Goal: Task Accomplishment & Management: Use online tool/utility

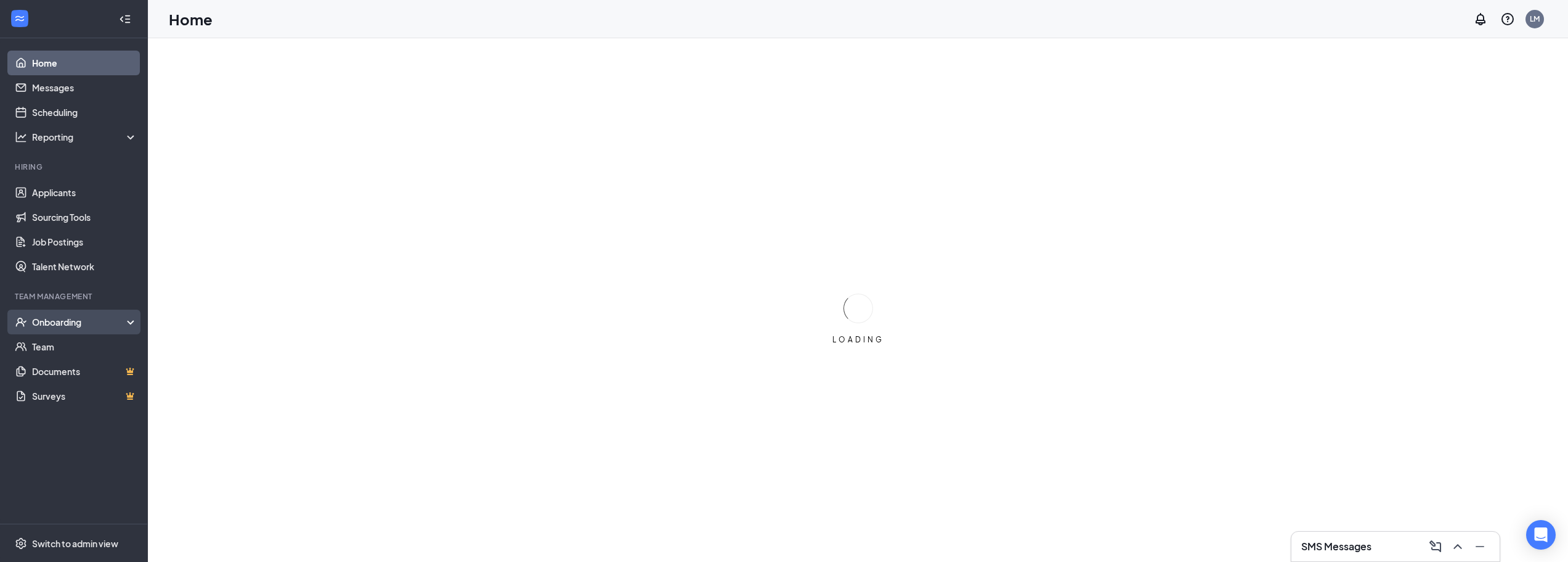
click at [128, 323] on div "Onboarding" at bounding box center [74, 321] width 148 height 25
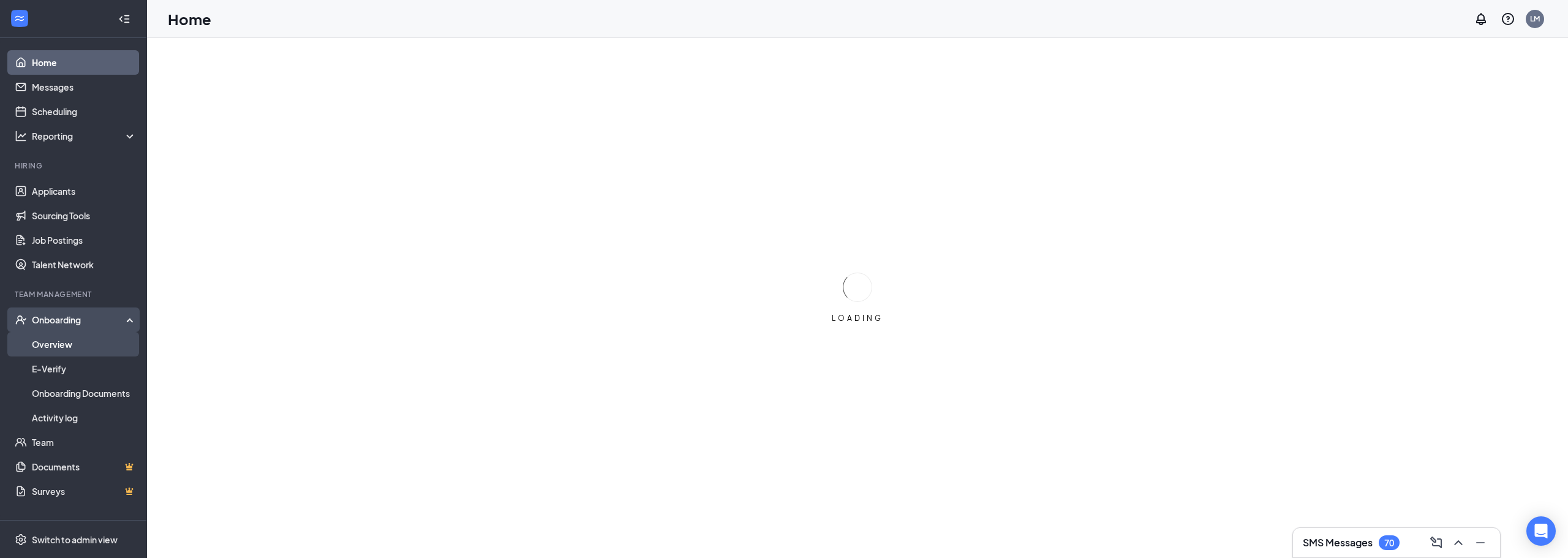
click at [99, 339] on link "Overview" at bounding box center [84, 343] width 105 height 24
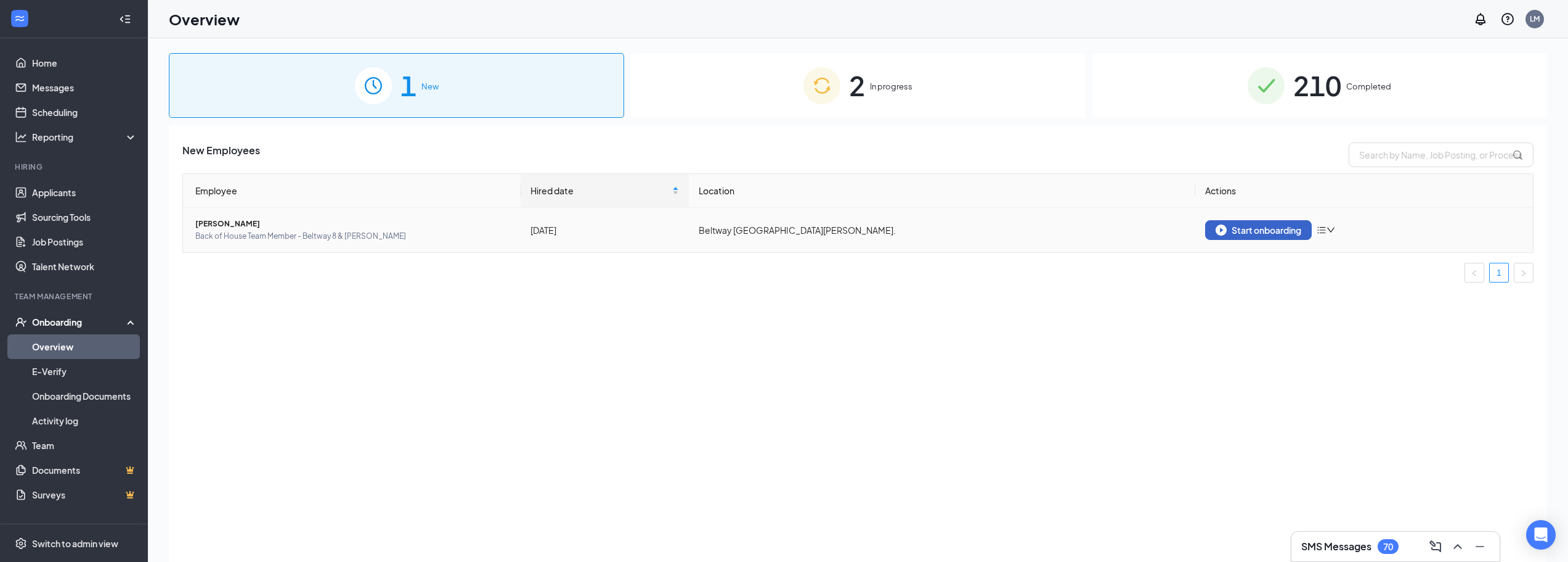
click at [1216, 224] on img "button" at bounding box center [1221, 230] width 11 height 11
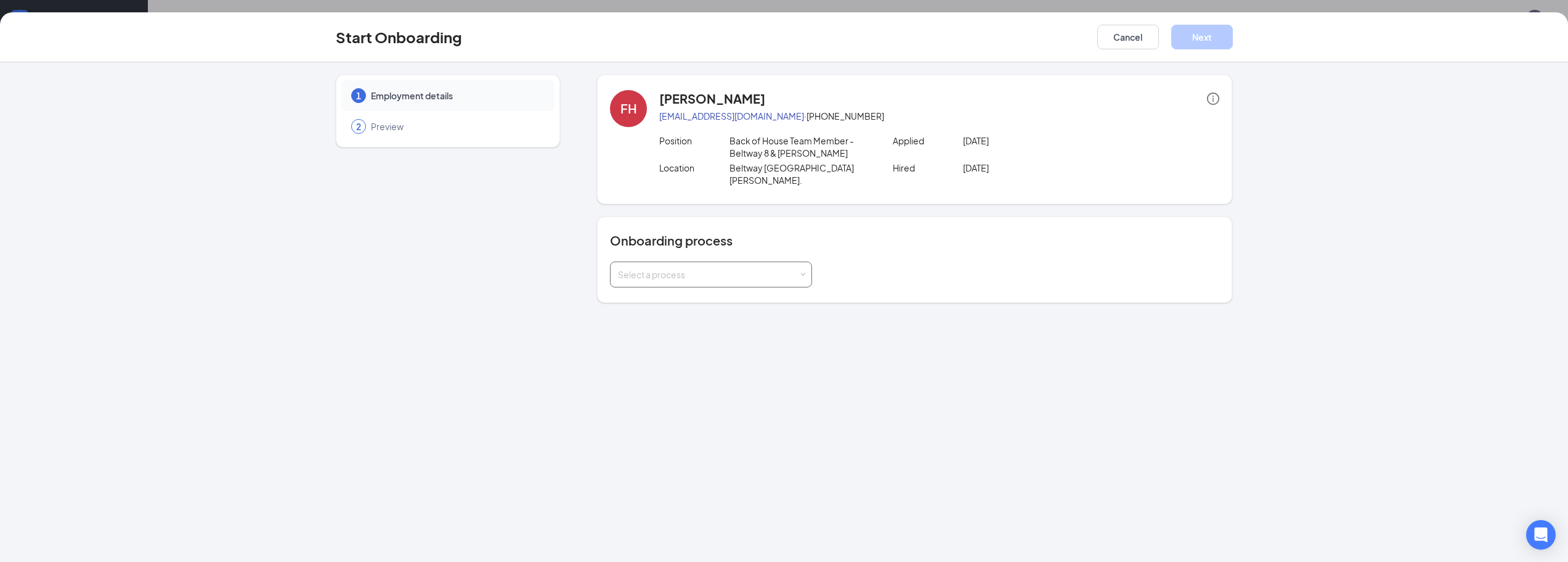
click at [655, 275] on div "Select a process" at bounding box center [711, 274] width 202 height 26
click at [652, 288] on span "Beltway 8 & Hammerly New Hire Packet" at bounding box center [707, 287] width 185 height 11
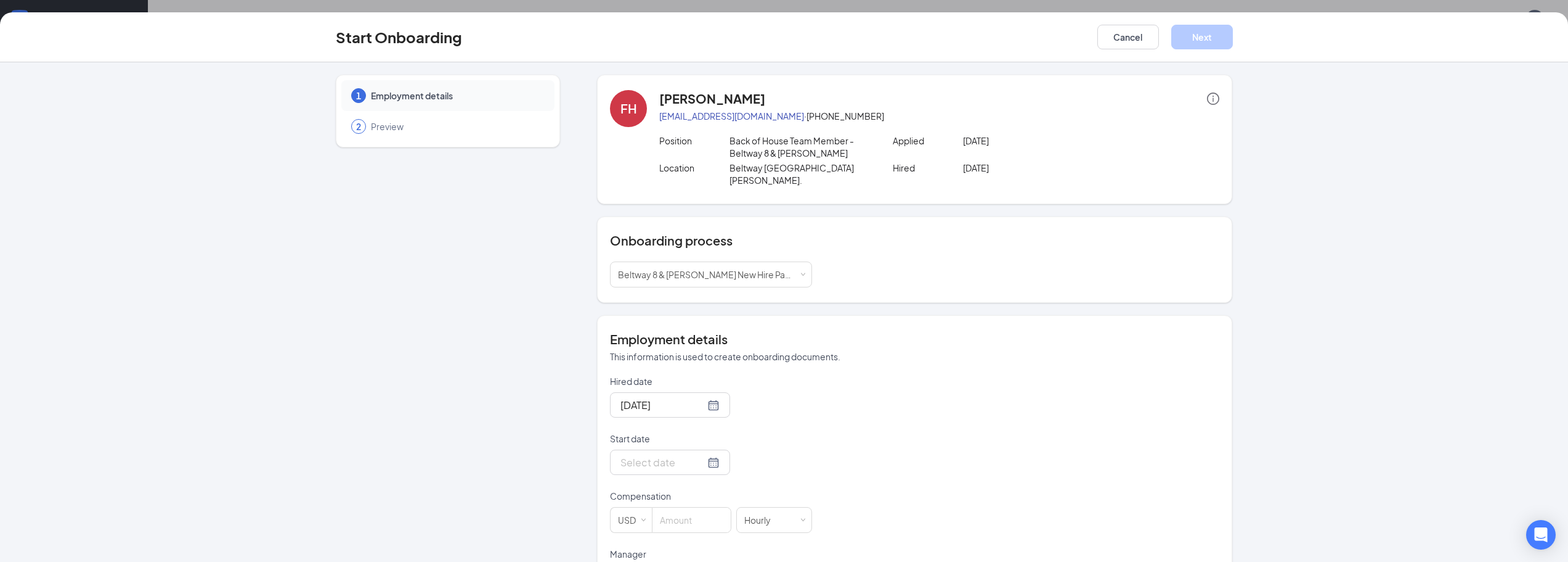
click at [697, 454] on div at bounding box center [669, 462] width 99 height 16
type input "Oct 15, 2025"
click at [688, 345] on div "15" at bounding box center [695, 352] width 15 height 15
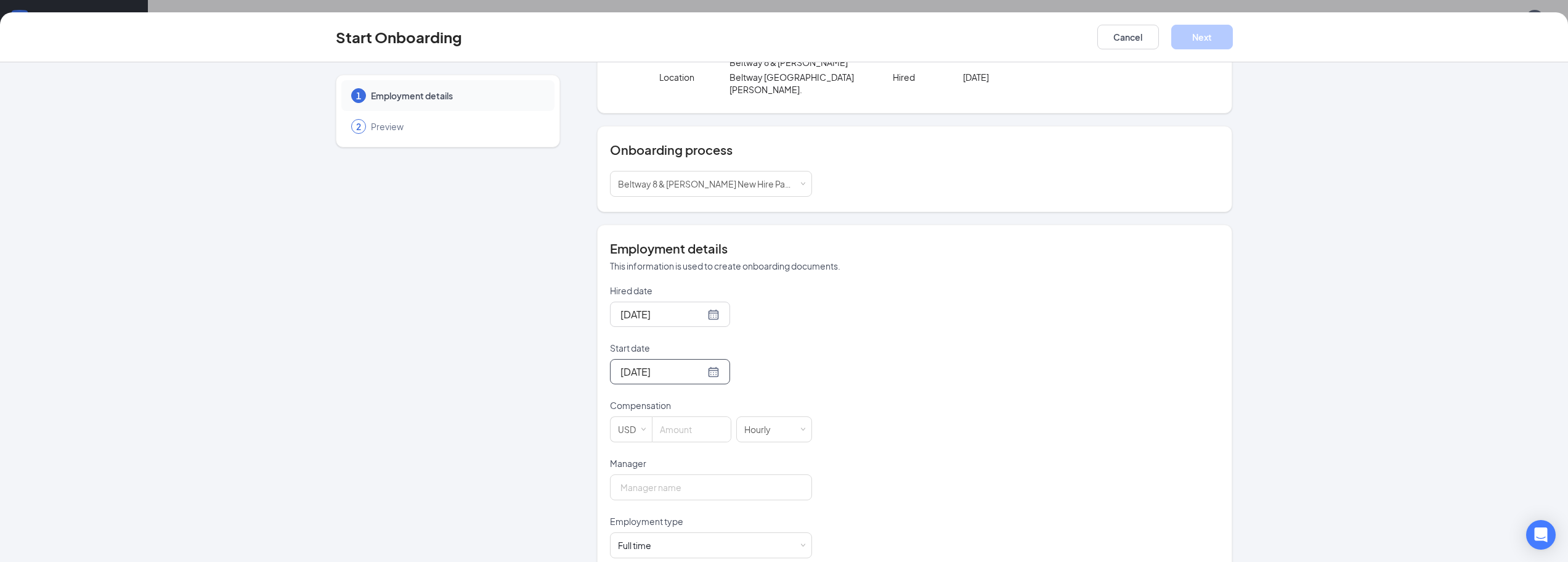
scroll to position [123, 0]
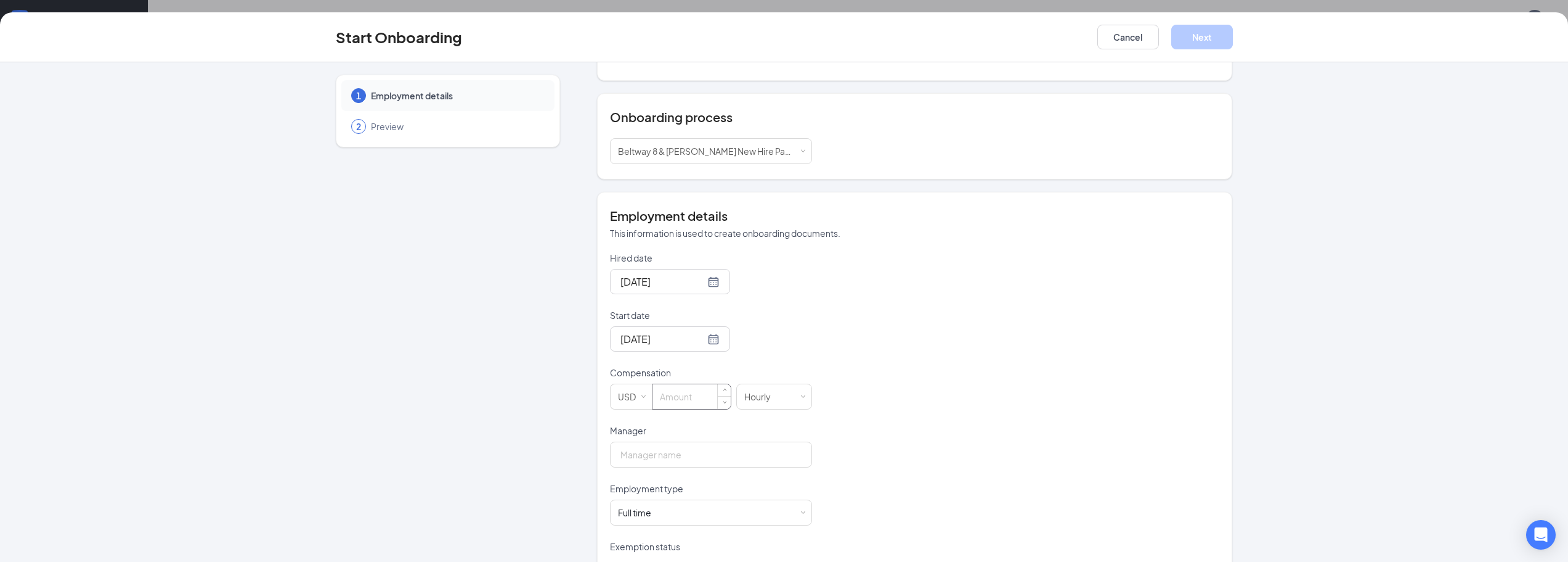
click at [706, 384] on input at bounding box center [692, 396] width 78 height 25
type input "13.5"
click at [797, 442] on input "Manager" at bounding box center [711, 454] width 202 height 26
drag, startPoint x: 748, startPoint y: 466, endPoint x: 850, endPoint y: 578, distance: 151.5
click at [850, 561] on html "Home Messages Scheduling Reporting Hiring Applicants Sourcing Tools Job Posting…" at bounding box center [784, 281] width 1568 height 562
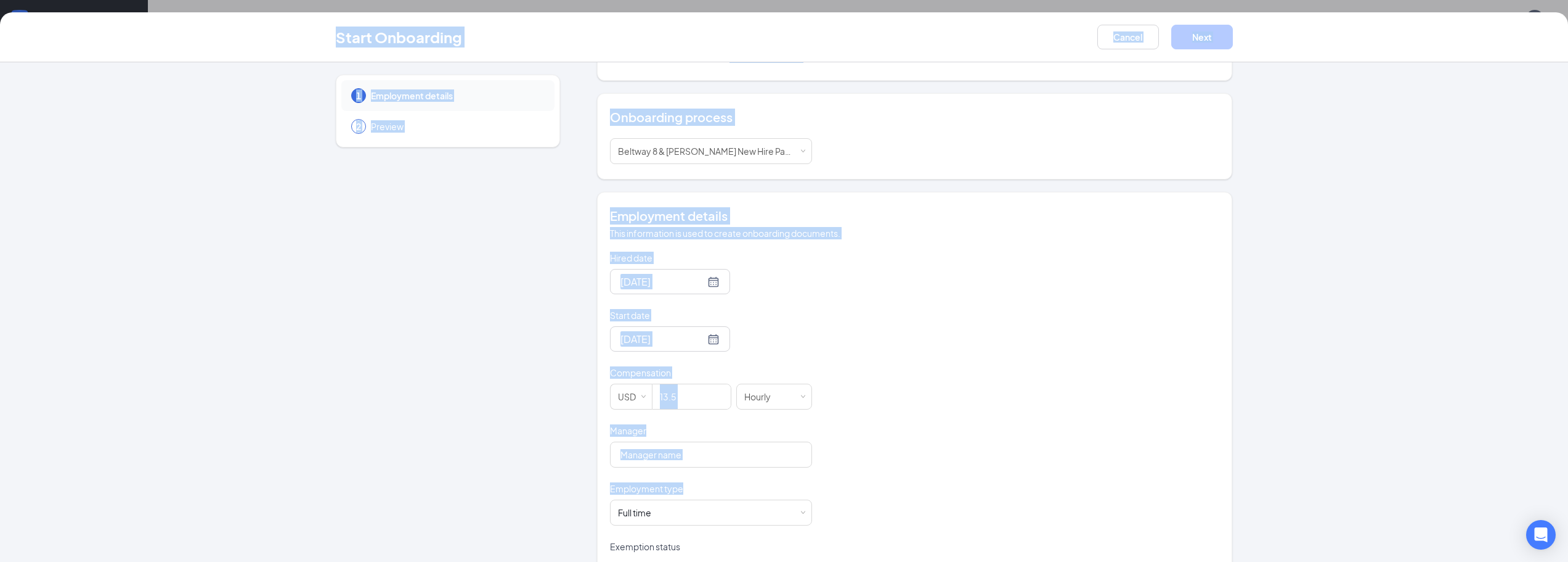
click at [746, 461] on form "Hired date Oct 13, 2025 Start date Oct 15, 2025 Oct 2025 Su Mo Tu We Th Fr Sa 2…" at bounding box center [711, 453] width 202 height 403
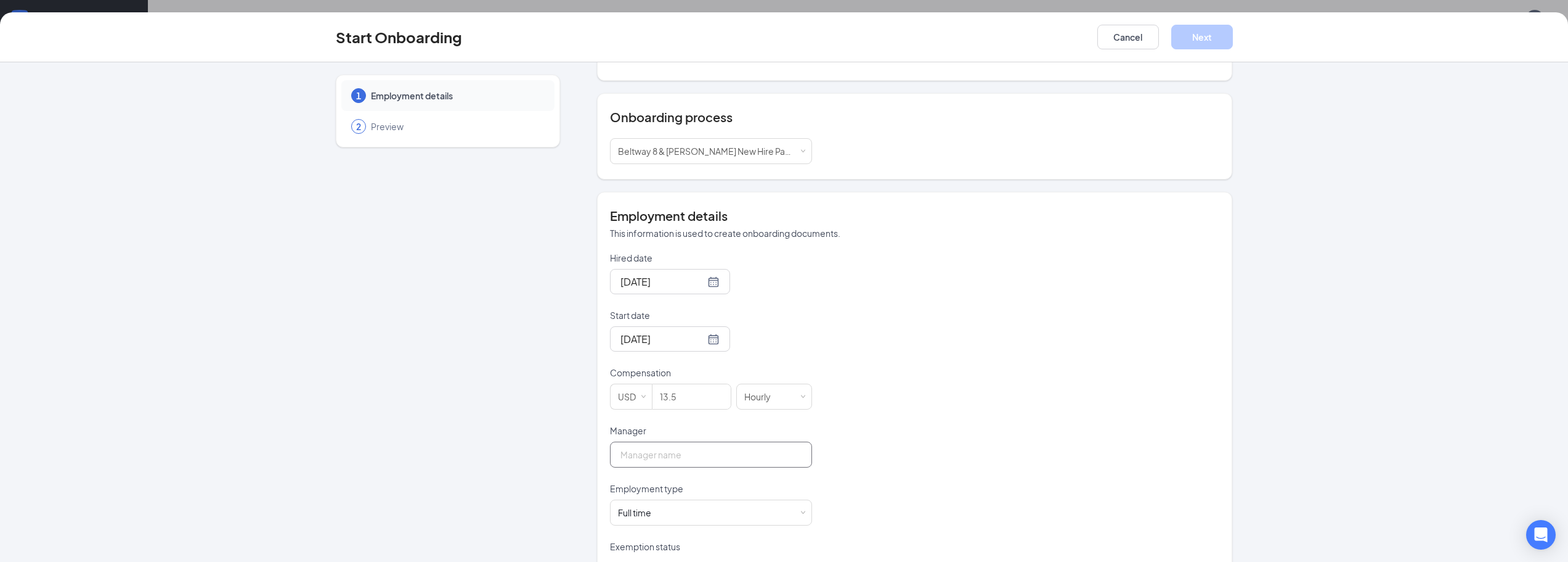
click at [751, 451] on input "Manager" at bounding box center [711, 454] width 202 height 26
click at [627, 448] on input "elena Ortega" at bounding box center [711, 454] width 202 height 26
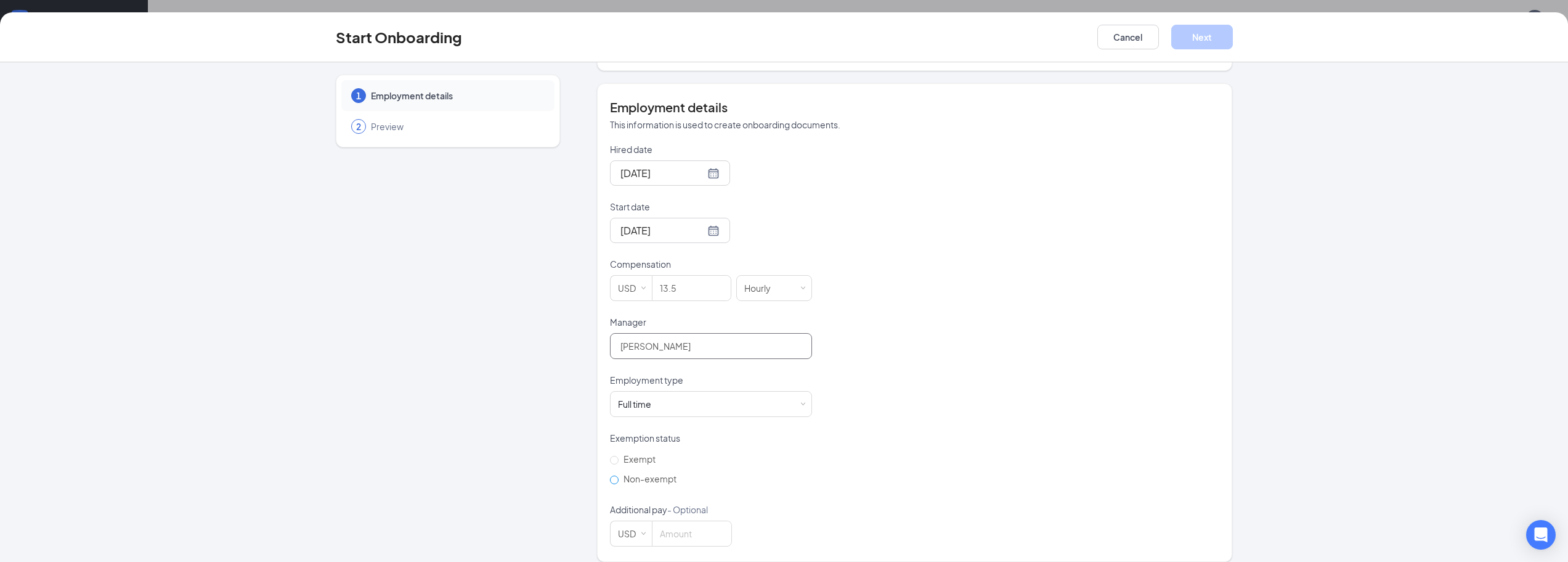
type input "Elena Ortega"
click at [659, 473] on span "Non-exempt" at bounding box center [649, 478] width 63 height 11
click at [618, 475] on input "Non-exempt" at bounding box center [614, 479] width 8 height 8
radio input "true"
click at [1194, 45] on button "Next" at bounding box center [1202, 36] width 62 height 25
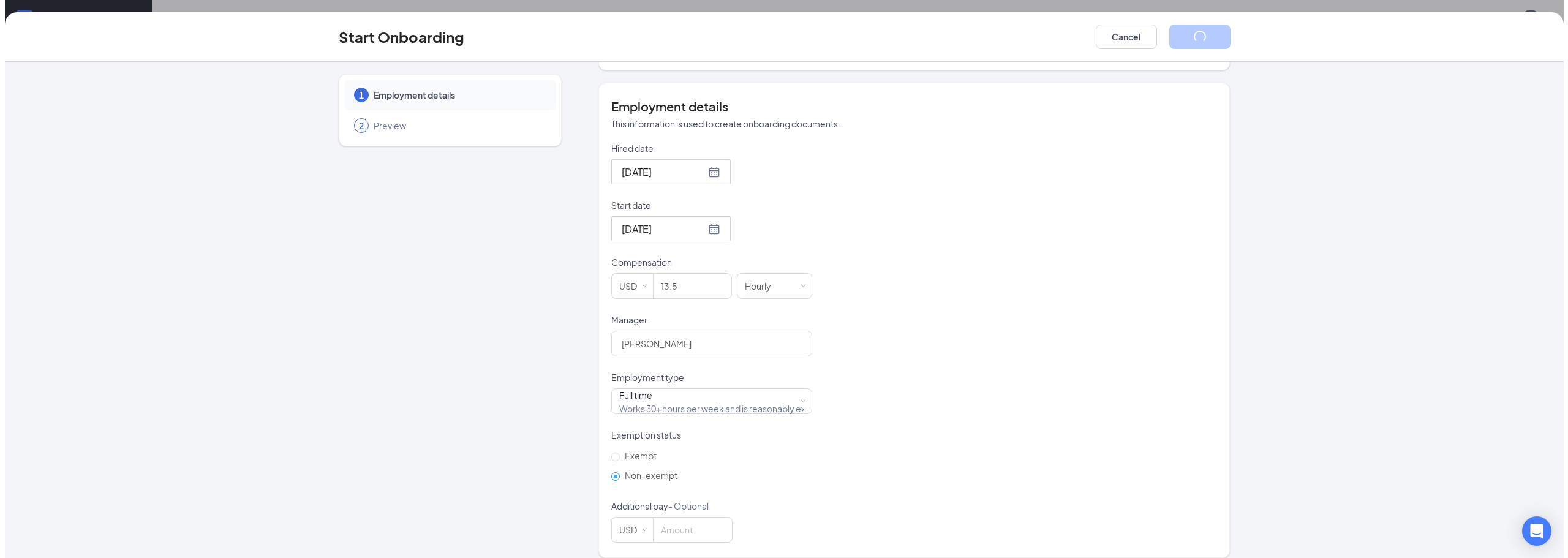
scroll to position [0, 0]
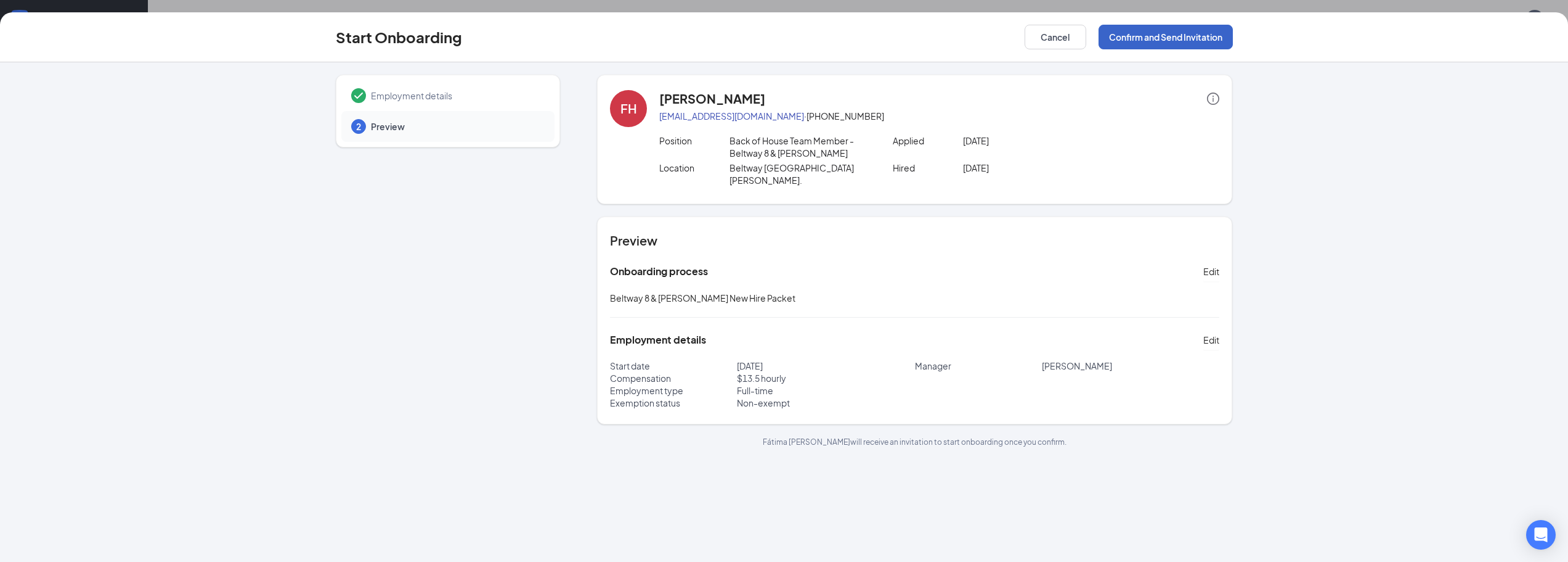
click at [1191, 41] on button "Confirm and Send Invitation" at bounding box center [1165, 36] width 134 height 25
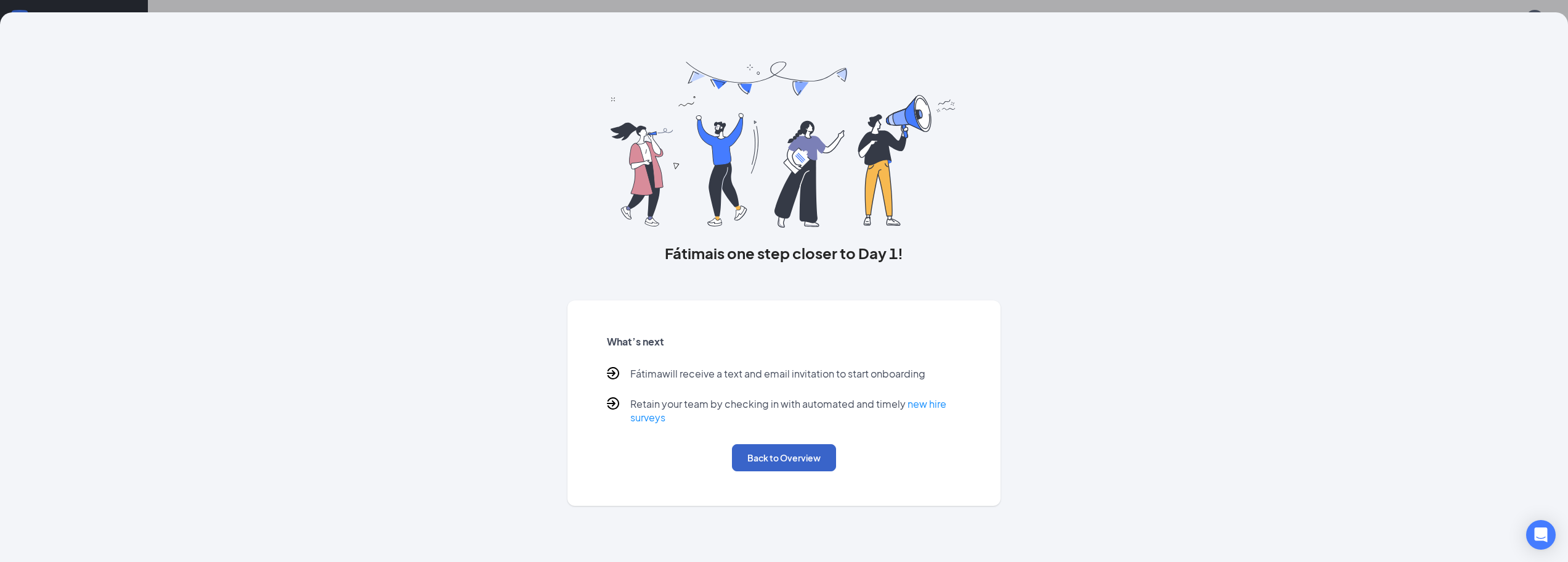
click at [805, 450] on button "Back to Overview" at bounding box center [784, 457] width 104 height 27
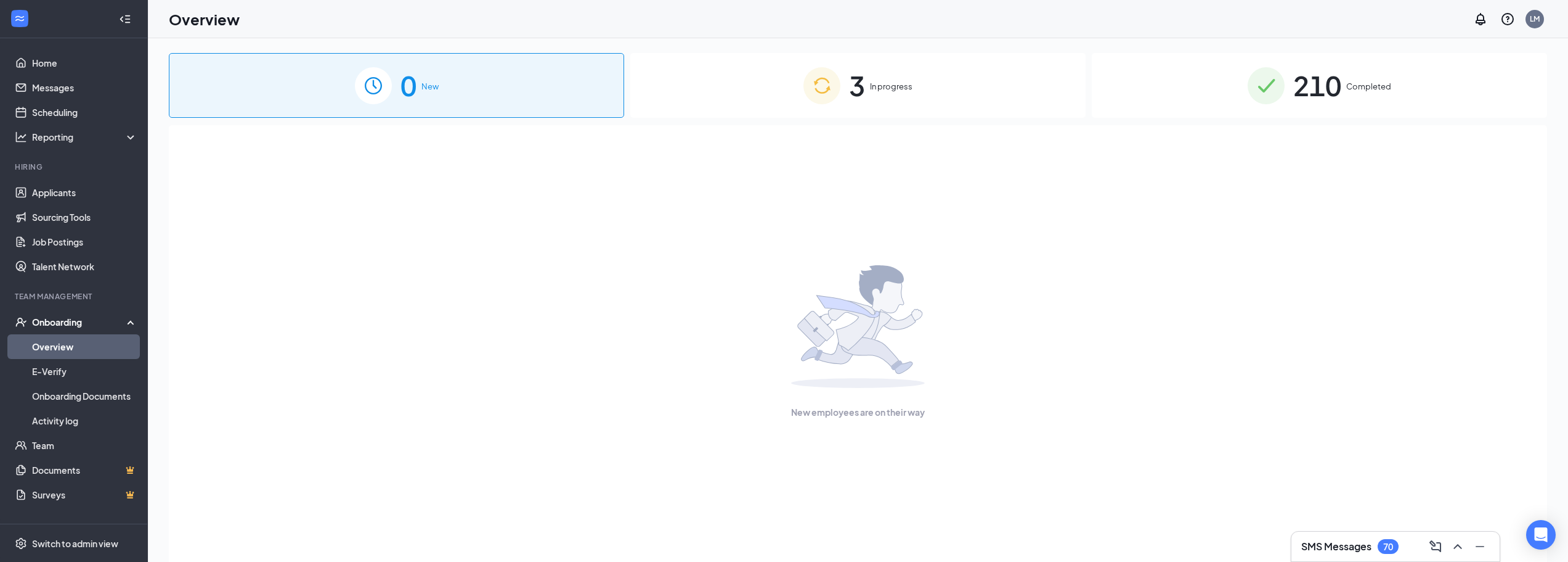
click at [858, 90] on span "3" at bounding box center [857, 85] width 16 height 43
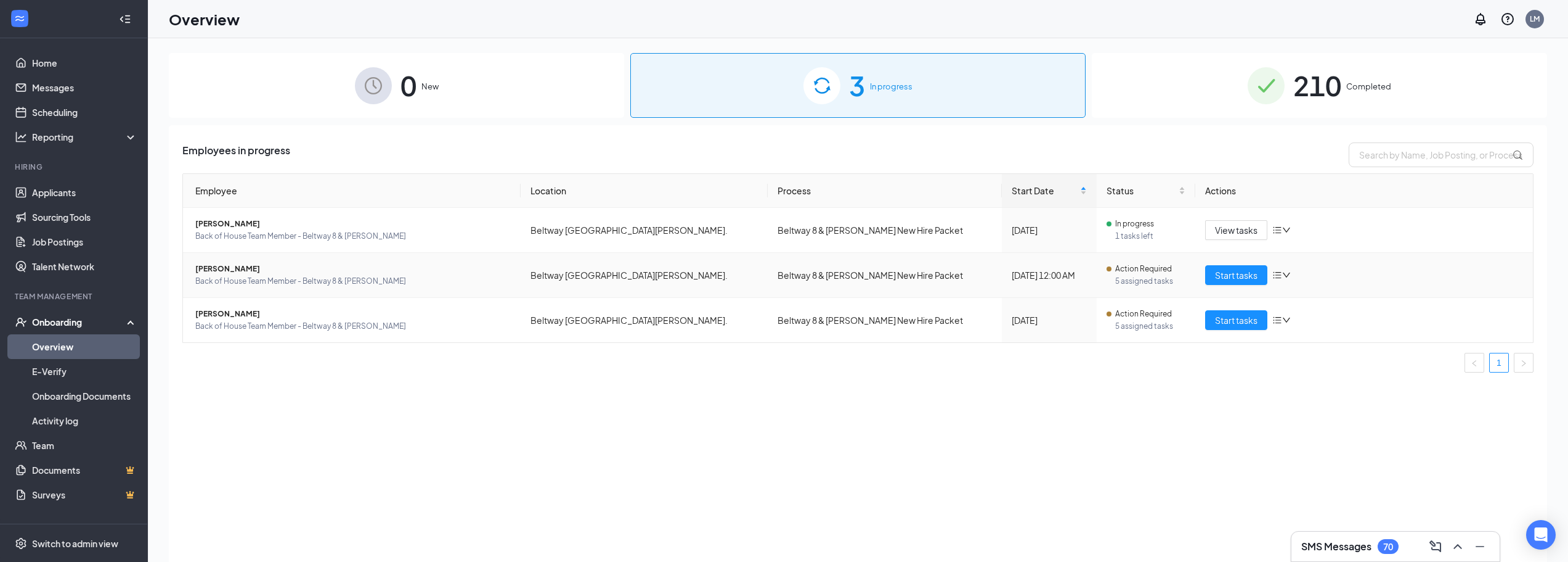
click at [245, 260] on td "Fátima Henriquez Back of House Team Member - Beltway 8 & Hammerly" at bounding box center [352, 275] width 337 height 45
click at [241, 270] on span "Fátima Henriquez" at bounding box center [353, 269] width 315 height 13
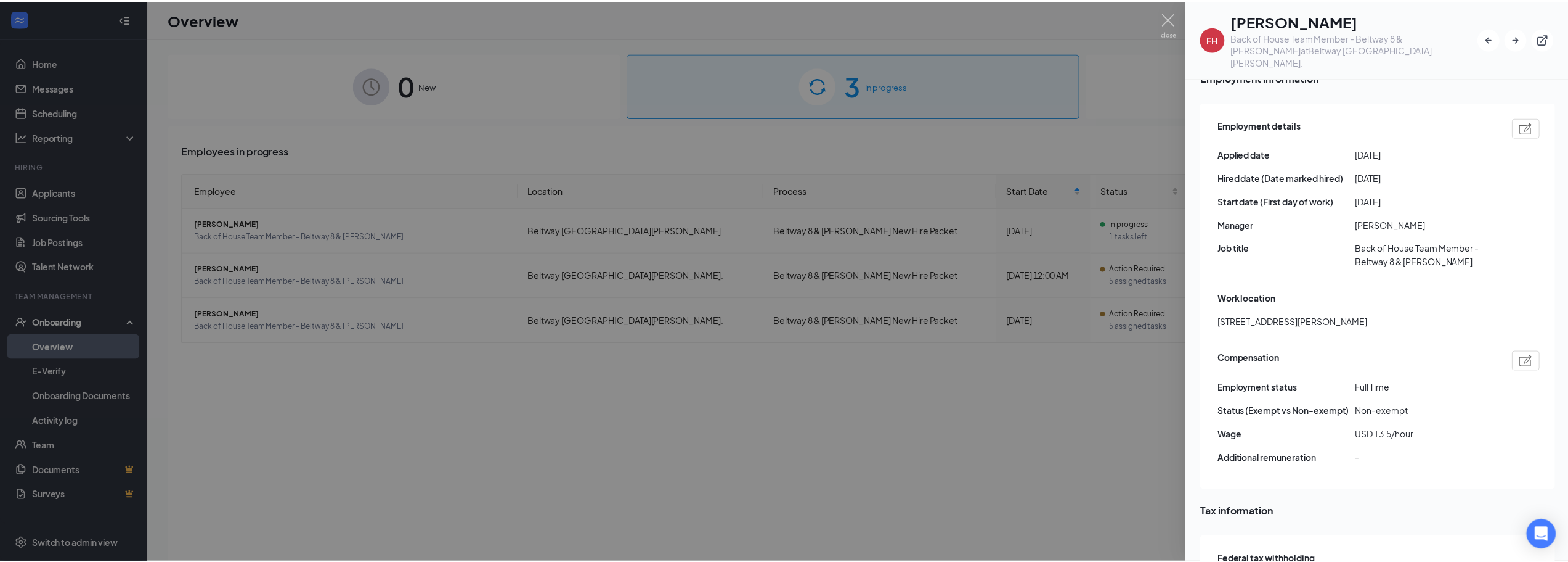
scroll to position [924, 0]
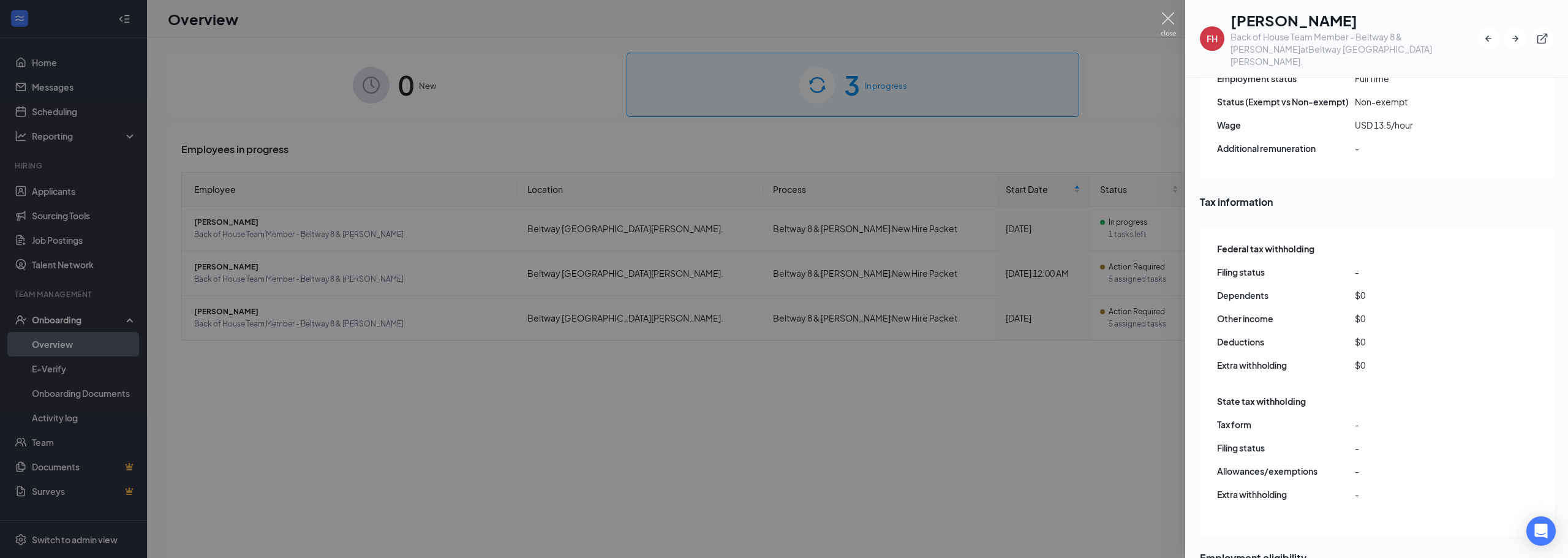
click at [1165, 29] on img at bounding box center [1167, 24] width 15 height 24
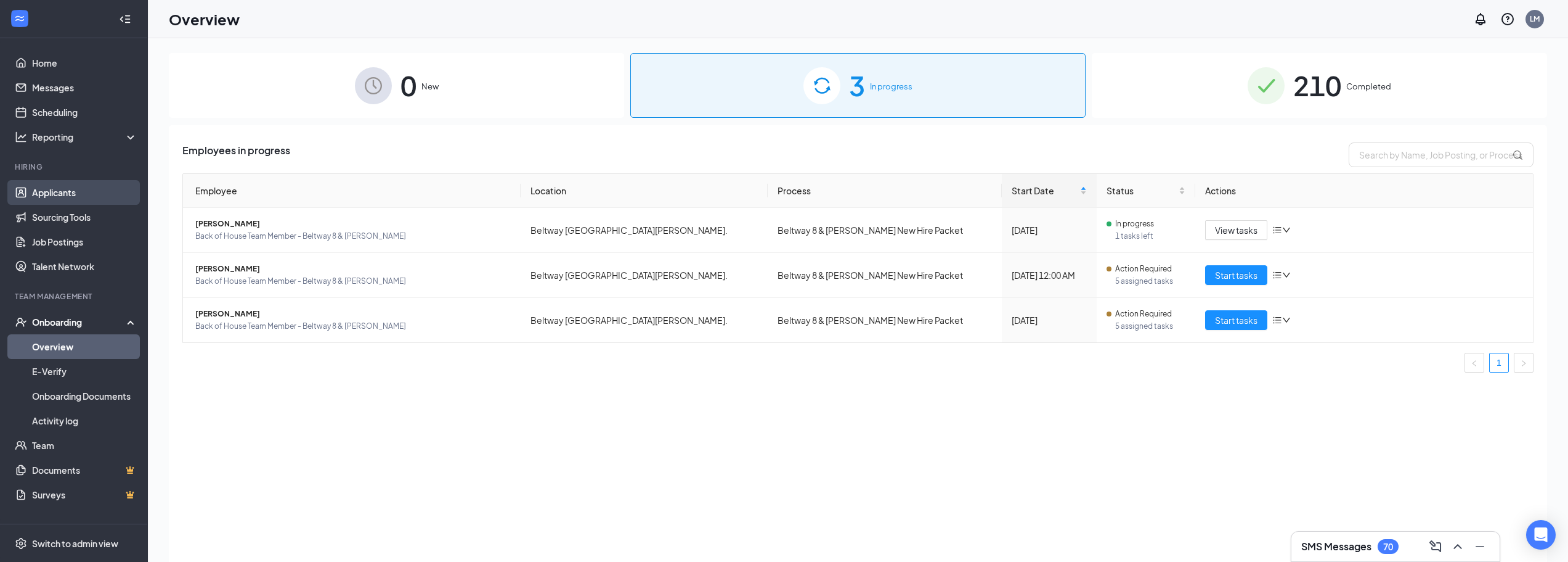
click at [90, 189] on link "Applicants" at bounding box center [85, 192] width 106 height 25
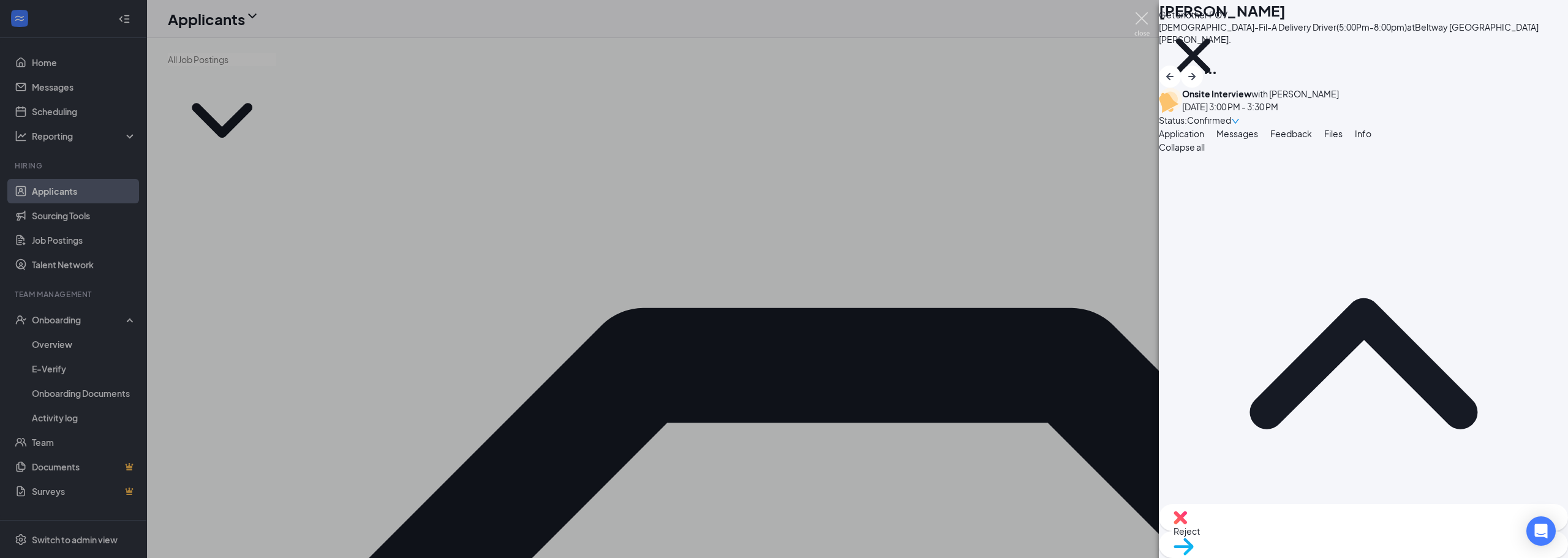
click at [1138, 17] on img at bounding box center [1141, 24] width 15 height 24
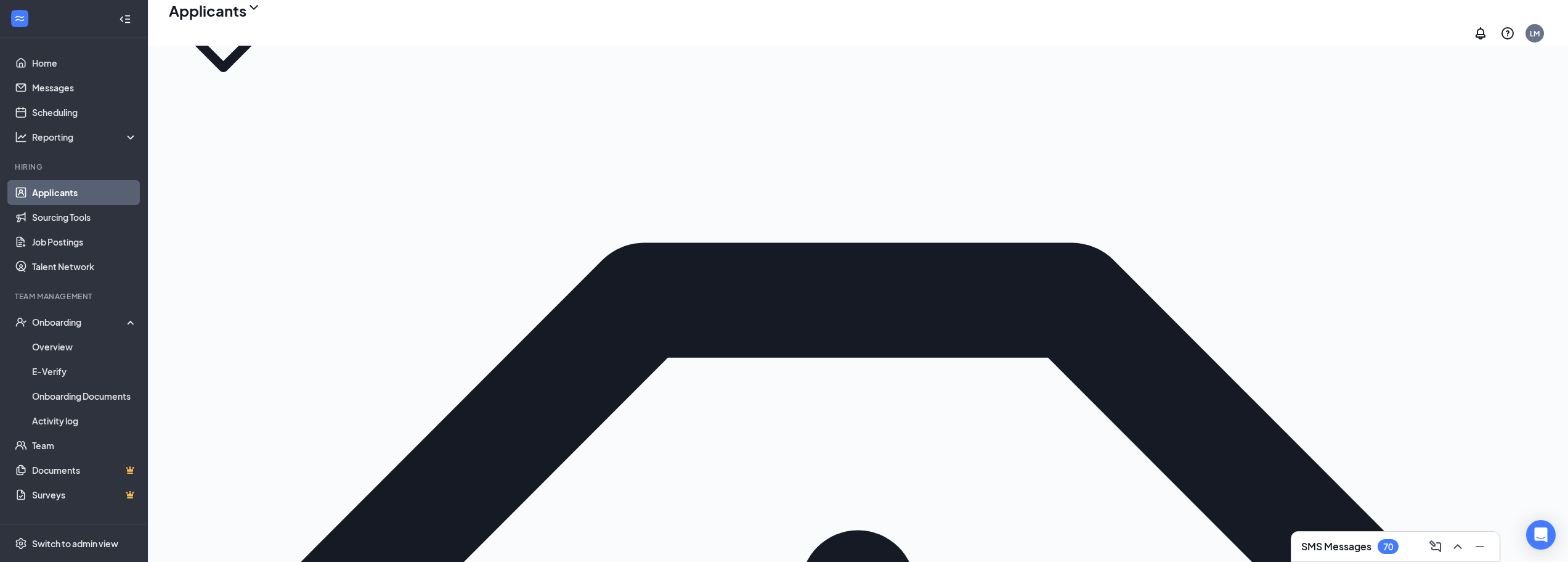
scroll to position [62, 0]
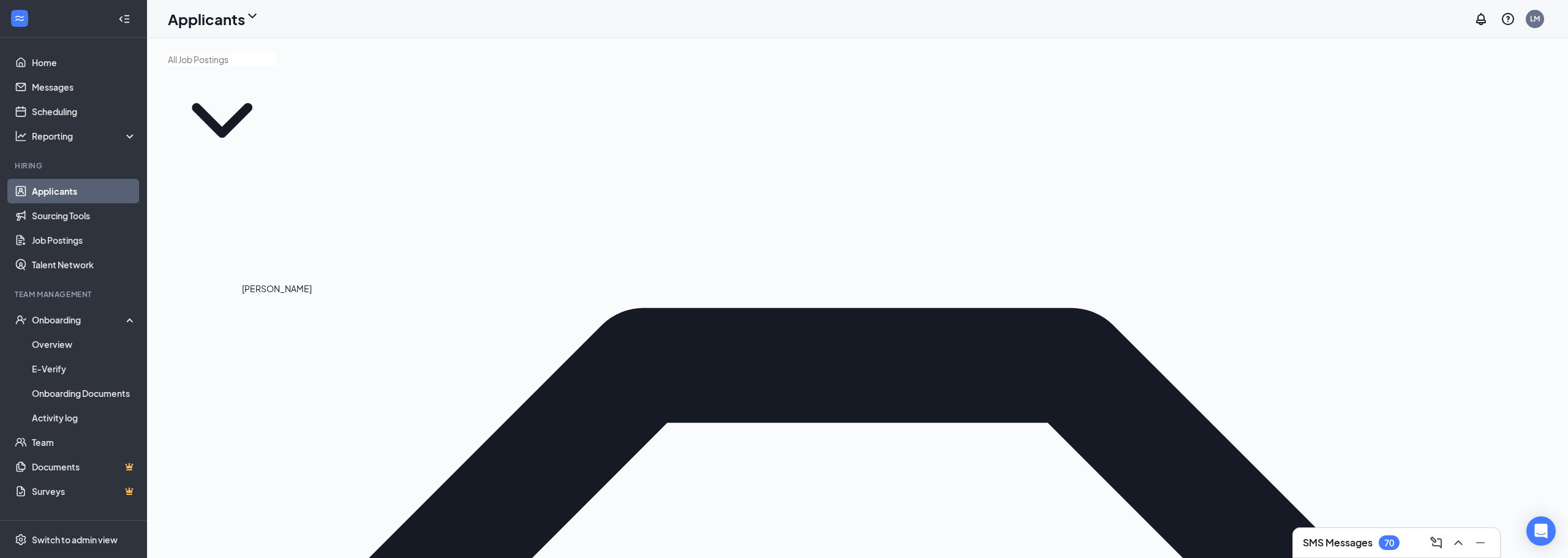
type input "gabriela"
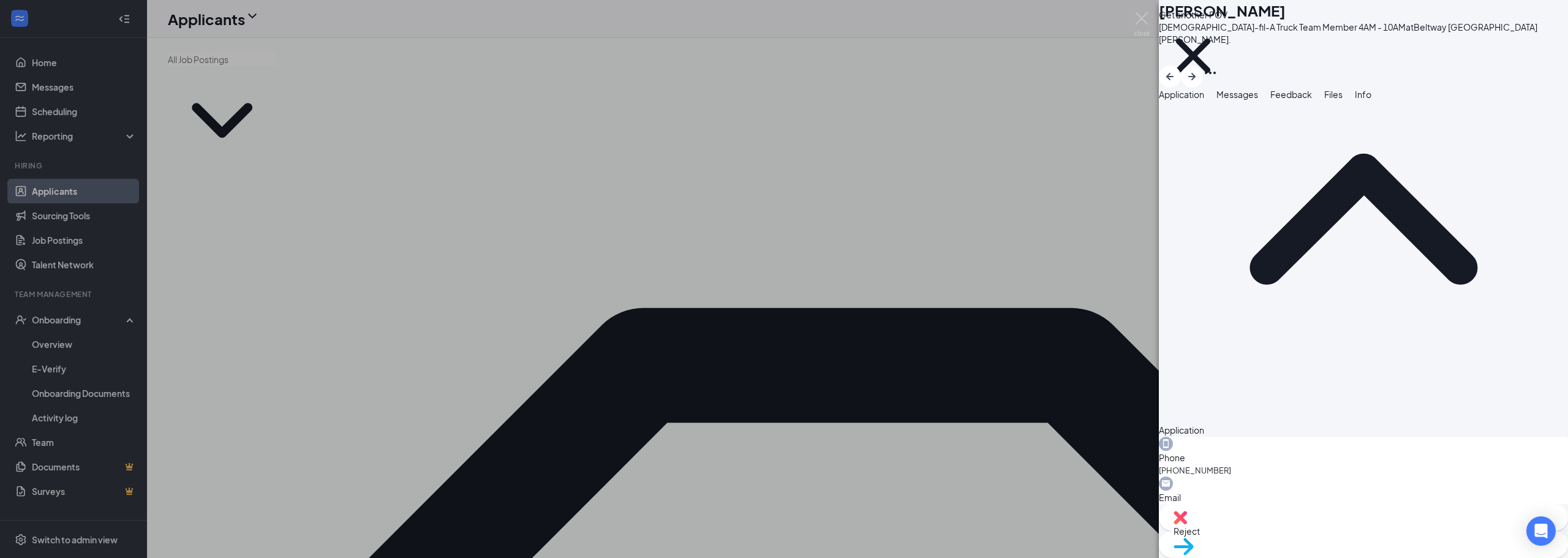
scroll to position [122, 0]
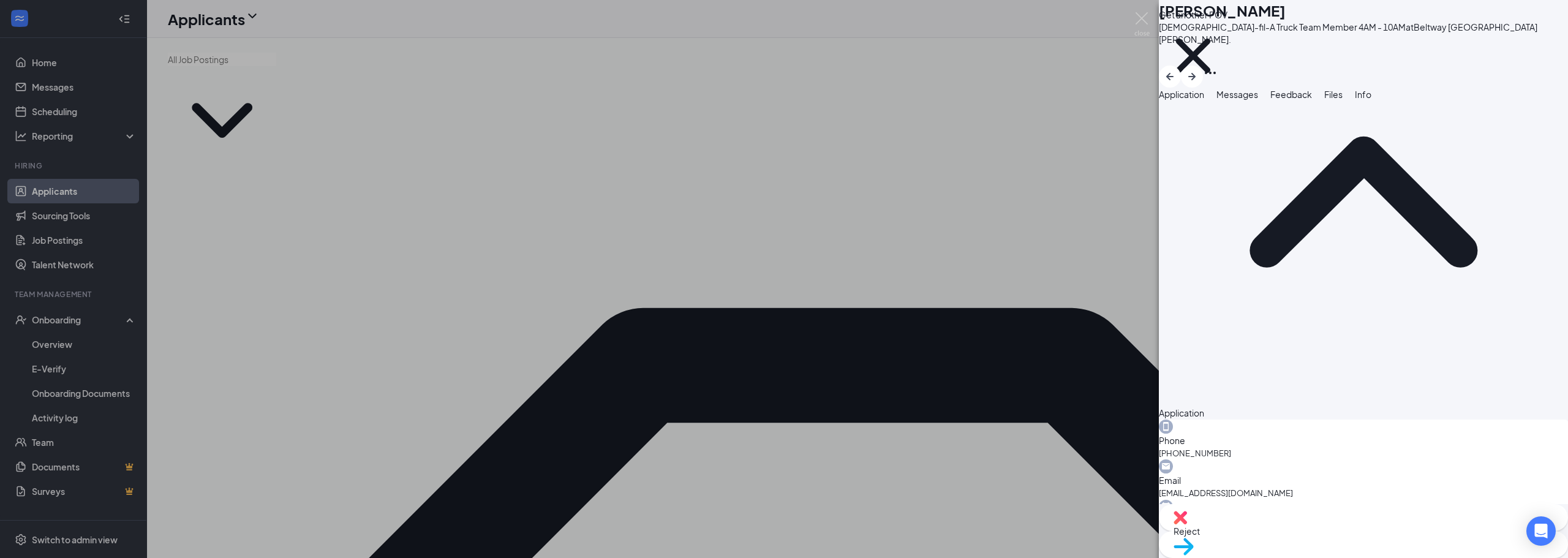
click at [1390, 555] on span "Move to stage" at bounding box center [1363, 562] width 380 height 14
type input "Onsite Interview"
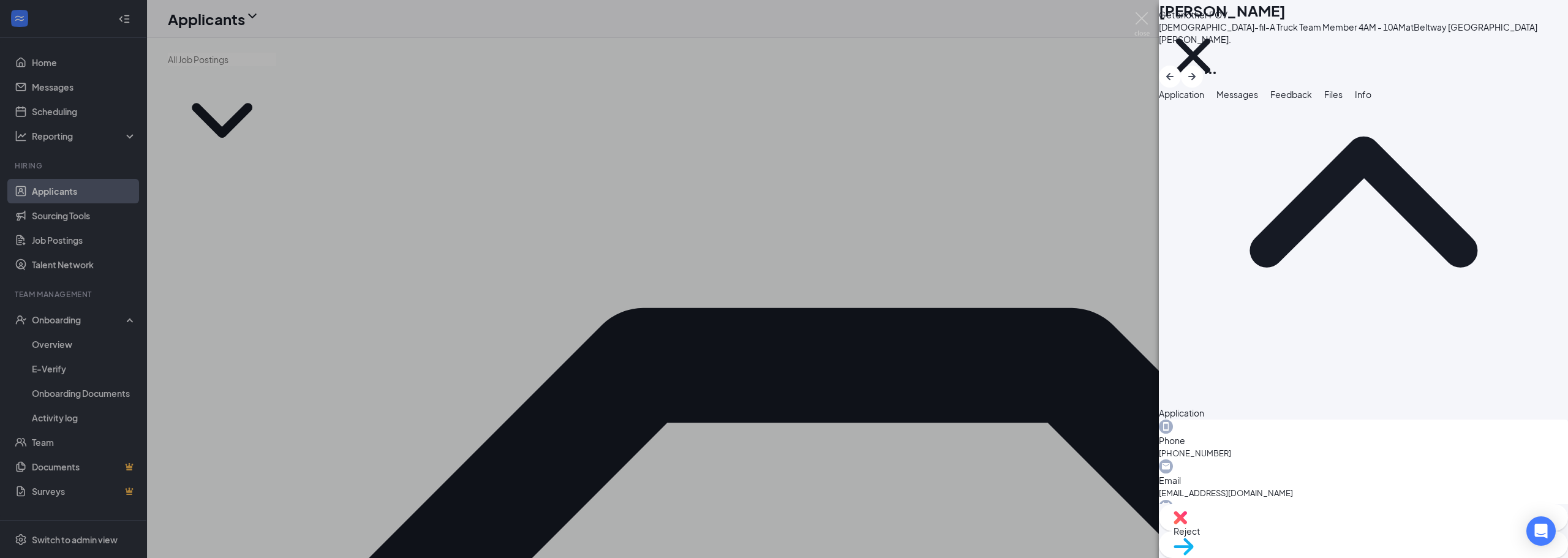
type input "Elena Oretga's Calendar"
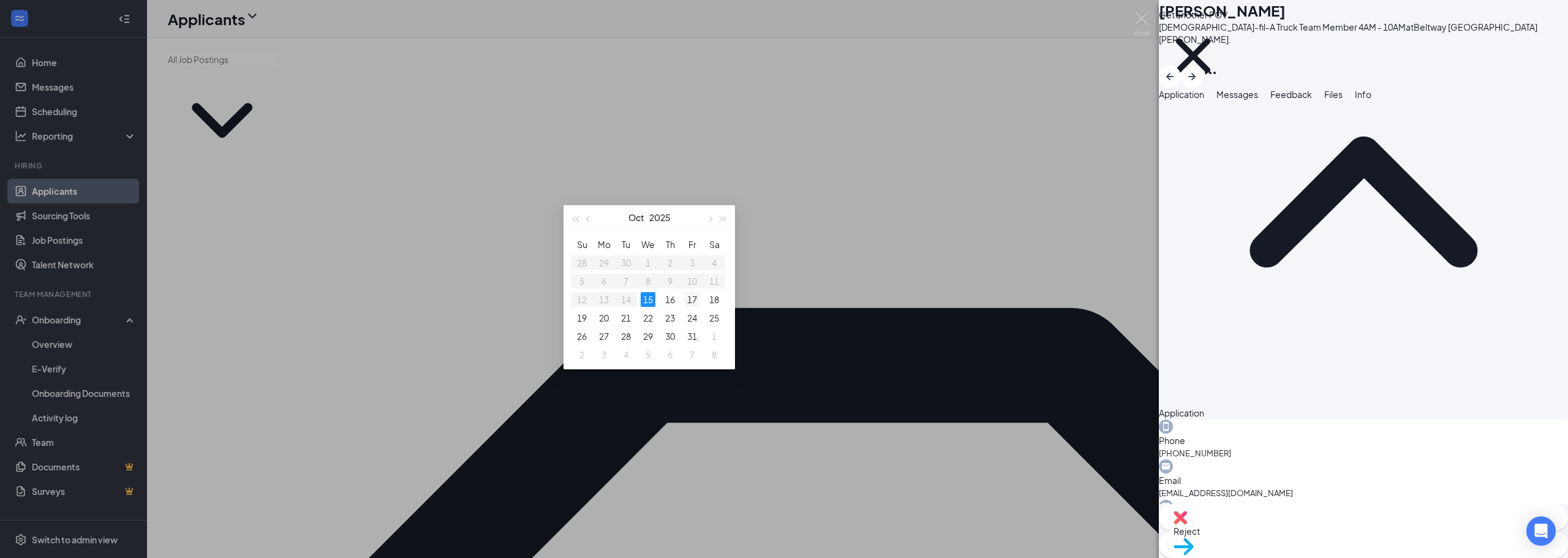
type input "Oct 17, 2025"
click at [697, 298] on div "17" at bounding box center [692, 299] width 15 height 14
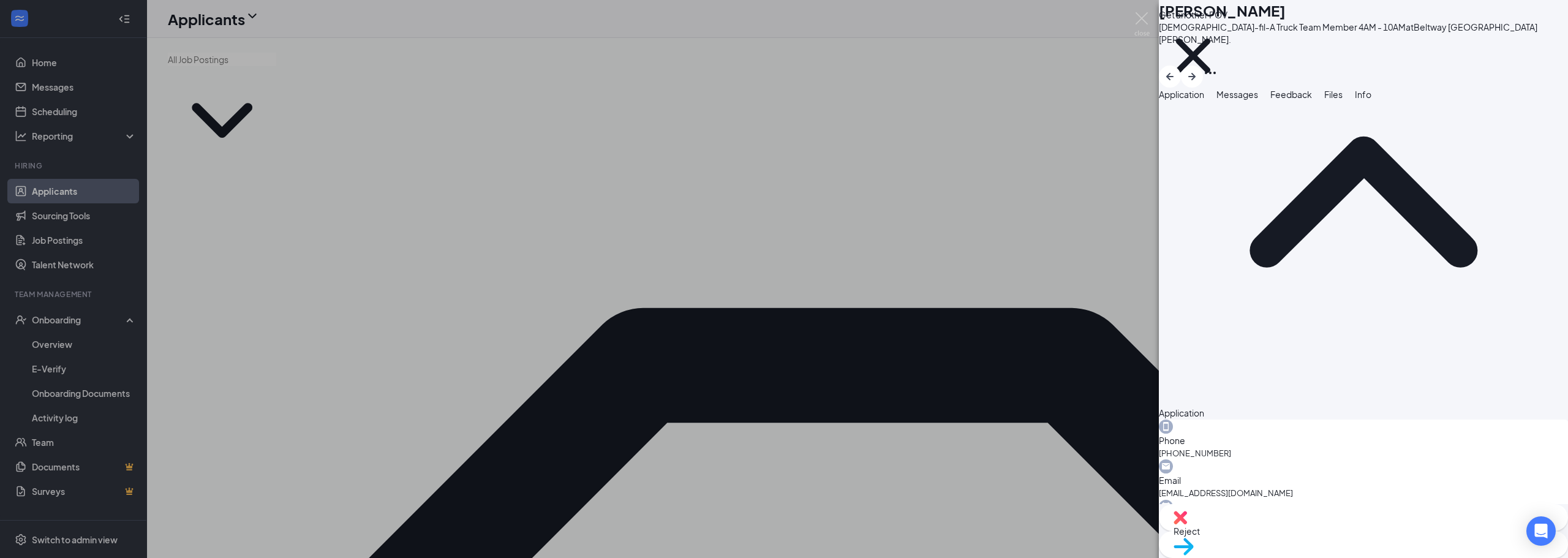
type input "03:30 PM"
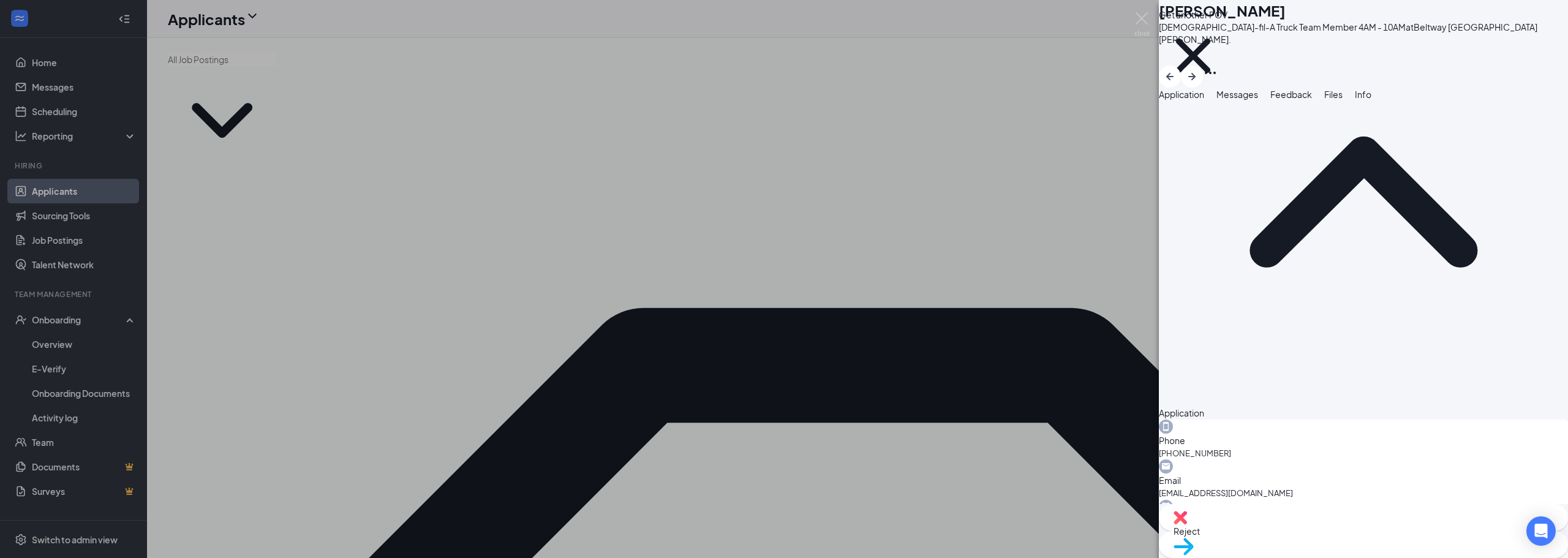
scroll to position [1714, 0]
type input "04:00 PM"
click at [1145, 18] on img at bounding box center [1141, 24] width 15 height 24
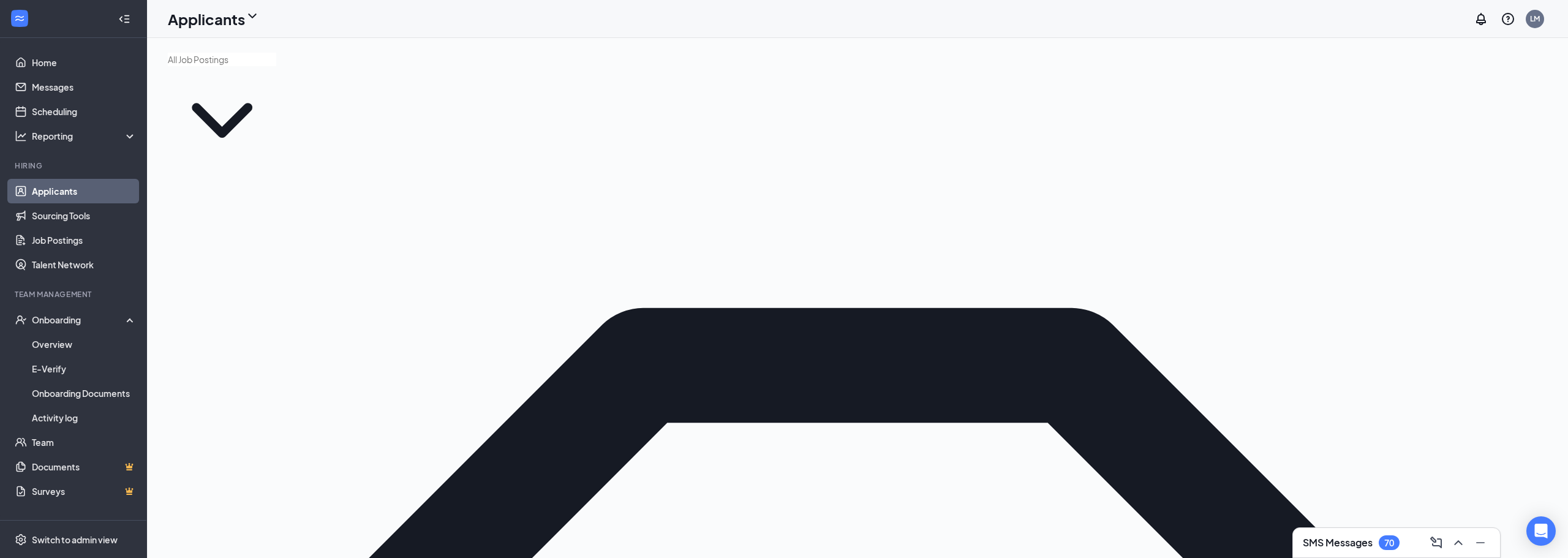
drag, startPoint x: 1401, startPoint y: 235, endPoint x: 1322, endPoint y: 246, distance: 79.8
type input "Diego Garcia"
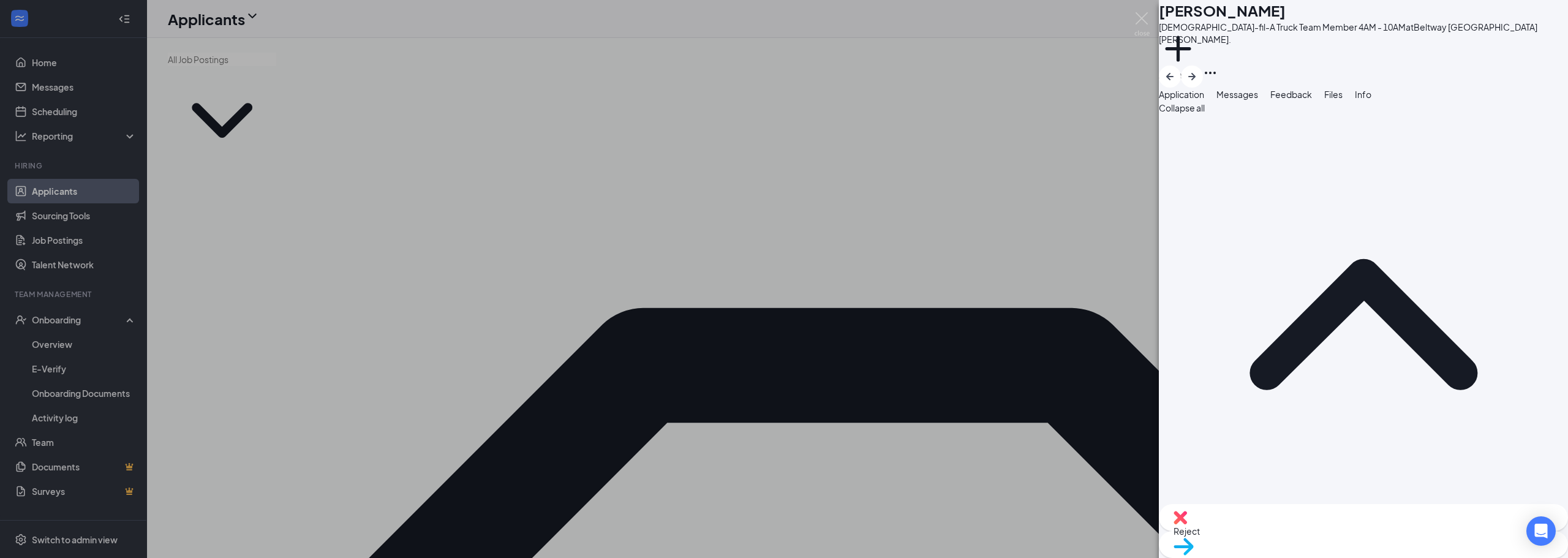
click at [1345, 531] on div "Move to stage" at bounding box center [1362, 544] width 409 height 27
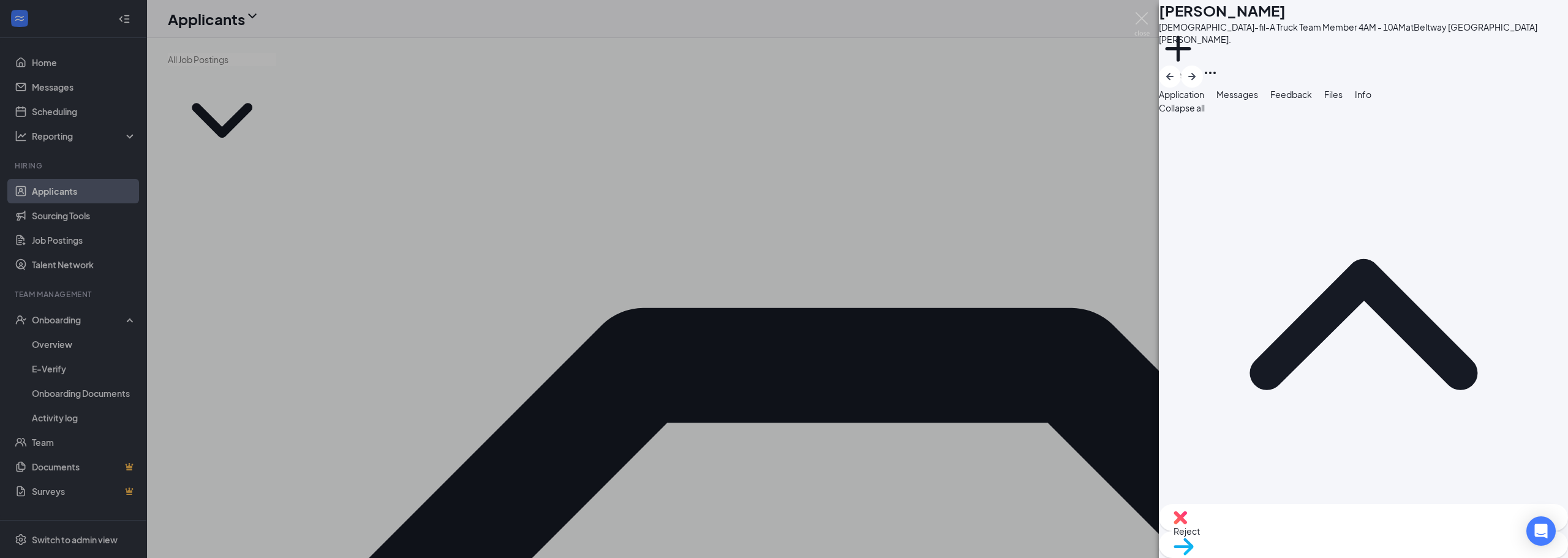
type input "Onsite Interview"
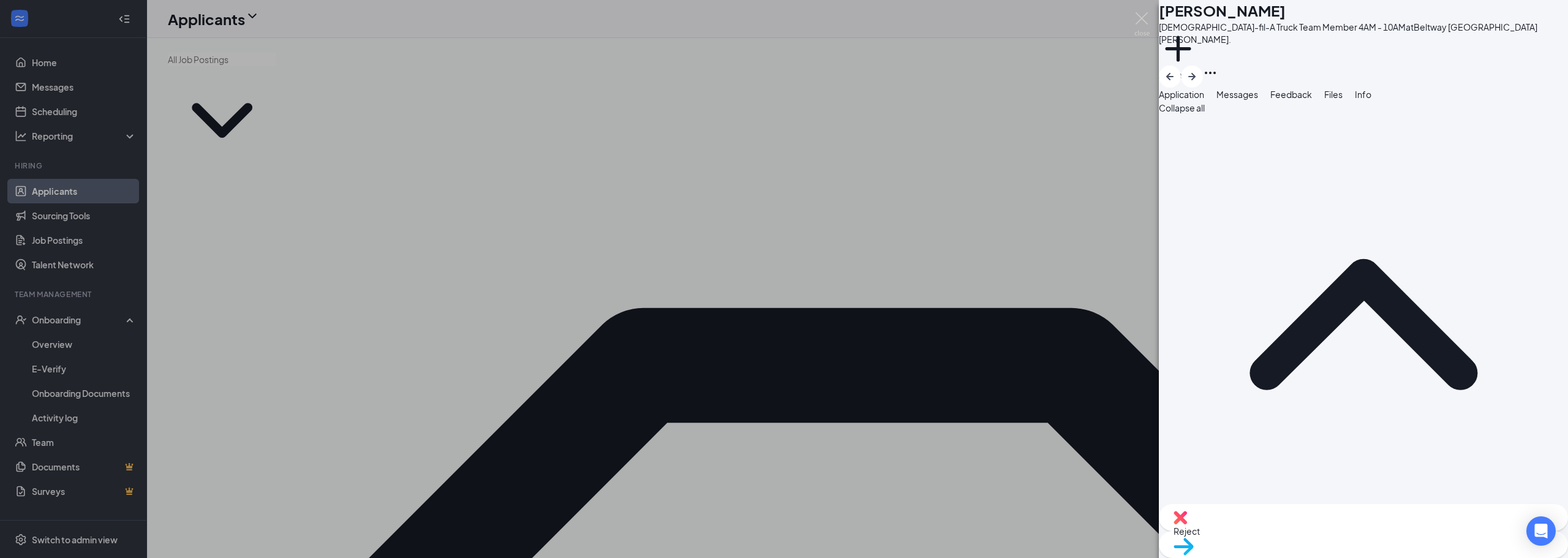
type input "Elena Oretga's Calendar"
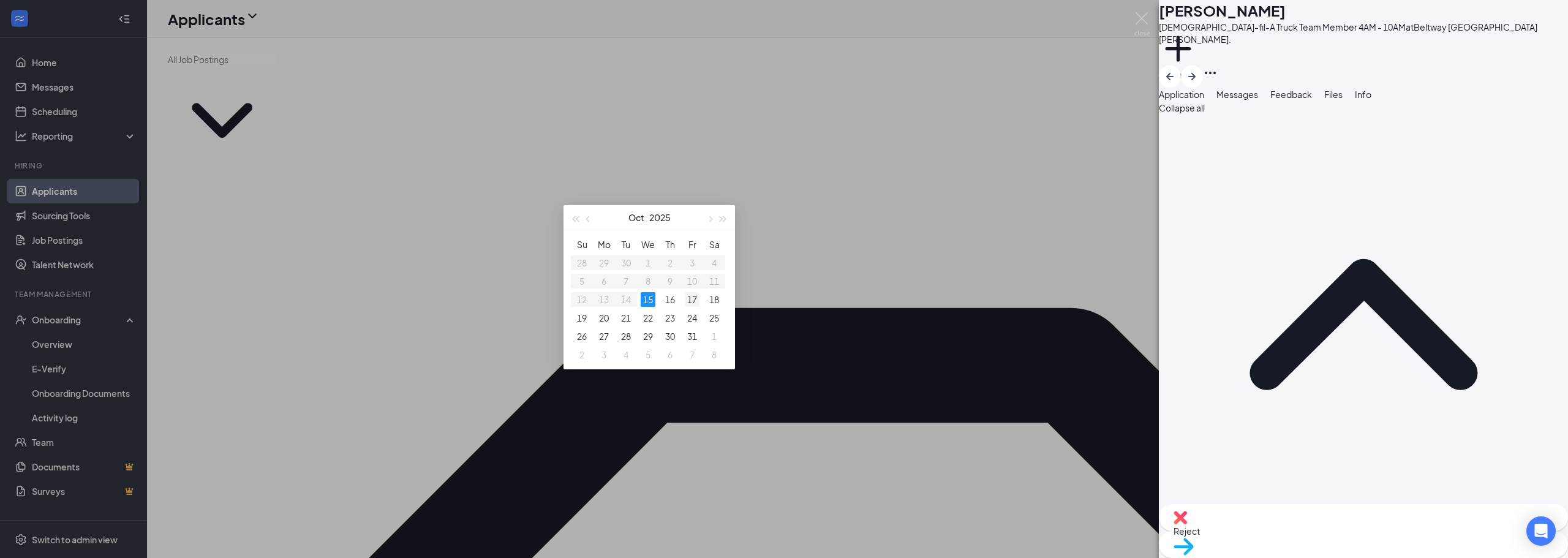
type input "Oct 17, 2025"
click at [685, 303] on div "17" at bounding box center [692, 299] width 15 height 14
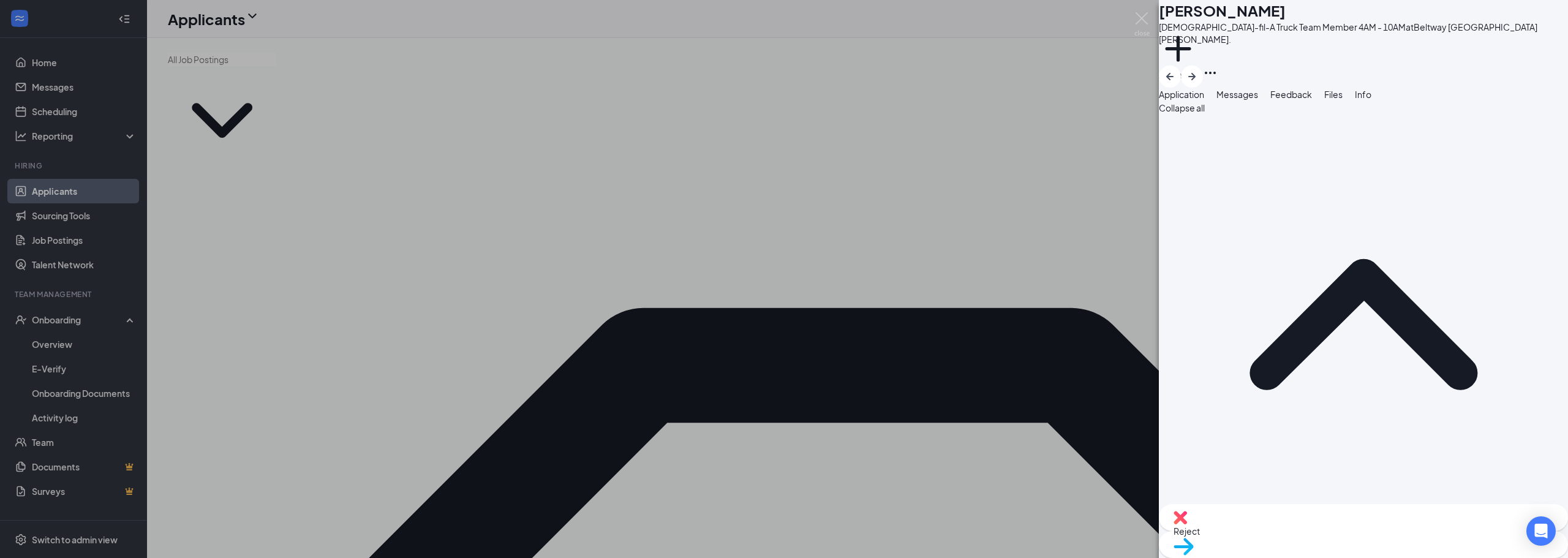
scroll to position [1652, 0]
type input "03:00 PM"
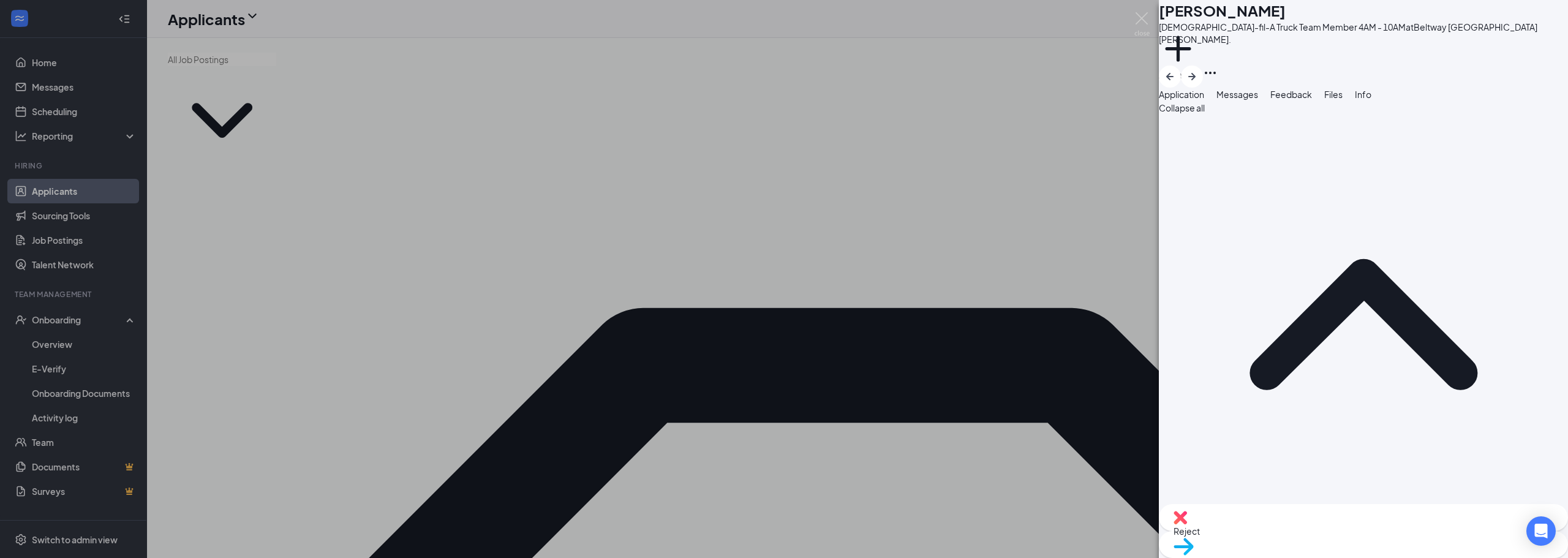
type input "03:30 PM"
click at [1146, 27] on img at bounding box center [1141, 24] width 15 height 24
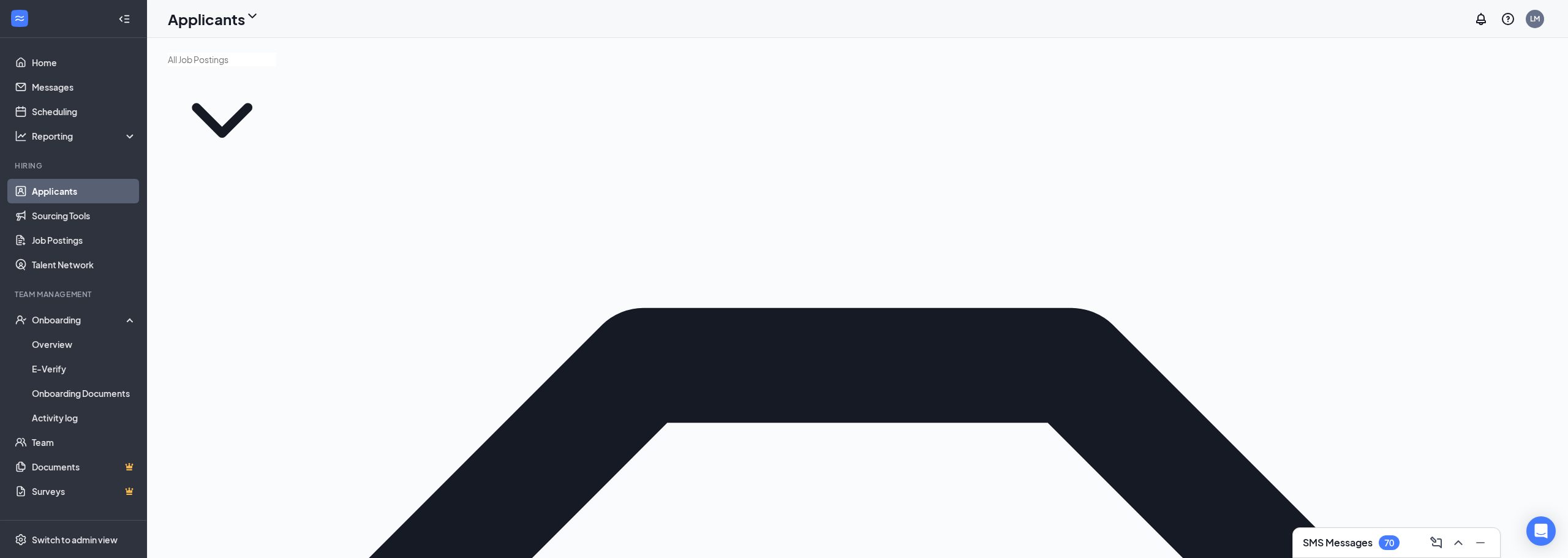
drag, startPoint x: 1432, startPoint y: 229, endPoint x: 1137, endPoint y: 271, distance: 298.0
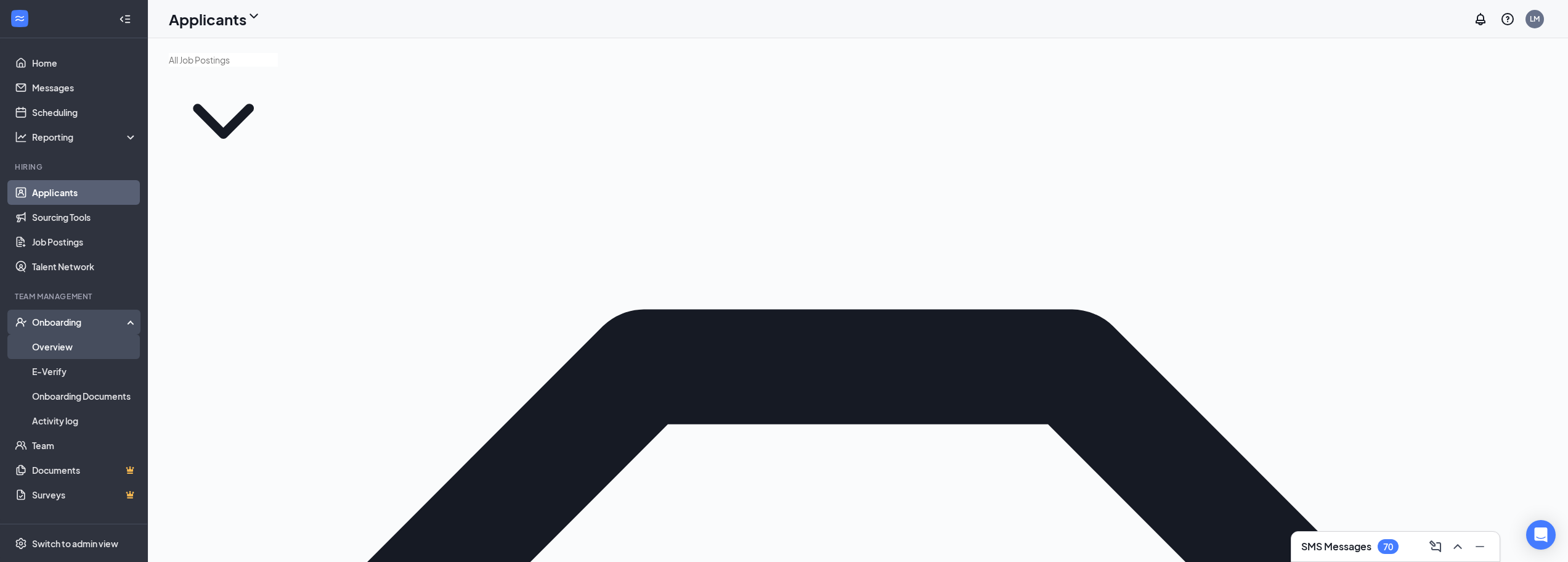
click at [59, 337] on link "Overview" at bounding box center [85, 346] width 106 height 25
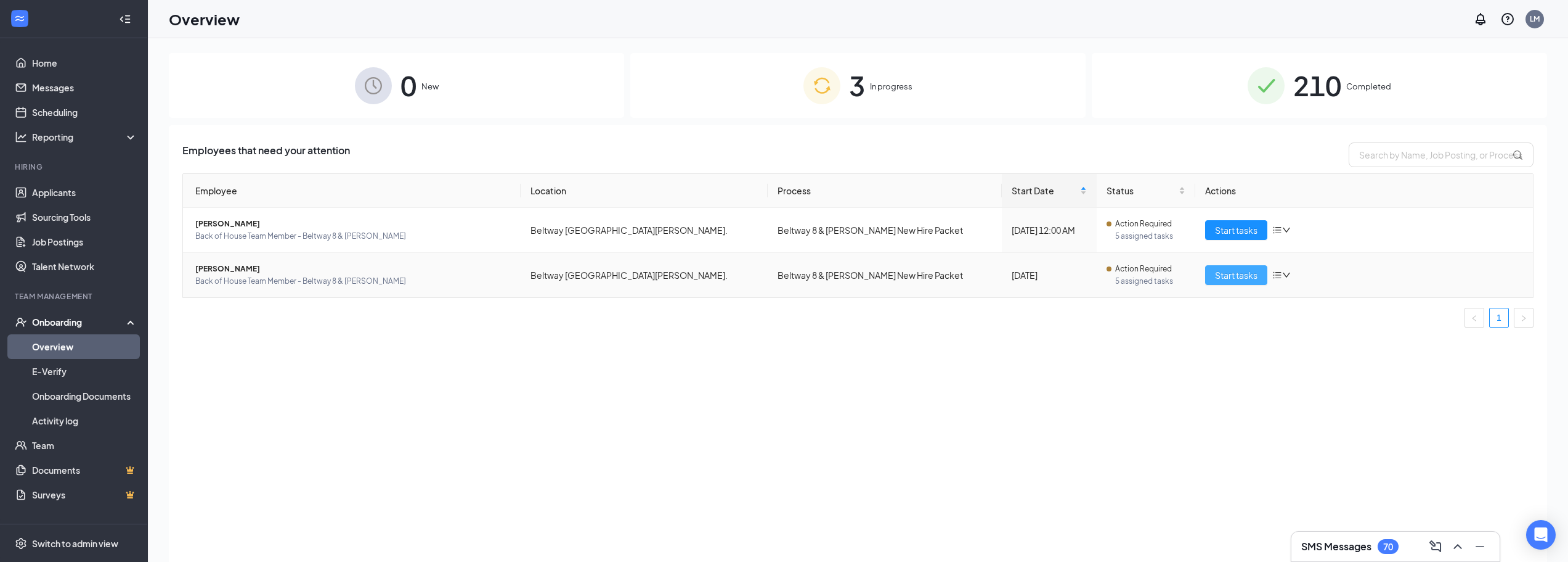
click at [1264, 278] on button "Start tasks" at bounding box center [1236, 276] width 62 height 20
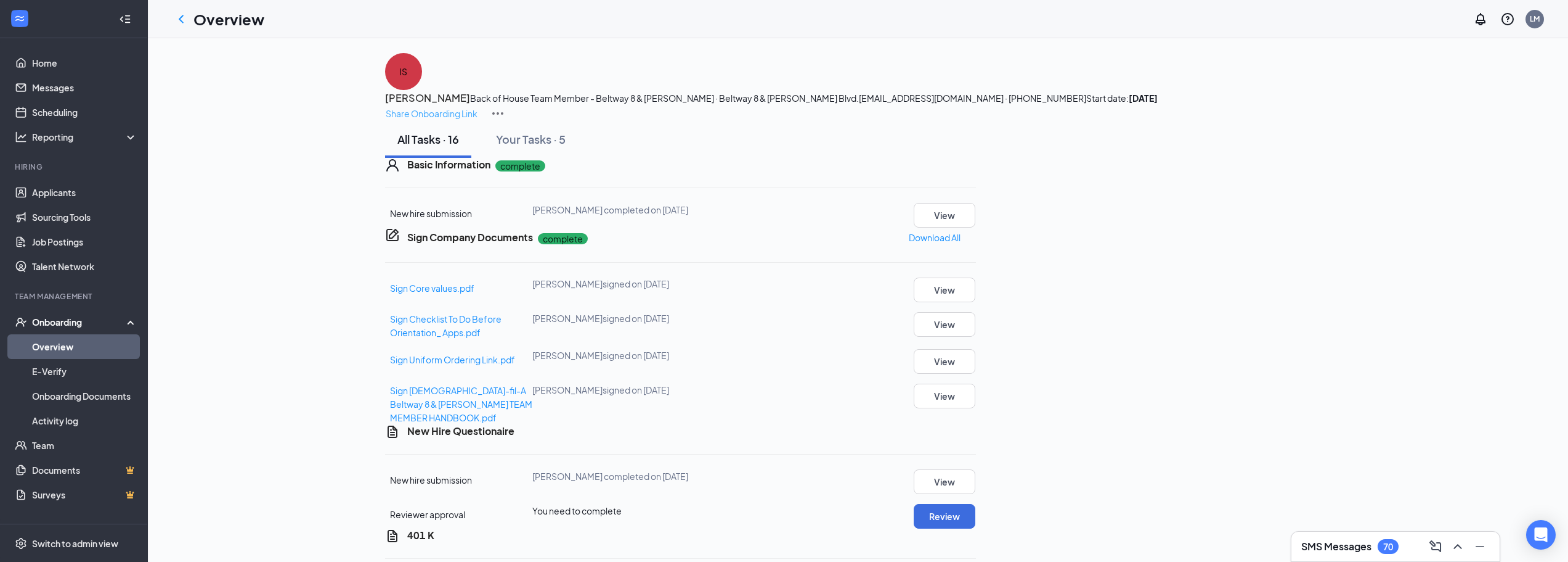
click at [478, 107] on p "Share Onboarding Link" at bounding box center [431, 113] width 92 height 14
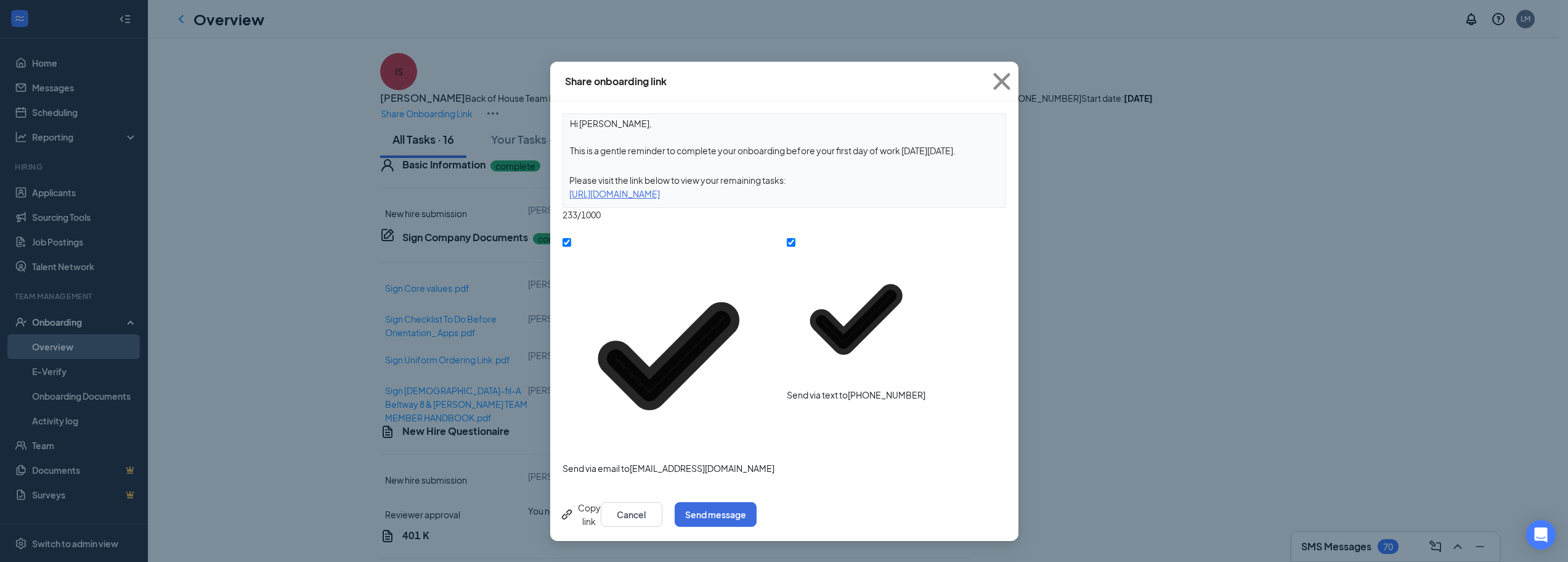
click at [776, 198] on div "https://www.workstream.us/j/onboarding/2ffc031c/employee?locale=en" at bounding box center [784, 193] width 442 height 14
click at [601, 501] on div "Copy link" at bounding box center [580, 515] width 41 height 27
click at [662, 502] on button "Cancel" at bounding box center [632, 514] width 62 height 25
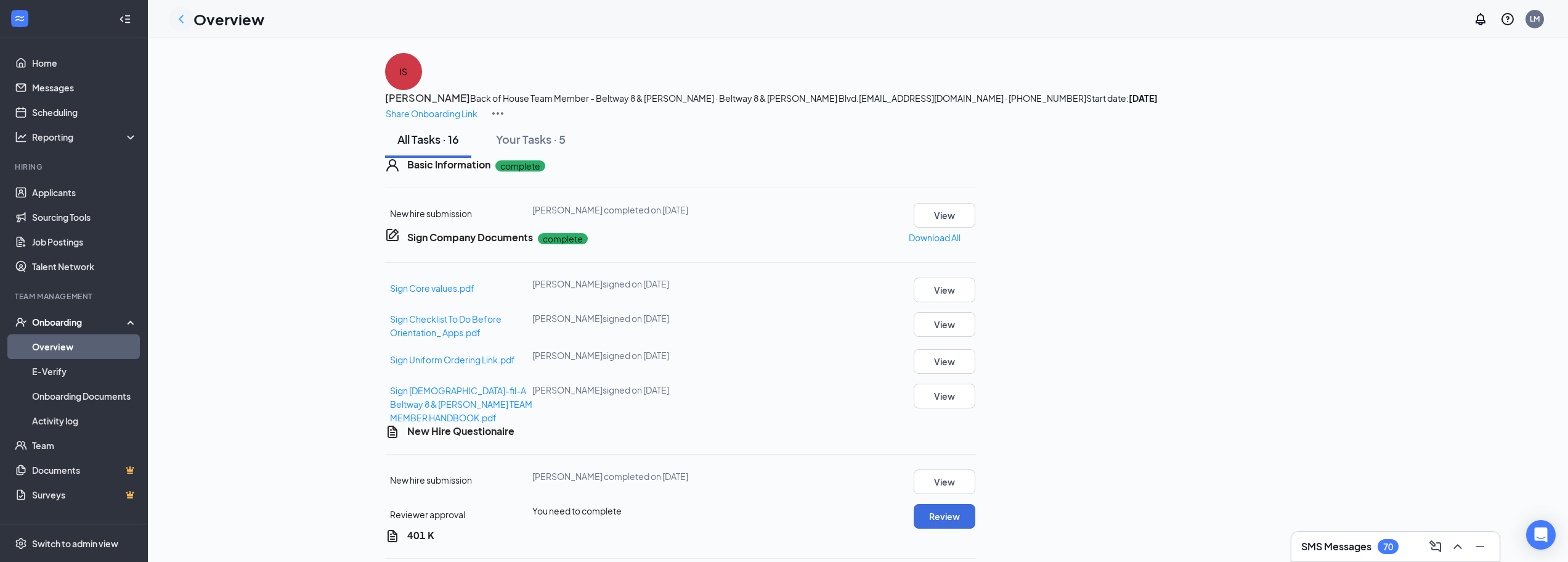
click at [180, 21] on icon "ChevronLeft" at bounding box center [181, 19] width 15 height 15
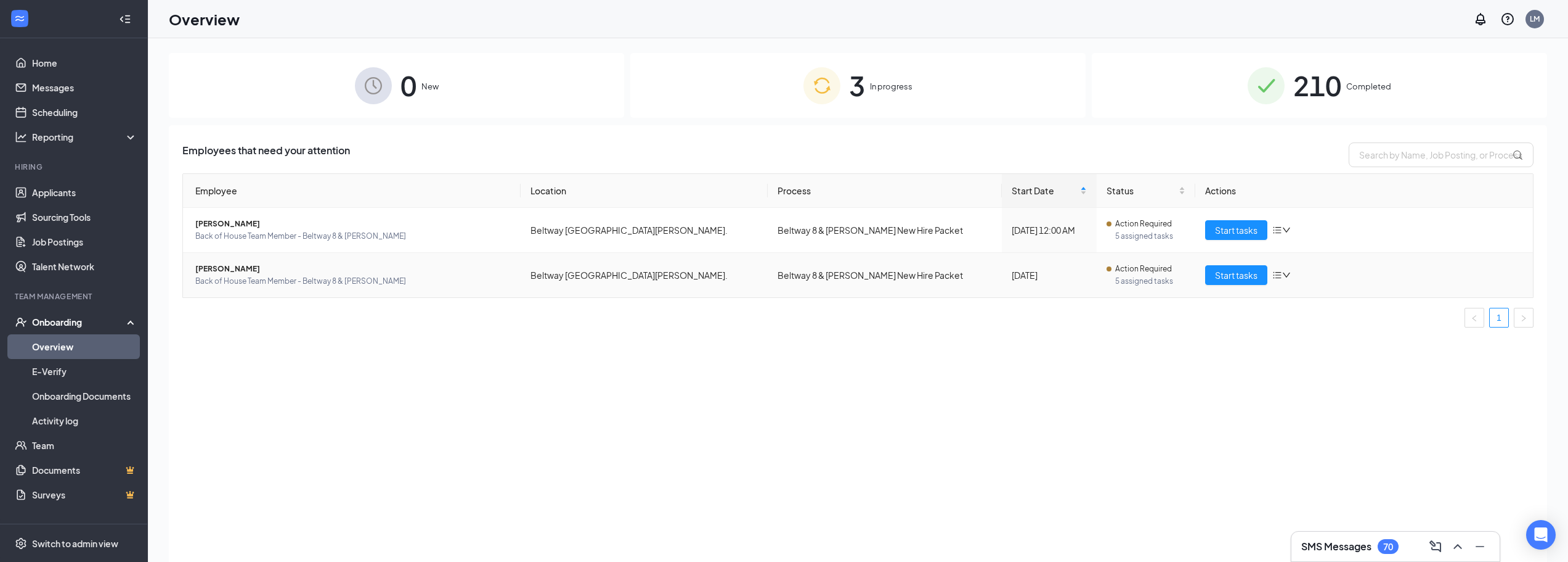
click at [199, 271] on span "Iris Saquic" at bounding box center [353, 269] width 315 height 13
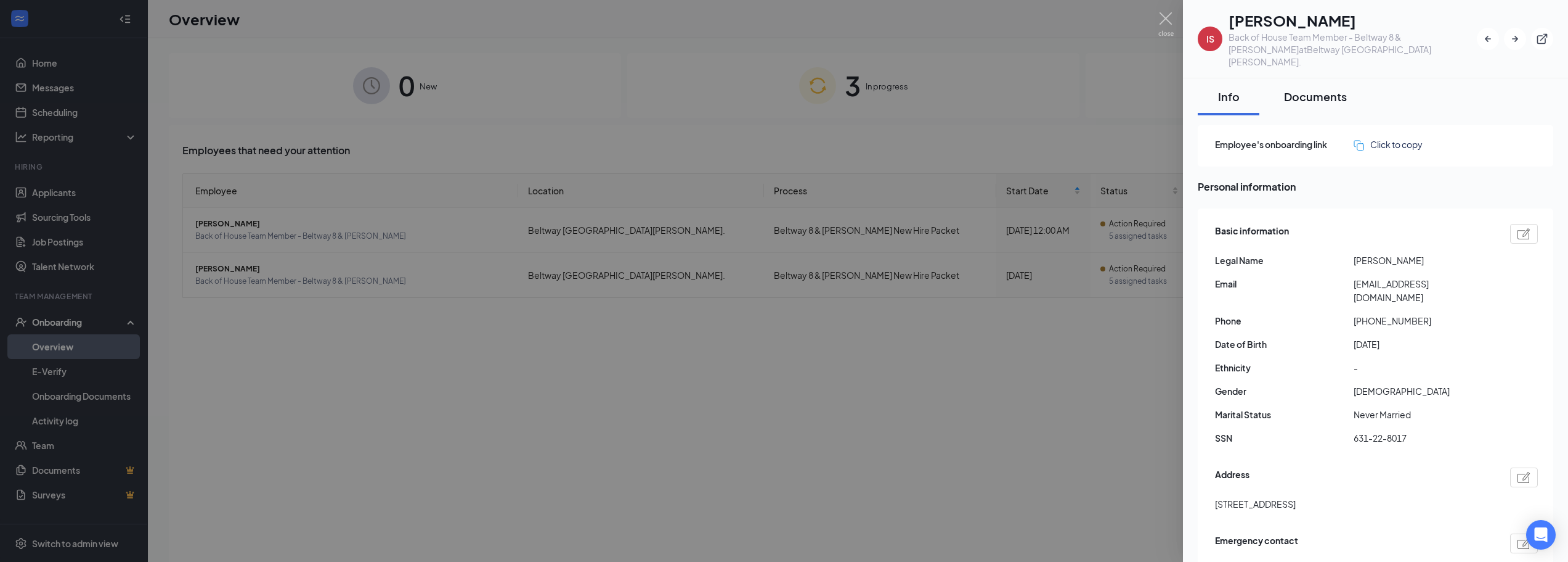
click at [1330, 88] on div "Documents" at bounding box center [1315, 96] width 63 height 16
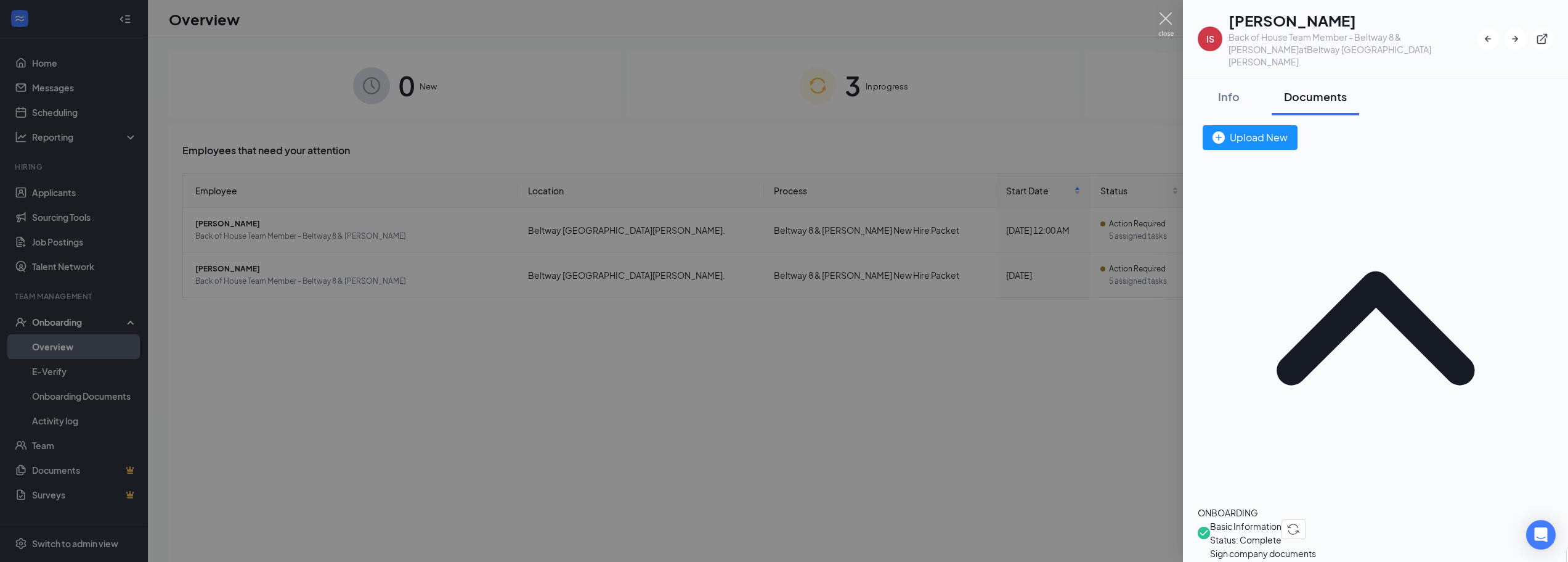
click at [1168, 18] on img at bounding box center [1165, 25] width 15 height 24
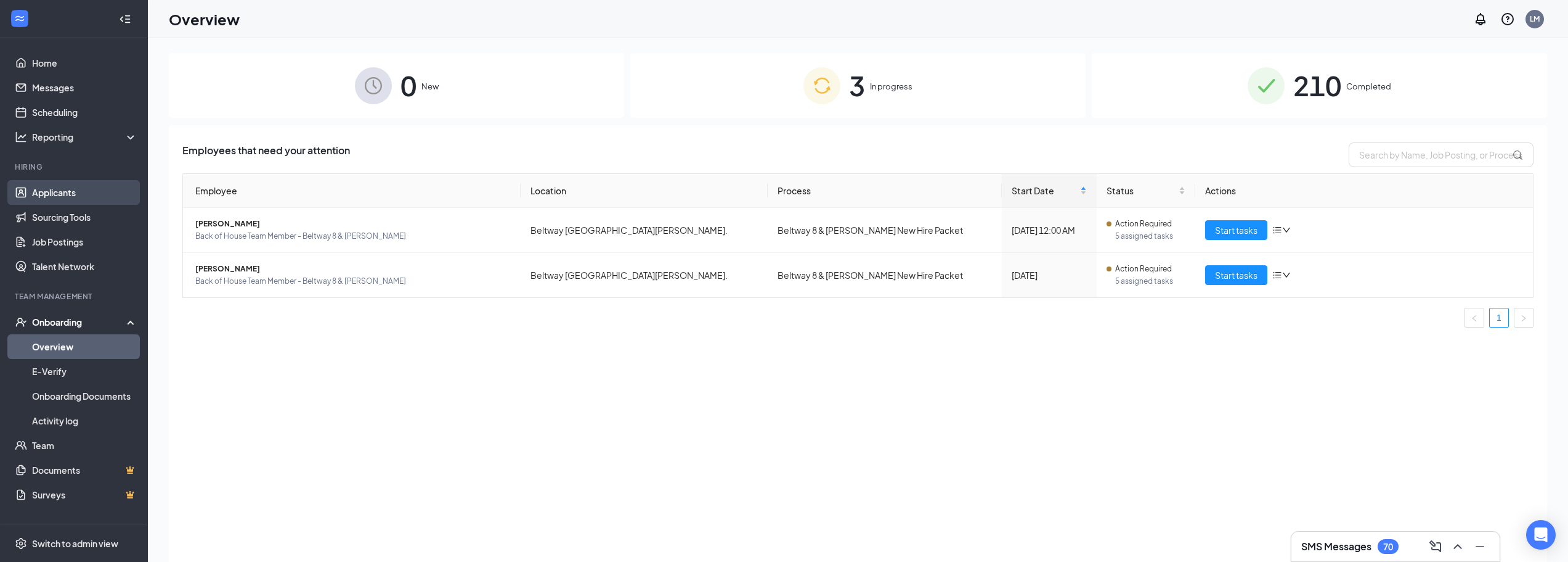
click at [111, 199] on link "Applicants" at bounding box center [85, 192] width 106 height 25
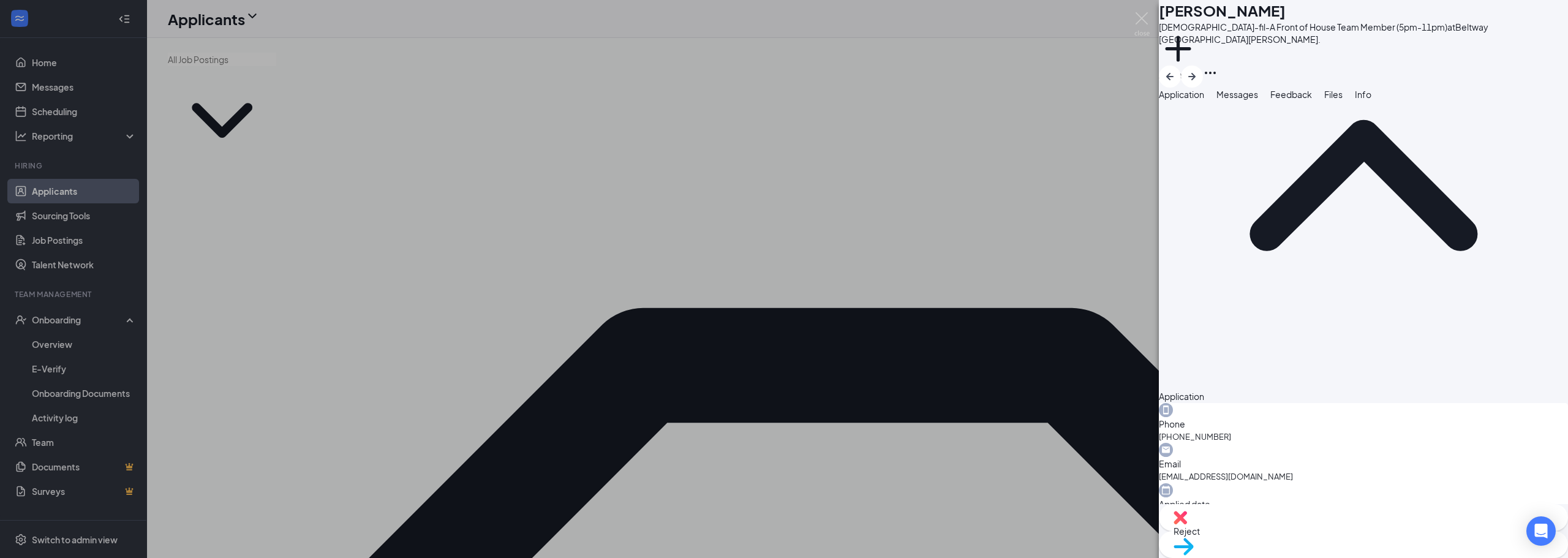
scroll to position [184, 0]
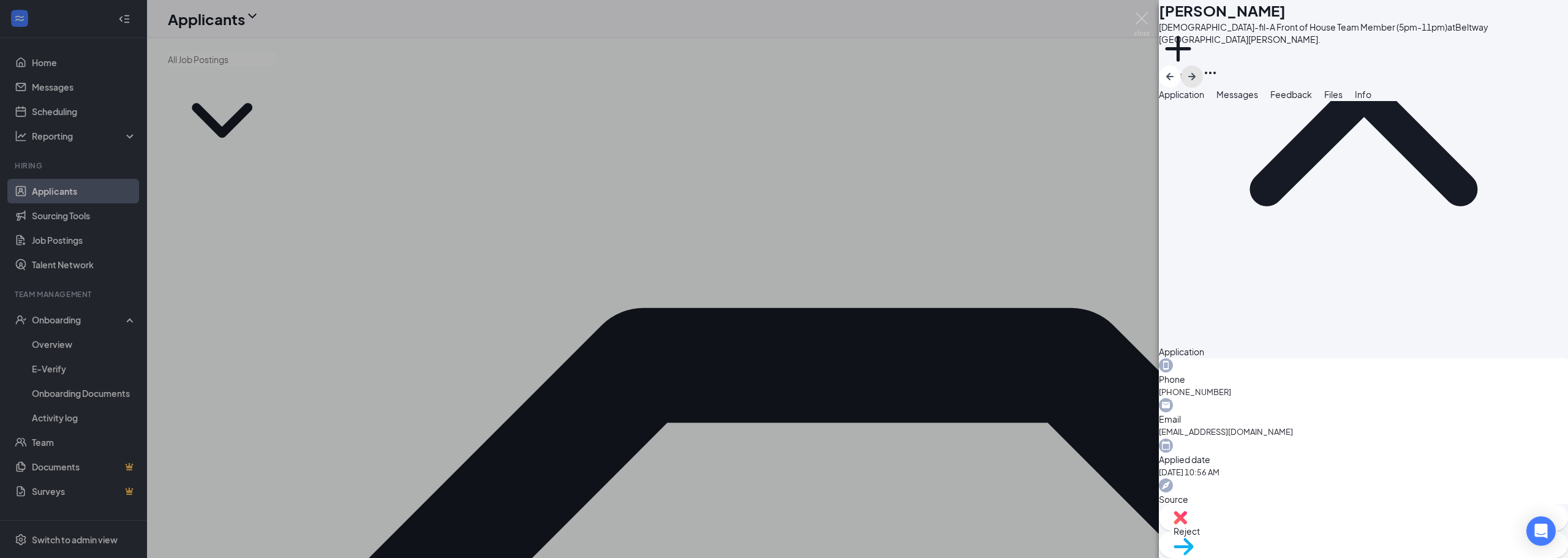
click at [1203, 65] on button "button" at bounding box center [1192, 76] width 22 height 22
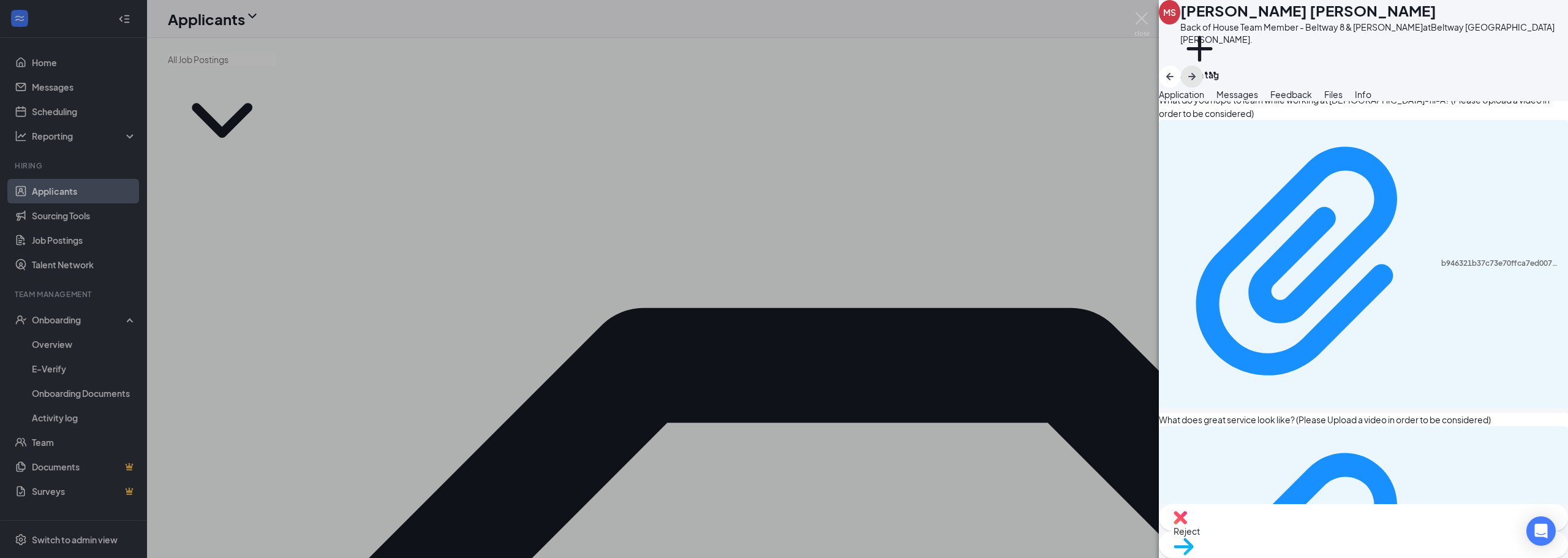
scroll to position [918, 0]
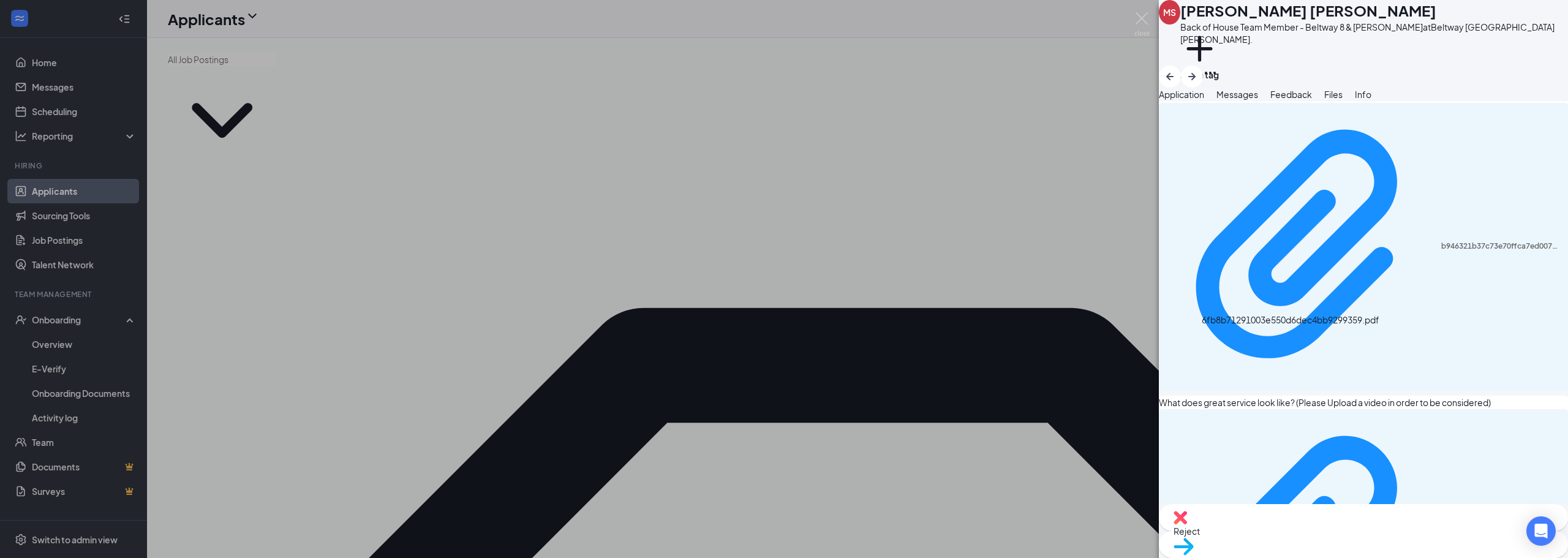
drag, startPoint x: 1147, startPoint y: 16, endPoint x: 716, endPoint y: 80, distance: 435.7
click at [1147, 16] on img at bounding box center [1141, 24] width 15 height 24
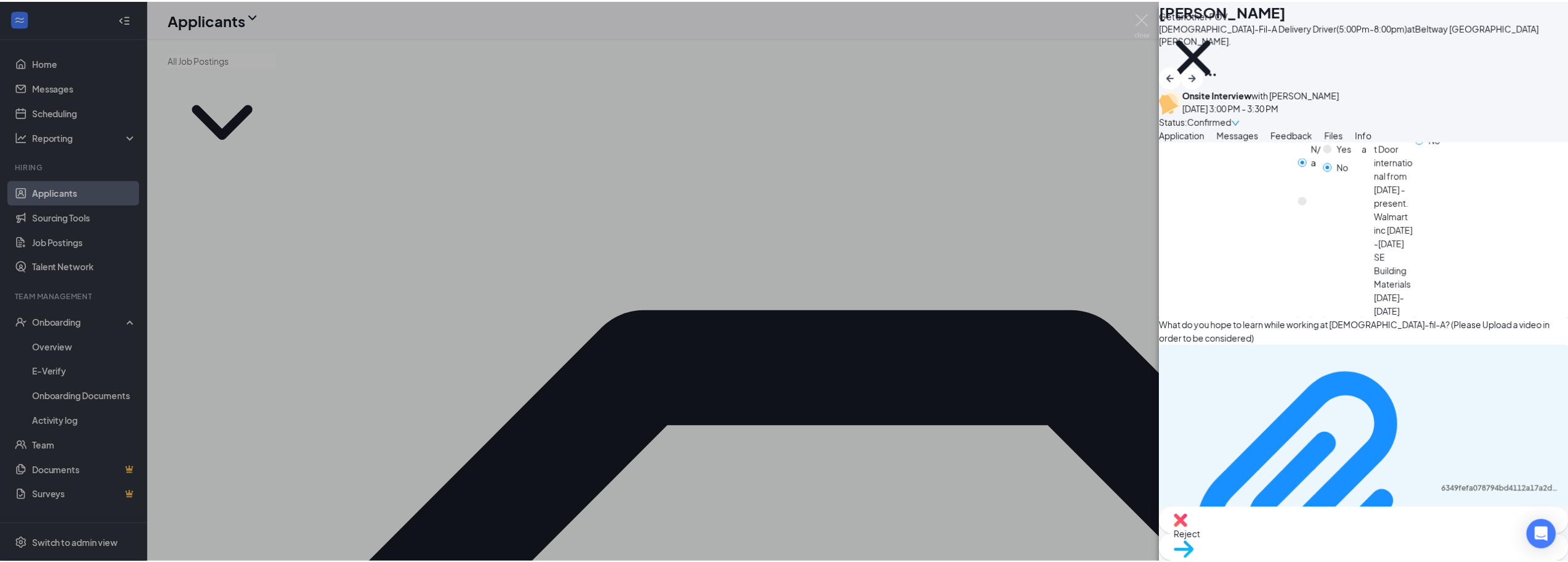
scroll to position [863, 0]
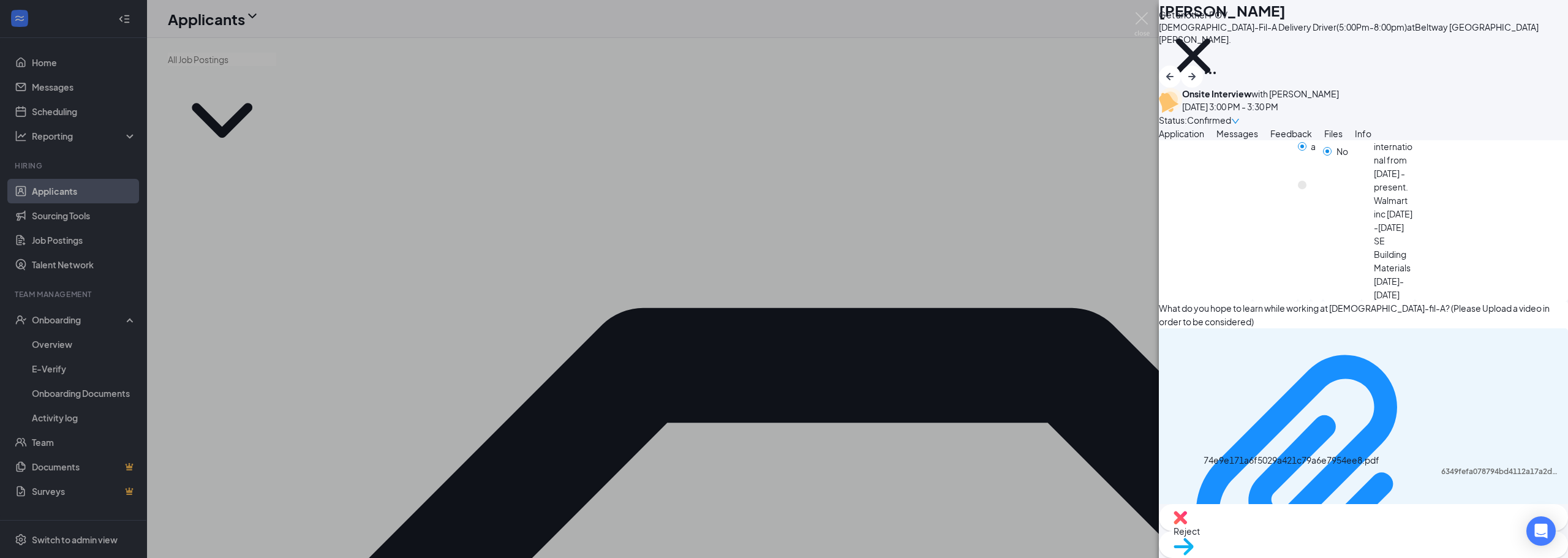
click at [1139, 17] on img at bounding box center [1141, 24] width 15 height 24
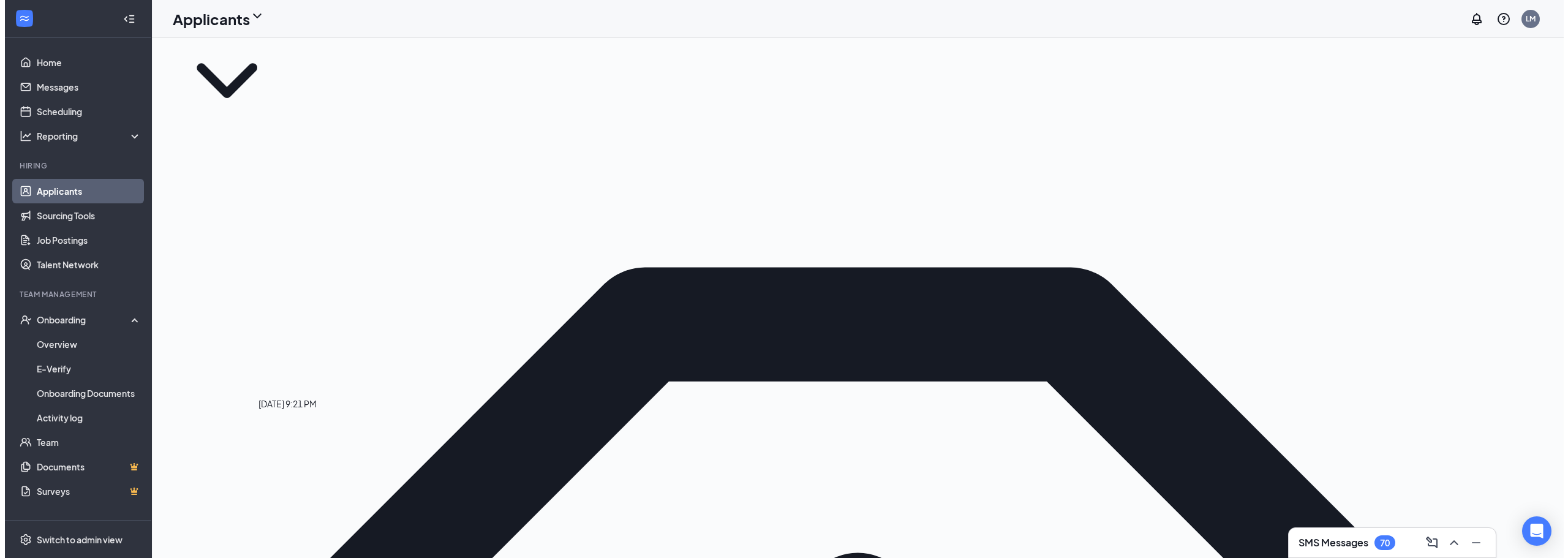
scroll to position [62, 0]
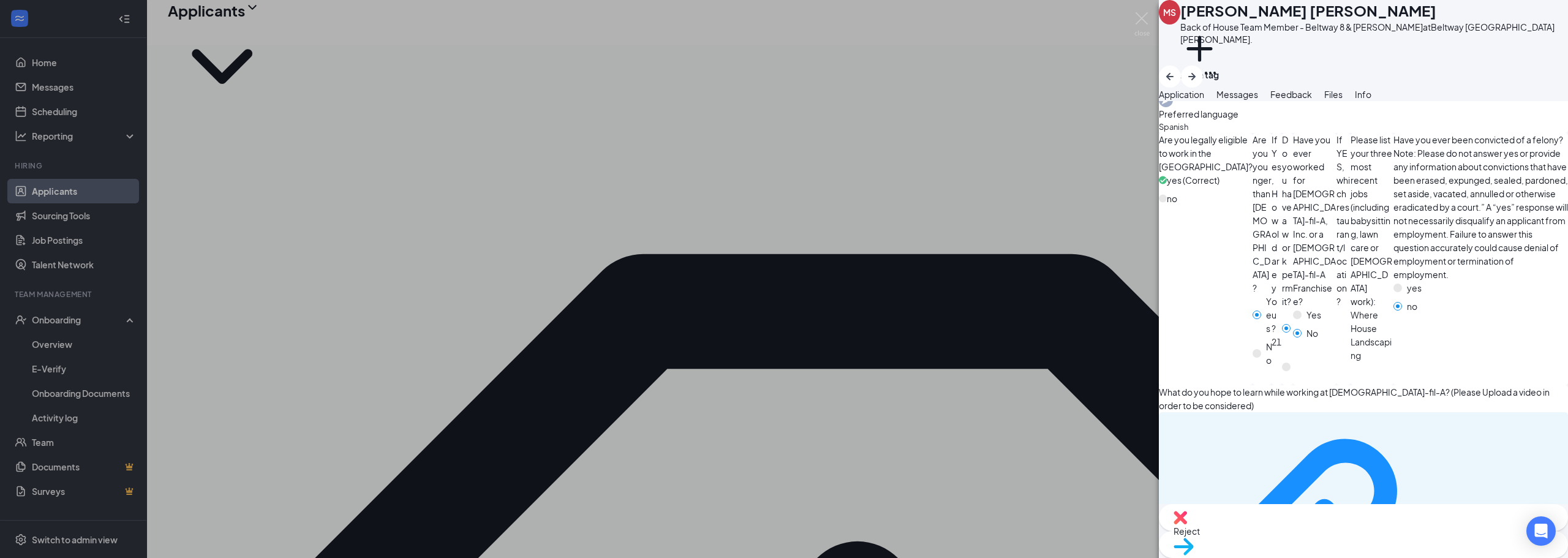
scroll to position [612, 0]
click at [1441, 547] on div "b946321b37c73e70ffca7ed007845428.MOV" at bounding box center [1501, 552] width 120 height 10
drag, startPoint x: 1246, startPoint y: 152, endPoint x: 1171, endPoint y: 149, distance: 75.1
click at [1350, 149] on div "Please list your three most recent jobs (including babysitting, lawn care or vo…" at bounding box center [1371, 255] width 43 height 252
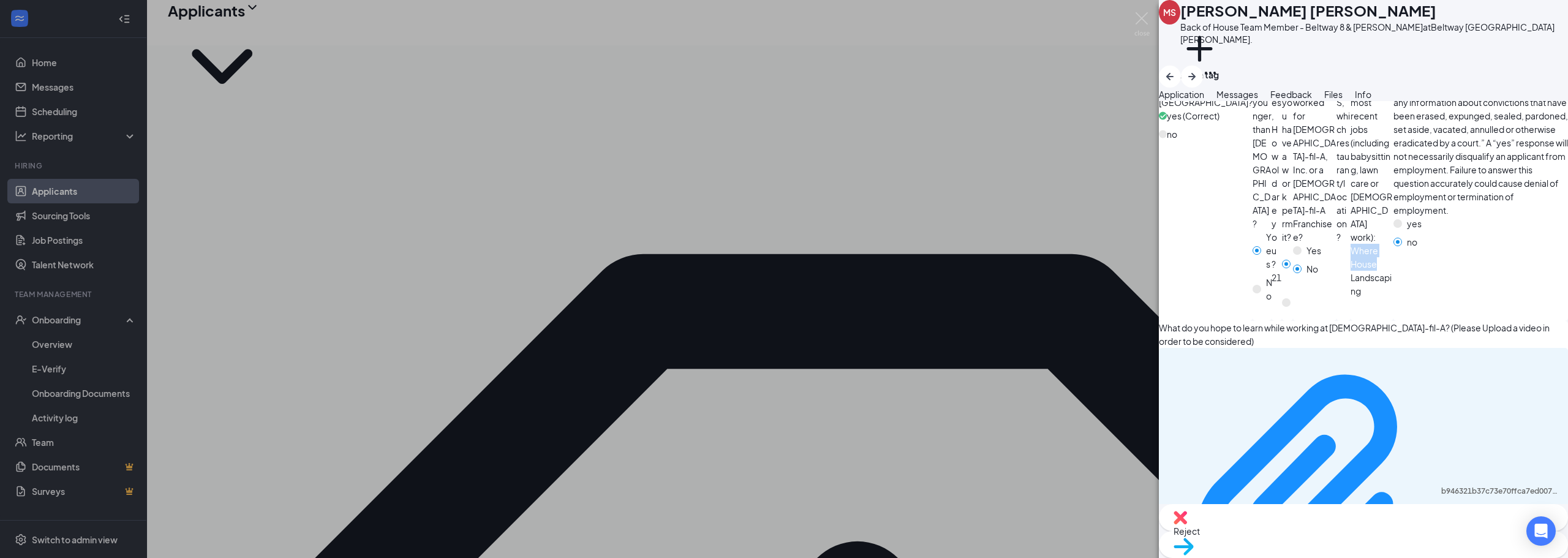
scroll to position [735, 0]
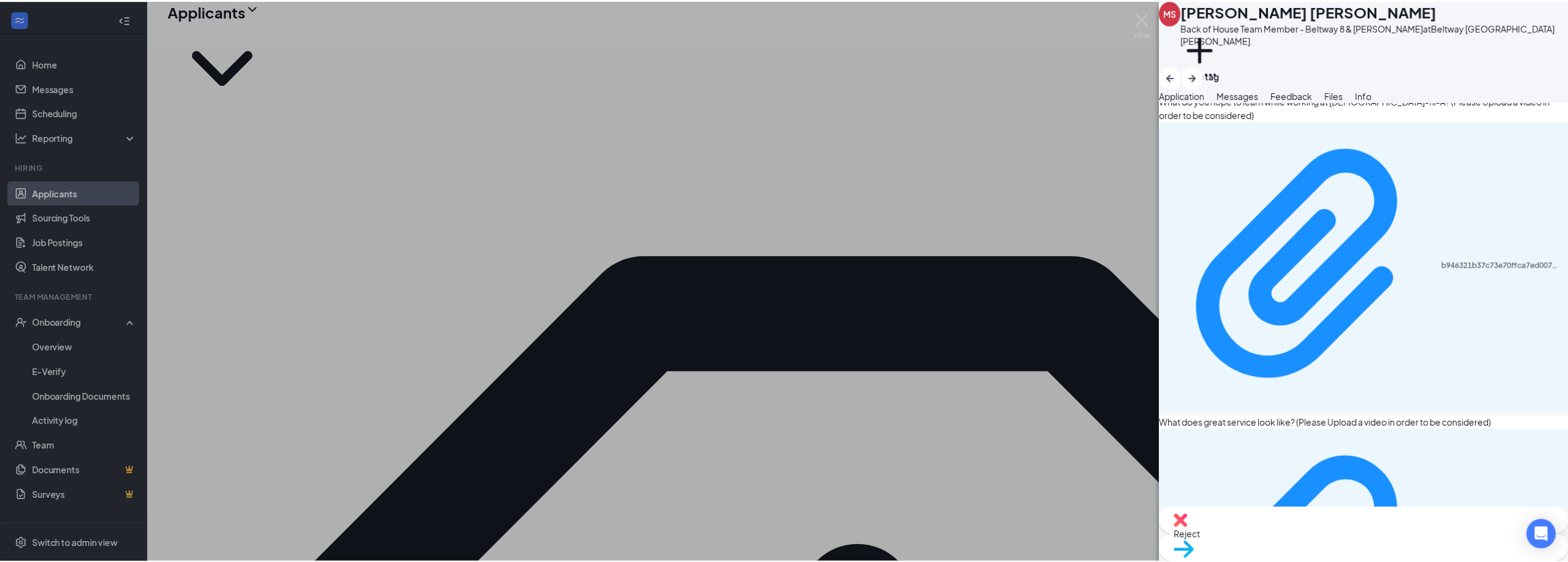
scroll to position [891, 0]
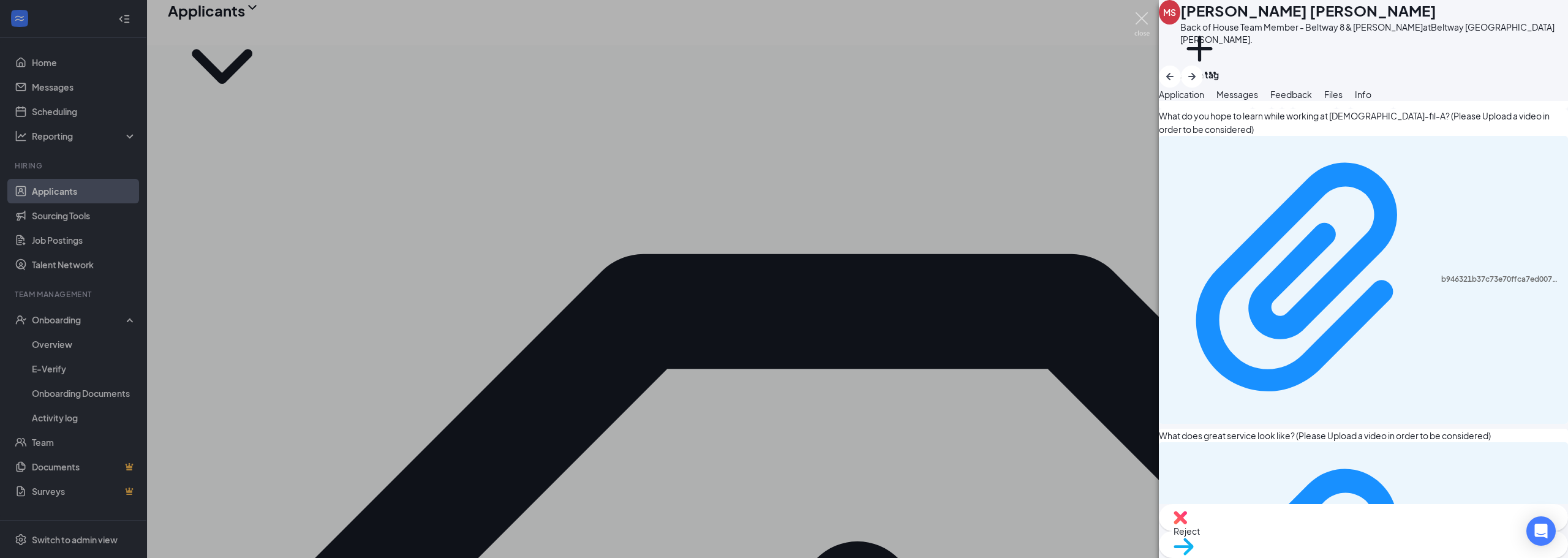
click at [1136, 18] on img at bounding box center [1141, 24] width 15 height 24
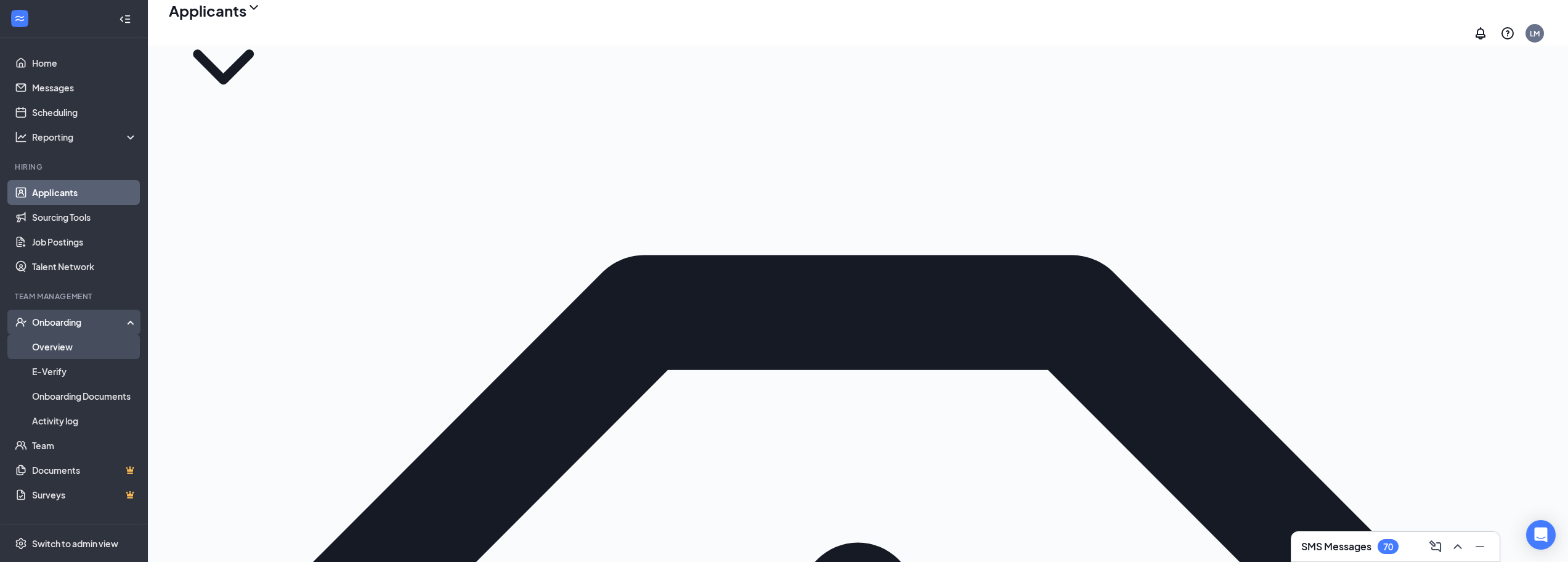
click at [90, 343] on link "Overview" at bounding box center [85, 346] width 106 height 25
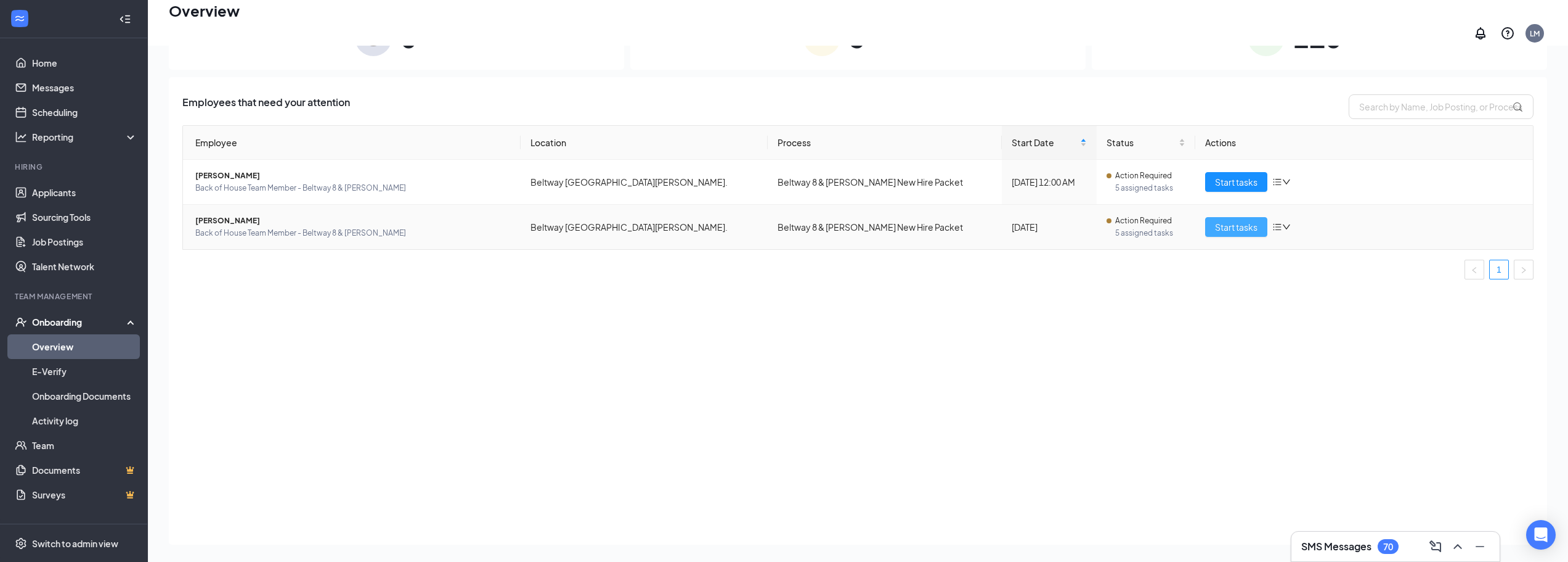
click at [1222, 220] on span "Start tasks" at bounding box center [1235, 226] width 43 height 14
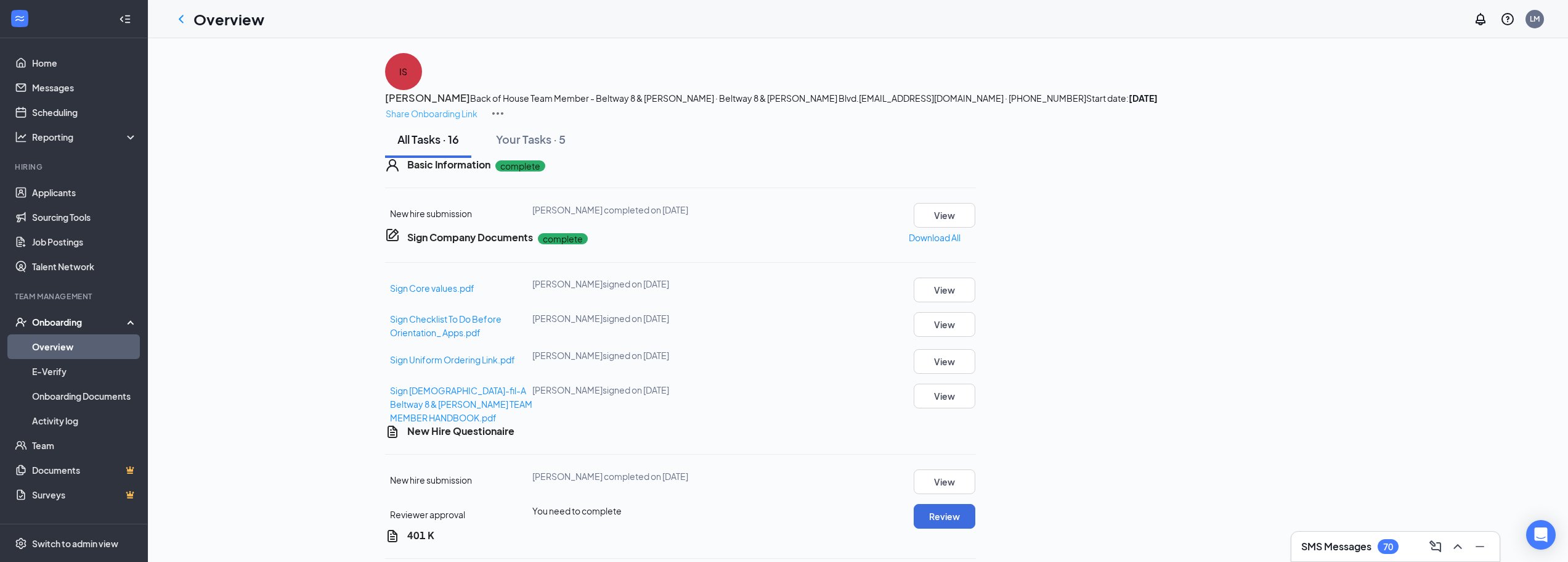
click at [478, 107] on p "Share Onboarding Link" at bounding box center [431, 113] width 92 height 14
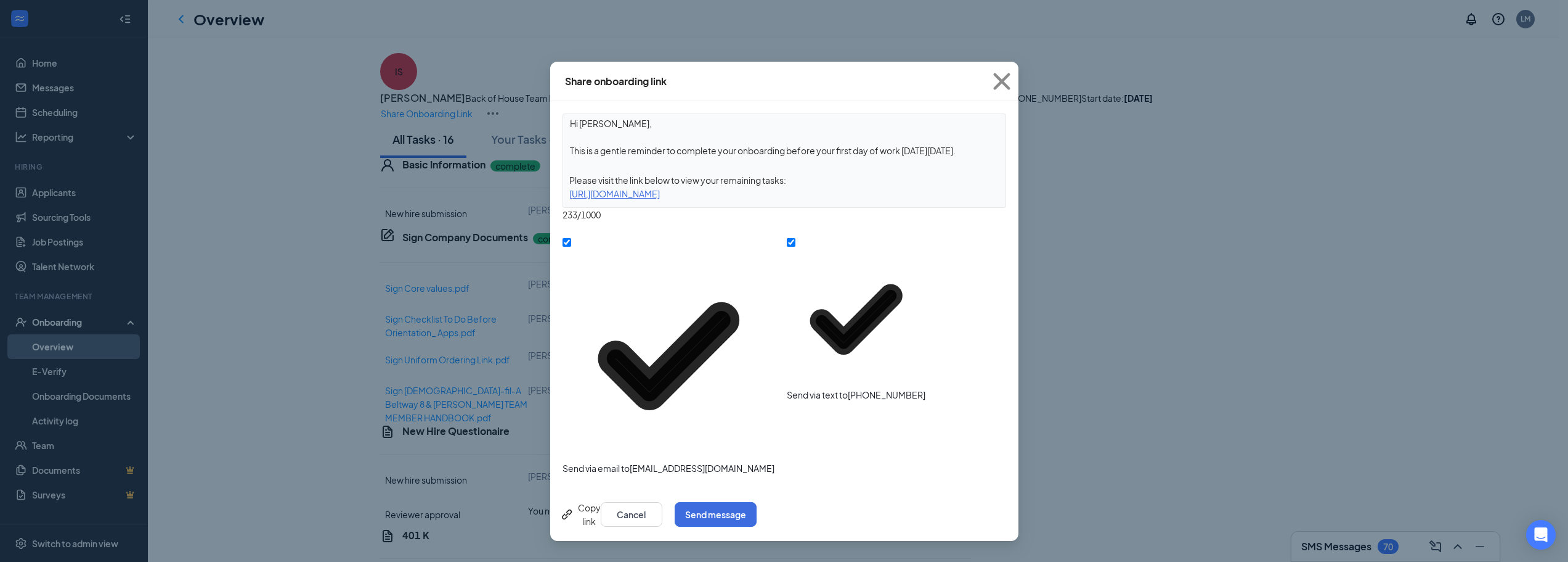
drag, startPoint x: 886, startPoint y: 195, endPoint x: 567, endPoint y: 201, distance: 319.1
click at [567, 201] on div "Hi Iris, This is a gentle reminder to complete your onboarding before your firs…" at bounding box center [784, 160] width 443 height 94
copy div "https://www.workstream.us/j/onboarding/2ffc031c/employee?locale=en"
click at [1000, 84] on icon "Cross" at bounding box center [1001, 81] width 33 height 33
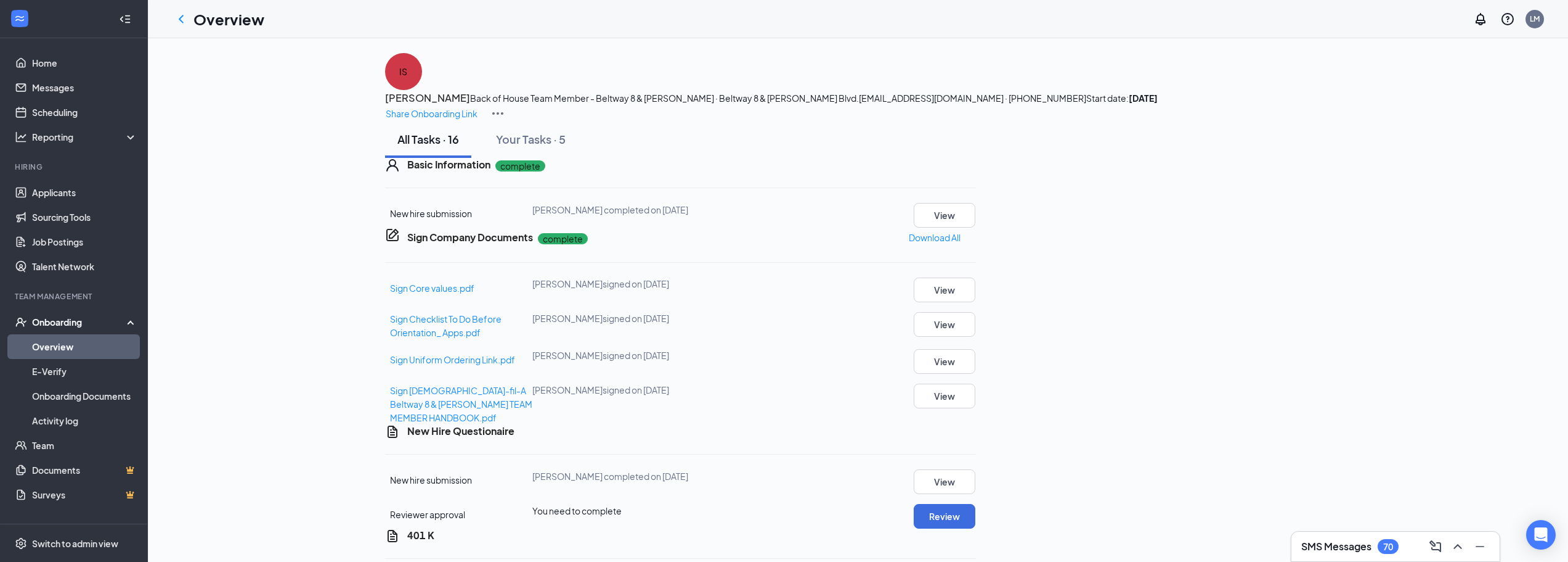
click at [505, 106] on img at bounding box center [498, 113] width 15 height 15
click at [1294, 99] on span "View details" at bounding box center [1298, 102] width 48 height 14
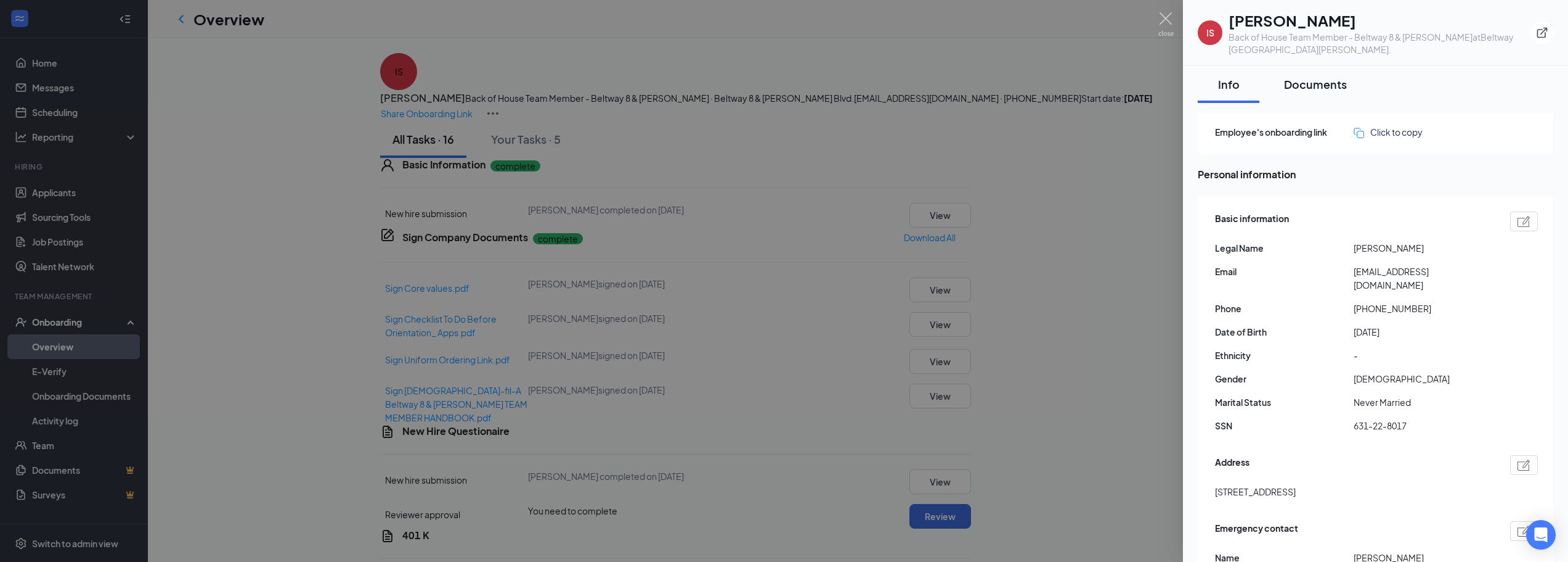
click at [1317, 90] on div "Documents" at bounding box center [1315, 84] width 63 height 16
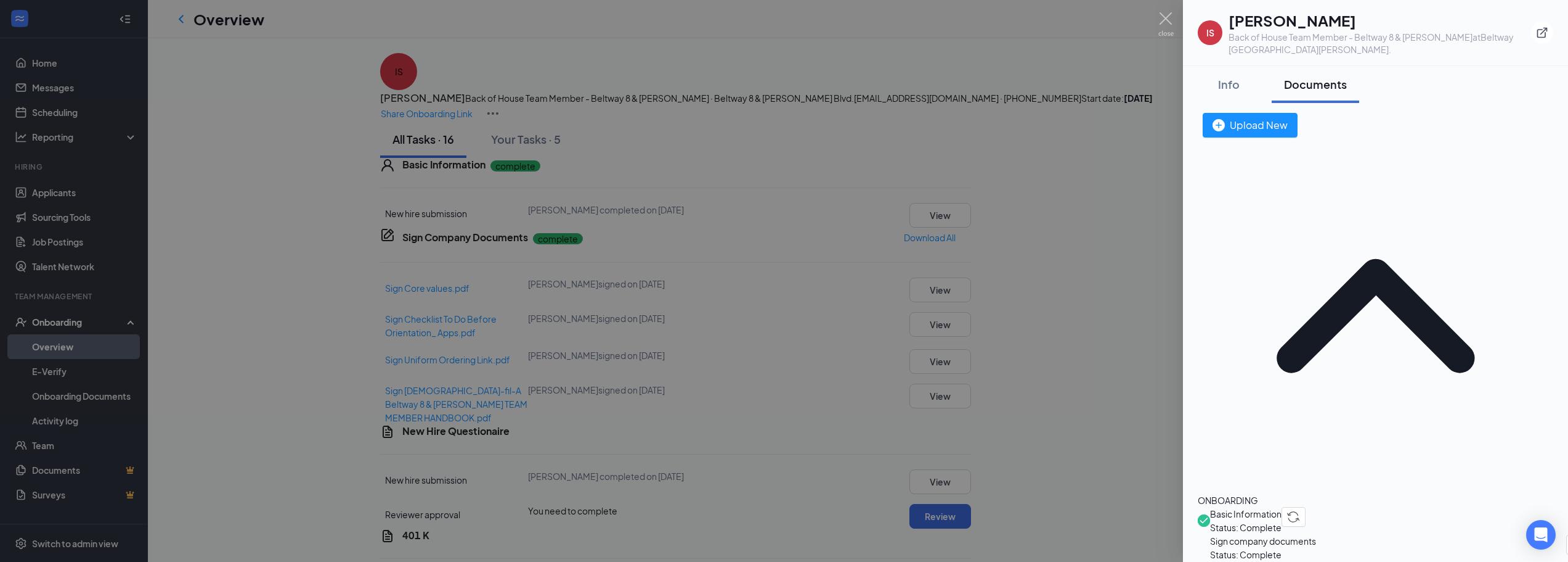
click at [1284, 22] on h1 "Iris Saquic" at bounding box center [1379, 20] width 303 height 21
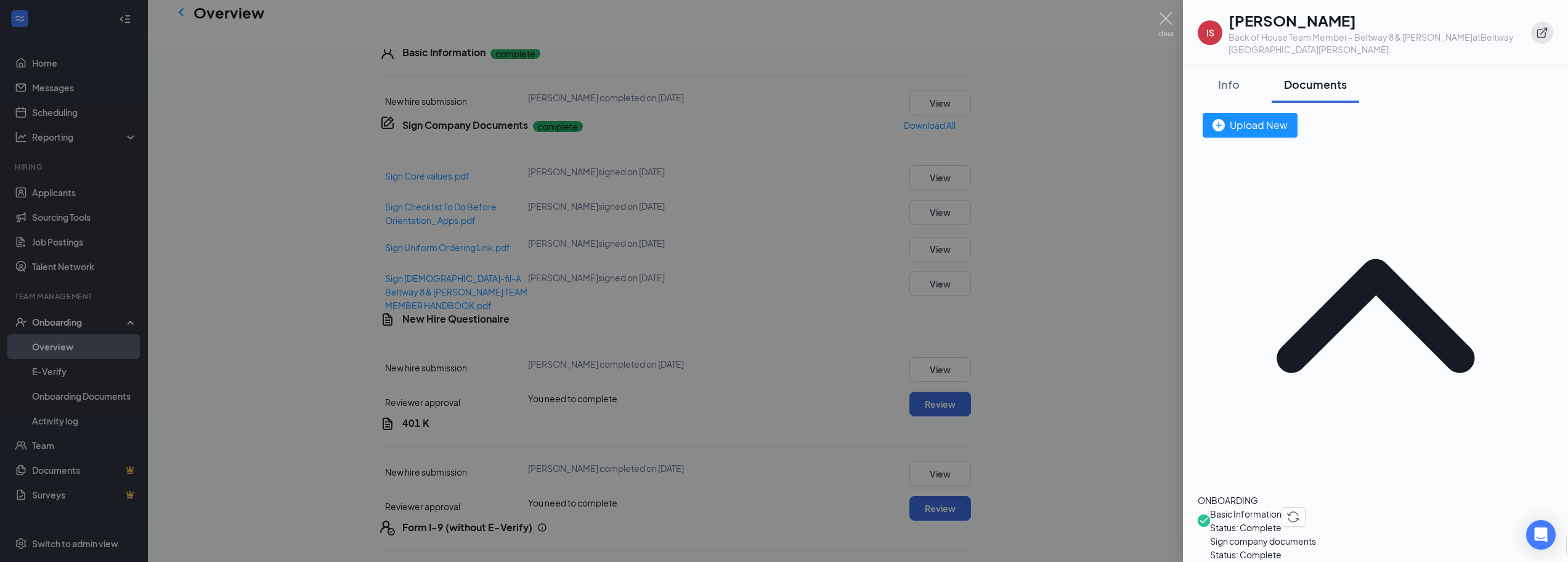
click at [1537, 26] on button "button" at bounding box center [1542, 33] width 22 height 22
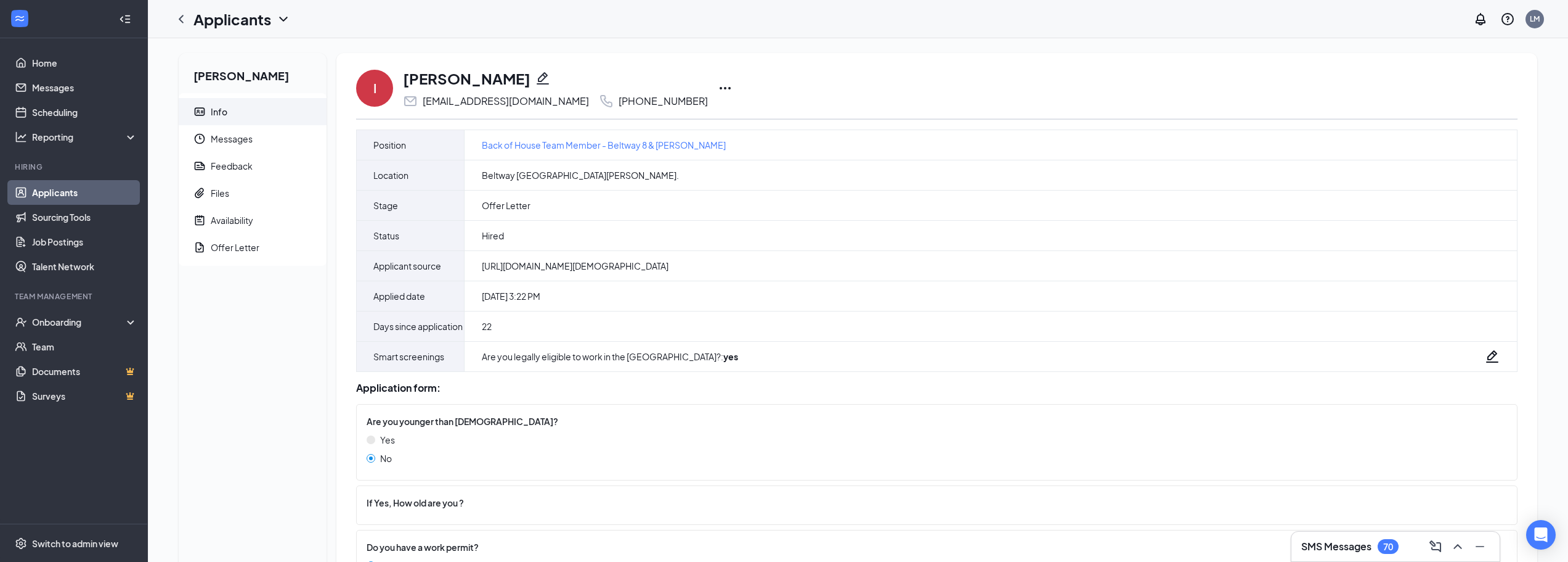
click at [717, 90] on icon "Ellipses" at bounding box center [725, 88] width 15 height 15
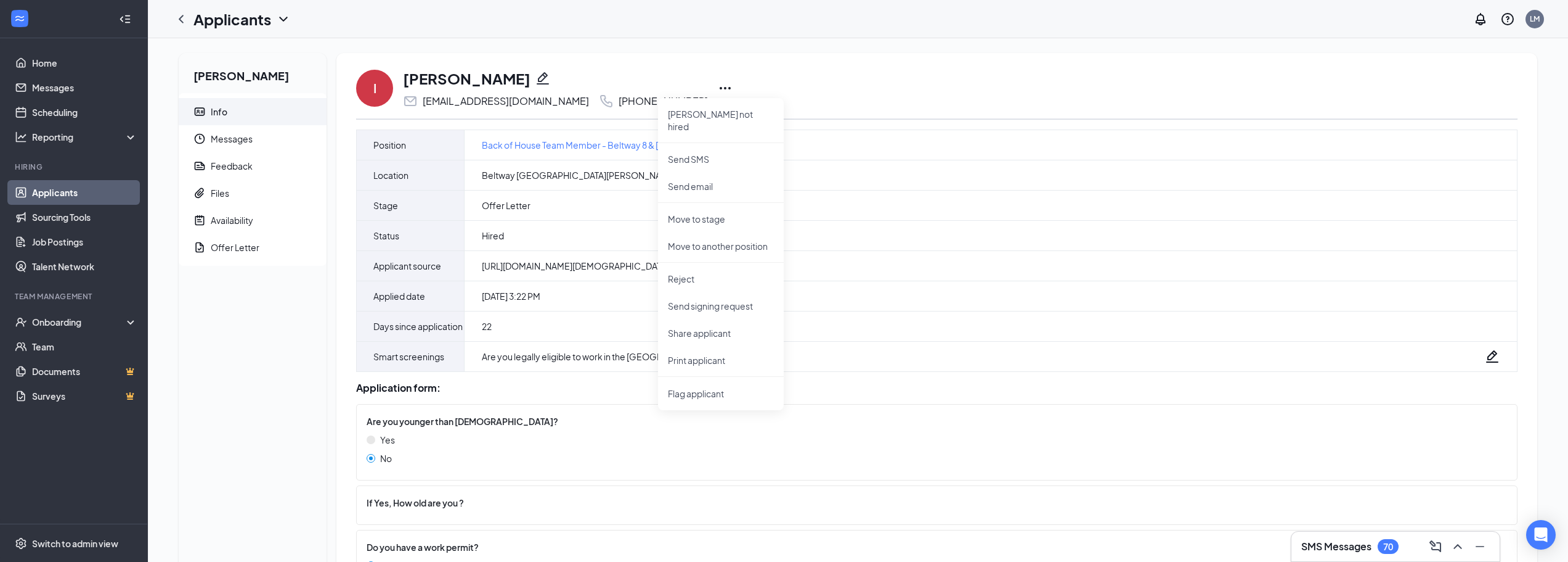
click at [711, 36] on div "Applicants LM" at bounding box center [857, 19] width 1419 height 38
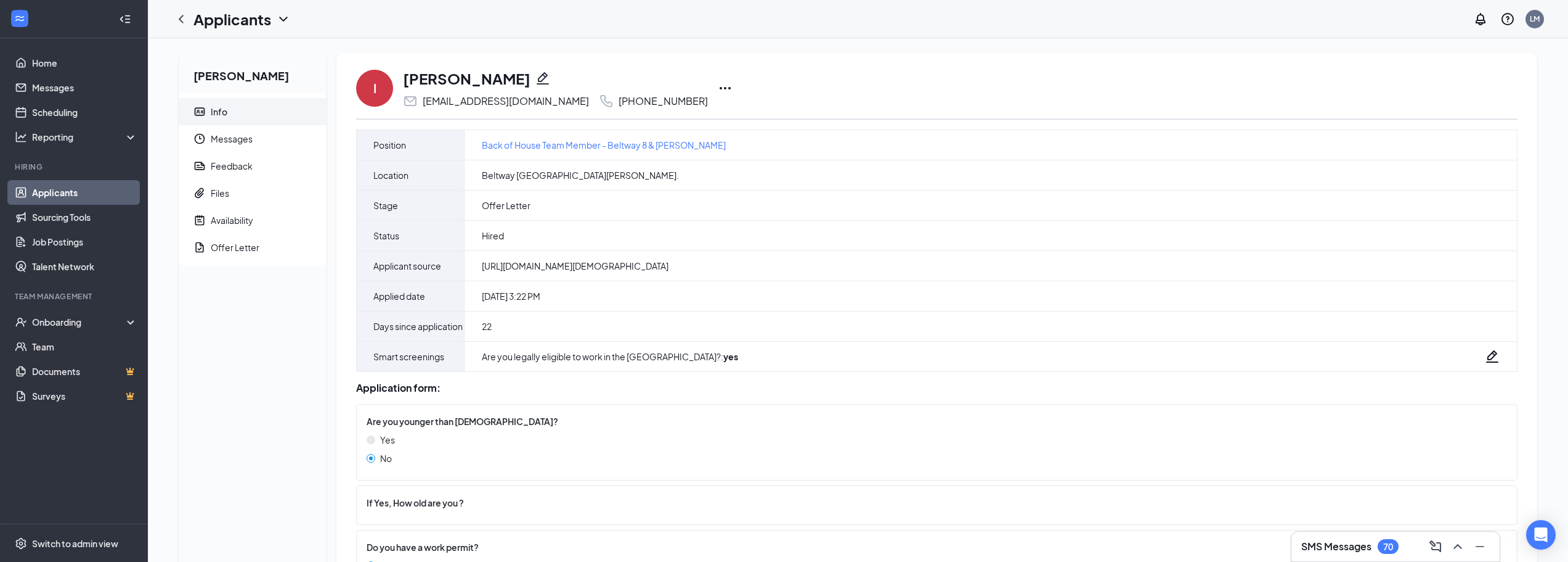
click at [717, 87] on icon "Ellipses" at bounding box center [725, 88] width 15 height 15
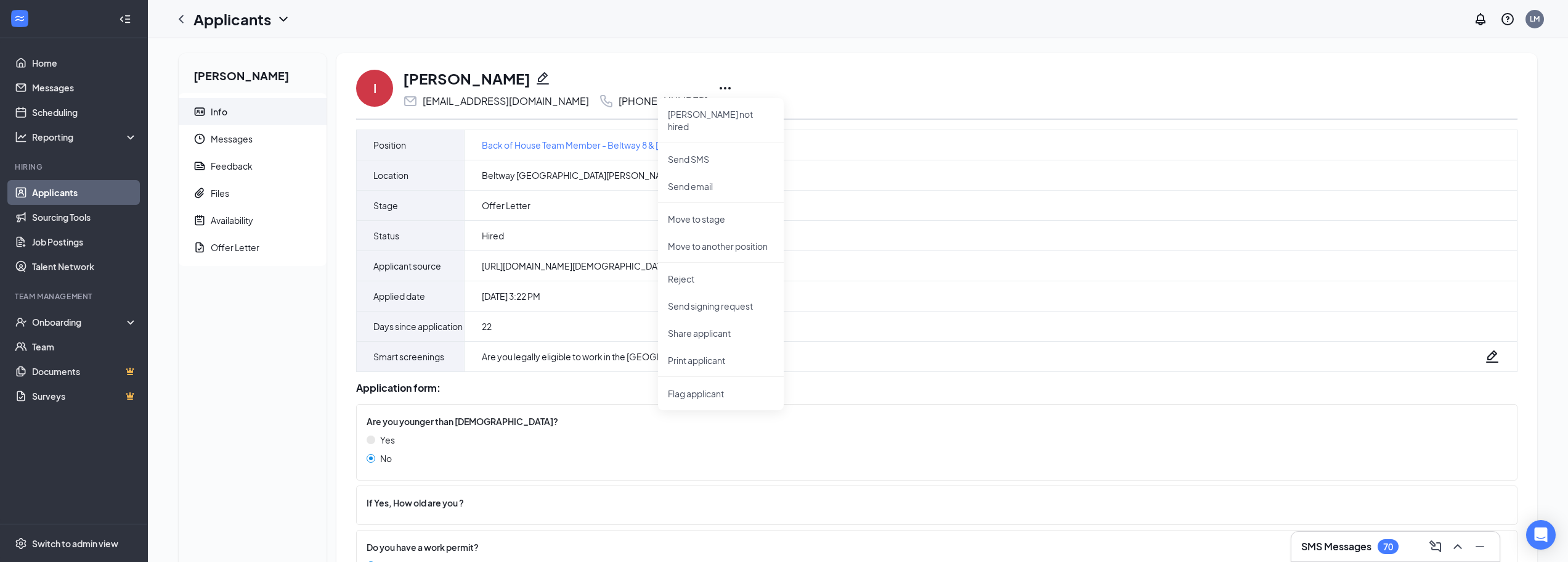
click at [835, 82] on div "I Iris Saquic nacuna330@gmail.com +1 (409) 344-6440 Mark not hired Send SMS Sen…" at bounding box center [937, 88] width 1161 height 41
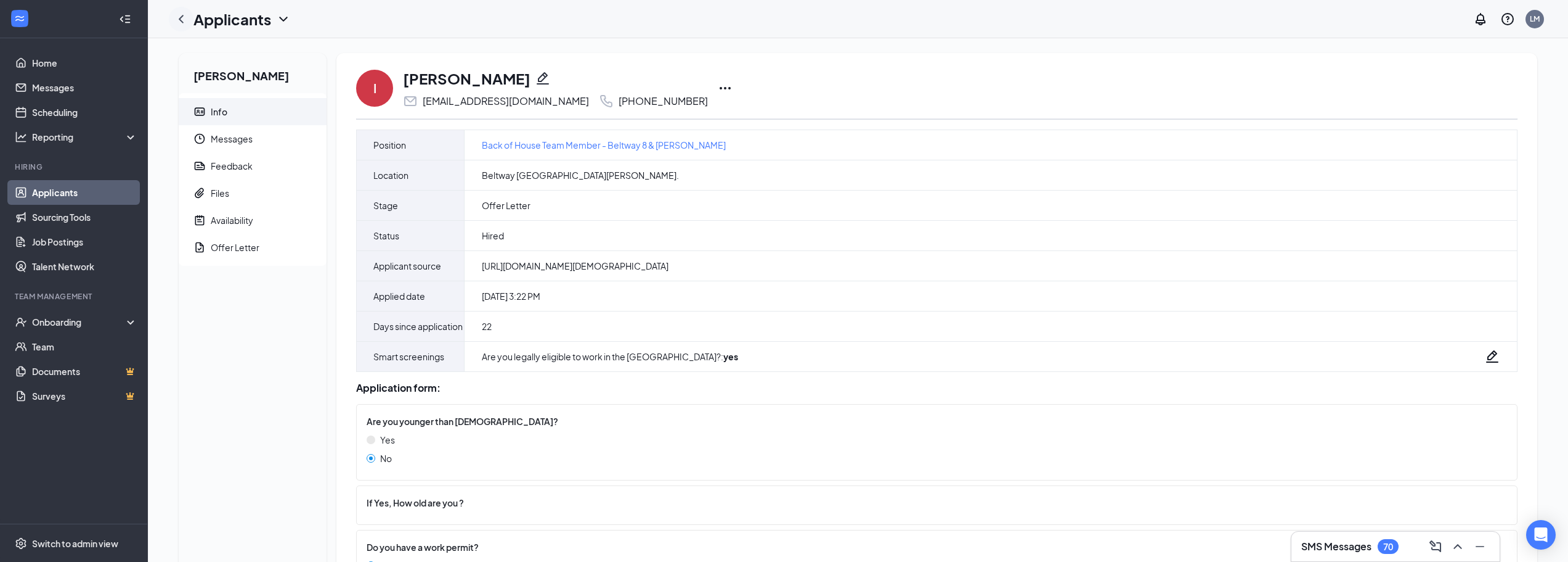
click at [187, 26] on icon "ChevronLeft" at bounding box center [181, 19] width 15 height 15
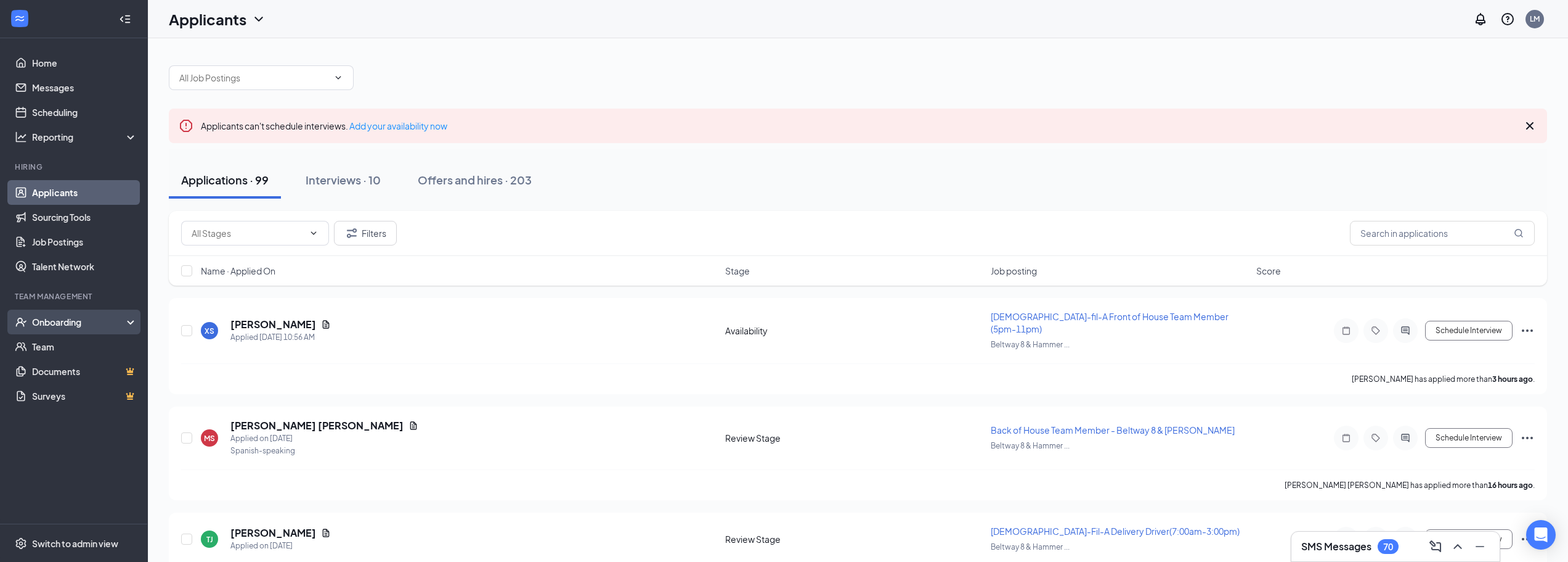
click at [59, 329] on div "Onboarding" at bounding box center [74, 321] width 148 height 25
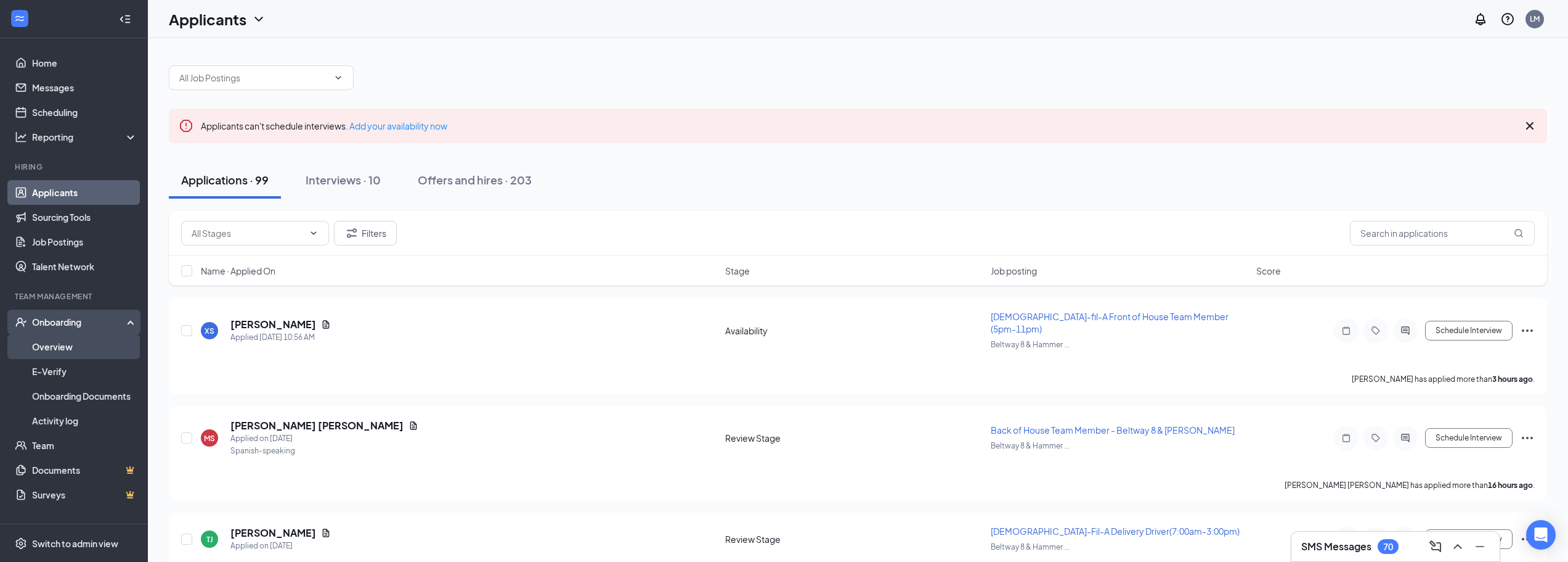
click at [67, 343] on link "Overview" at bounding box center [85, 346] width 106 height 25
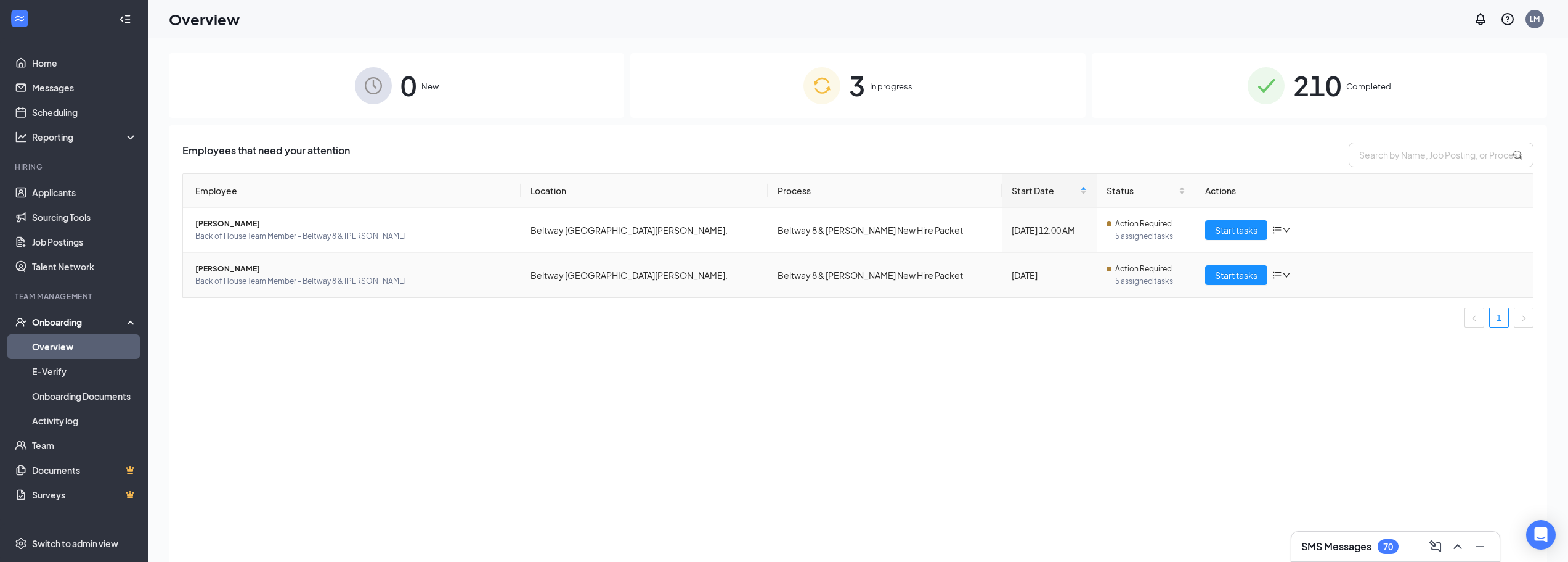
click at [1274, 271] on icon "bars" at bounding box center [1276, 275] width 10 height 10
click at [768, 280] on td "Beltway 8 & Hammerly New Hire Packet" at bounding box center [884, 275] width 234 height 45
click at [607, 286] on td "Beltway 8 & Hammerly Blvd." at bounding box center [645, 275] width 248 height 45
click at [445, 280] on span "Back of House Team Member - Beltway 8 & Hammerly" at bounding box center [353, 281] width 315 height 13
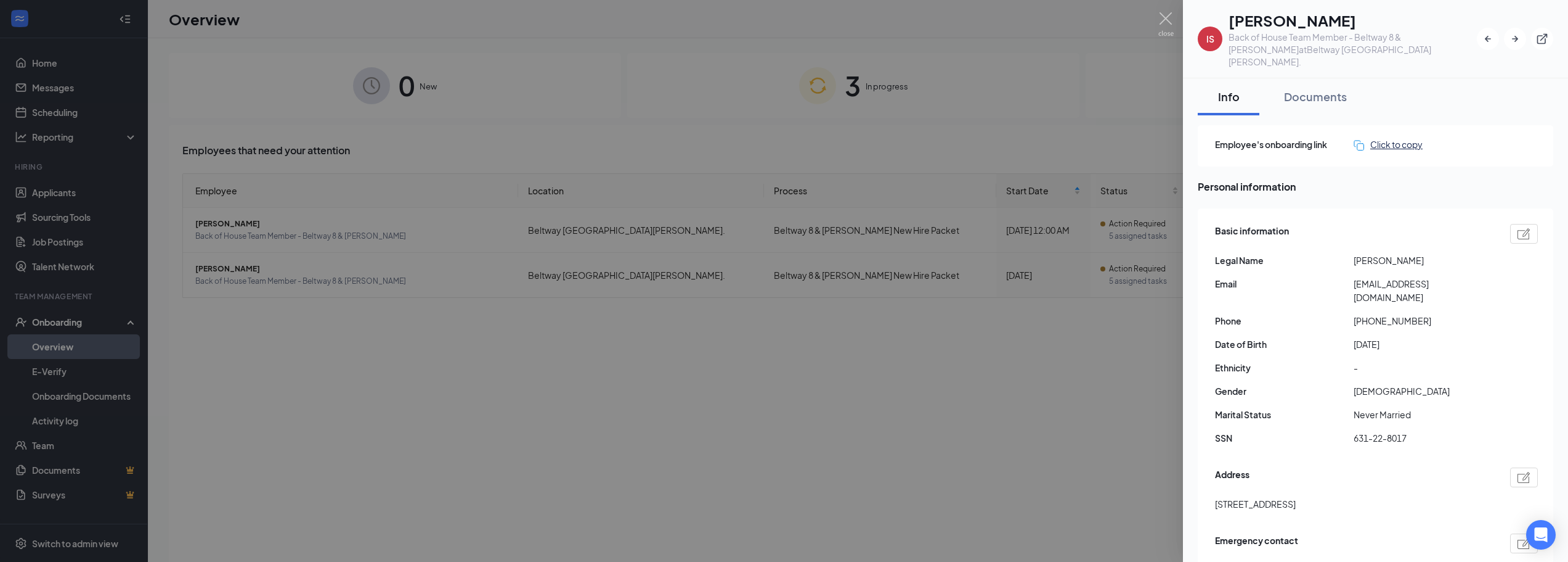
click at [1403, 138] on div "Click to copy" at bounding box center [1387, 144] width 69 height 14
click at [1037, 361] on div at bounding box center [784, 281] width 1568 height 562
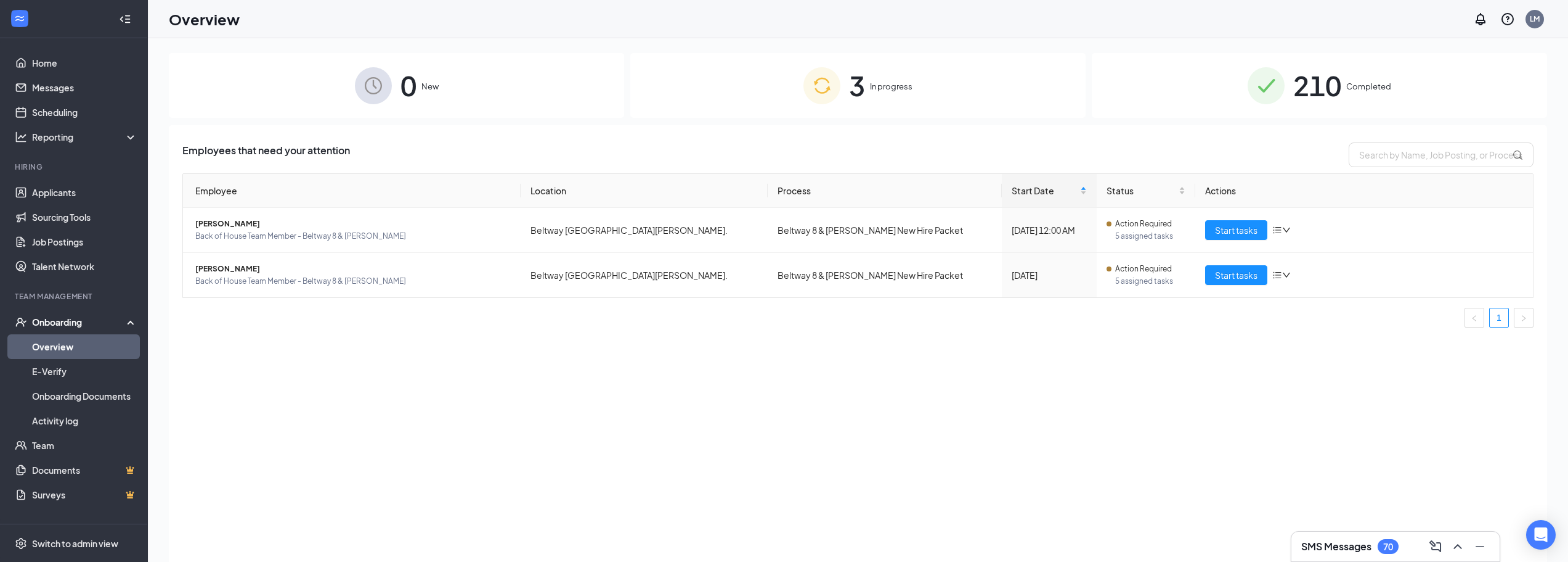
click at [1336, 560] on div "SMS Messages 70" at bounding box center [1395, 546] width 208 height 29
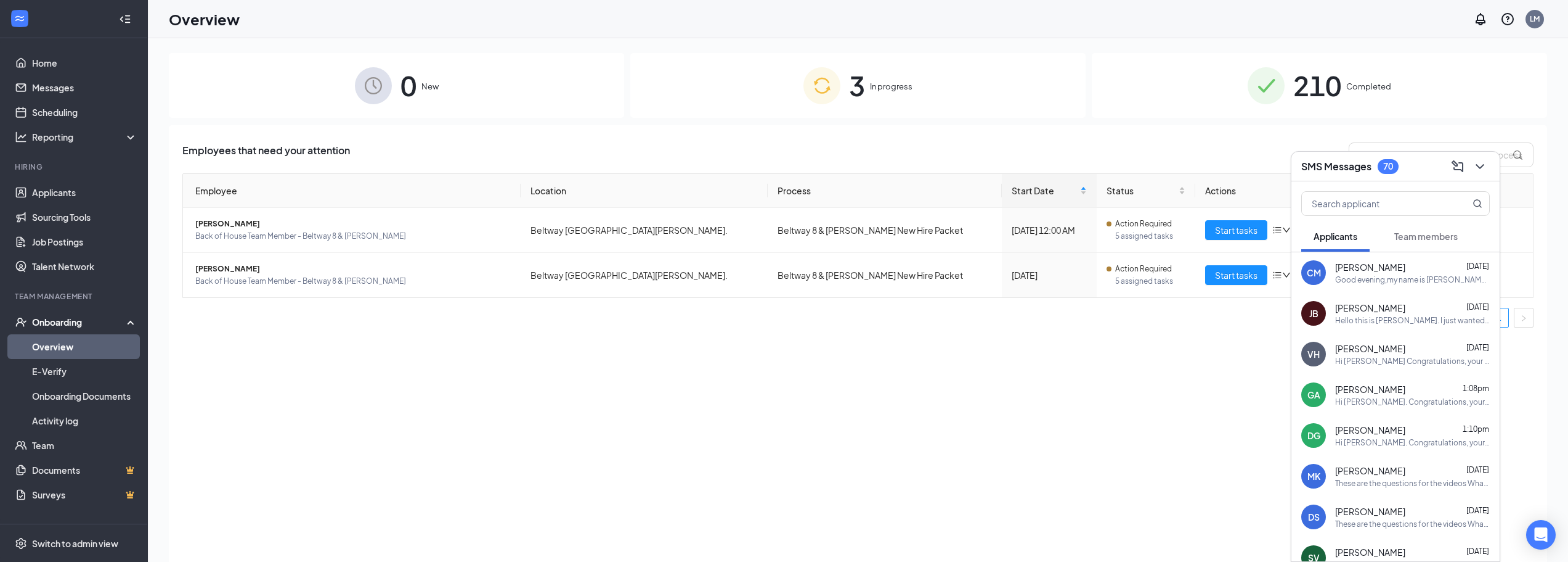
click at [1419, 235] on span "Team members" at bounding box center [1426, 236] width 64 height 11
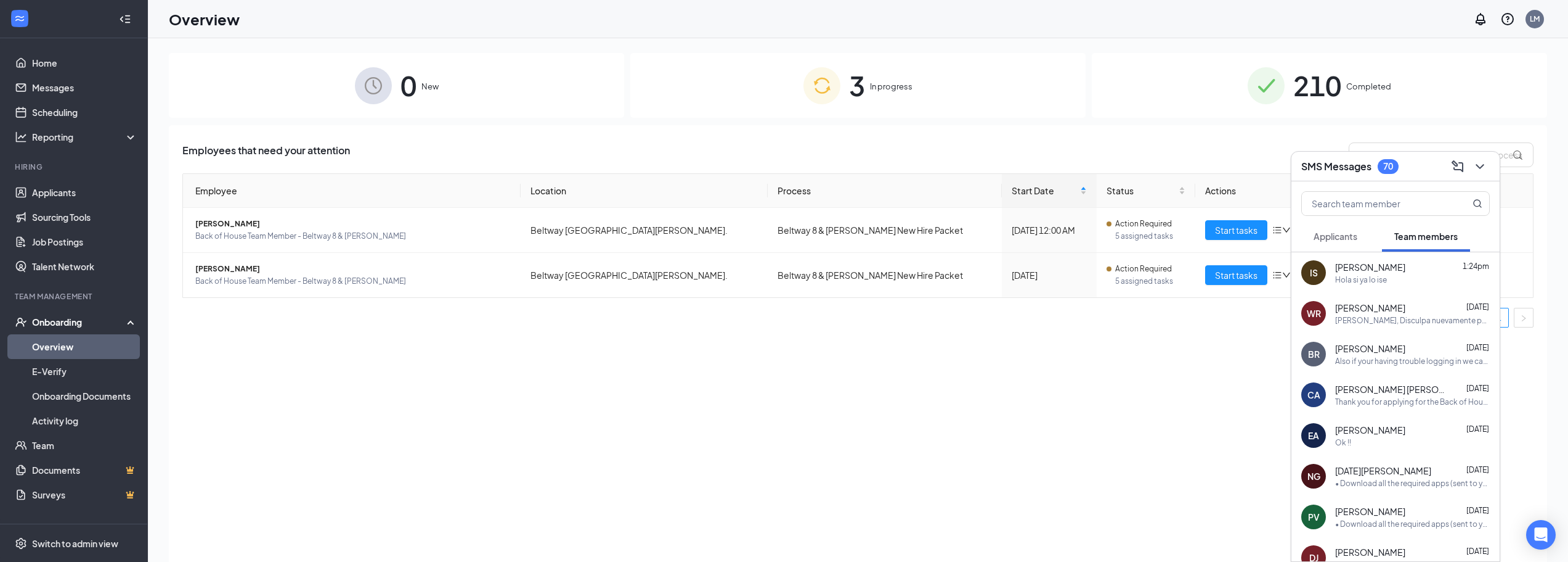
click at [1399, 275] on div "Hola si ya lo ise" at bounding box center [1412, 279] width 155 height 10
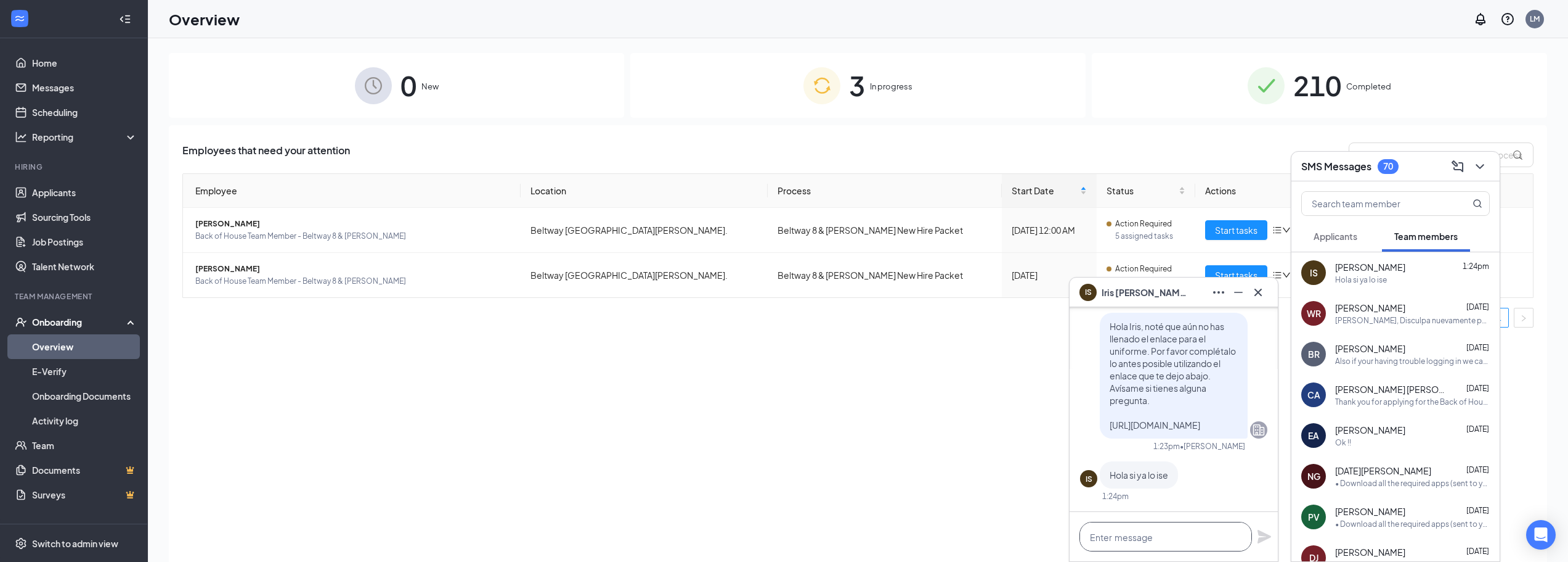
click at [1127, 536] on textarea at bounding box center [1165, 536] width 172 height 29
paste textarea "https://www.workstream.us/j/onboarding/2ffc031c/employee?locale=en"
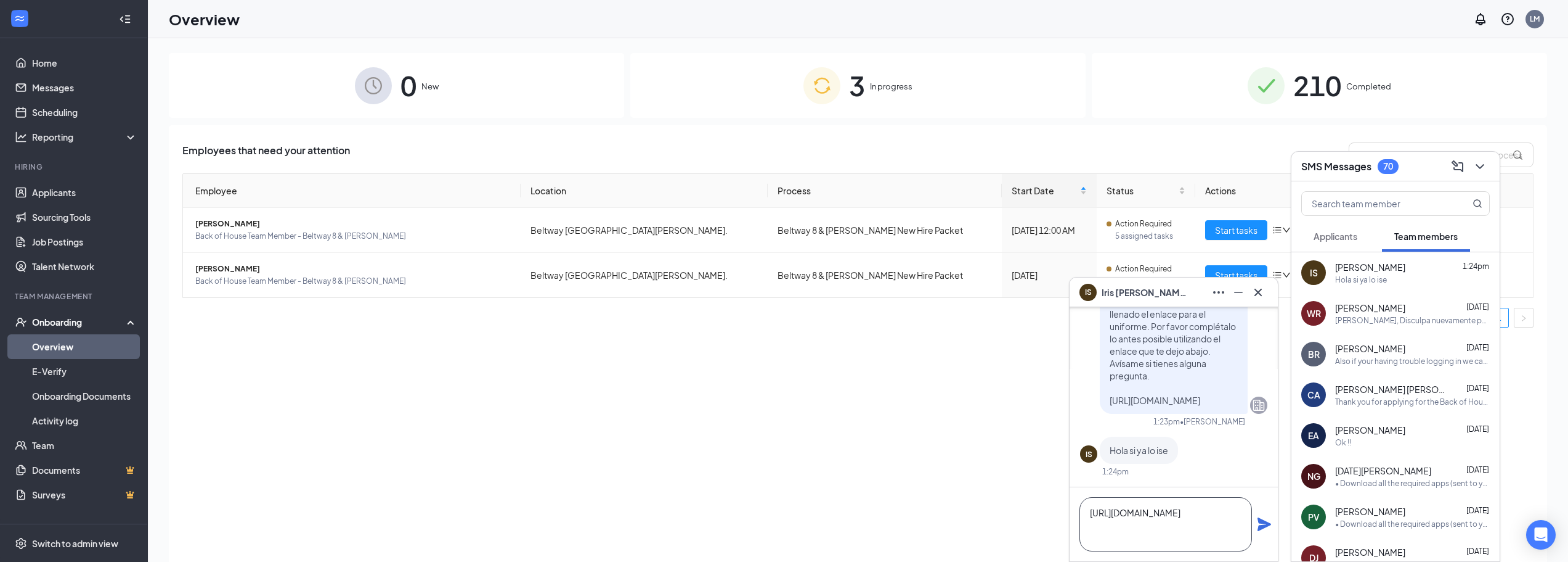
type textarea "https://www.workstream.us/j/onboarding/2ffc031c/employee?locale=en"
click at [1258, 523] on icon "Plane" at bounding box center [1264, 524] width 15 height 15
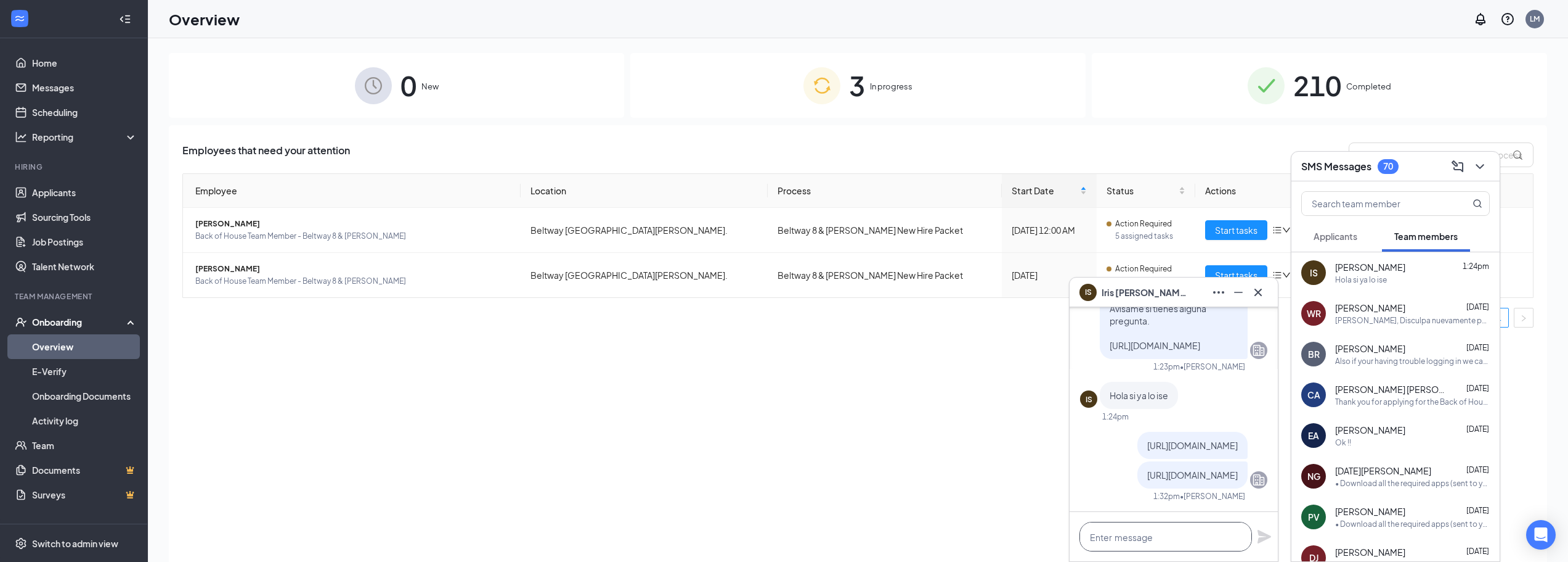
click at [1191, 535] on textarea at bounding box center [1165, 536] width 172 height 29
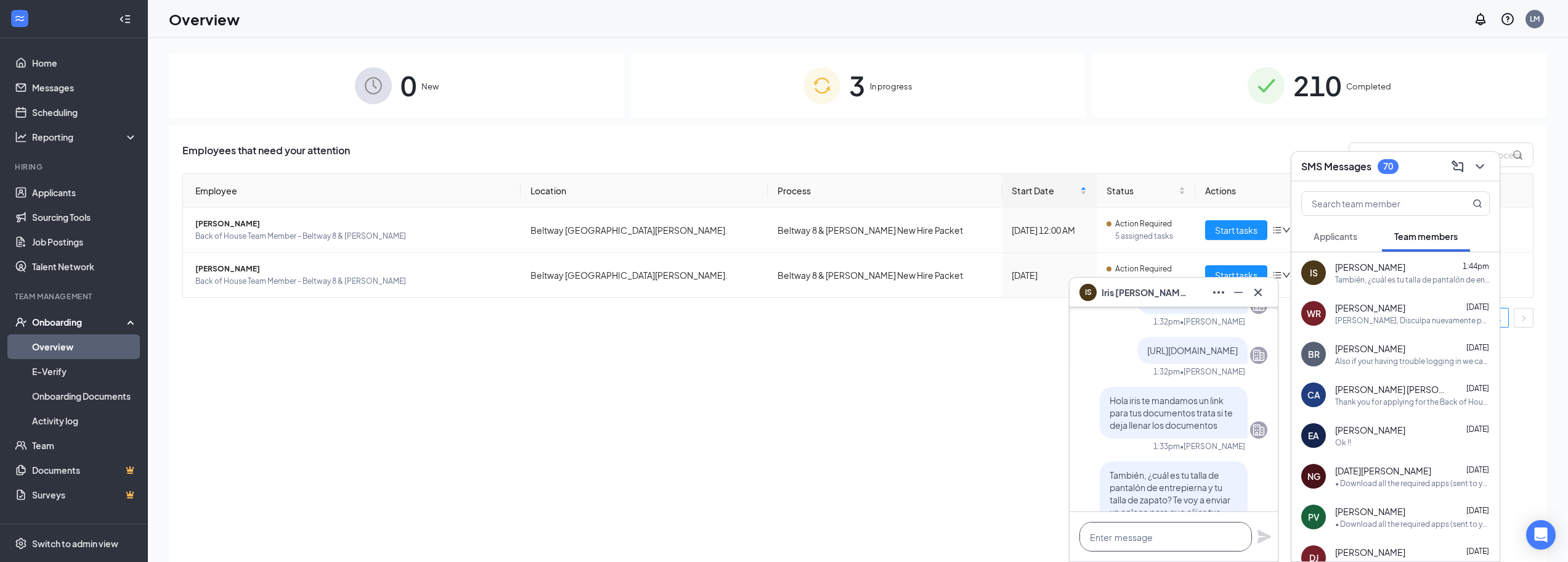
scroll to position [-123, 0]
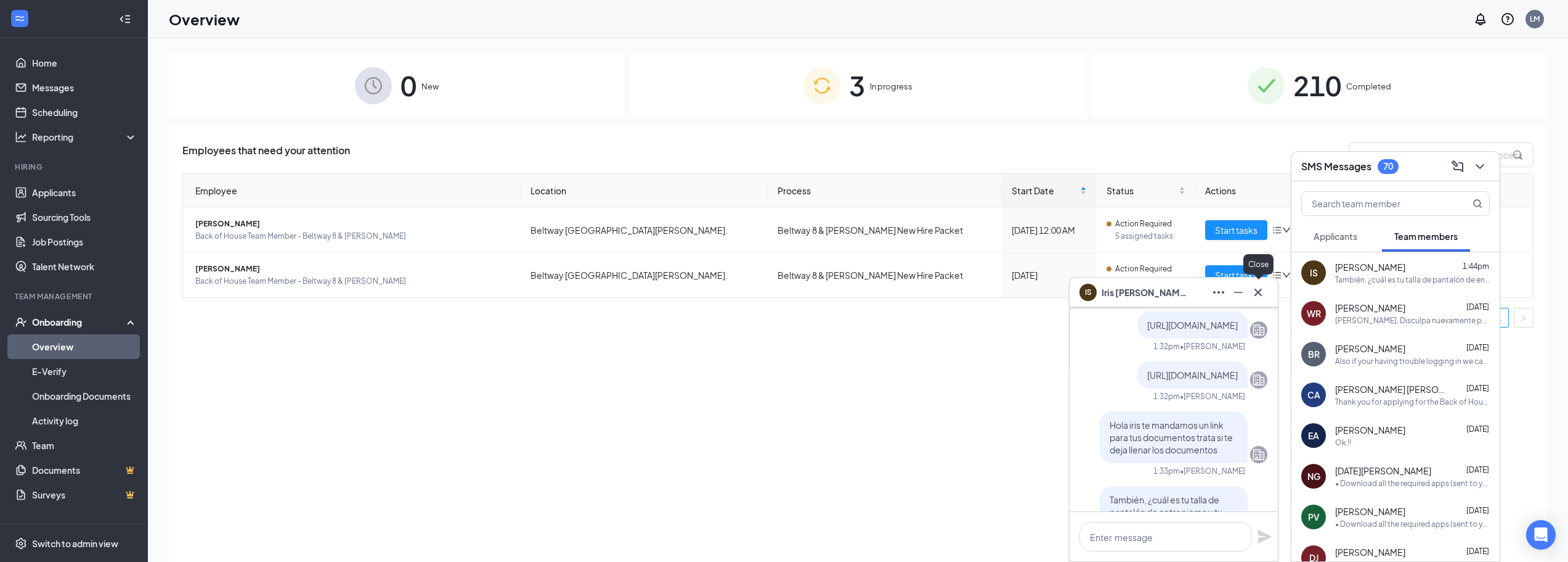
click at [1262, 297] on icon "Cross" at bounding box center [1258, 292] width 15 height 15
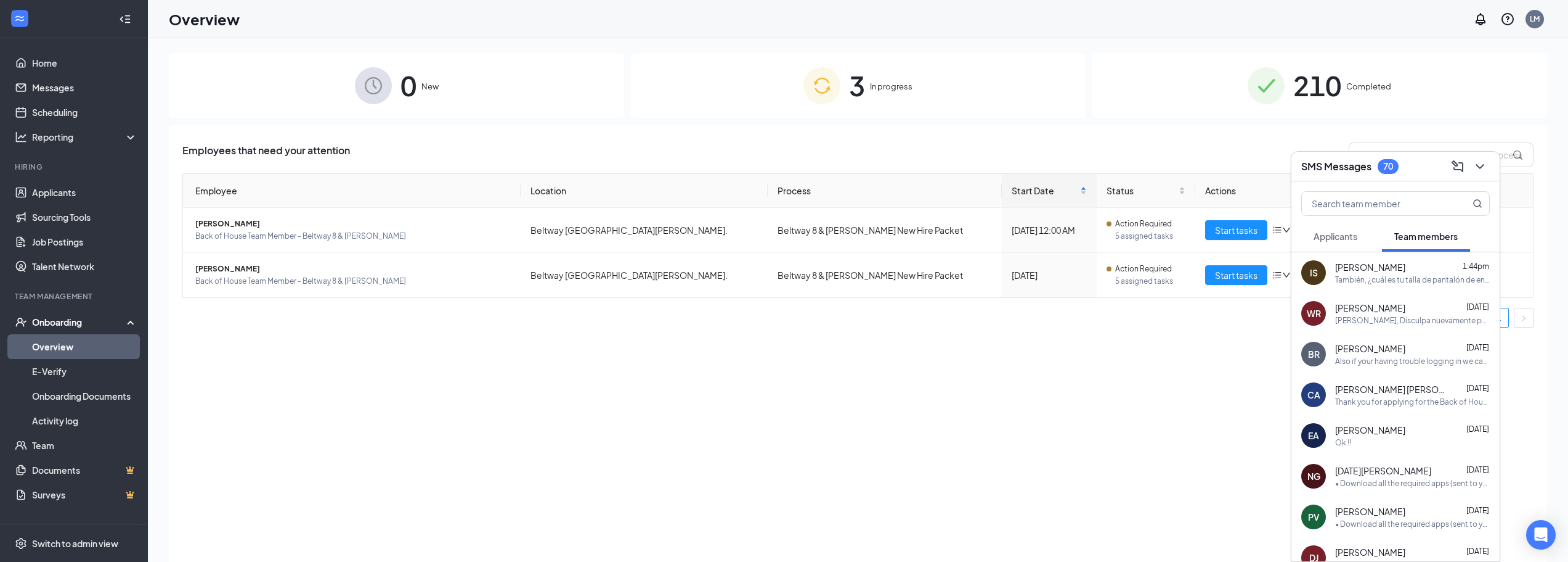
click at [1356, 178] on div "SMS Messages 70" at bounding box center [1395, 166] width 208 height 29
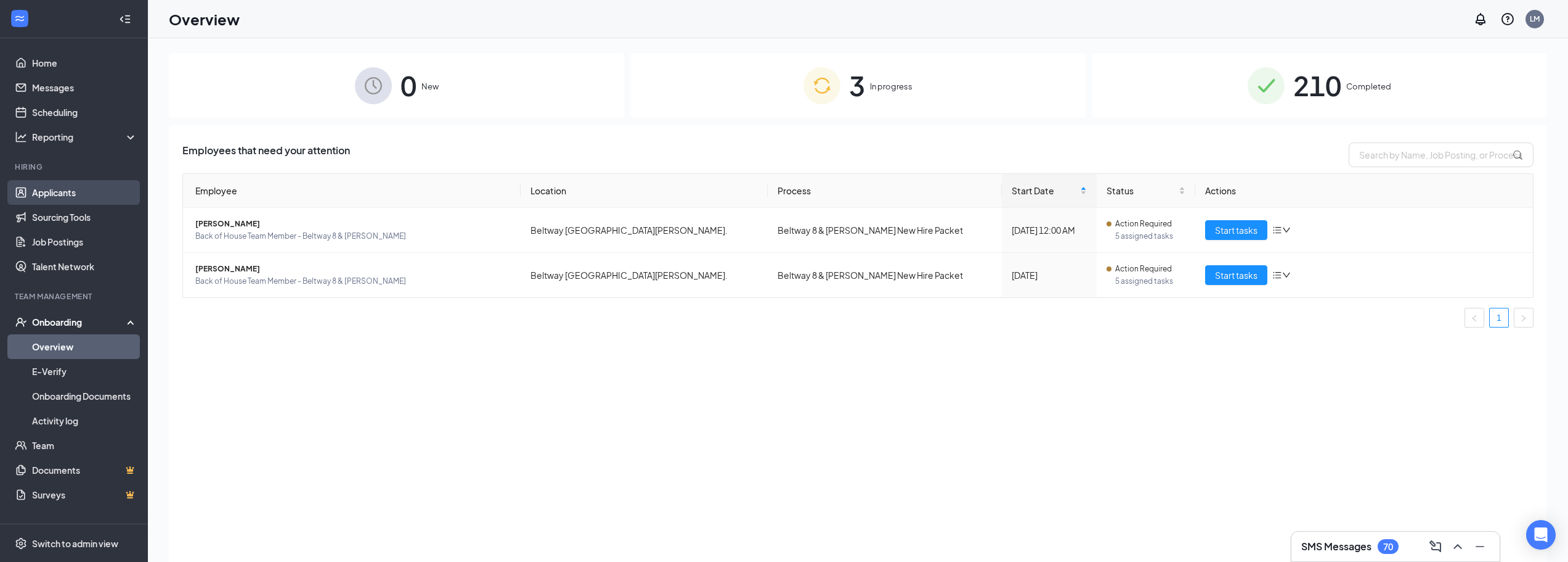
click at [111, 193] on link "Applicants" at bounding box center [85, 192] width 106 height 25
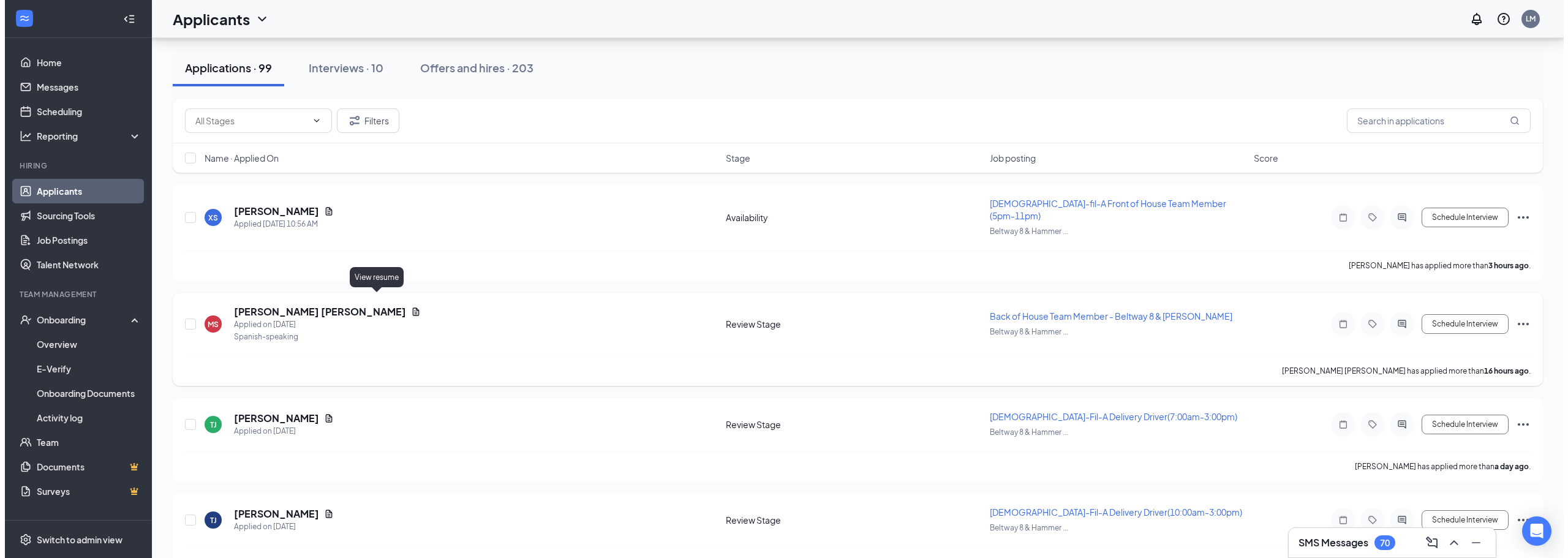
scroll to position [122, 0]
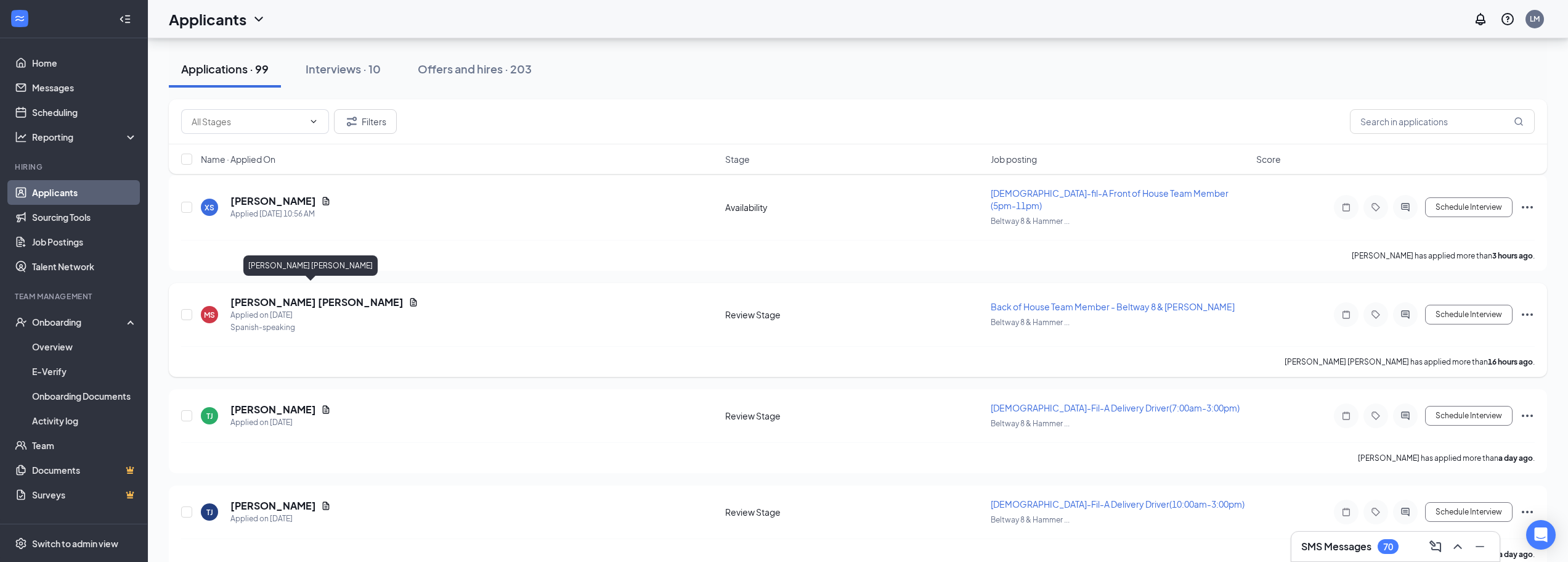
click at [319, 296] on h5 "Mishael Ezequiel Soto Lopez" at bounding box center [317, 302] width 173 height 14
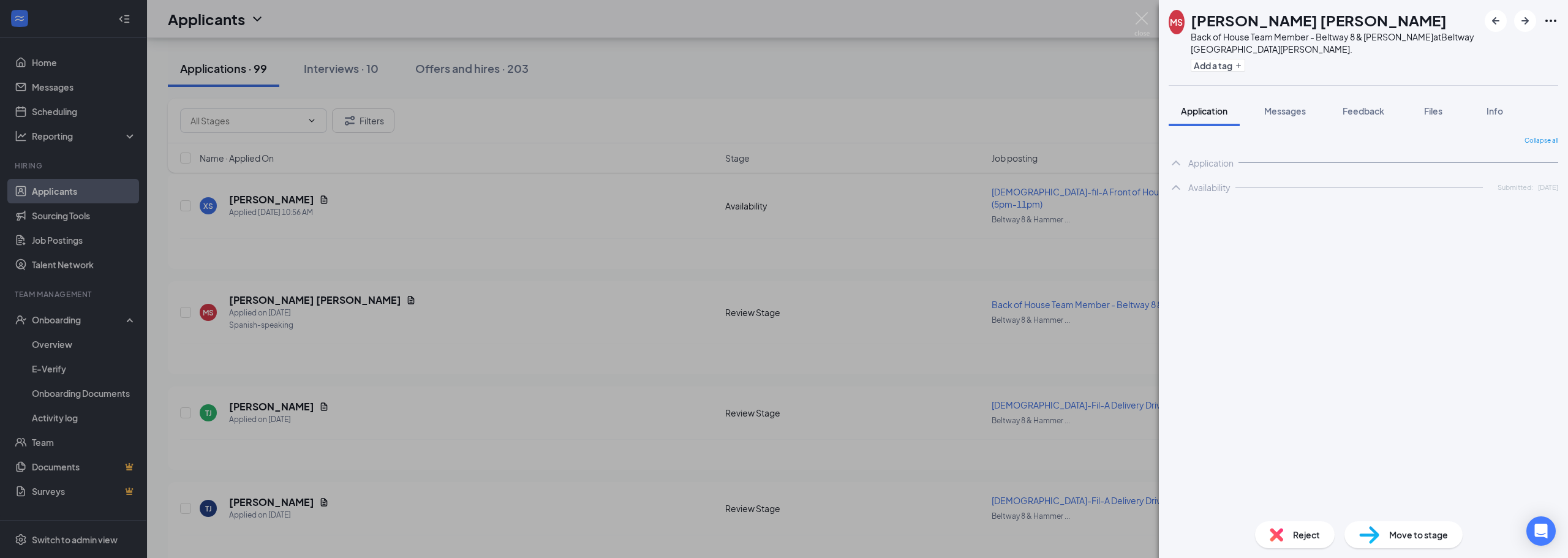
click at [1228, 72] on div "Add a tag" at bounding box center [1334, 65] width 288 height 20
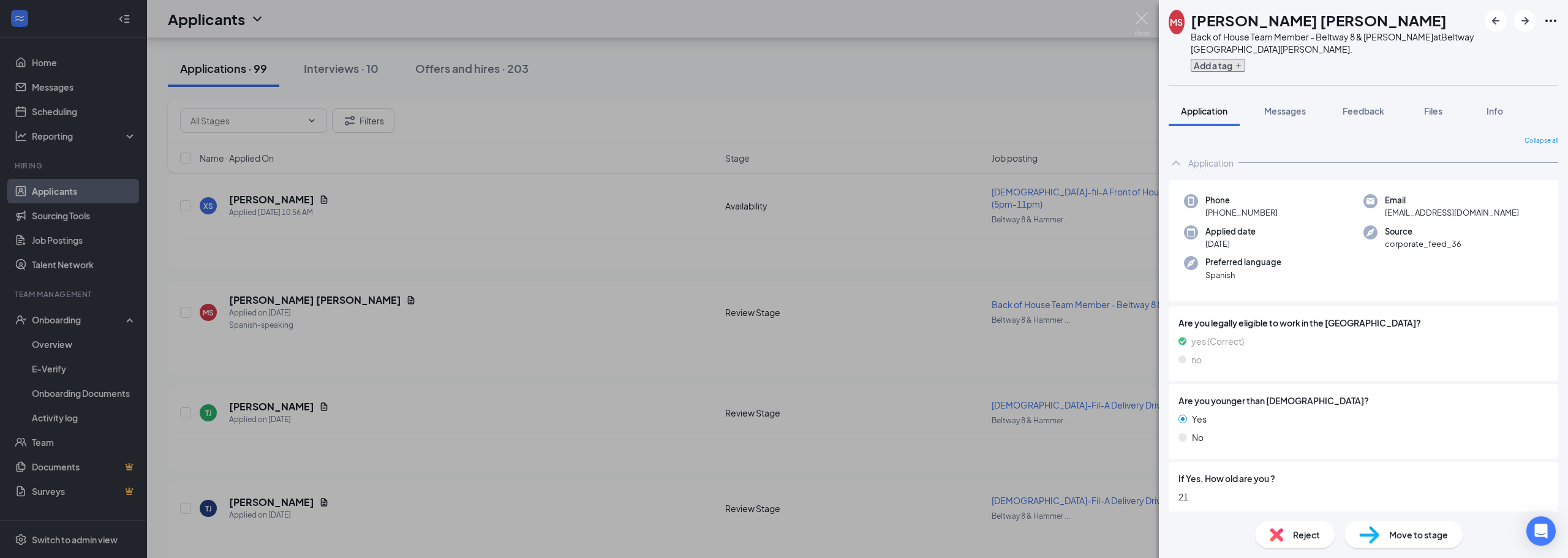
click at [1228, 67] on button "Add a tag" at bounding box center [1217, 65] width 54 height 13
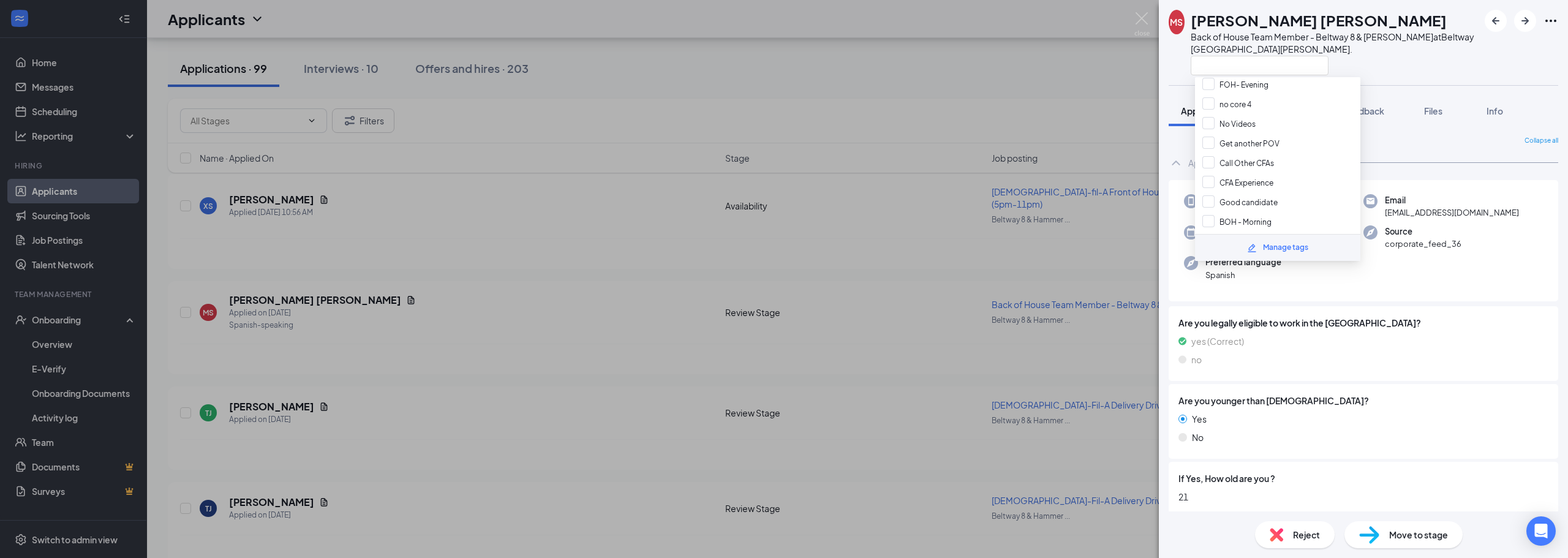
scroll to position [122, 0]
click at [1219, 139] on input "Get another POV" at bounding box center [1240, 135] width 77 height 14
checkbox input "true"
click at [1073, 90] on div "MS Mishael Ezequiel Soto Lopez Back of House Team Member - Beltway 8 & Hammerly…" at bounding box center [784, 279] width 1568 height 558
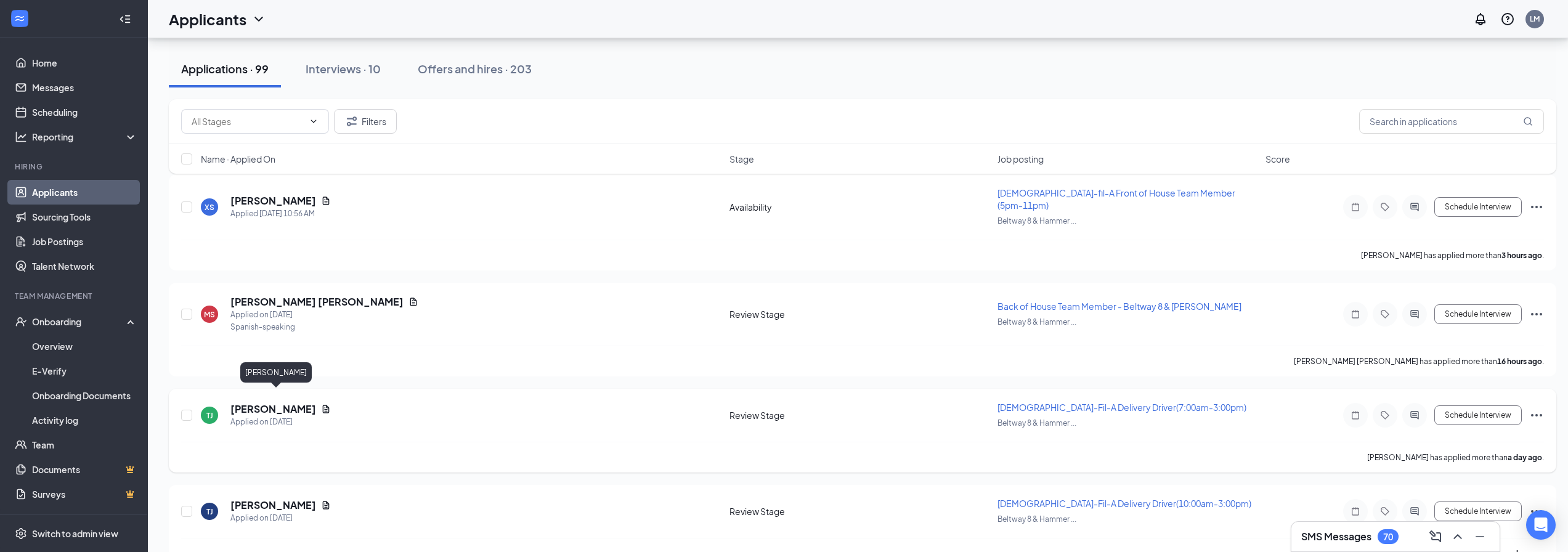
click at [294, 402] on h5 "Taylor Jackson-Porter" at bounding box center [273, 409] width 86 height 14
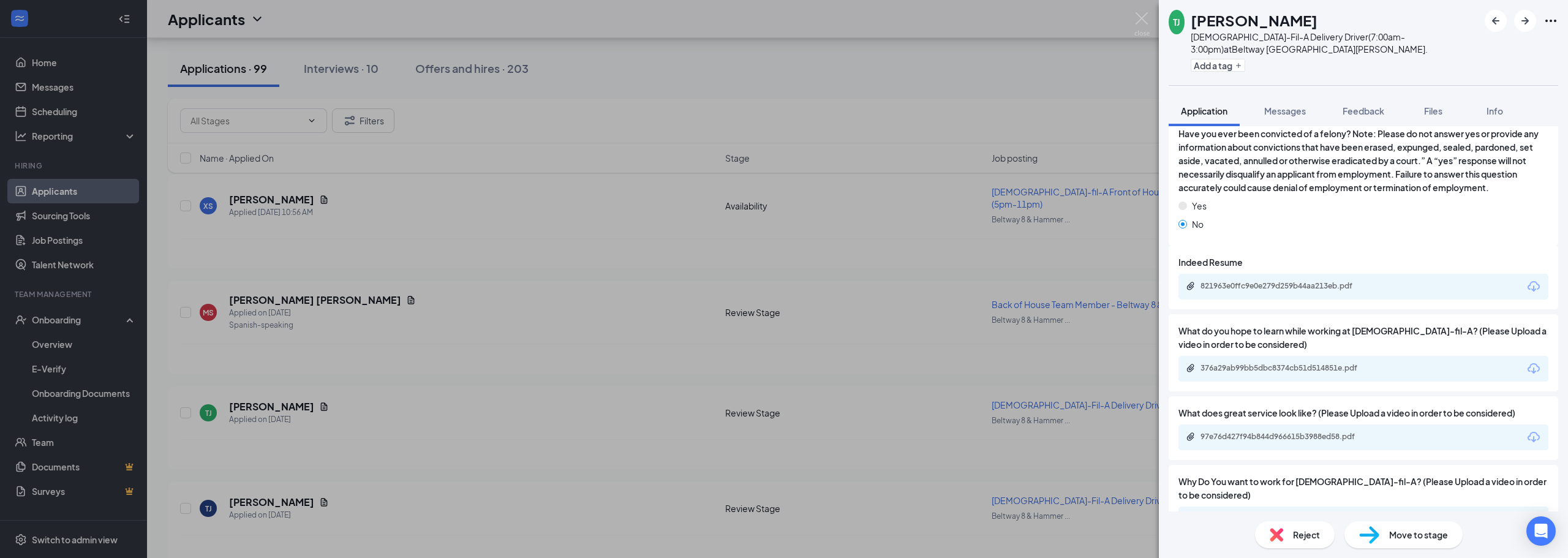
scroll to position [795, 0]
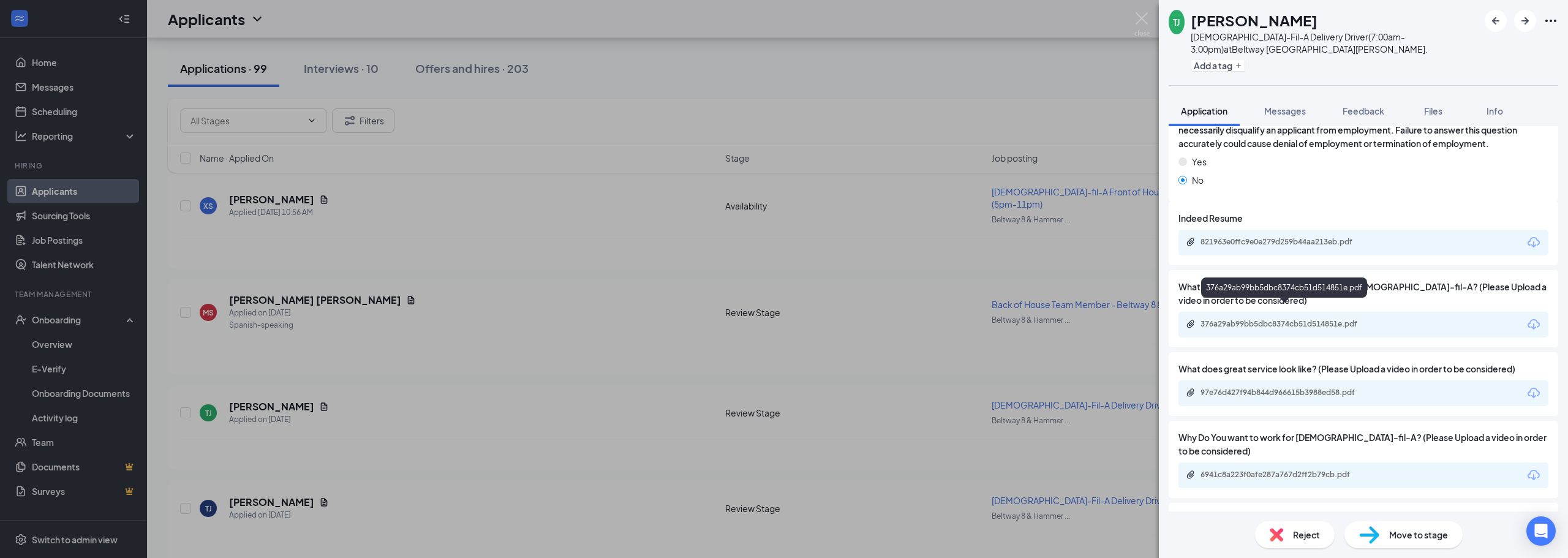
click at [1310, 319] on div "376a29ab99bb5dbc8374cb51d514851e.pdf" at bounding box center [1285, 323] width 171 height 10
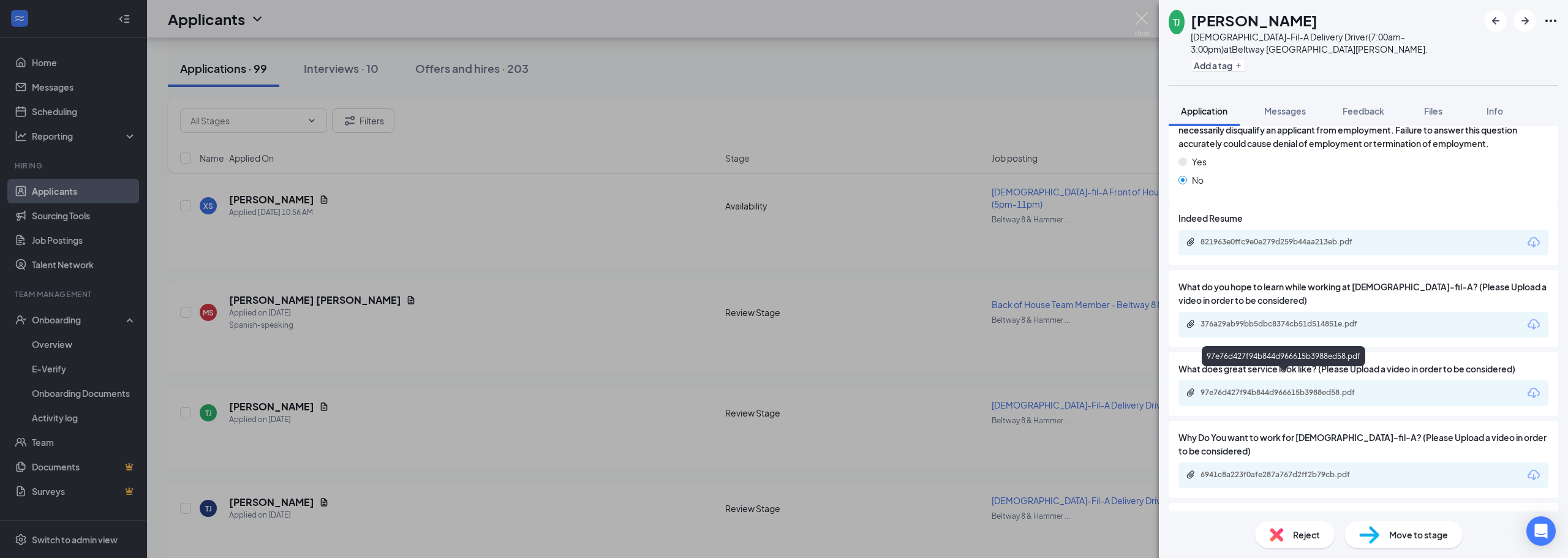
click at [1302, 380] on div "97e76d427f94b844d966615b3988ed58.pdf" at bounding box center [1363, 393] width 370 height 25
click at [1300, 388] on div "97e76d427f94b844d966615b3988ed58.pdf" at bounding box center [1285, 392] width 171 height 10
click at [1304, 116] on span "Messages" at bounding box center [1285, 111] width 42 height 11
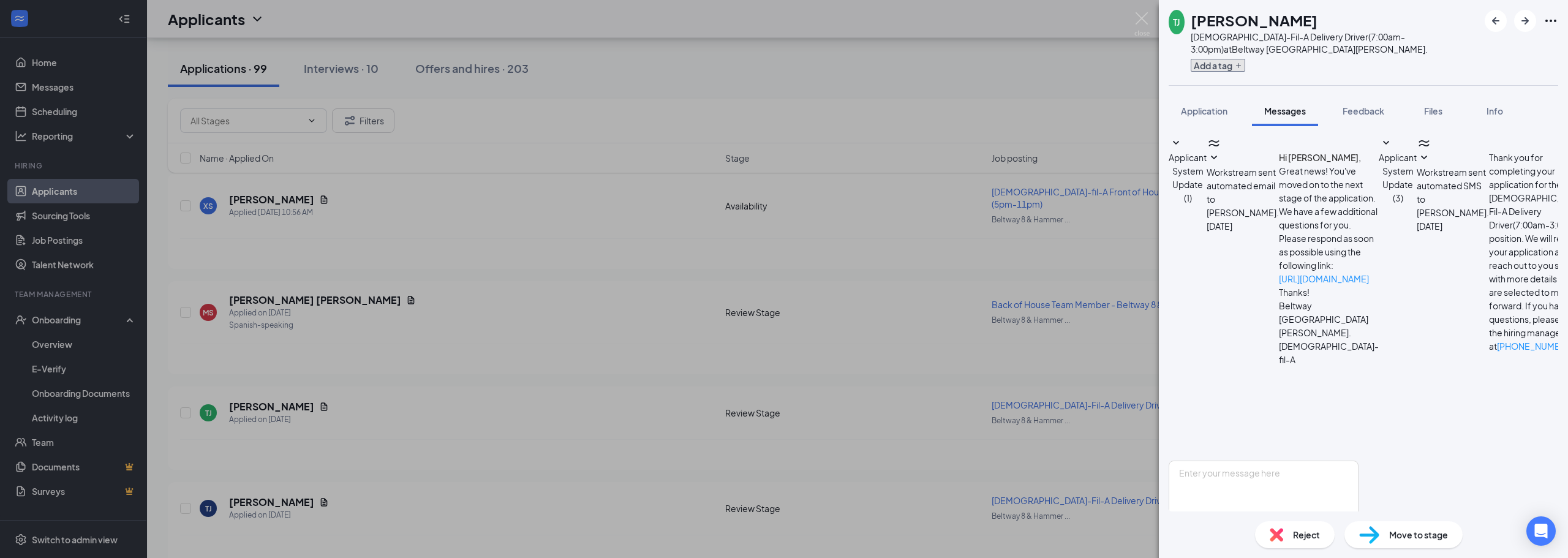
click at [1215, 67] on button "Add a tag" at bounding box center [1217, 65] width 54 height 13
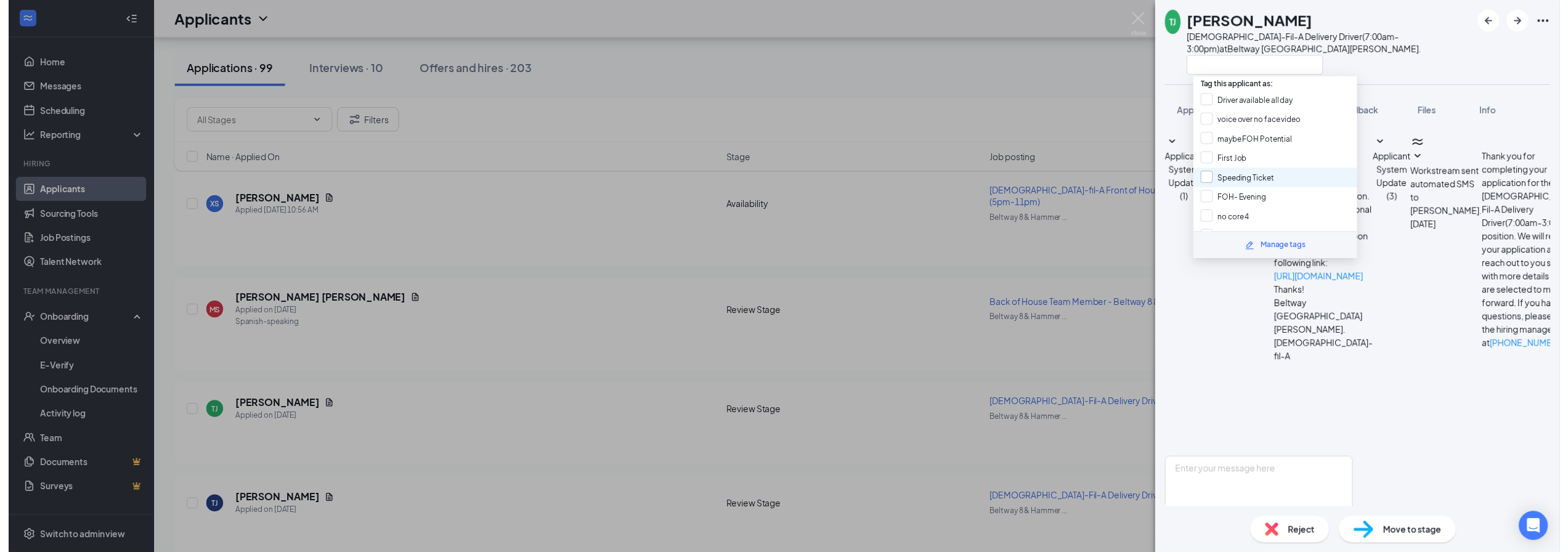
scroll to position [62, 0]
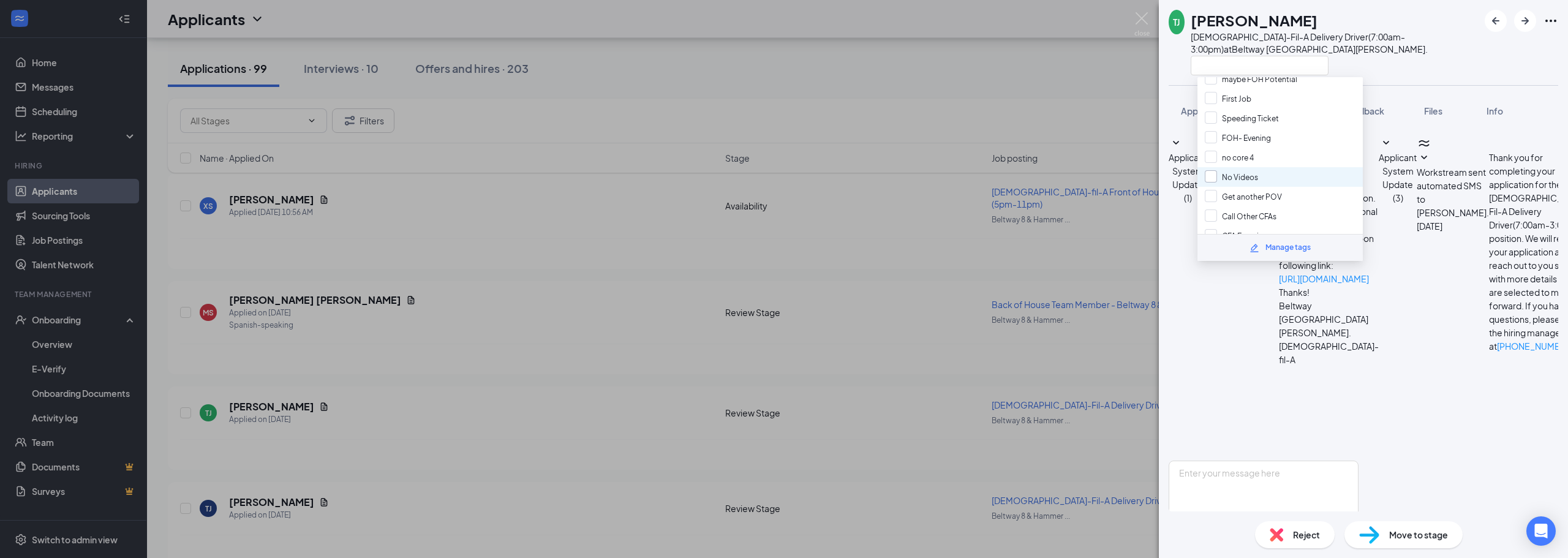
click at [1253, 177] on input "No Videos" at bounding box center [1231, 177] width 53 height 14
checkbox input "true"
click at [1166, 68] on div "TJ Taylor Jackson-Porter Chick-Fil-A Delivery Driver(7:00am-3:00pm) at Beltway …" at bounding box center [1362, 43] width 409 height 85
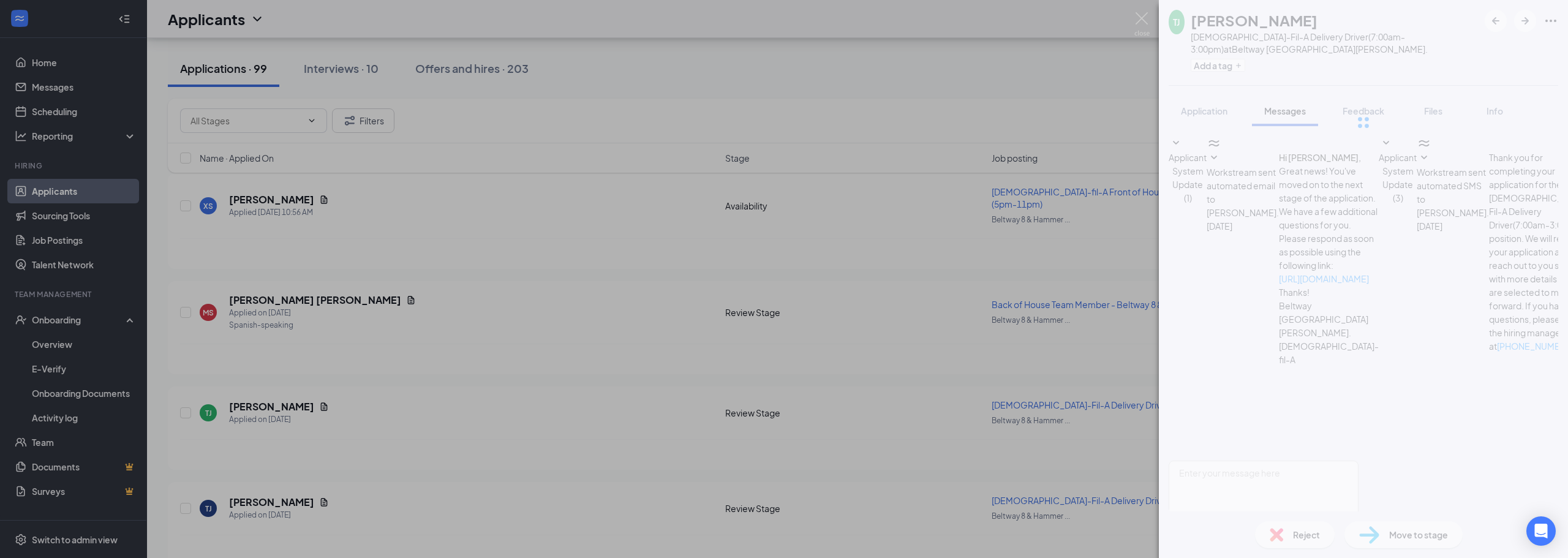
click at [1138, 6] on div "TJ Taylor Jackson-Porter Chick-Fil-A Delivery Driver(7:00am-3:00pm) at Beltway …" at bounding box center [784, 279] width 1568 height 558
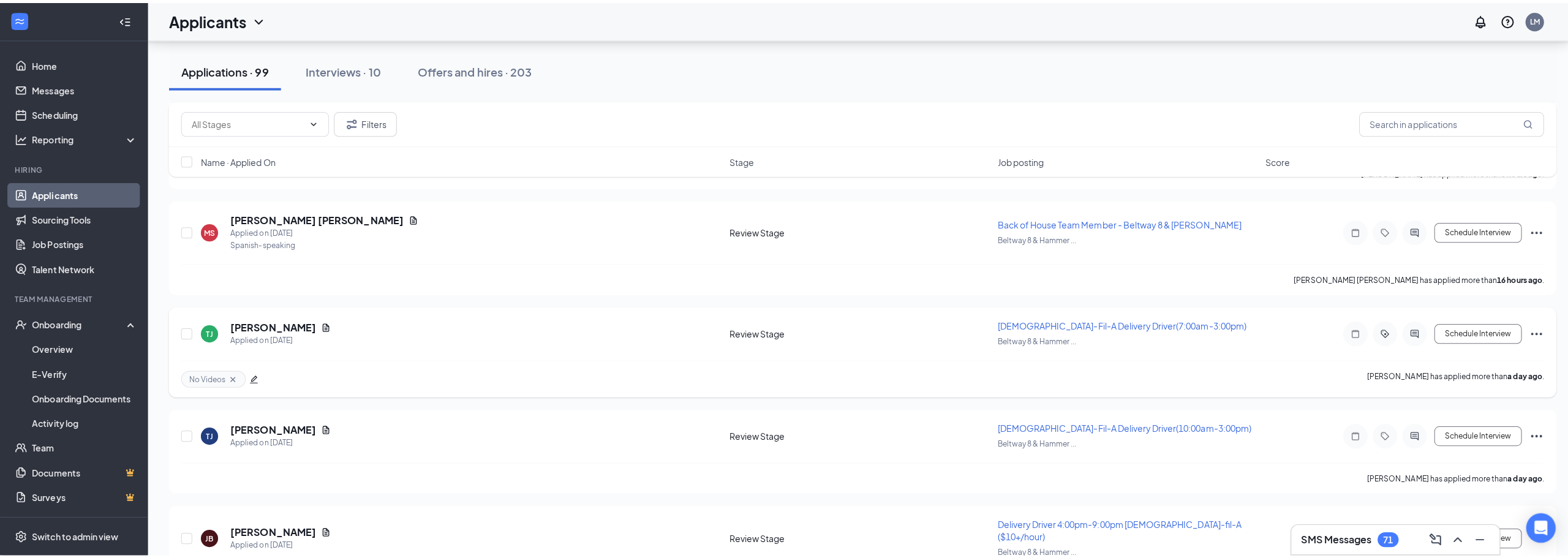
scroll to position [245, 0]
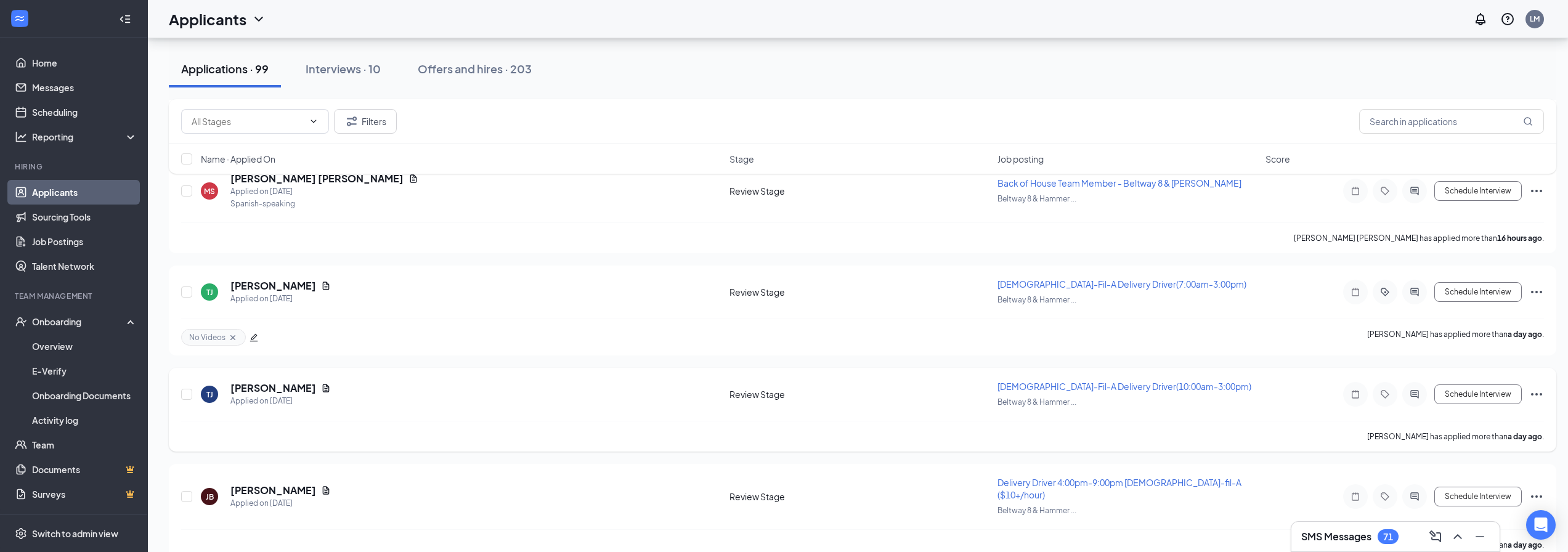
click at [316, 381] on h5 "Taylor Jackson-Porter" at bounding box center [273, 388] width 86 height 14
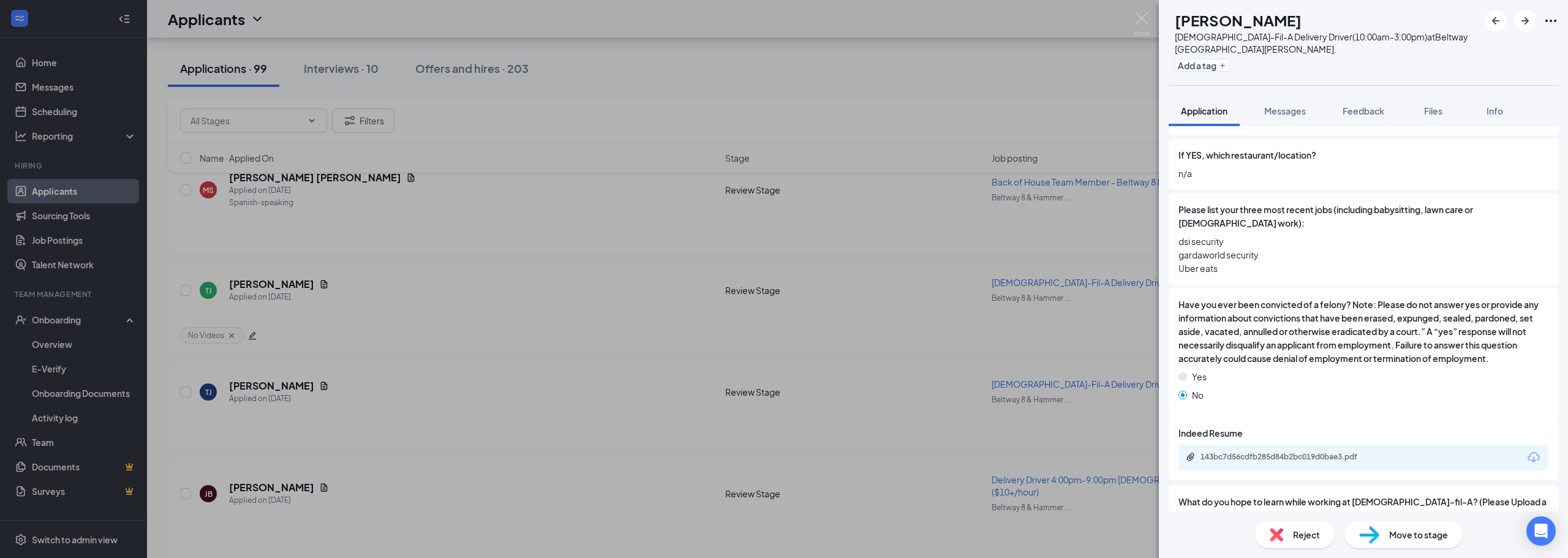
scroll to position [612, 0]
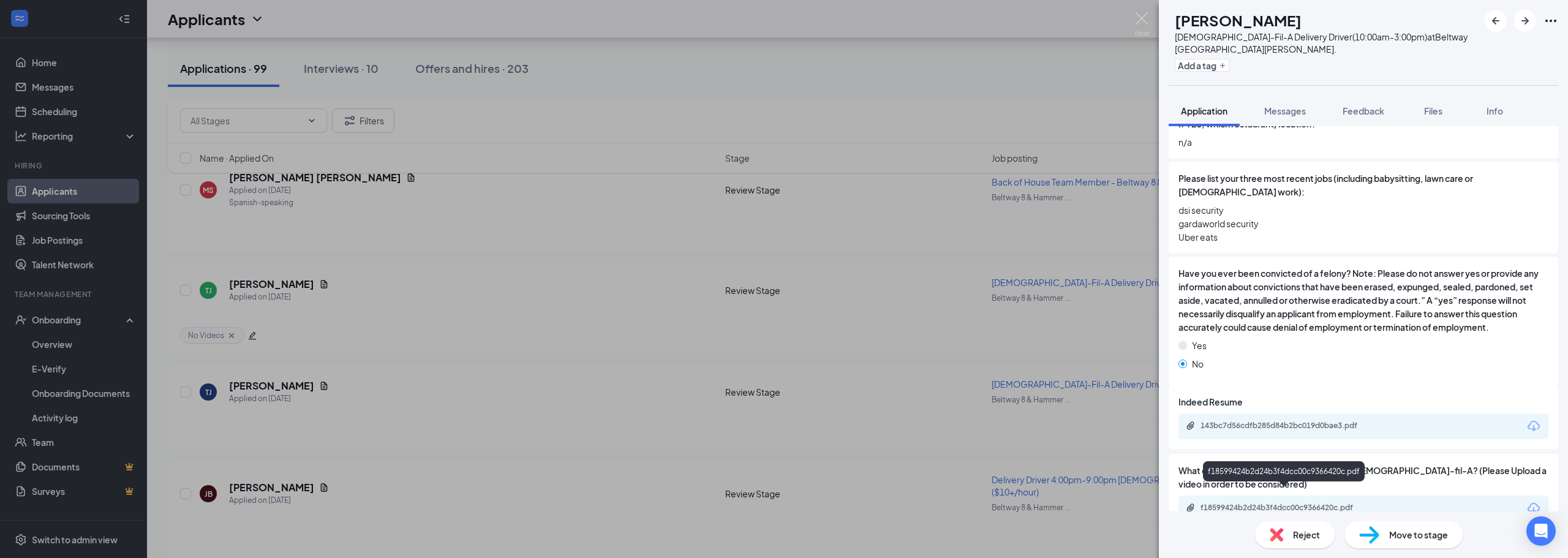
click at [1273, 503] on div "f18599424b2d24b3f4dcc00c9366420c.pdf" at bounding box center [1285, 507] width 171 height 10
click at [1229, 71] on button "Add a tag" at bounding box center [1202, 65] width 54 height 13
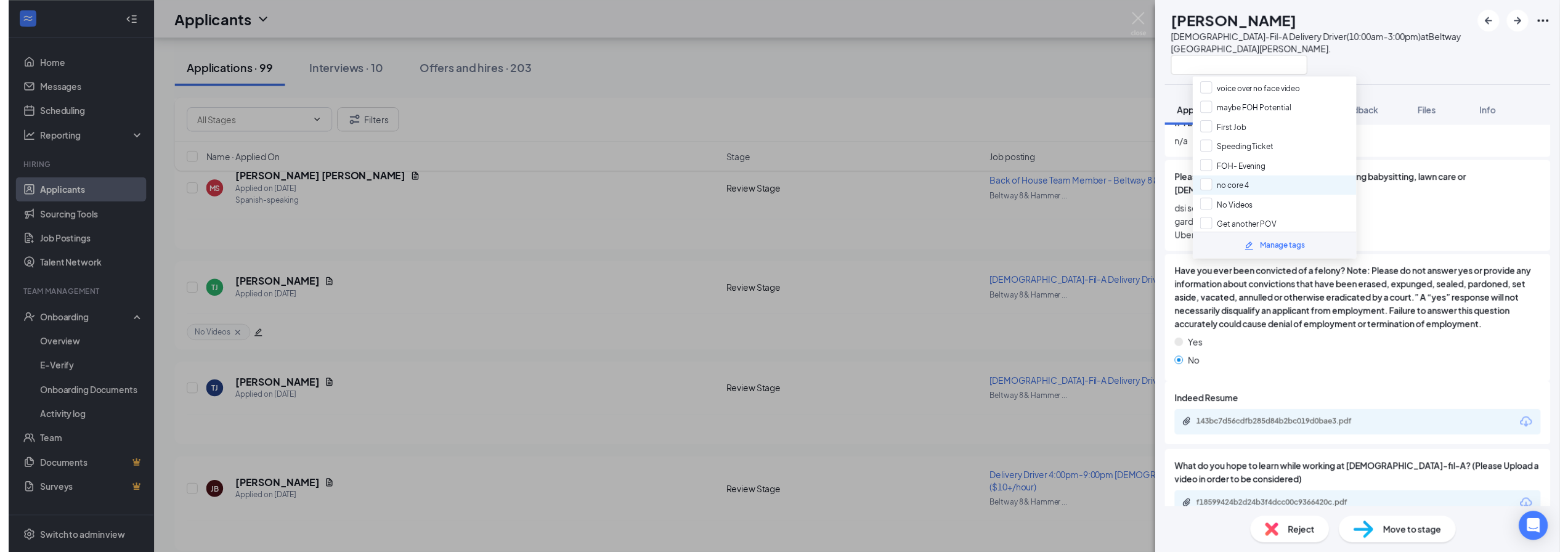
scroll to position [62, 0]
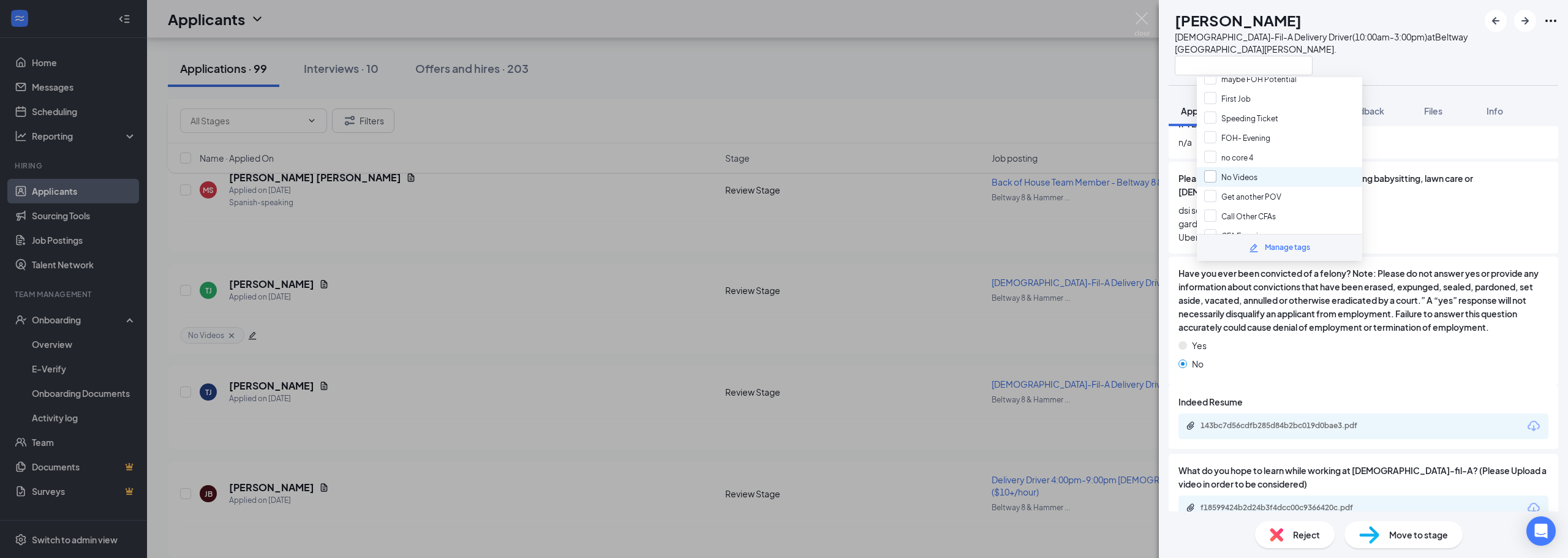
click at [1217, 177] on input "No Videos" at bounding box center [1230, 177] width 53 height 14
checkbox input "true"
click at [1136, 8] on div "TJ Taylor Jackson-Porter Chick-Fil-A Delivery Driver(10:00am-3:00pm) at Beltway…" at bounding box center [784, 279] width 1568 height 558
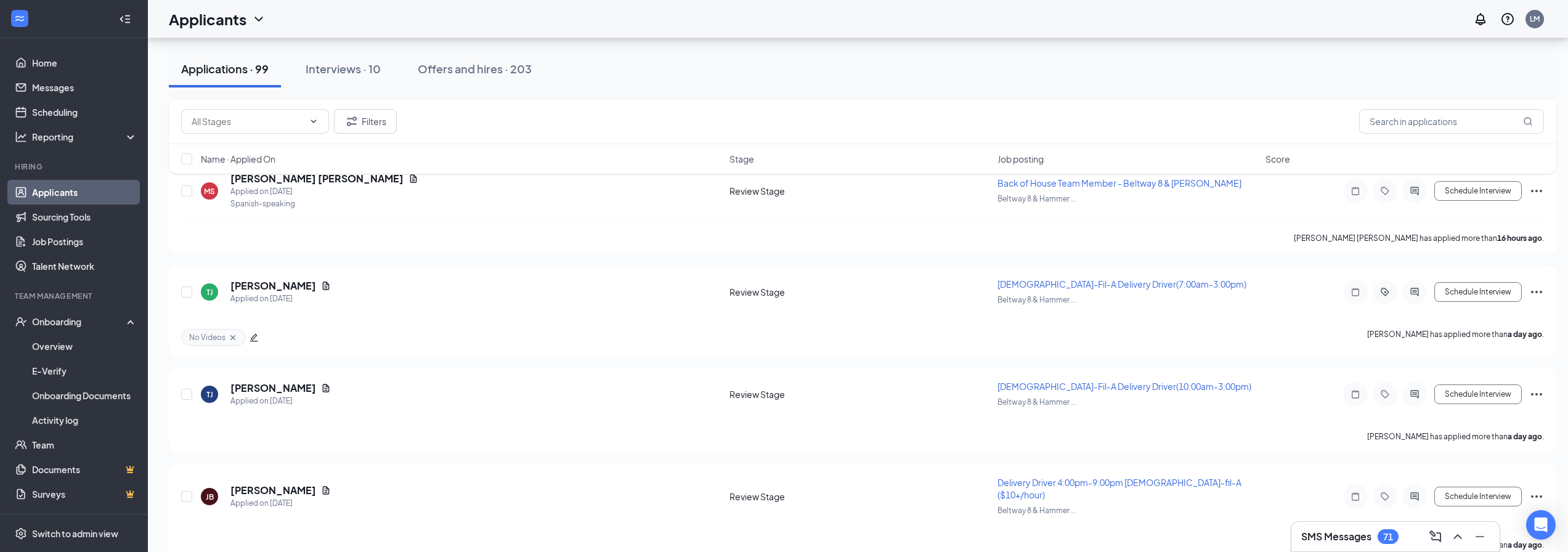
click at [1141, 18] on div "Applicants LM" at bounding box center [857, 19] width 1419 height 38
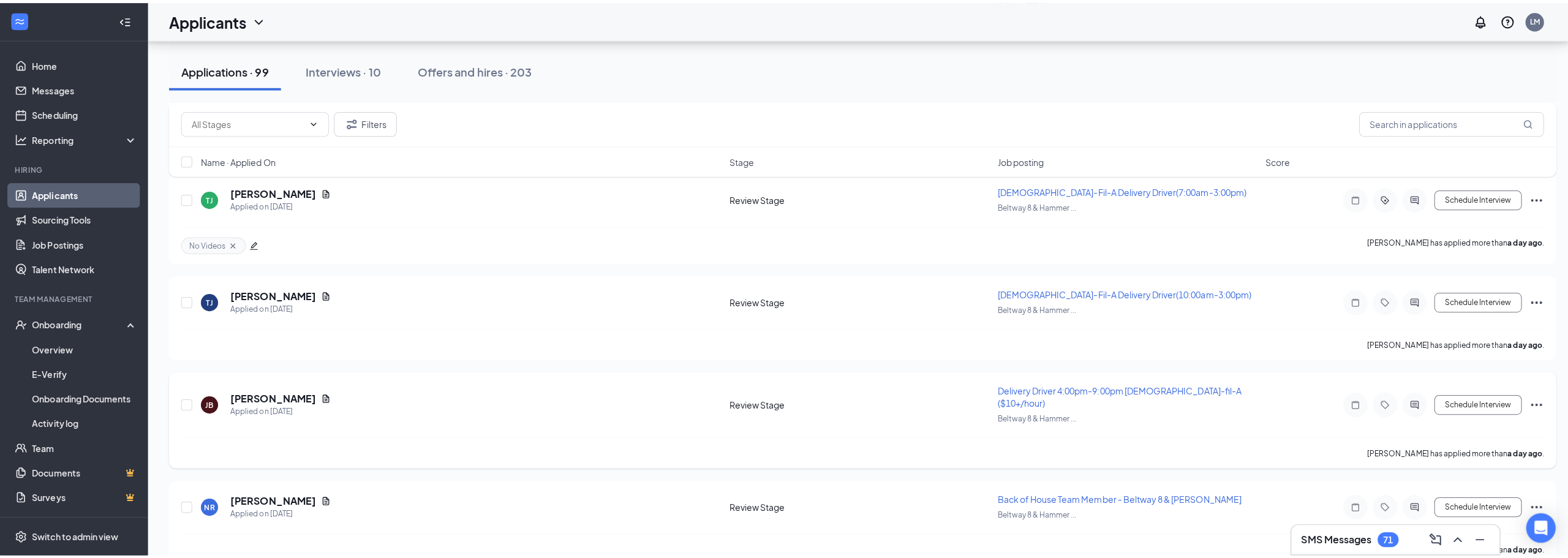
scroll to position [367, 0]
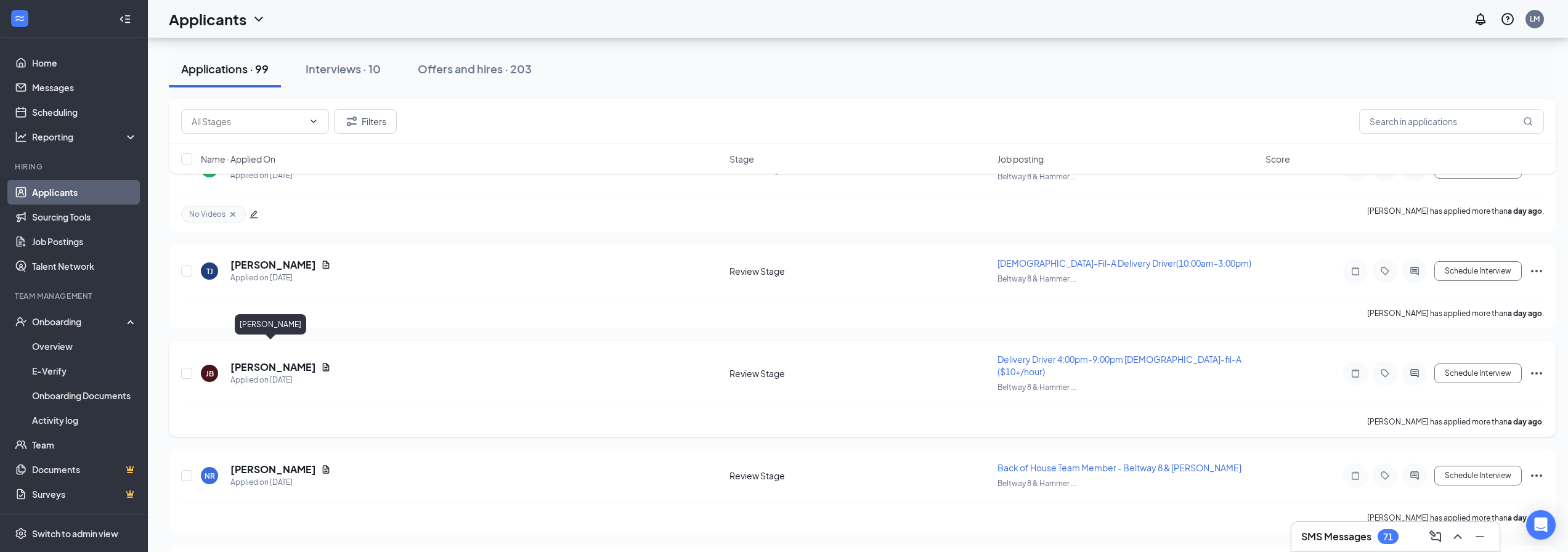
click at [278, 360] on h5 "Jaivon Barnes" at bounding box center [273, 367] width 86 height 14
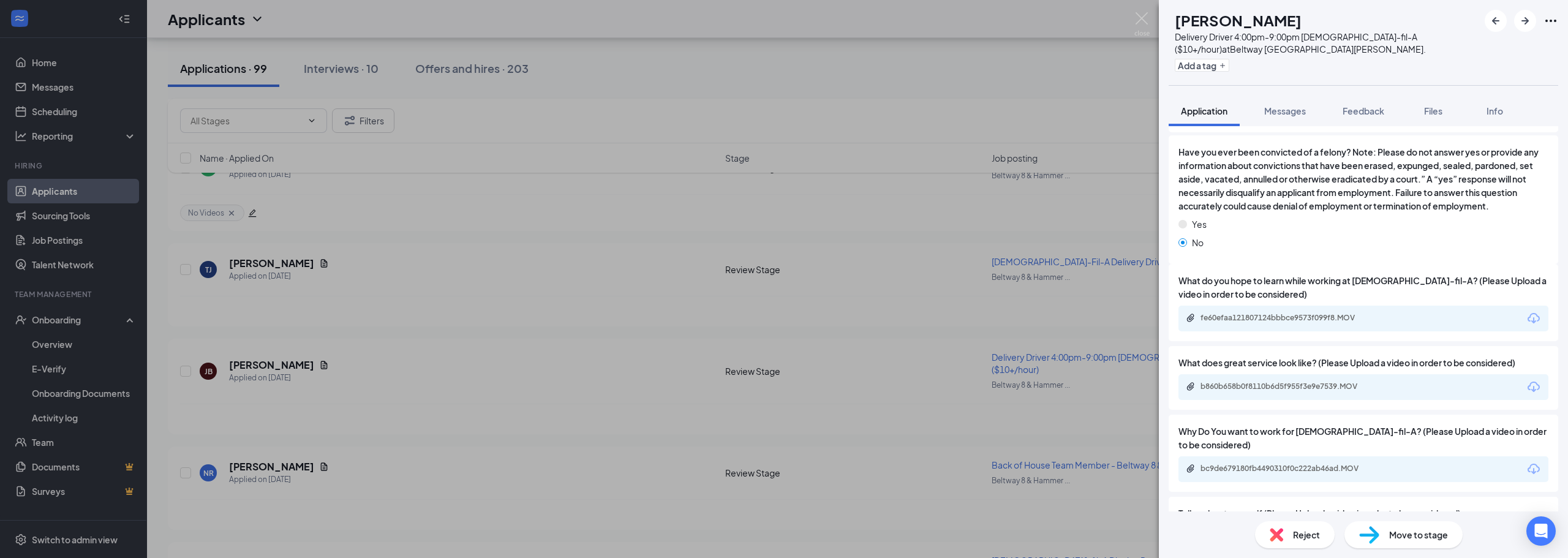
scroll to position [673, 0]
click at [1338, 304] on div "fe60efaa121807124bbbce9573f099f8.MOV" at bounding box center [1363, 317] width 370 height 25
click at [1334, 312] on div "fe60efaa121807124bbbce9573f099f8.MOV" at bounding box center [1285, 316] width 171 height 10
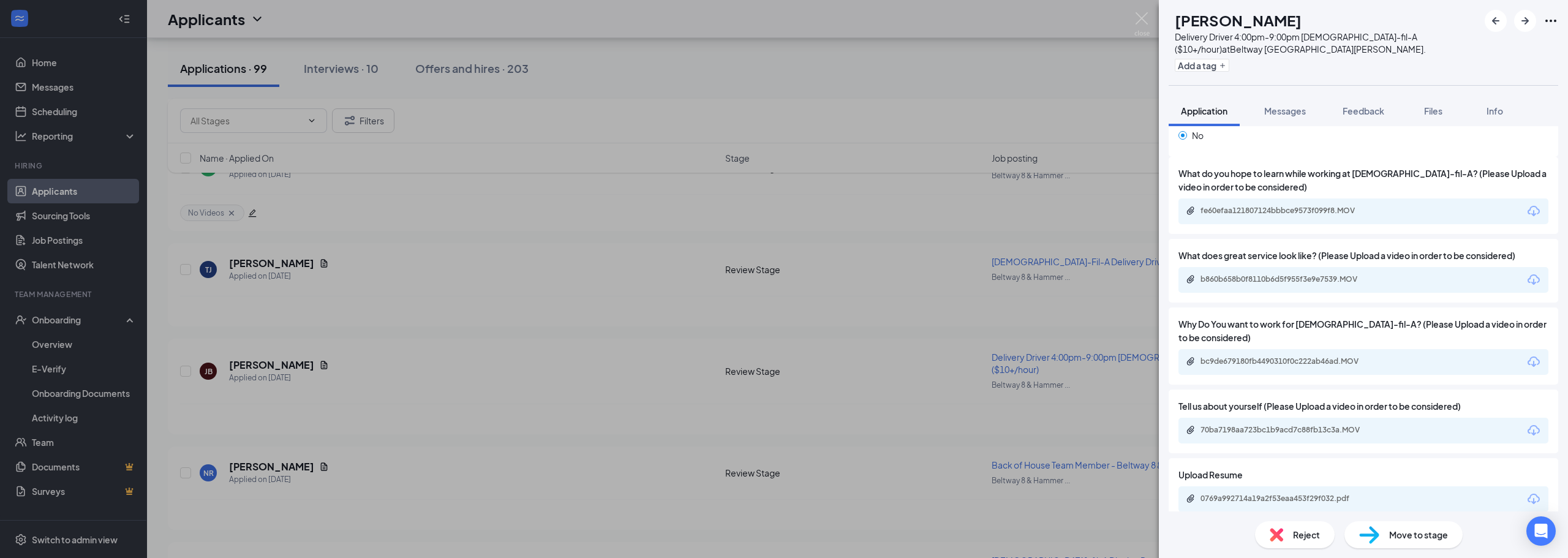
scroll to position [795, 0]
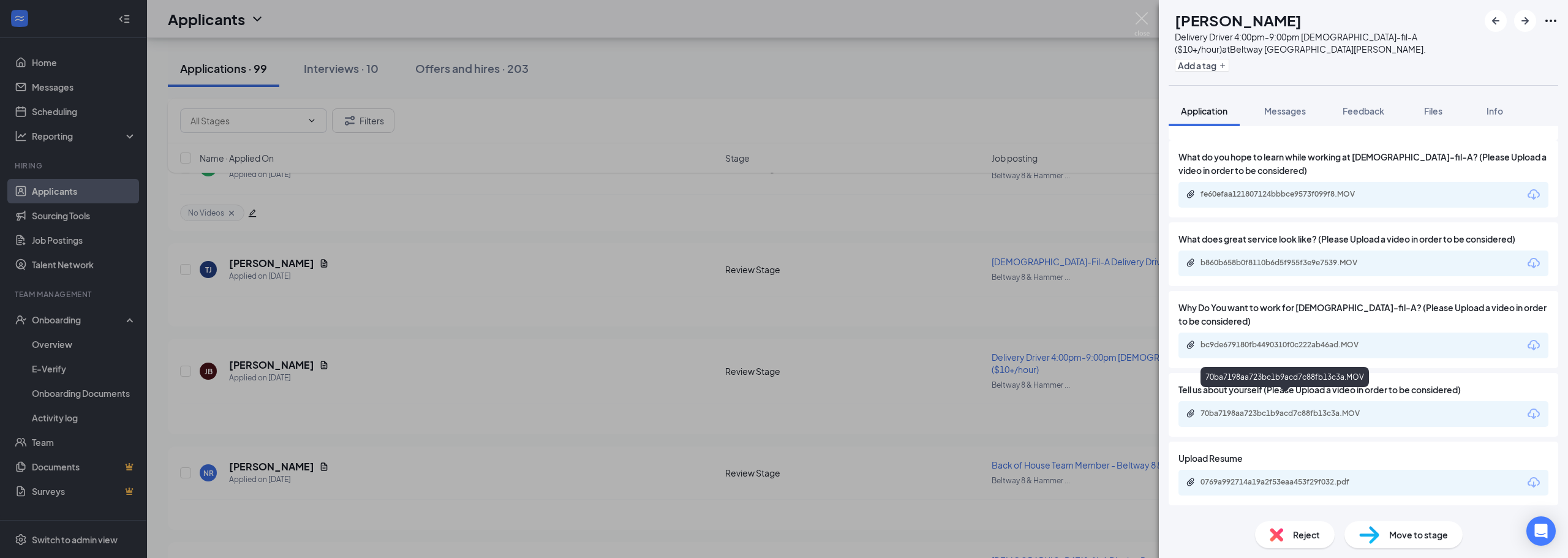
click at [1260, 409] on div "70ba7198aa723bc1b9acd7c88fb13c3a.MOV" at bounding box center [1285, 413] width 171 height 10
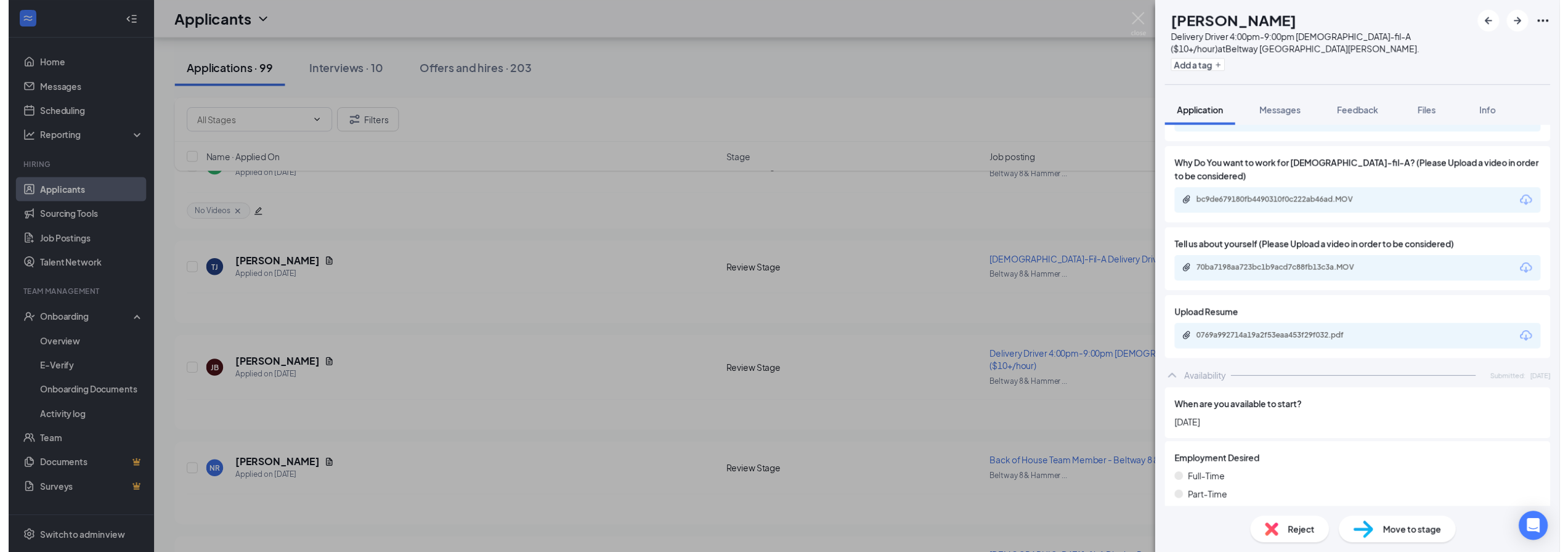
scroll to position [896, 0]
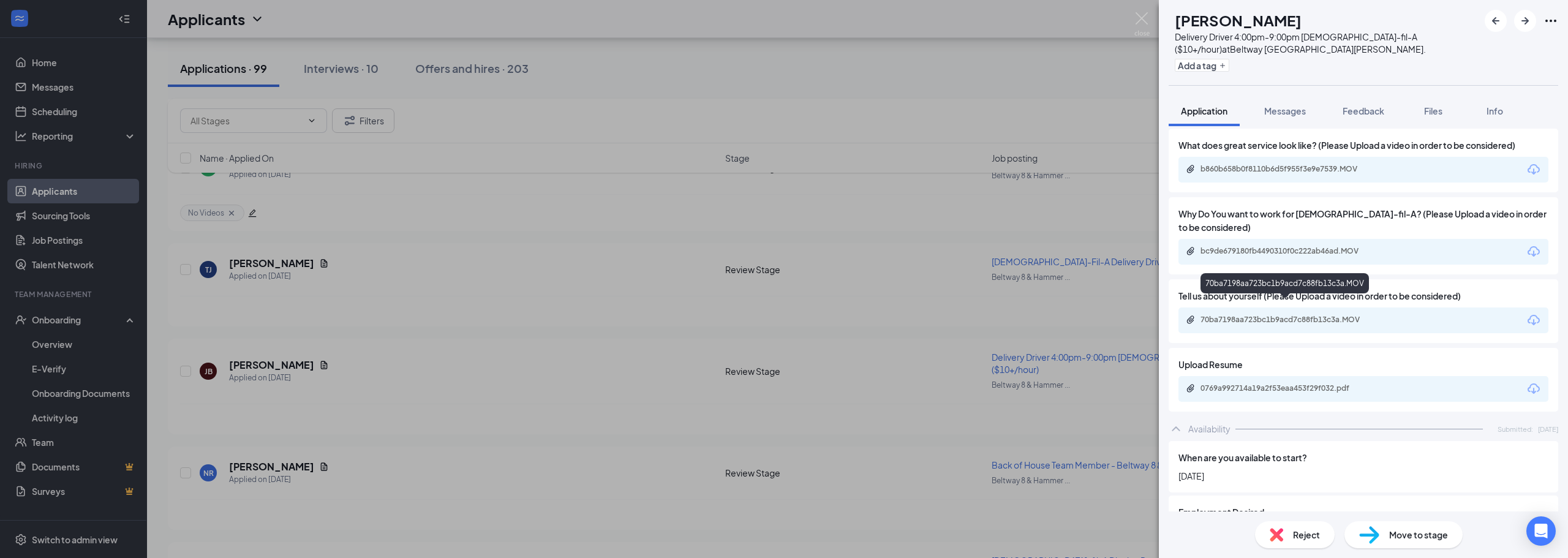
click at [1249, 314] on div "70ba7198aa723bc1b9acd7c88fb13c3a.MOV" at bounding box center [1285, 319] width 171 height 10
click at [1147, 25] on img at bounding box center [1141, 24] width 15 height 24
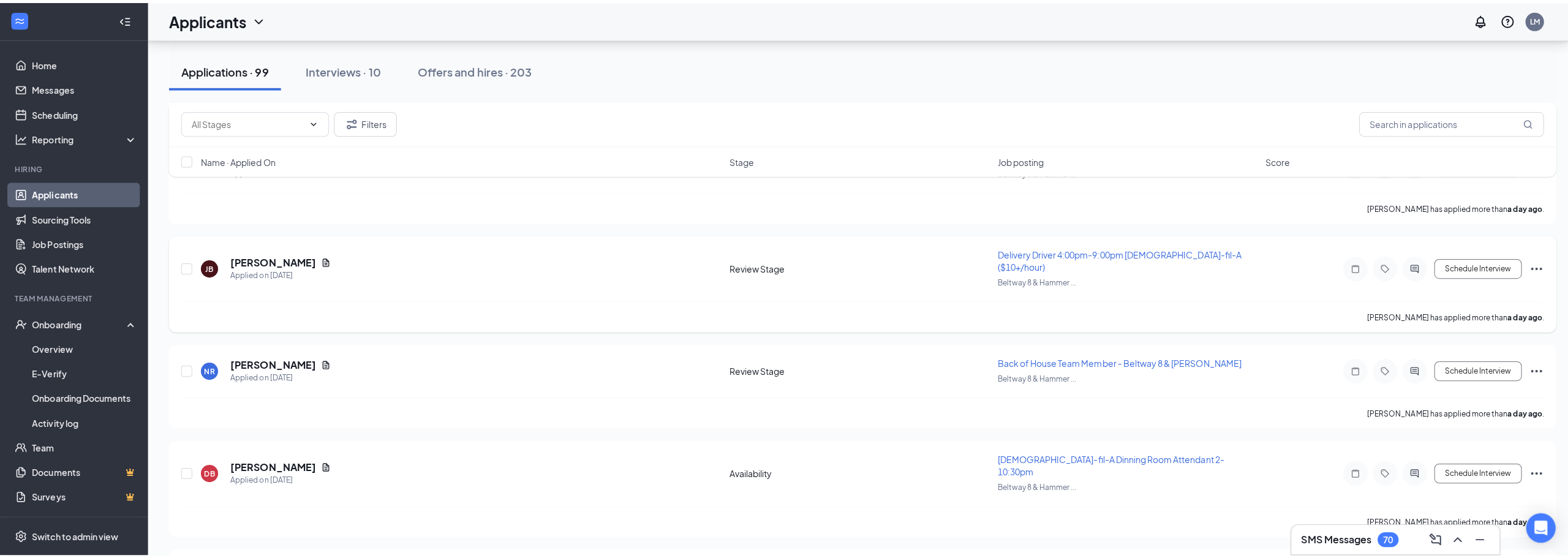
scroll to position [490, 0]
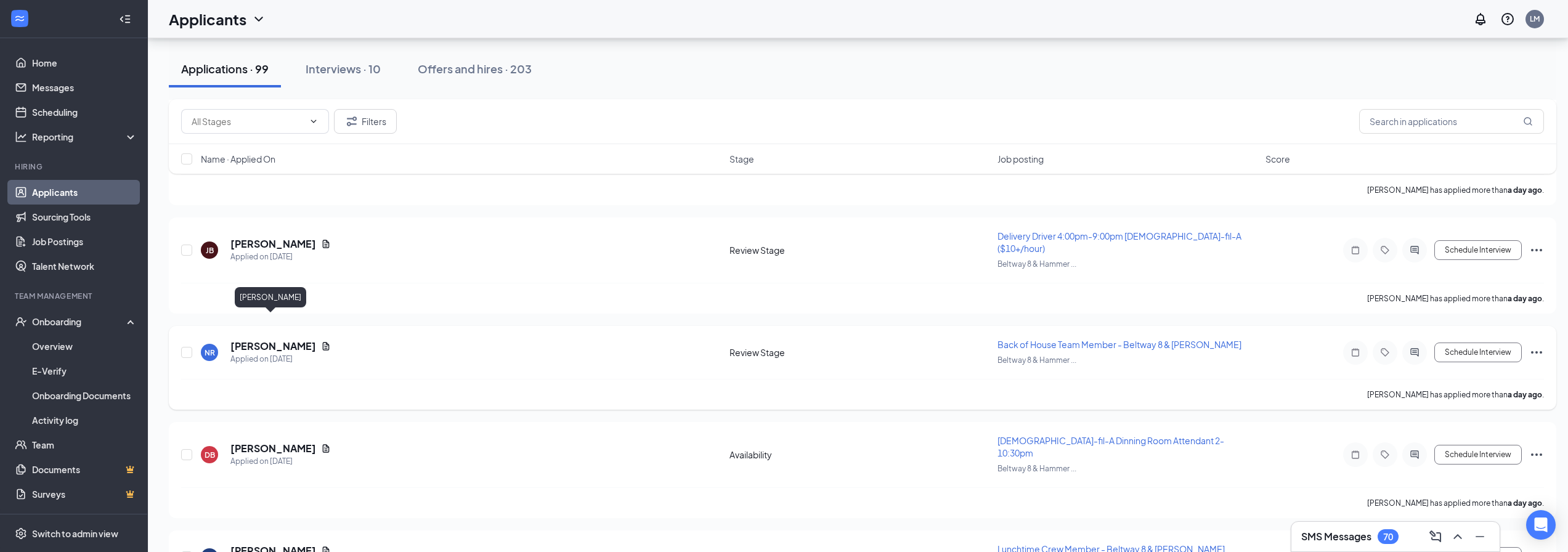
click at [286, 339] on h5 "Nathan Reyna" at bounding box center [273, 346] width 86 height 14
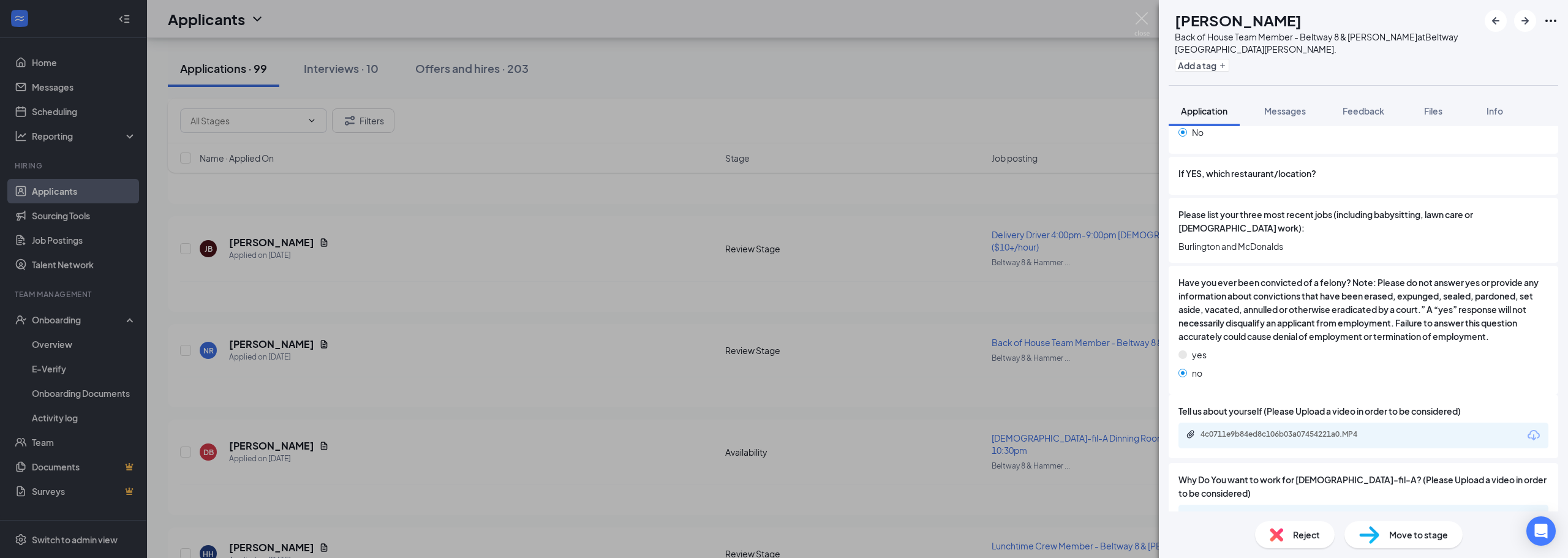
scroll to position [612, 0]
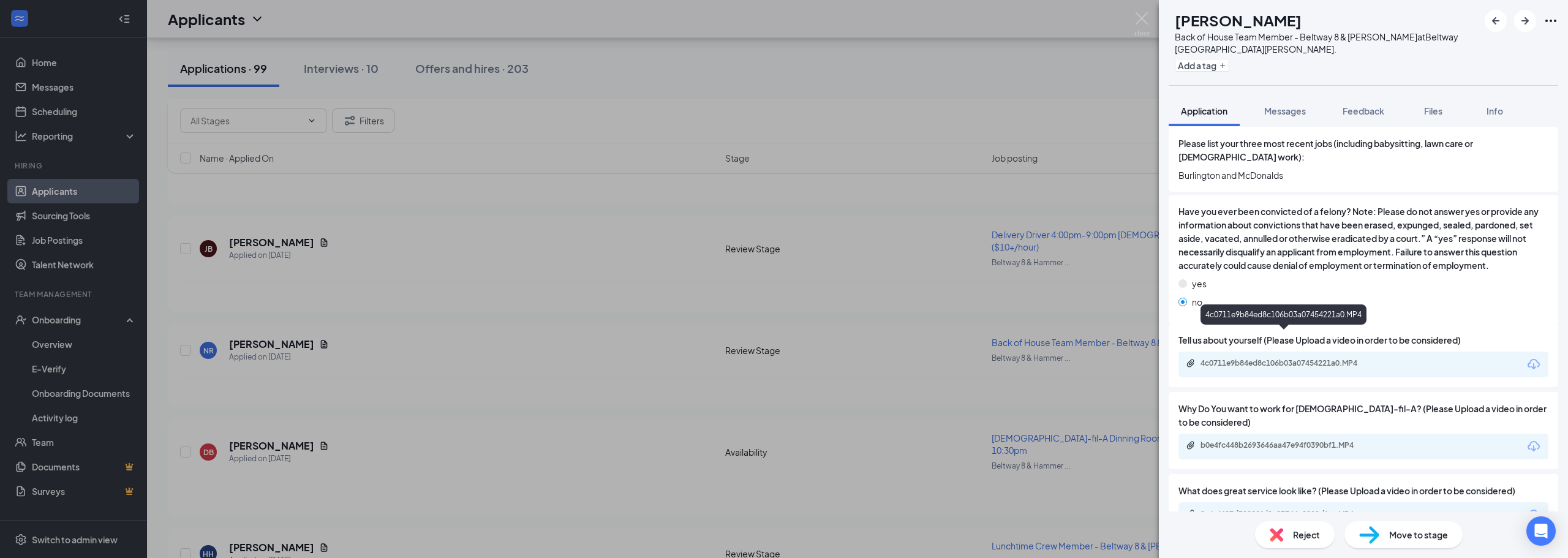
click at [1266, 358] on div "4c0711e9b84ed8c106b03a07454221a0.MP4" at bounding box center [1284, 363] width 198 height 12
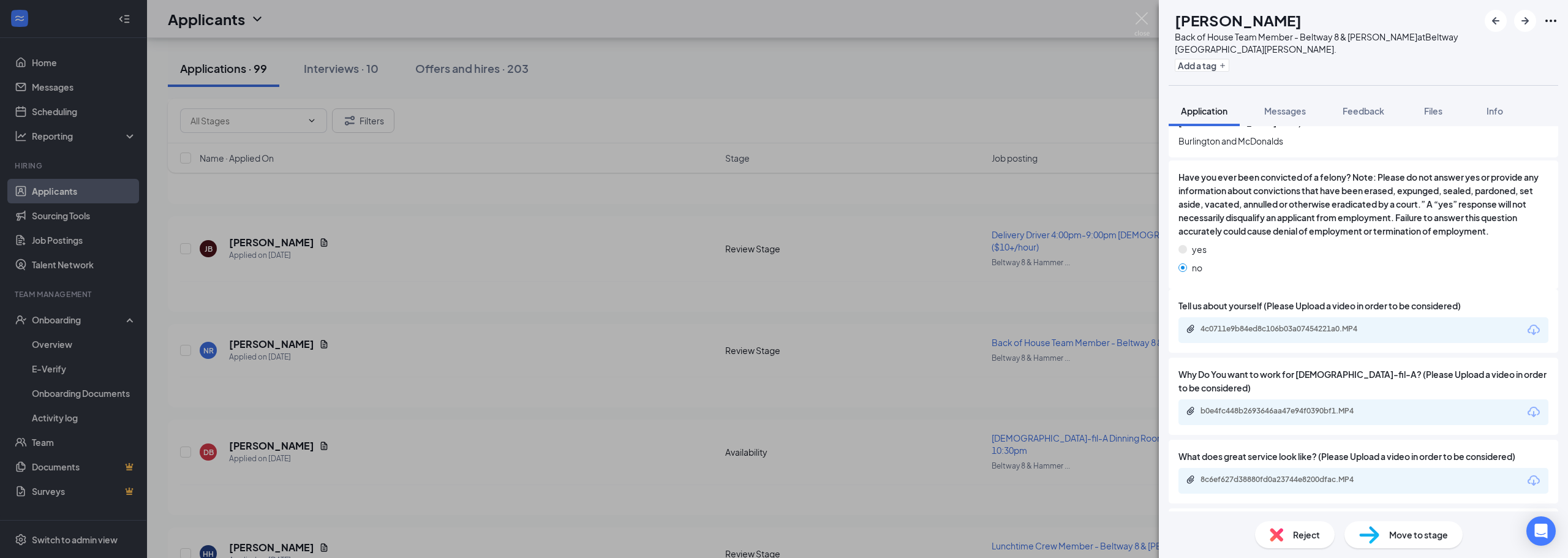
scroll to position [735, 0]
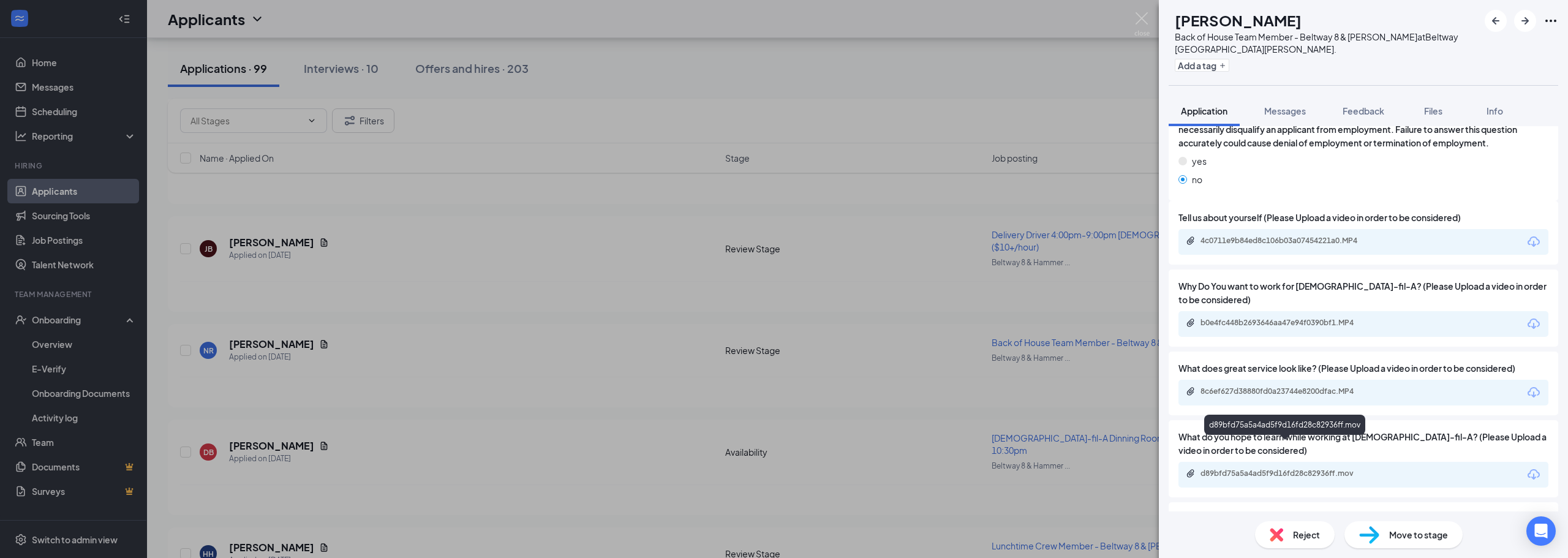
click at [1275, 468] on div "d89bfd75a5a4ad5f9d16fd28c82936ff.mov" at bounding box center [1285, 473] width 171 height 10
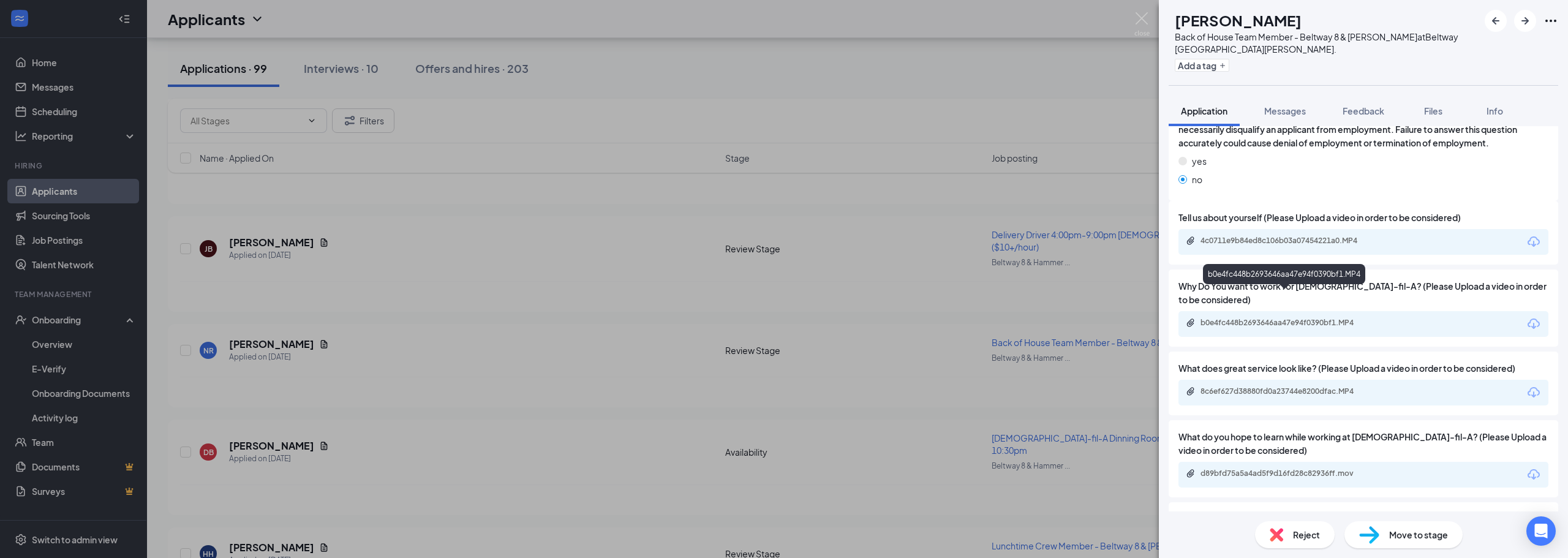
click at [1229, 318] on div "b0e4fc448b2693646aa47e94f0390bf1.MP4" at bounding box center [1284, 323] width 198 height 12
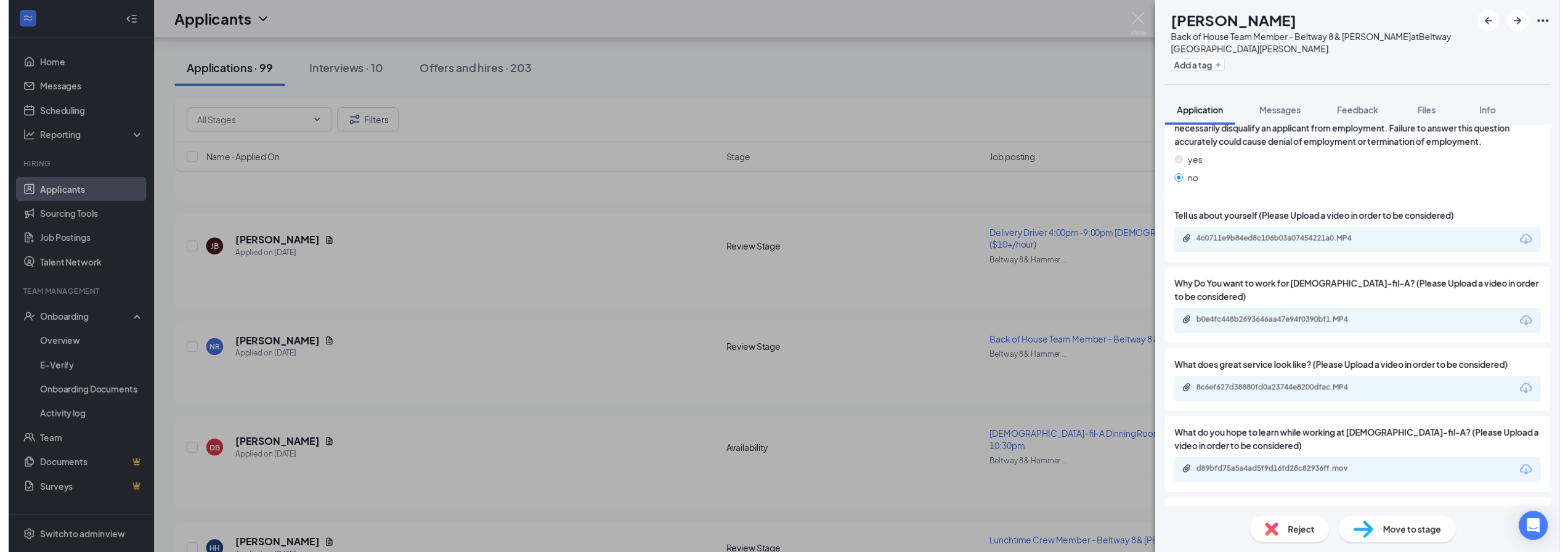
scroll to position [863, 0]
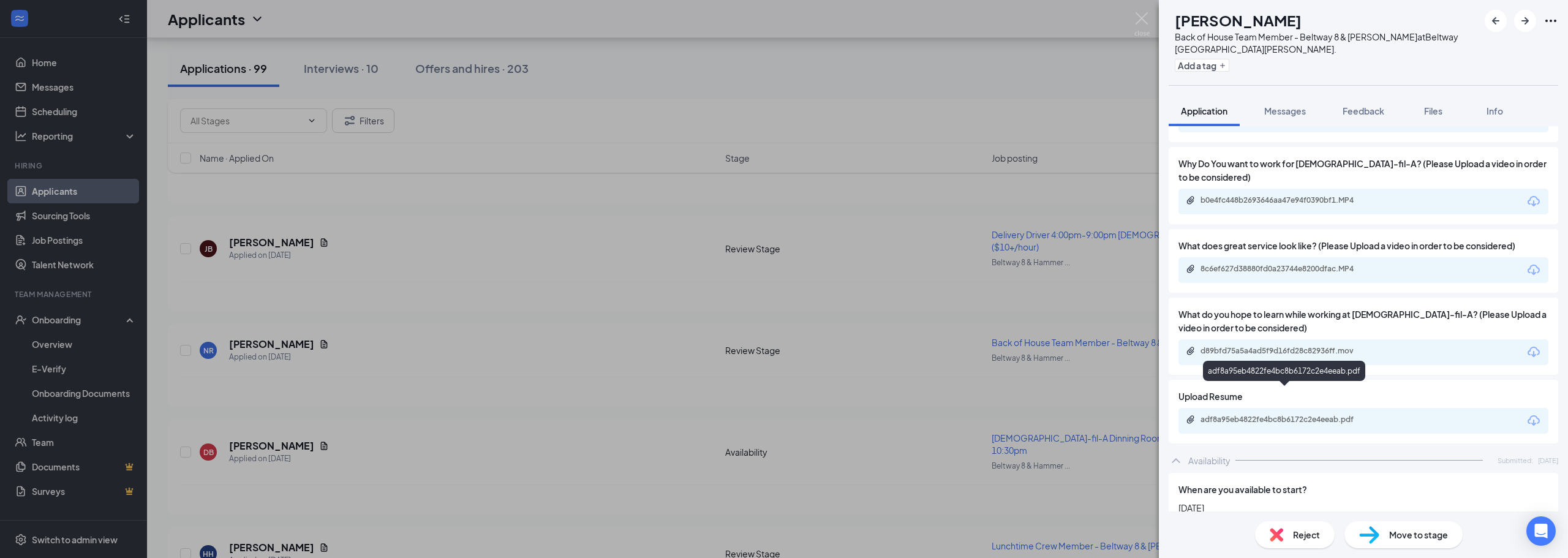
click at [1273, 414] on div "adf8a95eb4822fe4bc8b6172c2e4eeab.pdf" at bounding box center [1285, 418] width 171 height 10
click at [1143, 18] on img at bounding box center [1141, 24] width 15 height 24
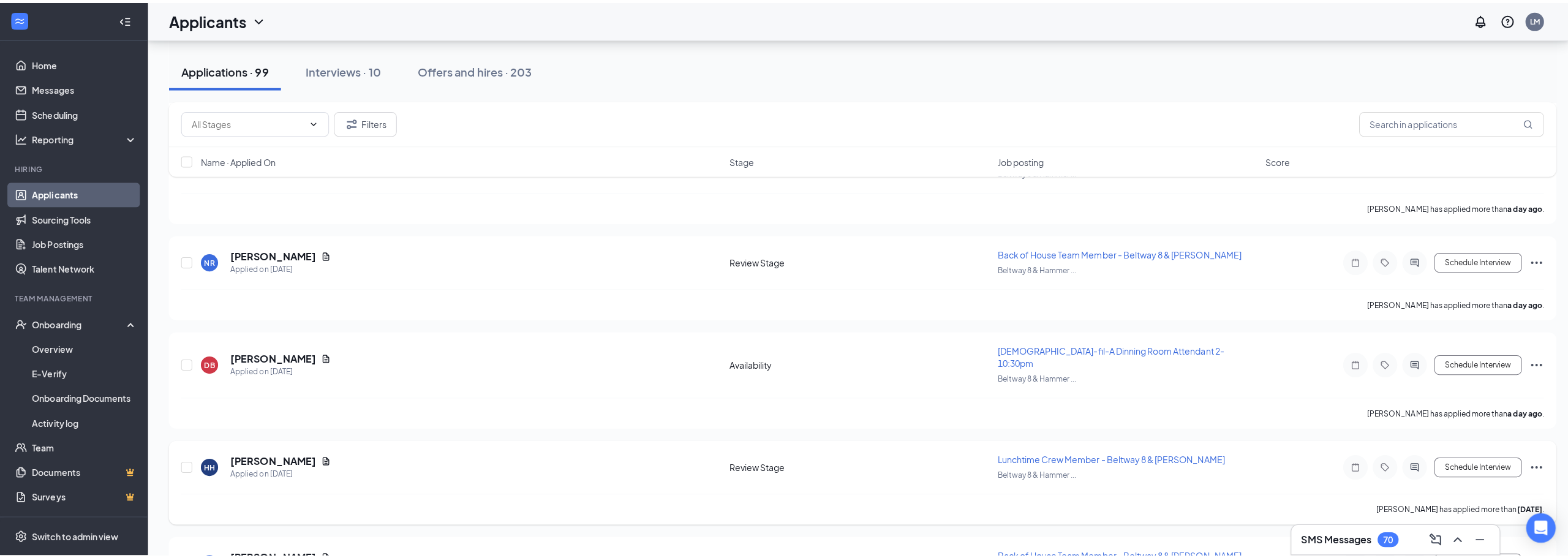
scroll to position [612, 0]
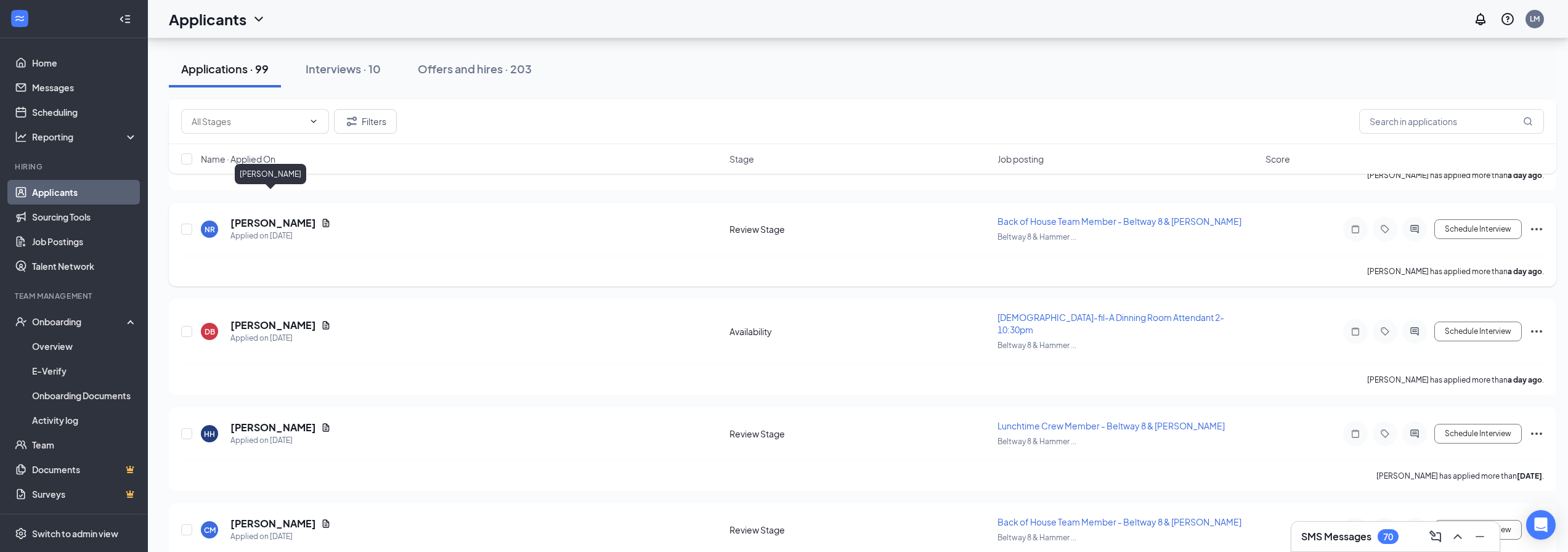
click at [288, 216] on h5 "Nathan Reyna" at bounding box center [273, 223] width 86 height 14
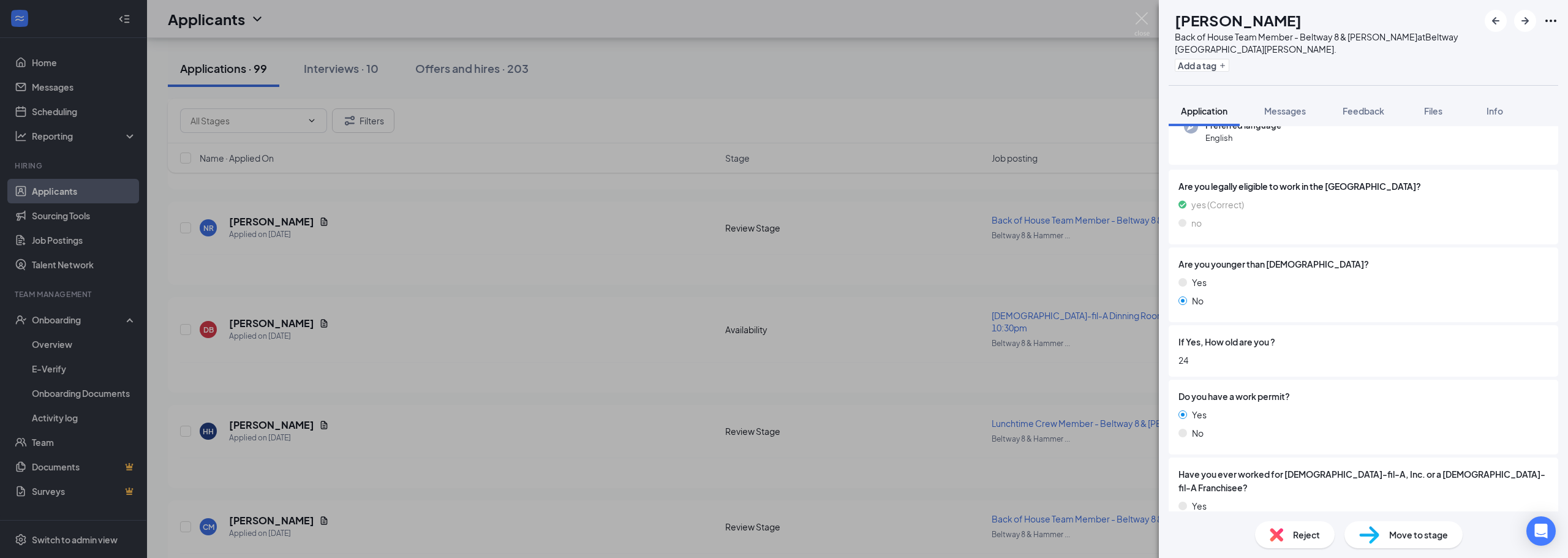
scroll to position [184, 0]
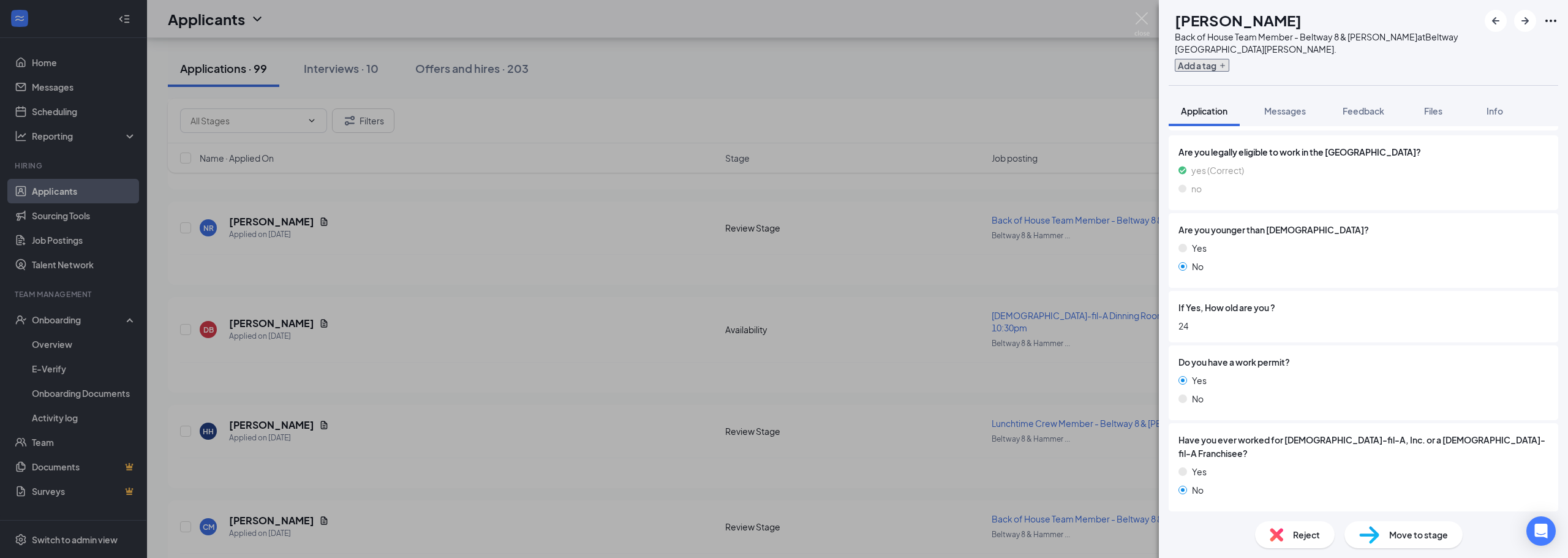
click at [1229, 70] on button "Add a tag" at bounding box center [1202, 65] width 54 height 13
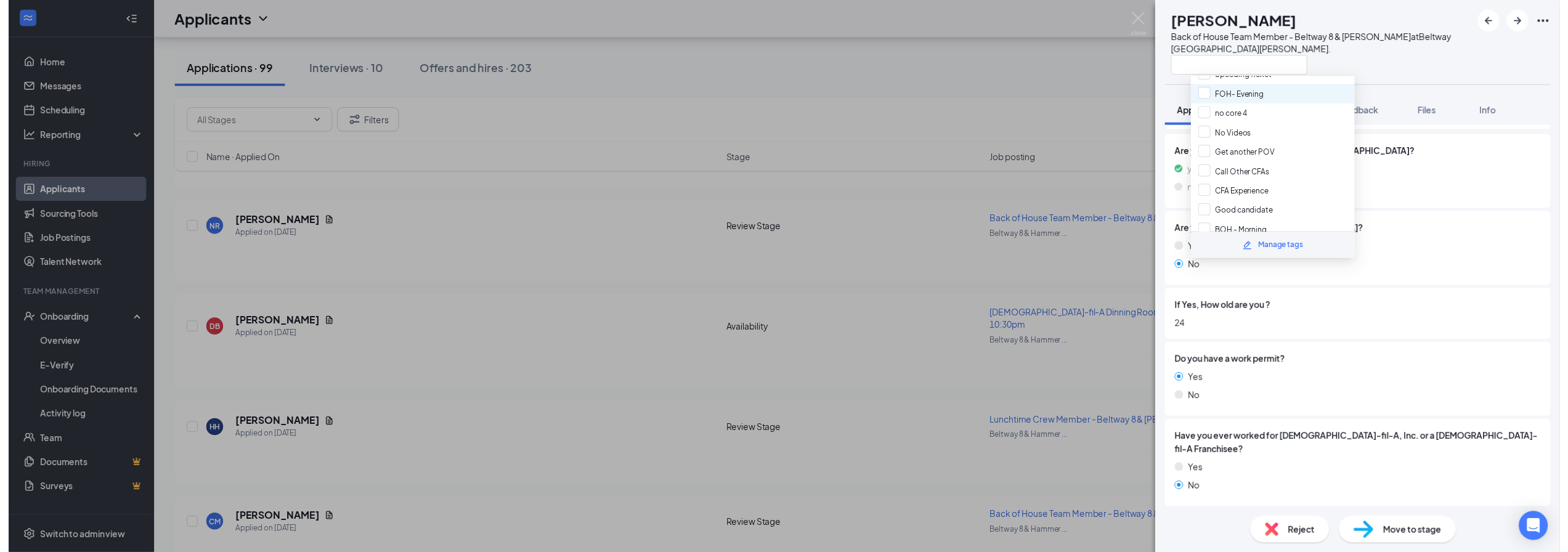
scroll to position [123, 0]
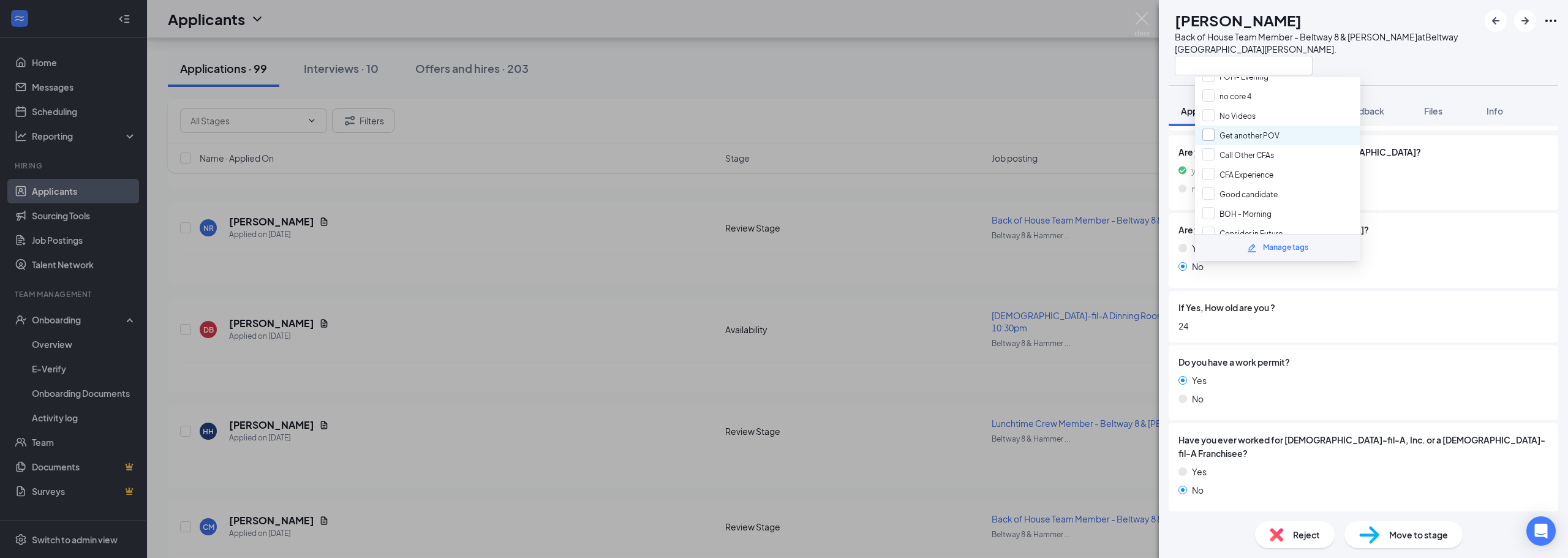
click at [1219, 139] on input "Get another POV" at bounding box center [1240, 135] width 77 height 14
checkbox input "true"
click at [1406, 63] on div at bounding box center [1326, 65] width 304 height 20
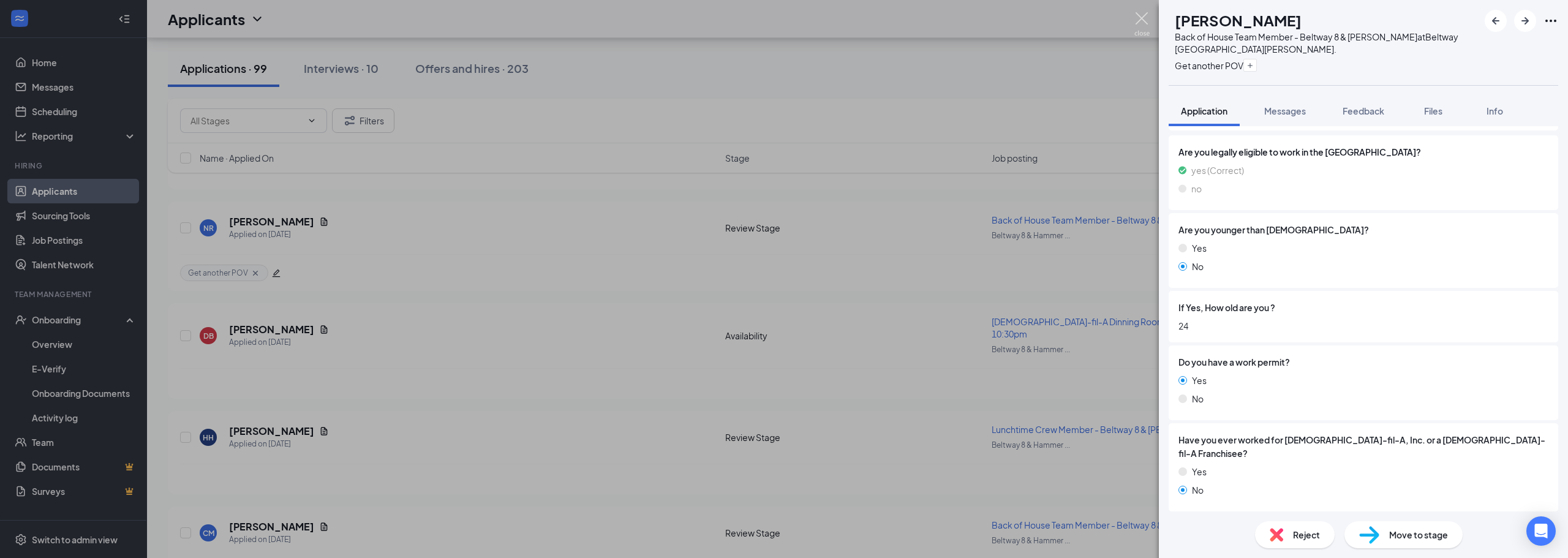
click at [1137, 24] on img at bounding box center [1141, 24] width 15 height 24
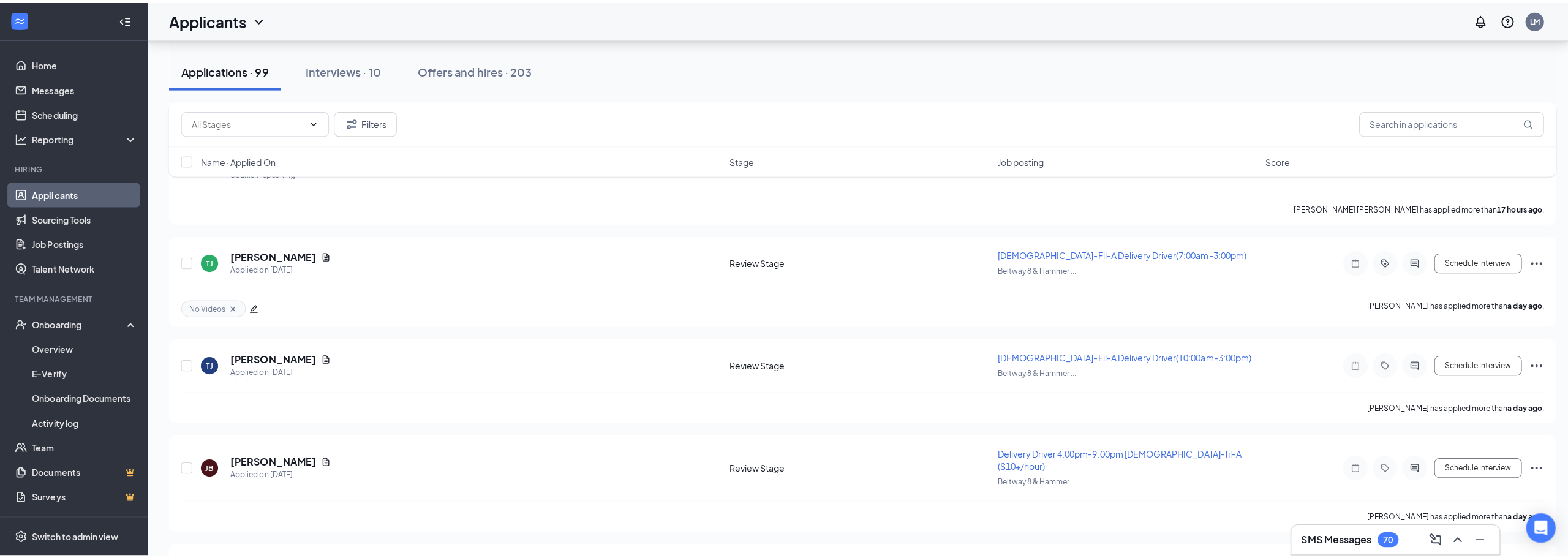
scroll to position [245, 0]
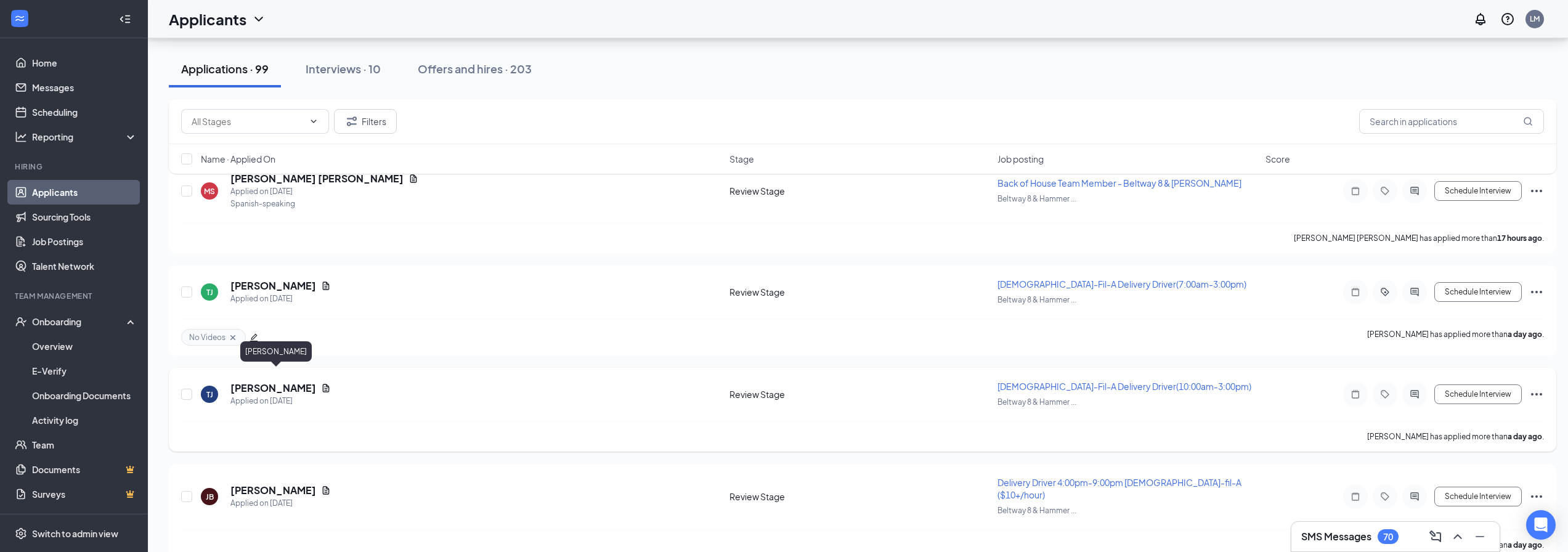
click at [276, 381] on h5 "Taylor Jackson-Porter" at bounding box center [273, 388] width 86 height 14
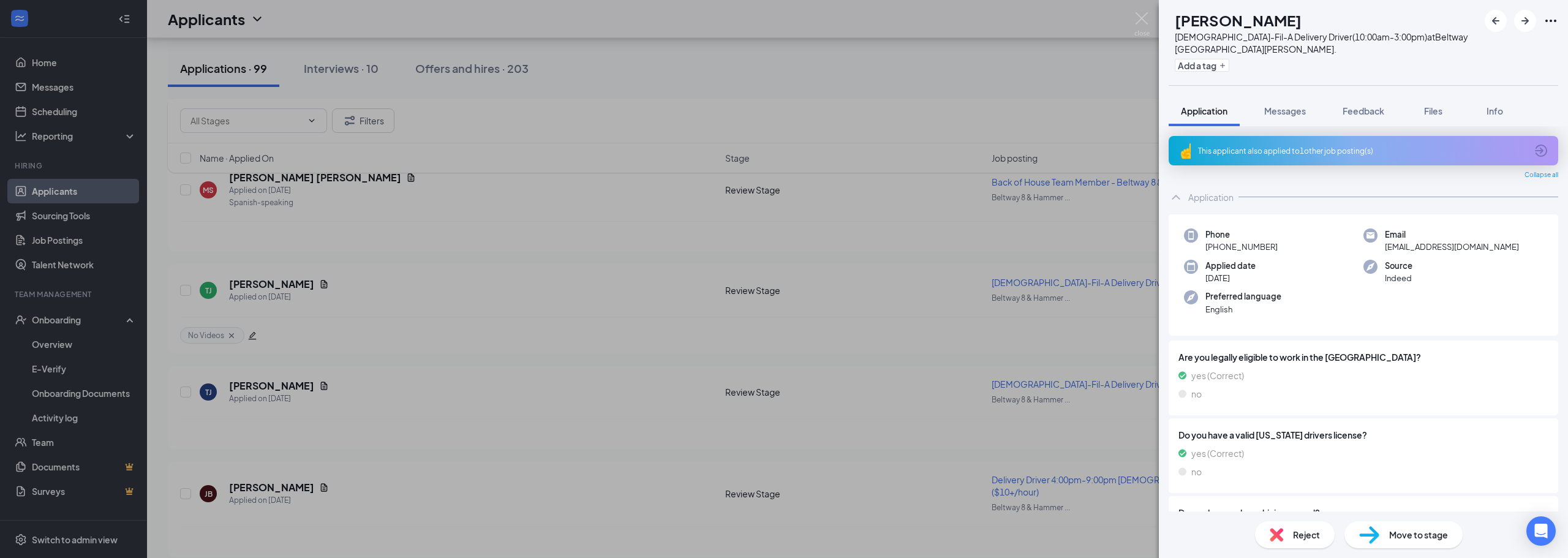
click at [1200, 76] on div "TJ Taylor Jackson-Porter Chick-Fil-A Delivery Driver(10:00am-3:00pm) at Beltway…" at bounding box center [1362, 43] width 409 height 85
click at [1205, 68] on button "Add a tag" at bounding box center [1202, 65] width 54 height 13
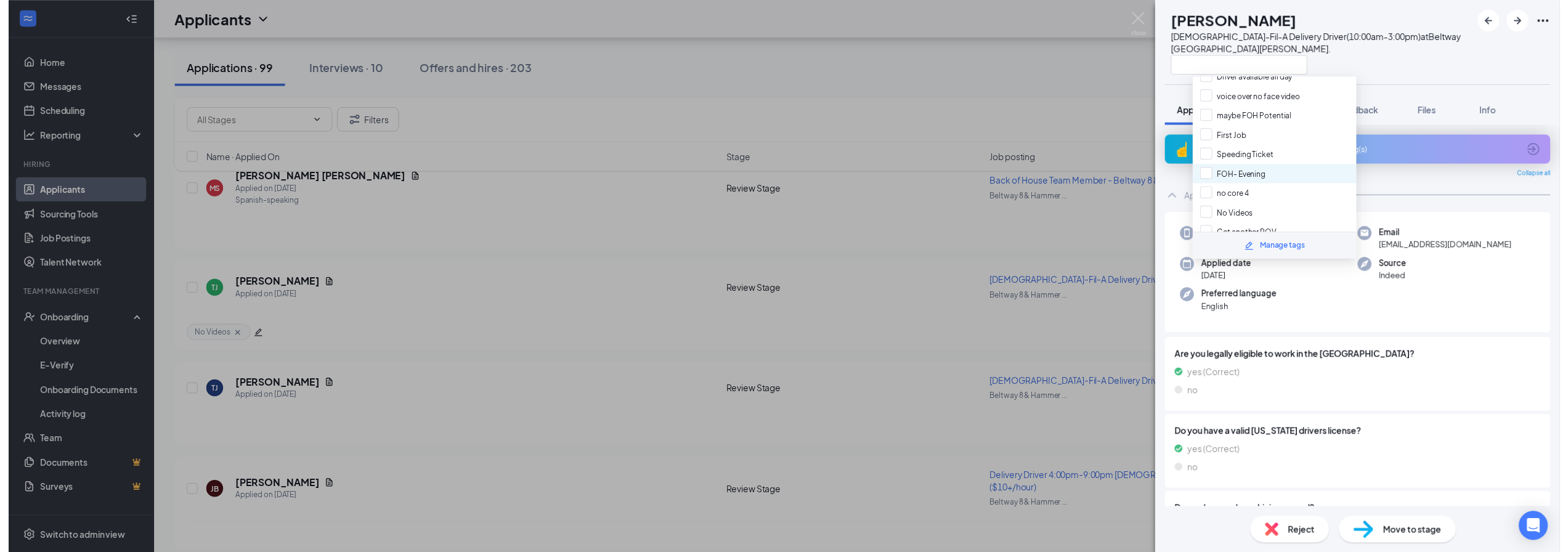
scroll to position [62, 0]
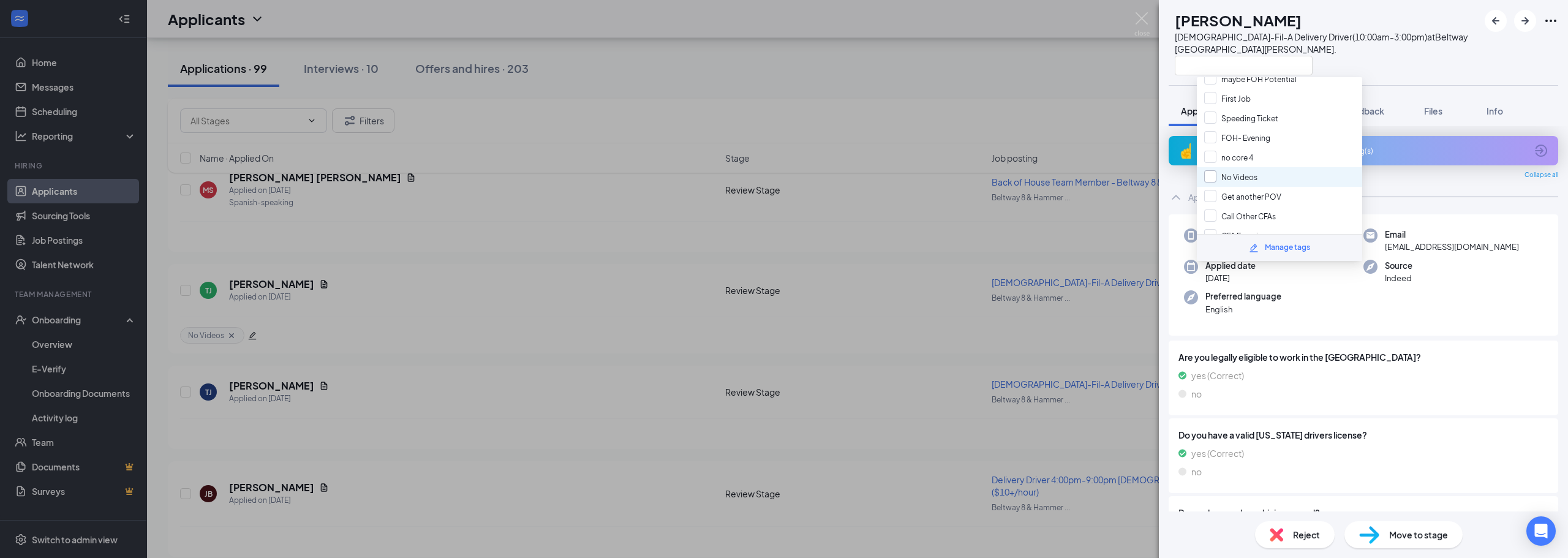
click at [1207, 175] on input "No Videos" at bounding box center [1230, 177] width 53 height 14
checkbox input "true"
click at [1177, 63] on div "TJ Taylor Jackson-Porter Chick-Fil-A Delivery Driver(10:00am-3:00pm) at Beltway…" at bounding box center [1323, 43] width 310 height 65
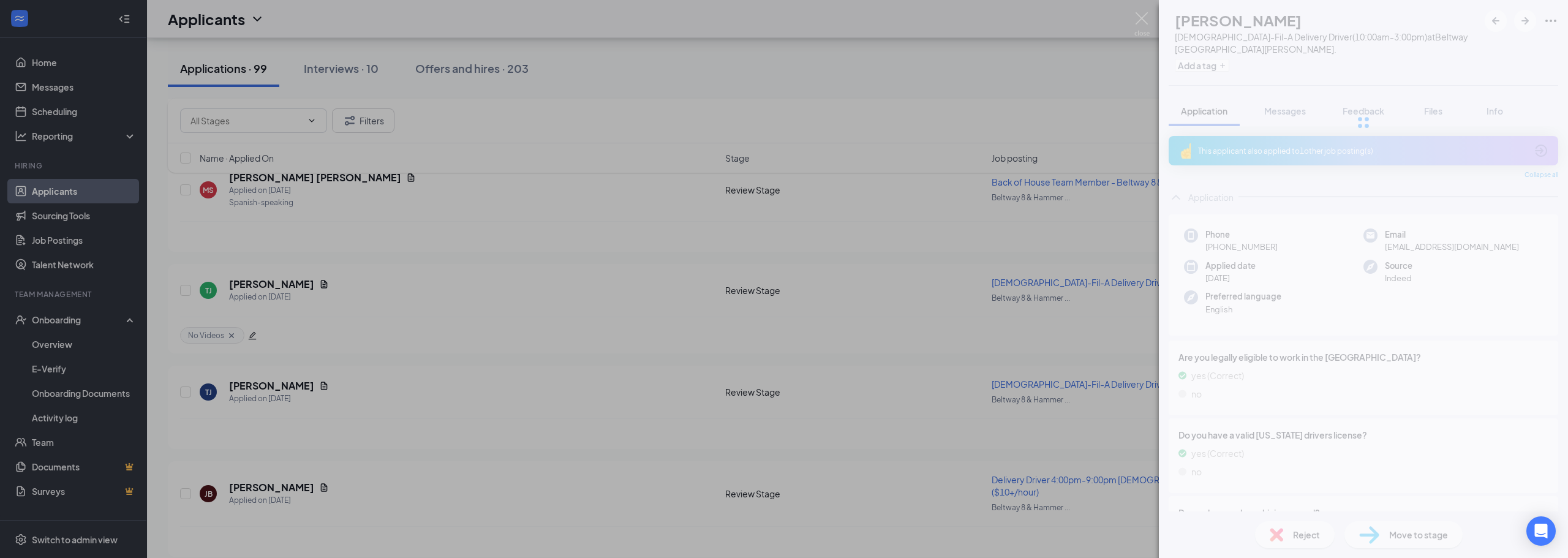
click at [1134, 22] on img at bounding box center [1141, 24] width 15 height 24
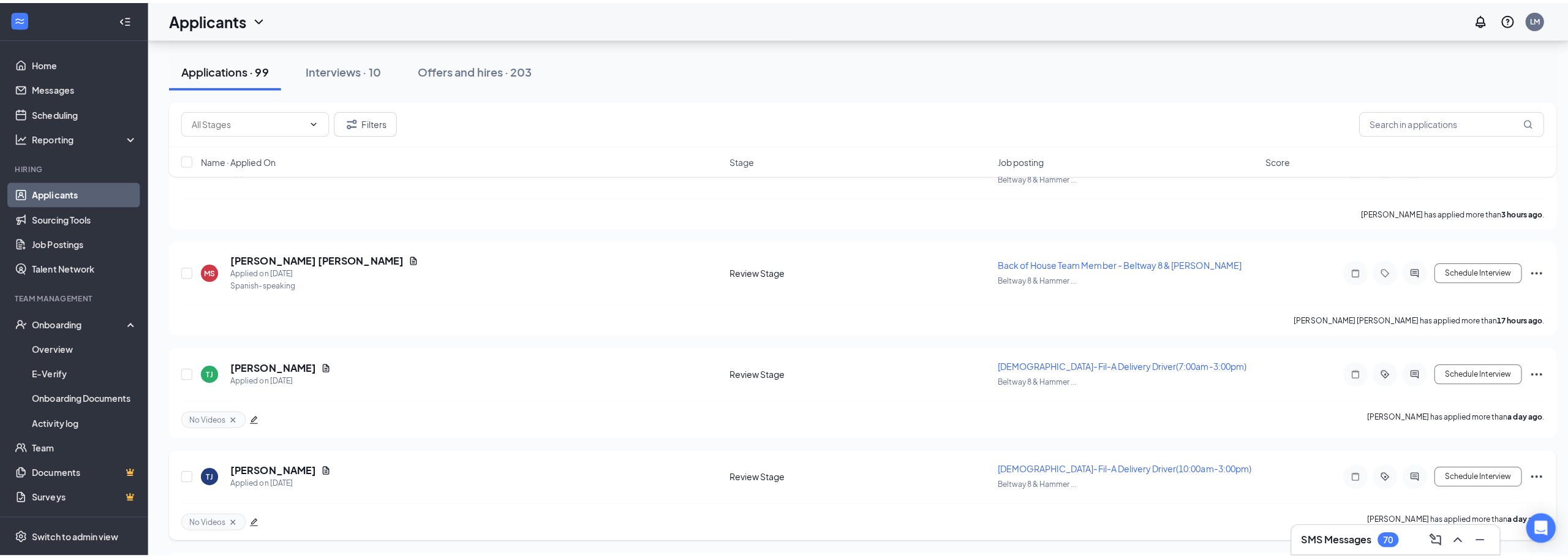
scroll to position [62, 0]
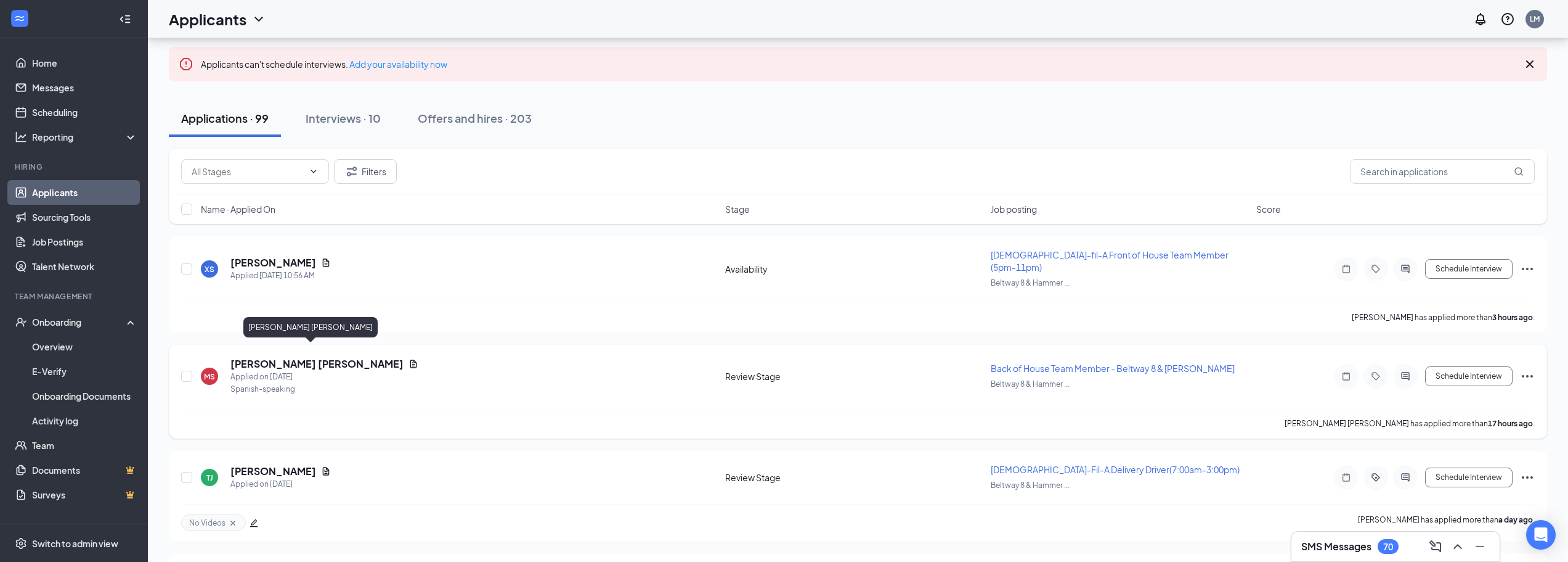
click at [330, 357] on h5 "Mishael Ezequiel Soto Lopez" at bounding box center [317, 363] width 173 height 14
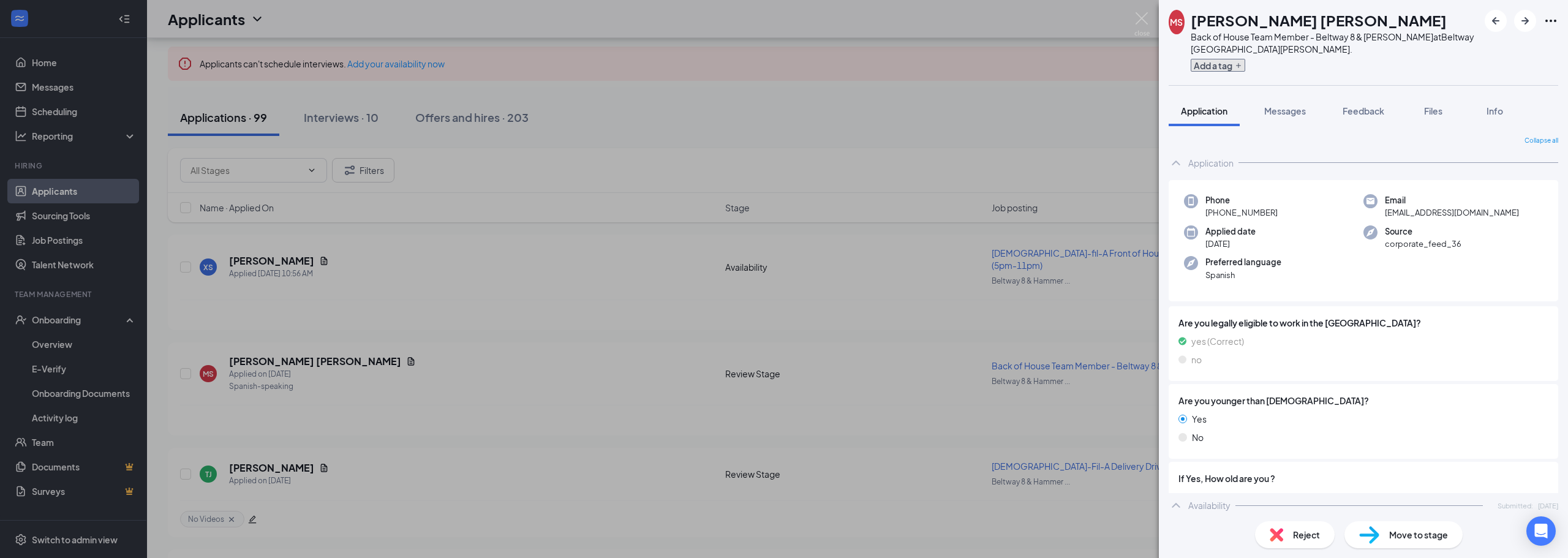
click at [1208, 63] on button "Add a tag" at bounding box center [1217, 65] width 54 height 13
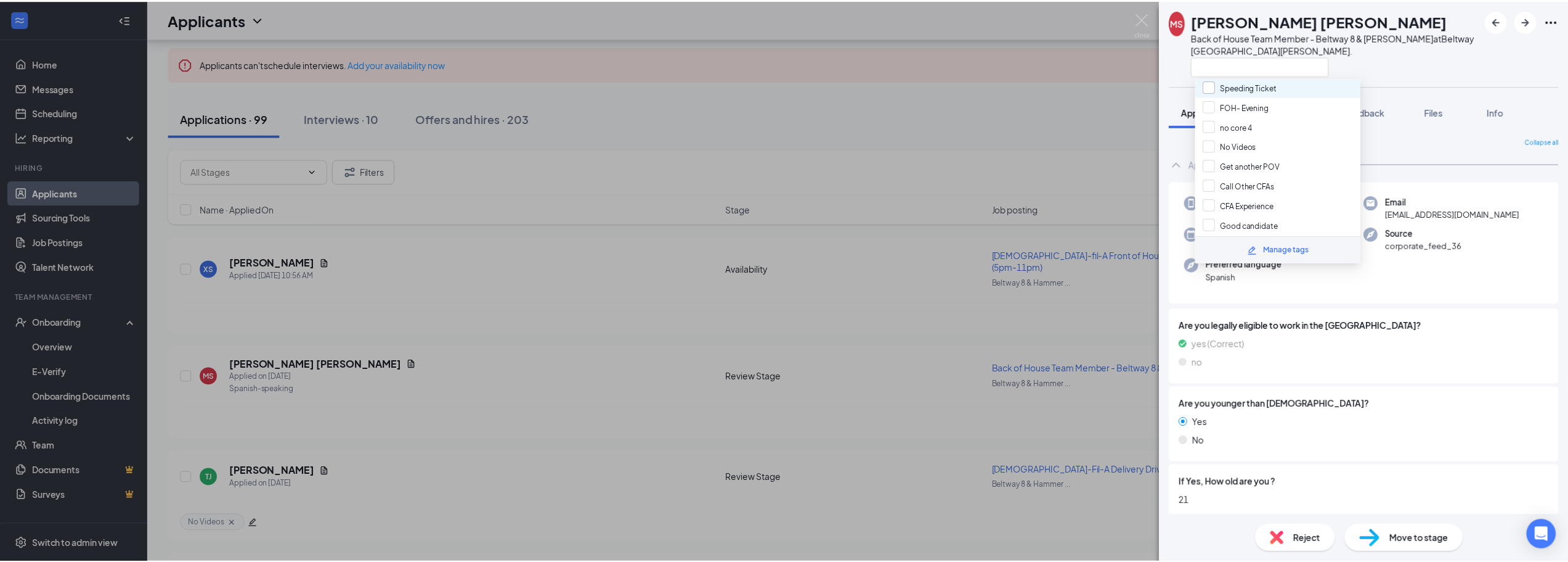
scroll to position [123, 0]
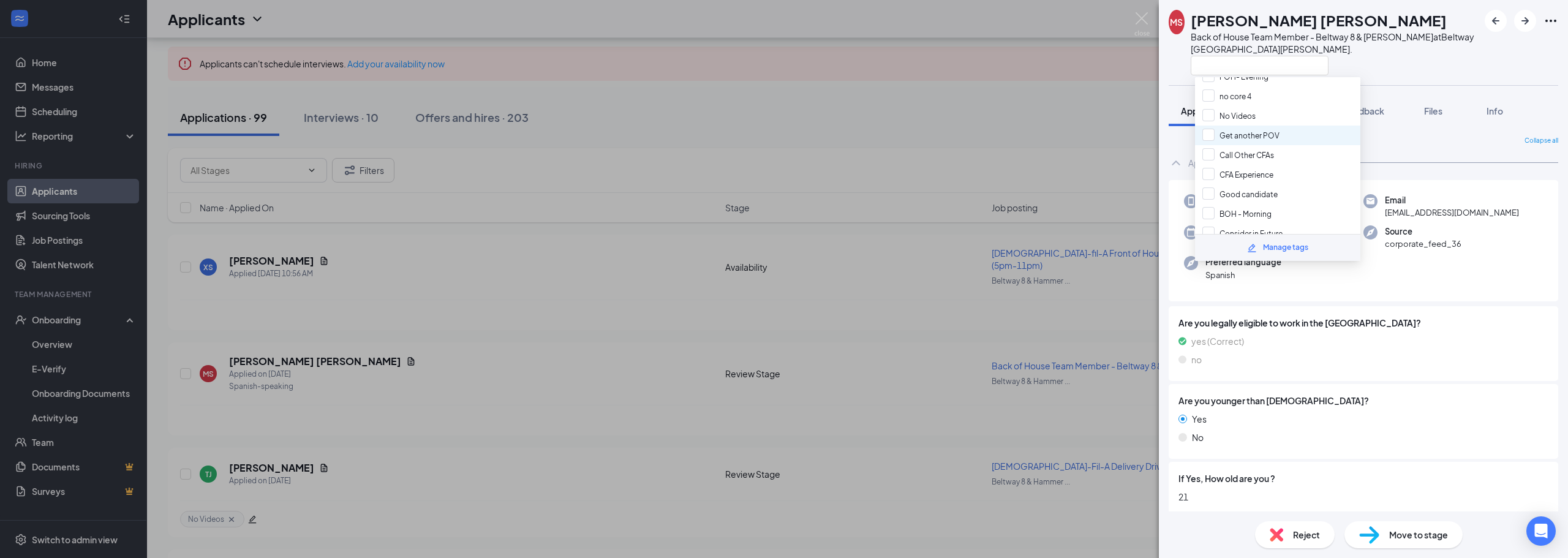
click at [1228, 142] on div "Get another POV" at bounding box center [1277, 136] width 165 height 20
checkbox input "true"
drag, startPoint x: 1099, startPoint y: 126, endPoint x: 1099, endPoint y: 82, distance: 44.0
click at [1098, 126] on div "MS Mishael Ezequiel Soto Lopez Back of House Team Member - Beltway 8 & Hammerly…" at bounding box center [784, 279] width 1568 height 558
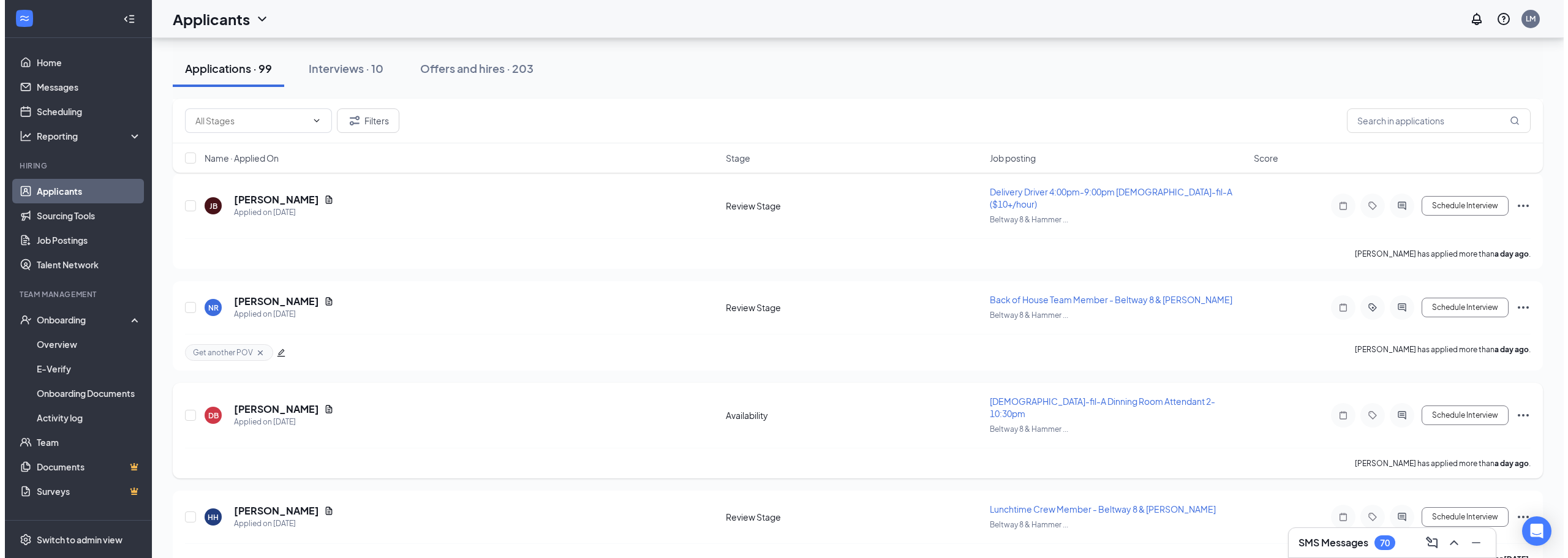
scroll to position [551, 0]
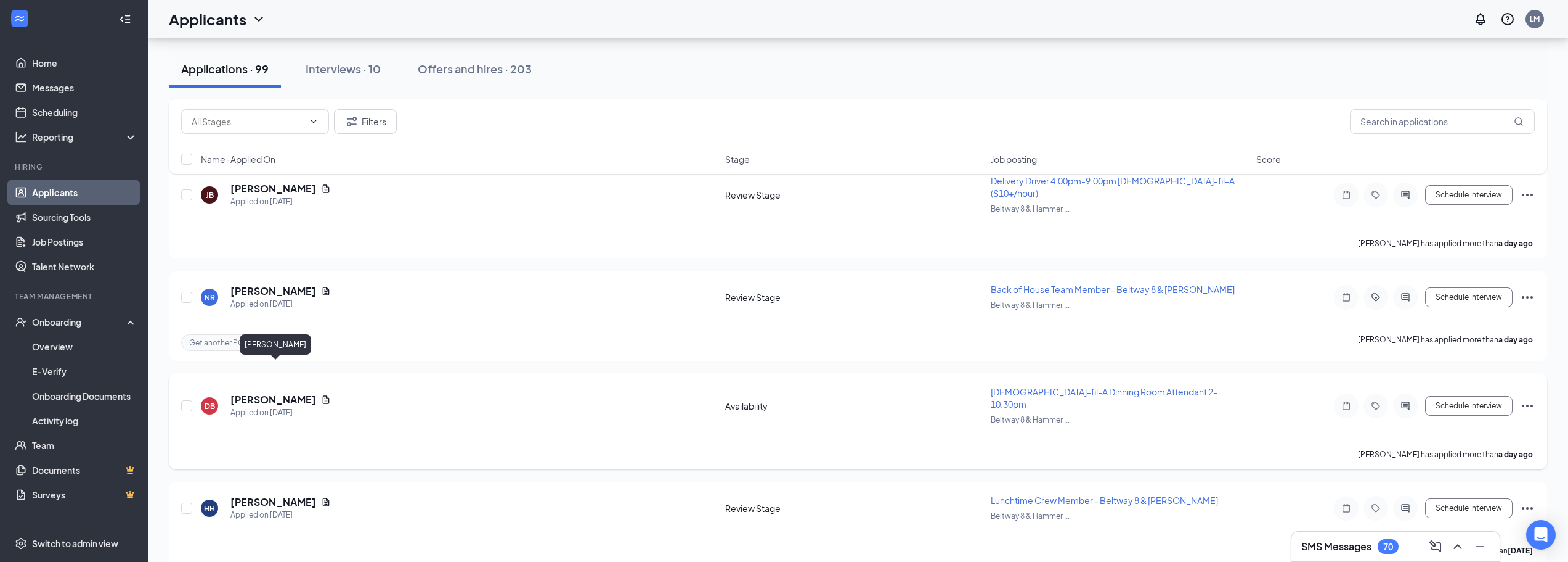
click at [314, 392] on h5 "De Bingham-Williams" at bounding box center [273, 399] width 86 height 14
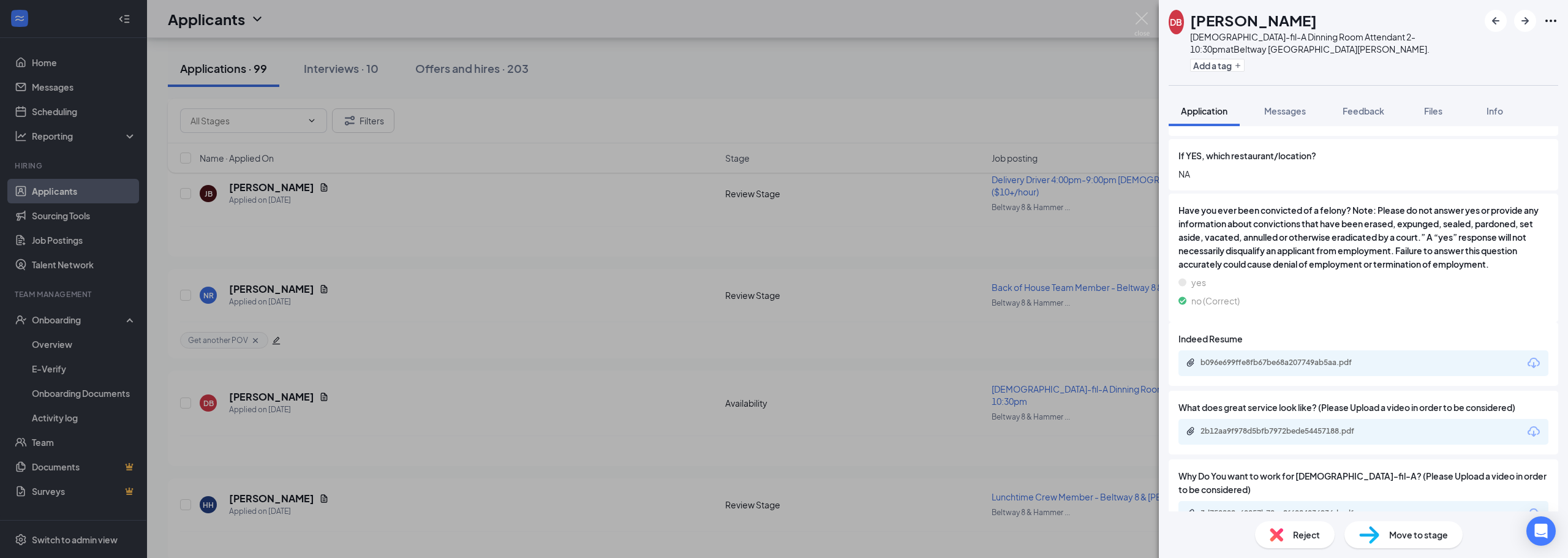
scroll to position [551, 0]
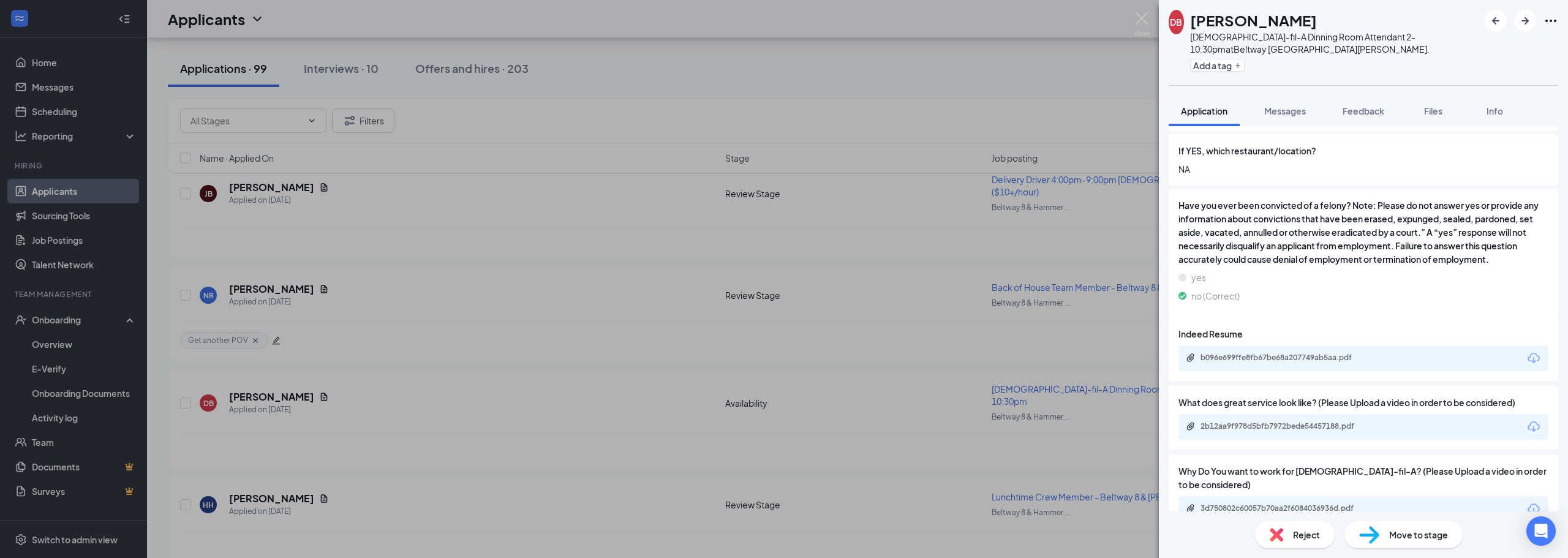
click at [1313, 421] on div "2b12aa9f978d5bfb7972bede54457188.pdf" at bounding box center [1285, 426] width 171 height 10
click at [1251, 421] on div "2b12aa9f978d5bfb7972bede54457188.pdf" at bounding box center [1285, 426] width 171 height 10
click at [1300, 528] on span "Reject" at bounding box center [1306, 534] width 27 height 14
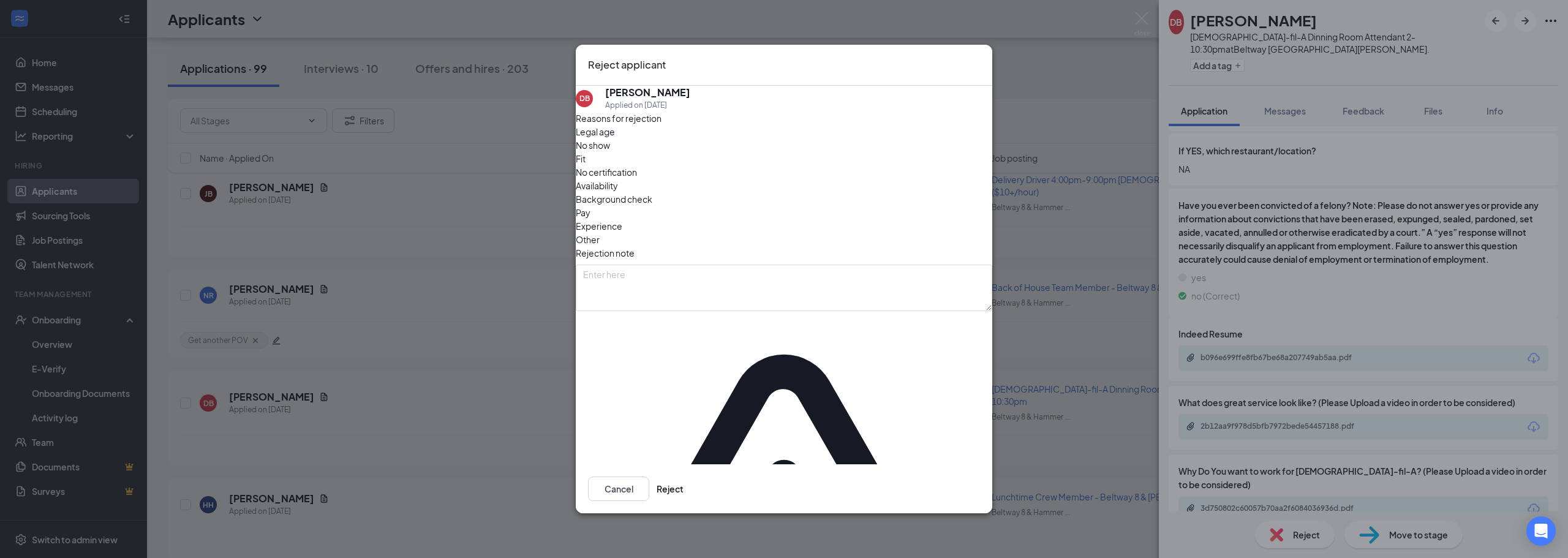
click at [599, 233] on span "Other" at bounding box center [587, 239] width 24 height 14
click at [683, 476] on button "Reject" at bounding box center [670, 488] width 27 height 24
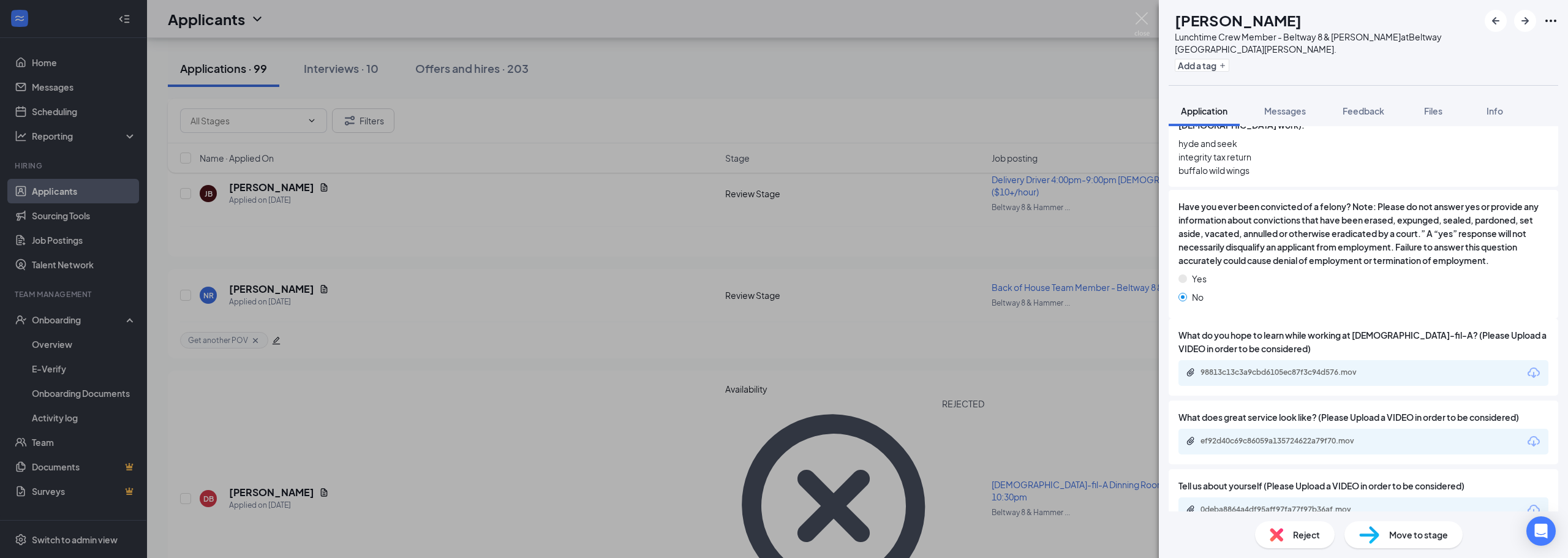
scroll to position [673, 0]
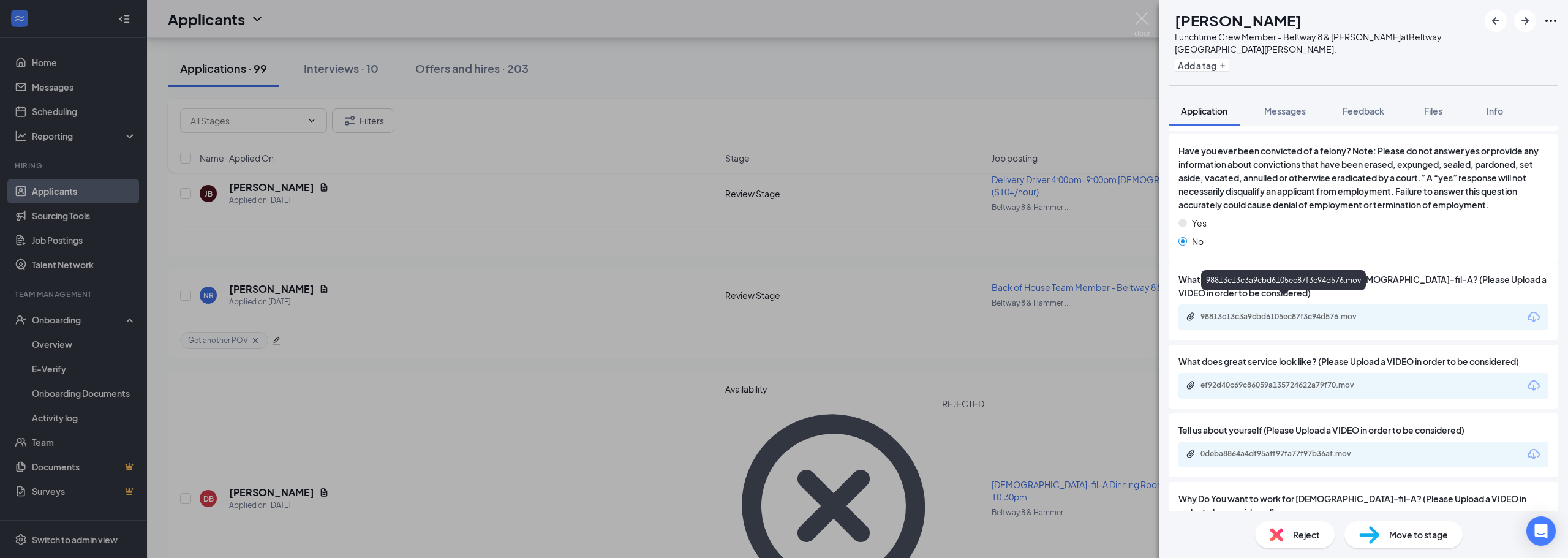
click at [1305, 312] on div "98813c13c3a9cbd6105ec87f3c94d576.mov" at bounding box center [1285, 316] width 171 height 10
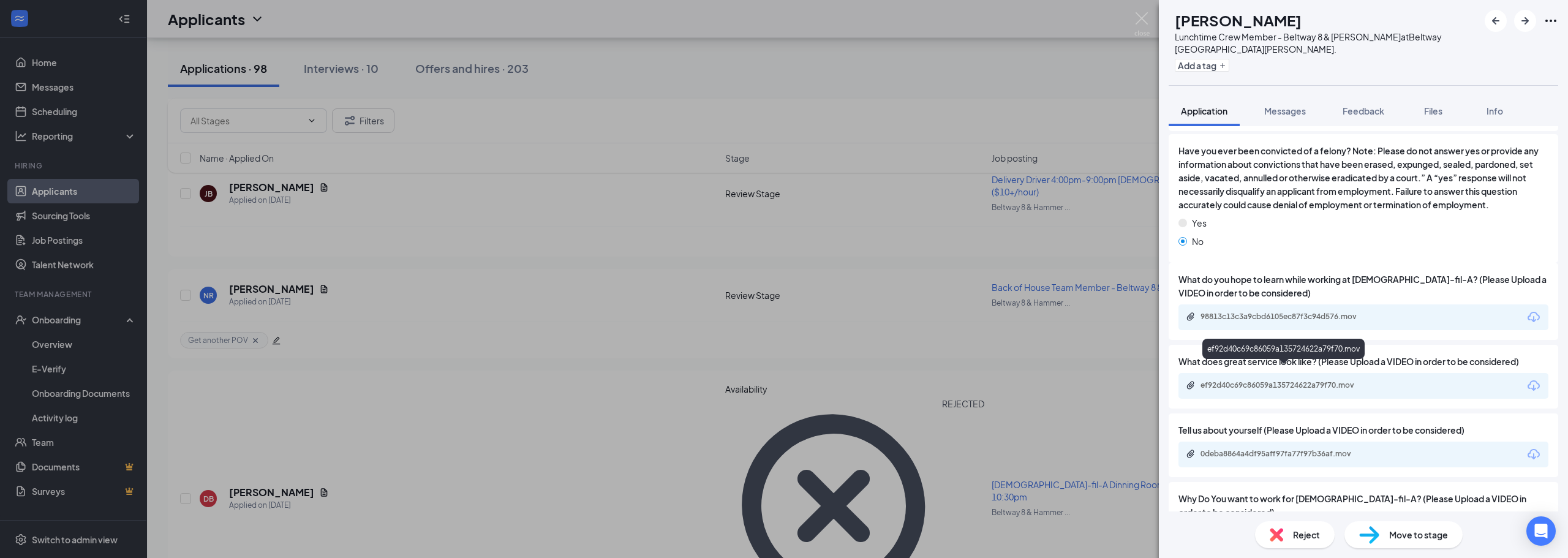
click at [1273, 380] on div "ef92d40c69c86059a135724622a79f70.mov" at bounding box center [1285, 385] width 171 height 10
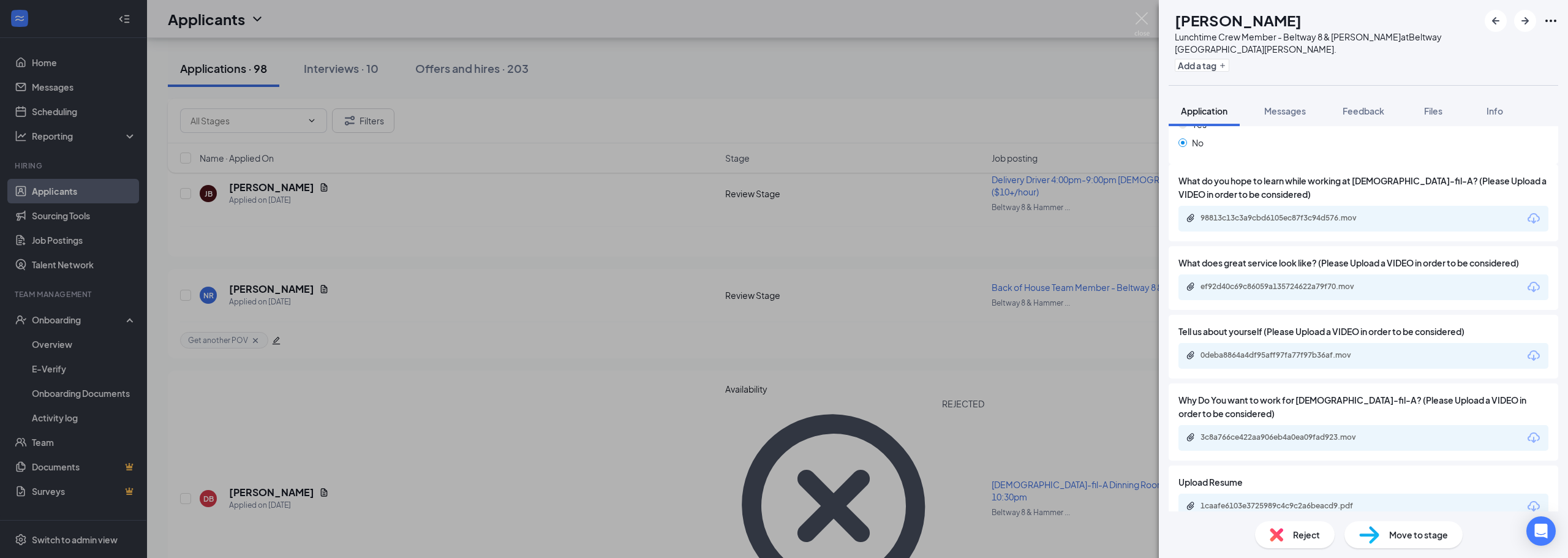
scroll to position [795, 0]
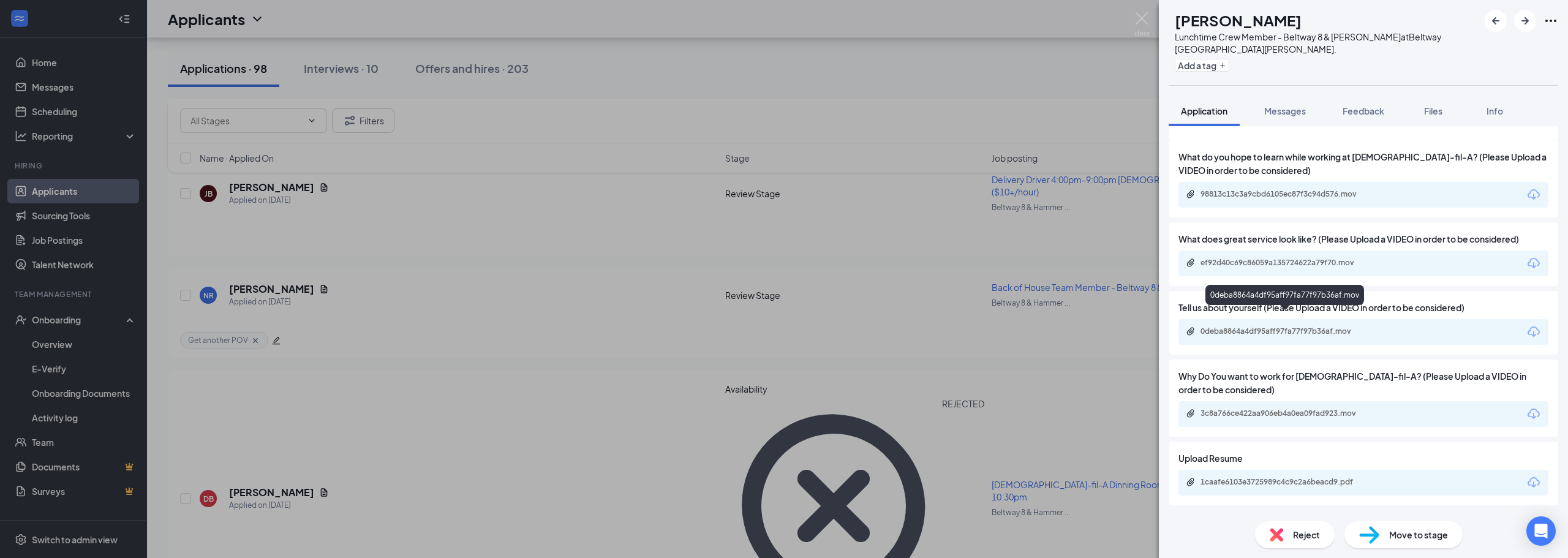
click at [1258, 326] on div "0deba8864a4df95aff97fa77f97b36af.mov" at bounding box center [1285, 331] width 171 height 10
click at [1209, 60] on button "Add a tag" at bounding box center [1202, 65] width 54 height 13
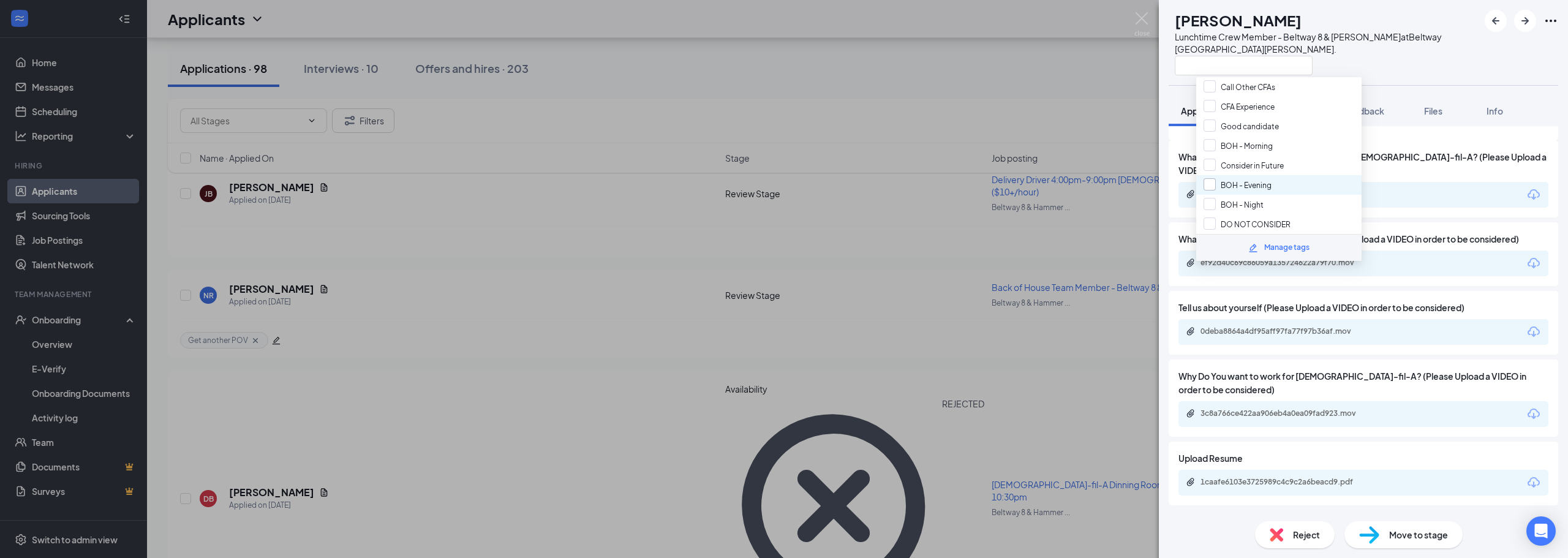
scroll to position [130, 0]
click at [1215, 131] on input "Get another POV" at bounding box center [1242, 128] width 77 height 14
checkbox input "true"
click at [1411, 43] on div "Lunchtime Crew Member - Beltway 8 & Hammerly at Beltway 8 & Hammerly Blvd." at bounding box center [1326, 43] width 304 height 24
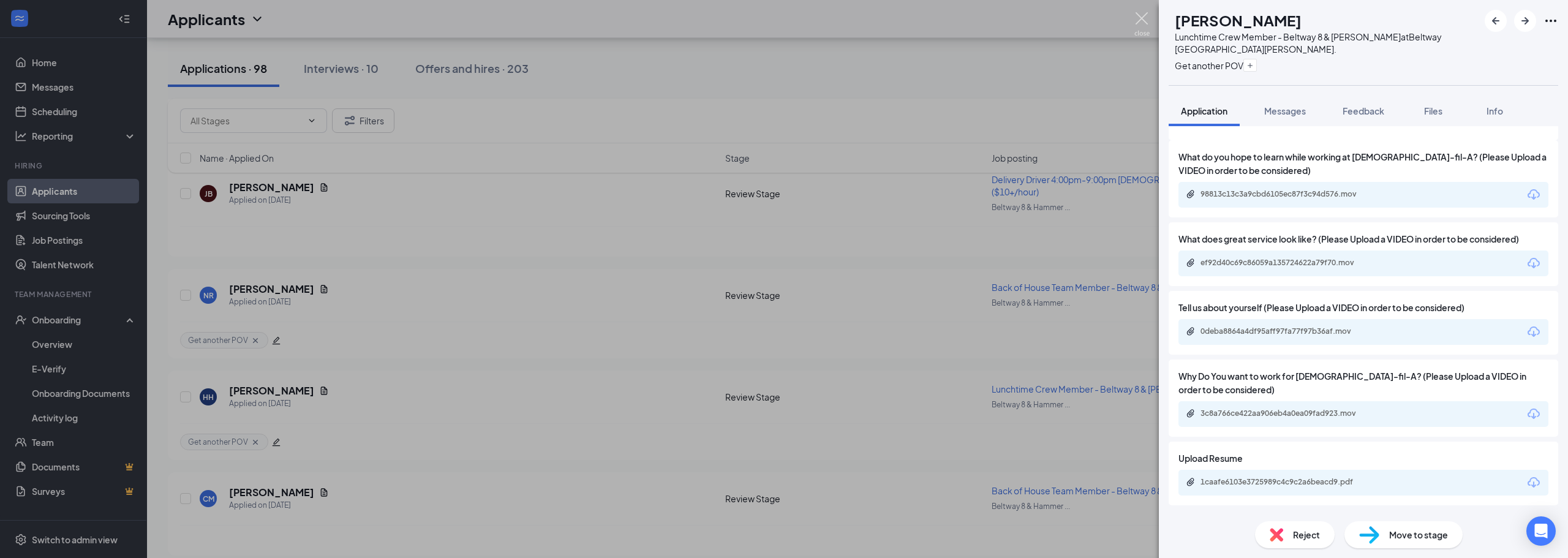
click at [1136, 24] on img at bounding box center [1141, 24] width 15 height 24
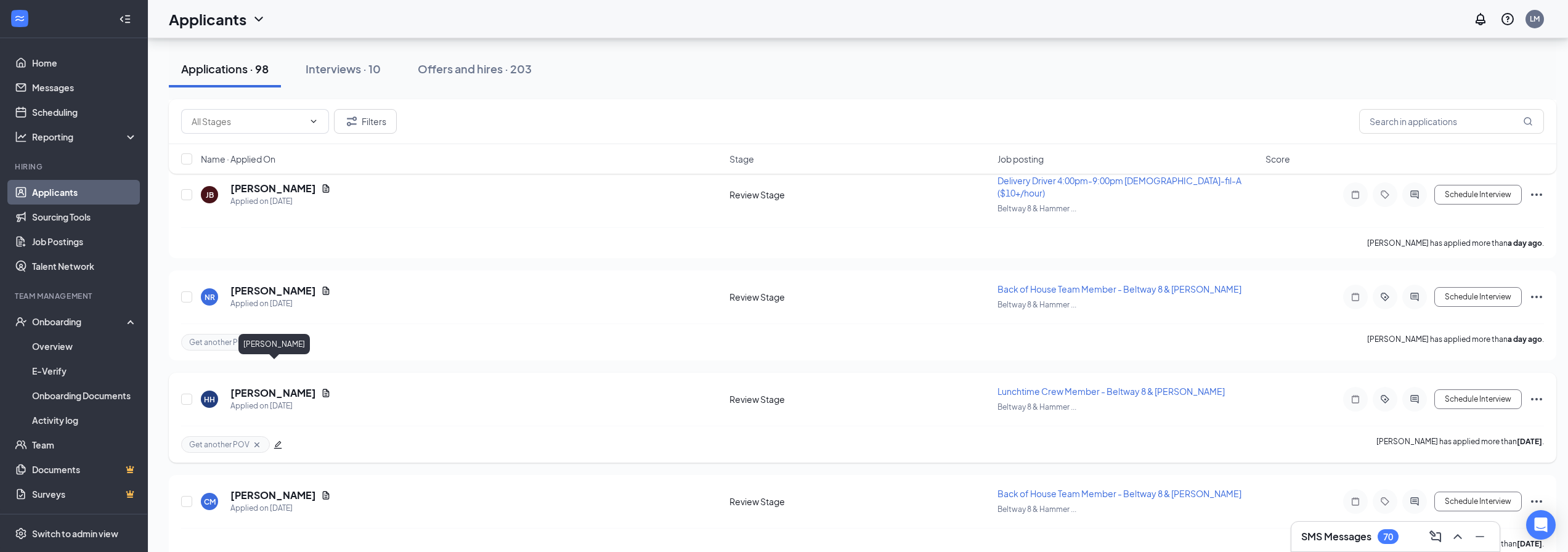
click at [315, 387] on h5 "Harmony Henderson" at bounding box center [273, 393] width 86 height 14
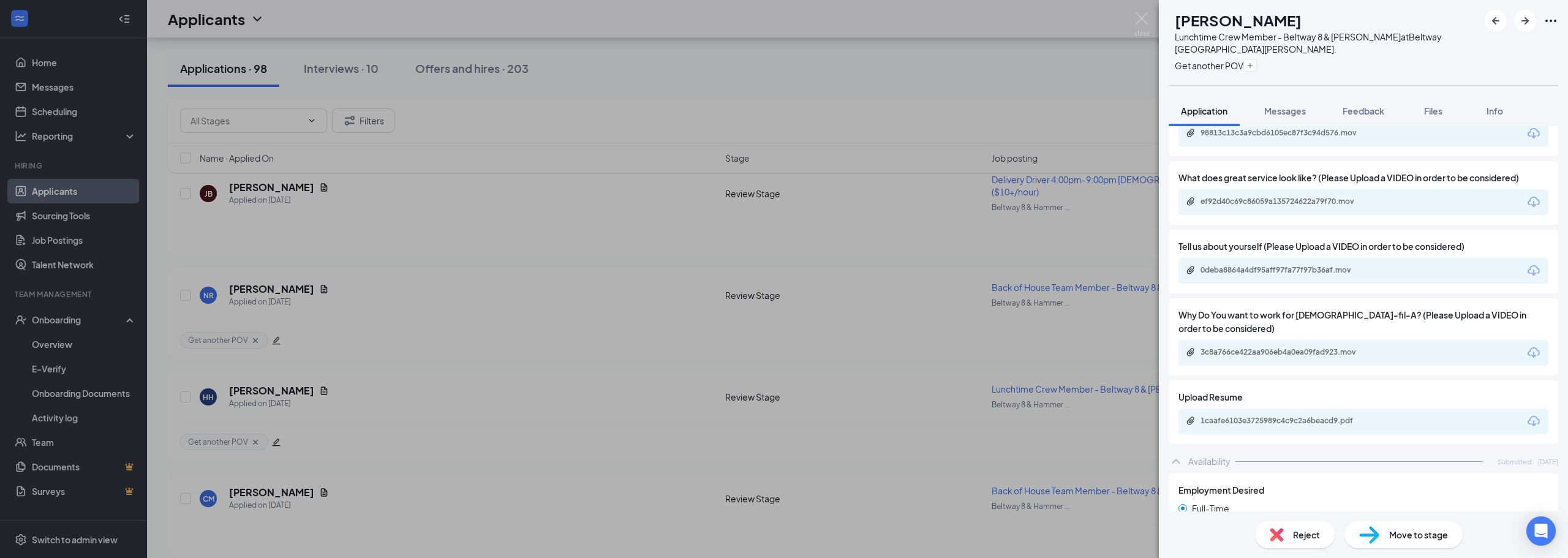
scroll to position [1041, 0]
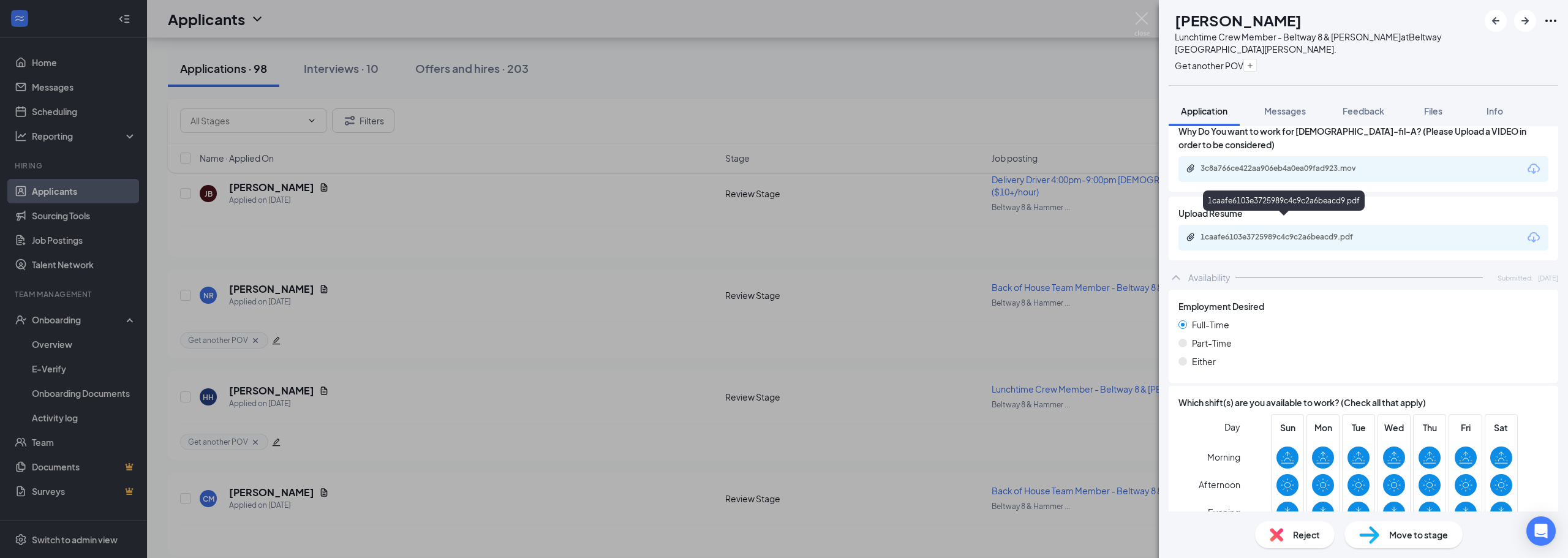
click at [1293, 232] on div "1caafe6103e3725989c4c9c2a6beacd9.pdf" at bounding box center [1284, 237] width 198 height 12
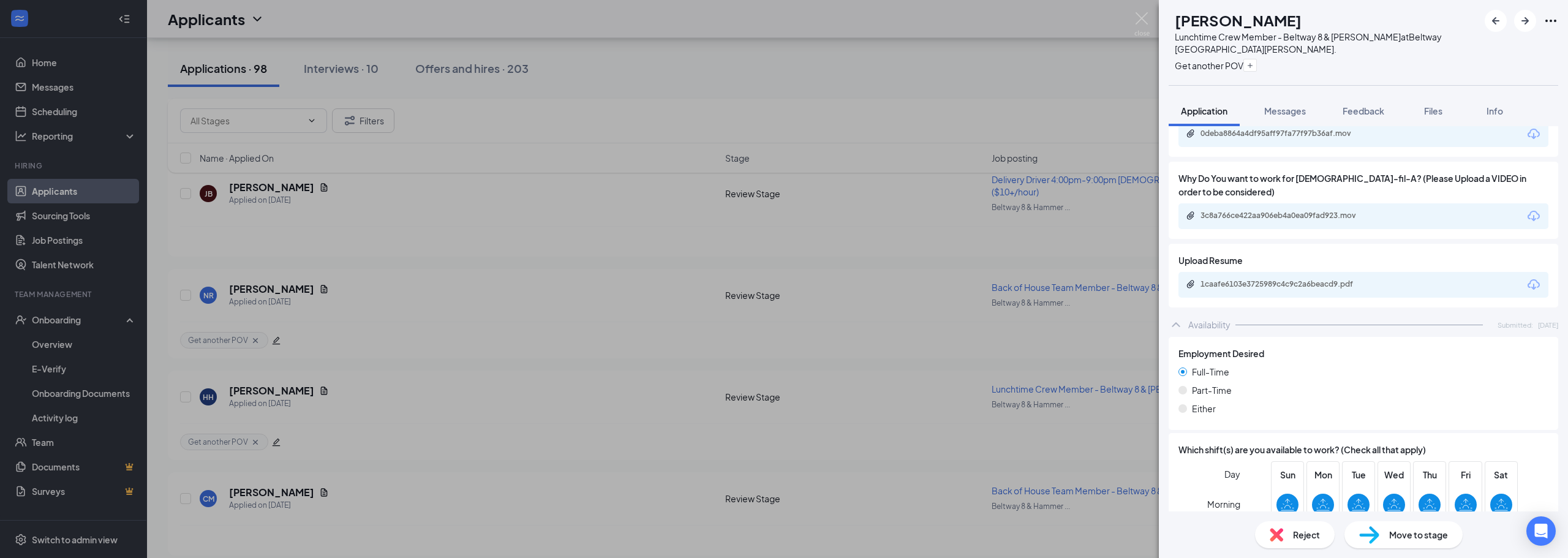
scroll to position [891, 0]
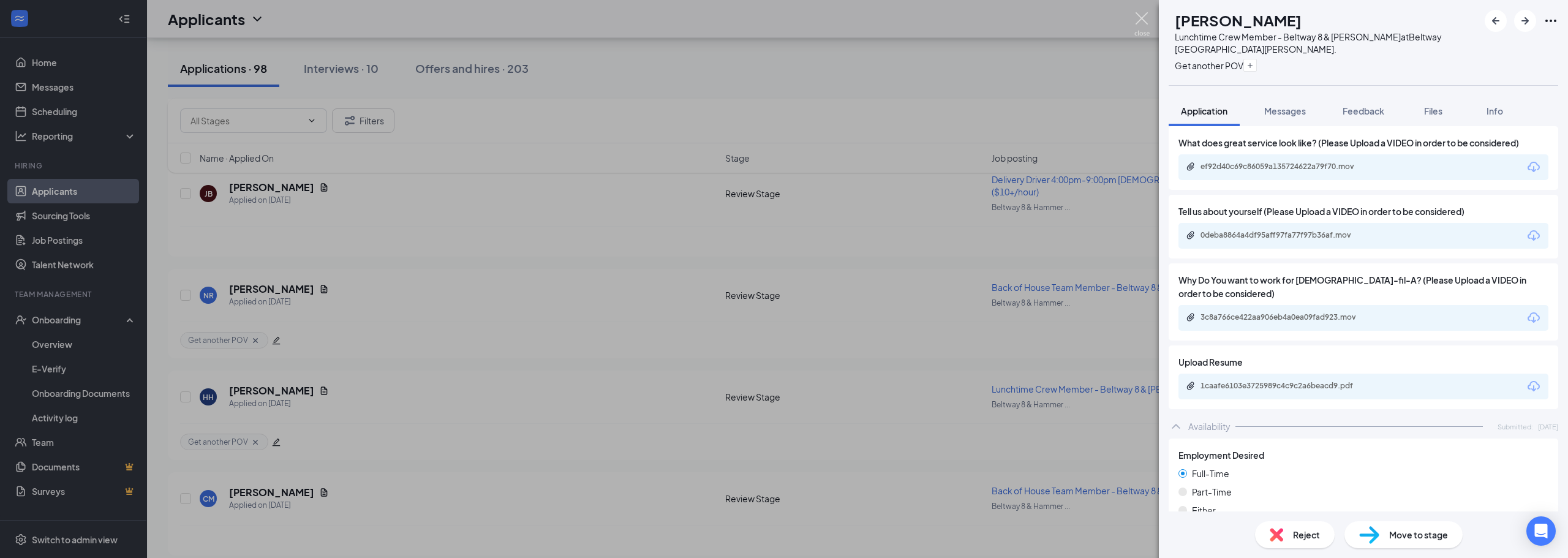
drag, startPoint x: 1136, startPoint y: 18, endPoint x: 783, endPoint y: 244, distance: 419.1
click at [1136, 20] on img at bounding box center [1141, 24] width 15 height 24
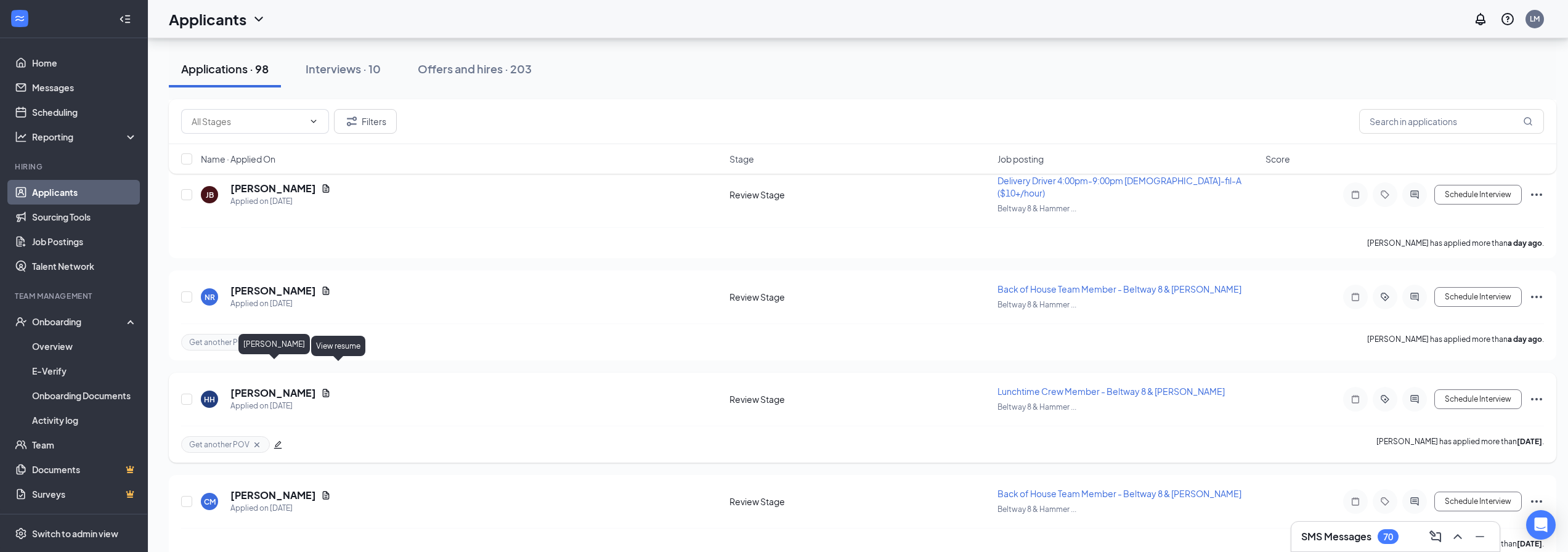
click at [296, 387] on h5 "Harmony Henderson" at bounding box center [273, 393] width 86 height 14
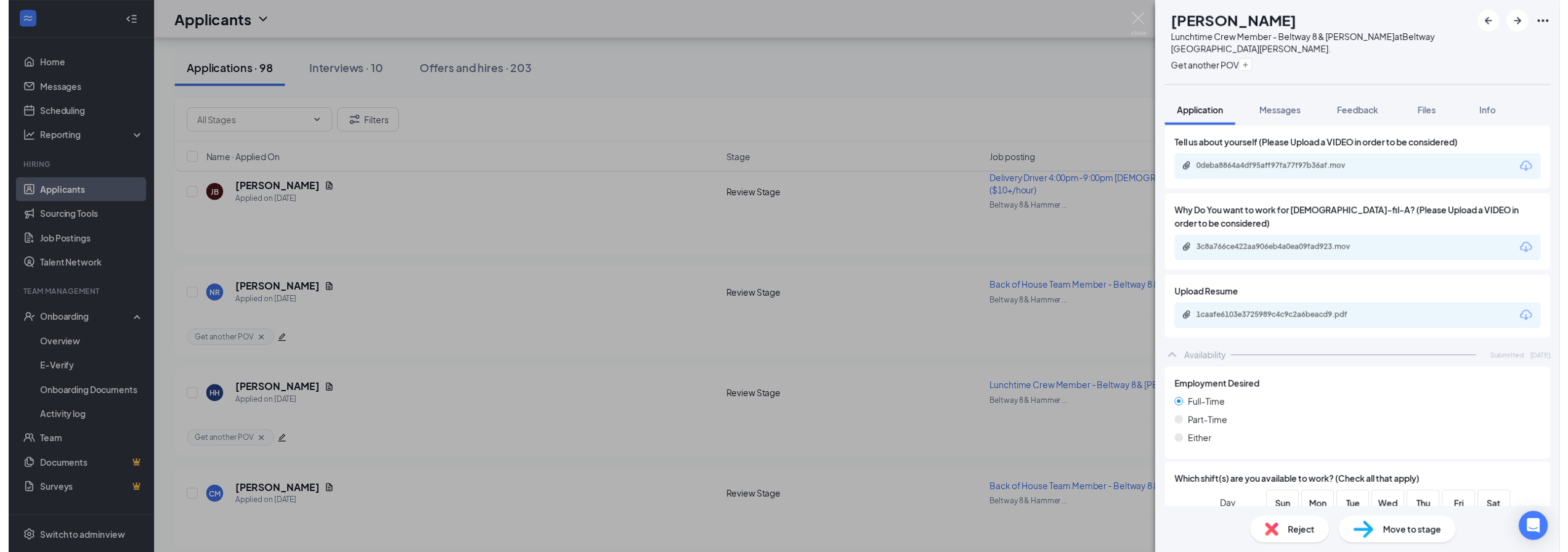
scroll to position [964, 0]
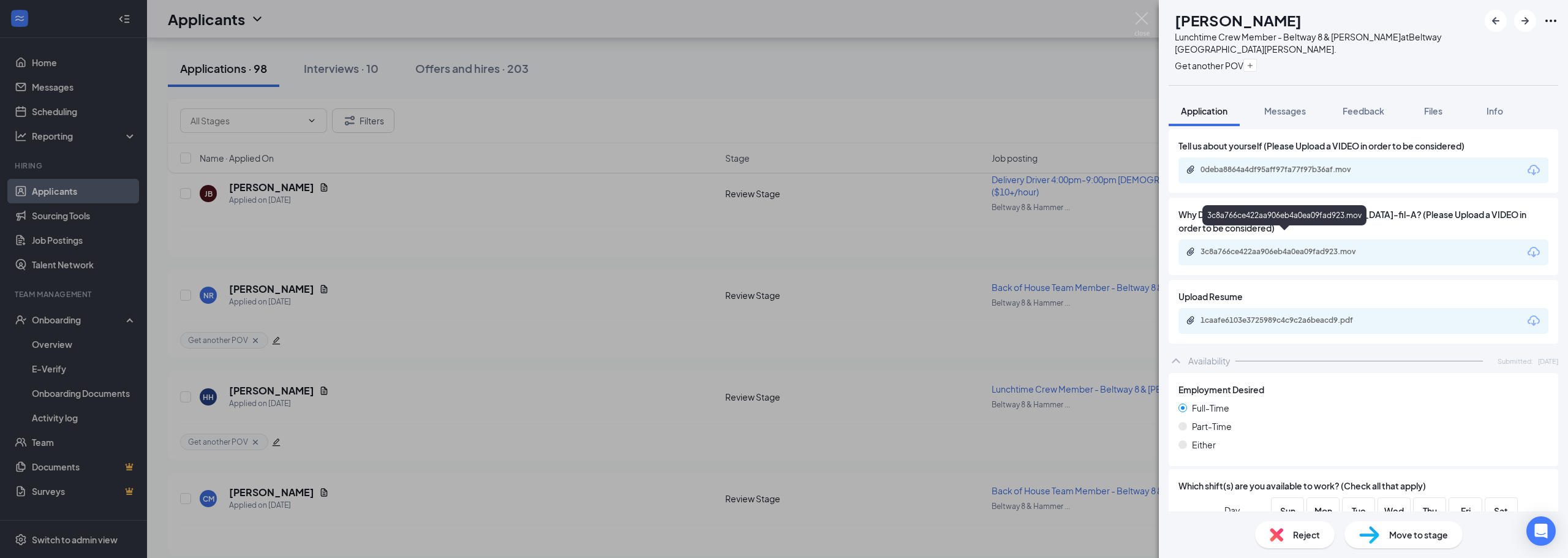
click at [1222, 246] on div "3c8a766ce422aa906eb4a0ea09fad923.mov" at bounding box center [1285, 251] width 171 height 10
drag, startPoint x: 1139, startPoint y: 19, endPoint x: 1141, endPoint y: 31, distance: 12.2
click at [1141, 19] on img at bounding box center [1141, 24] width 15 height 24
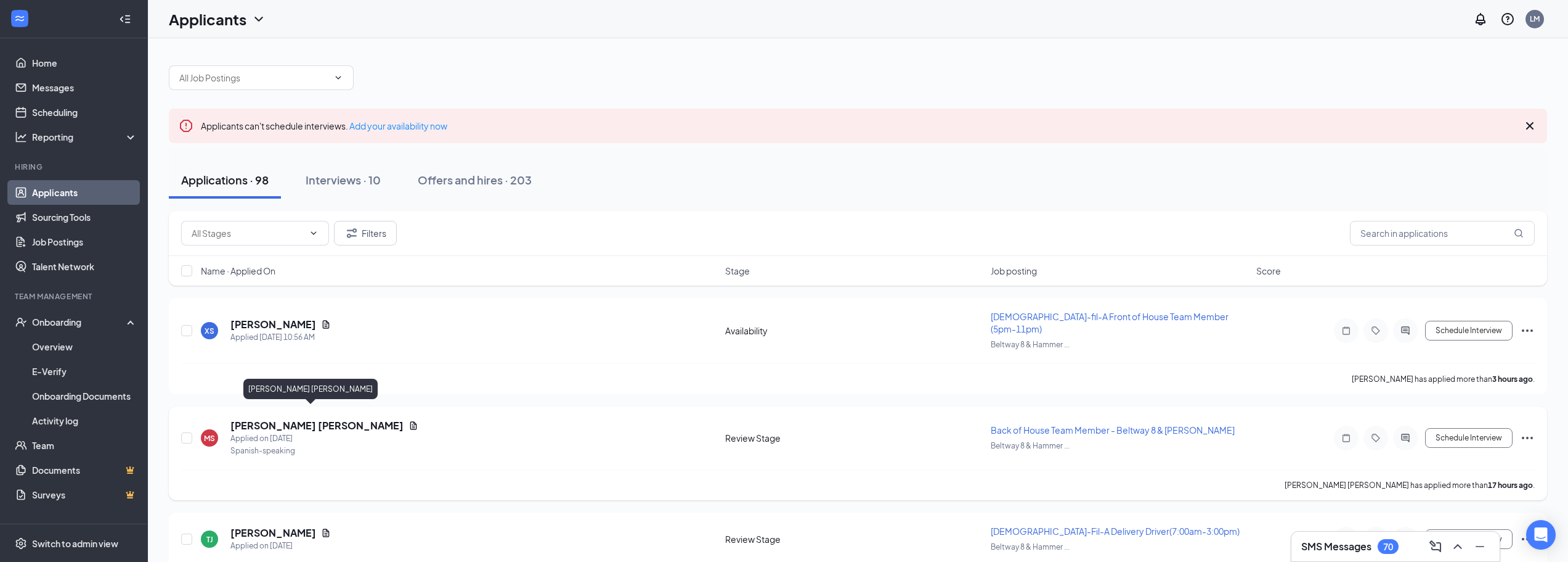
click at [356, 419] on h5 "Mishael Ezequiel Soto Lopez" at bounding box center [317, 425] width 173 height 14
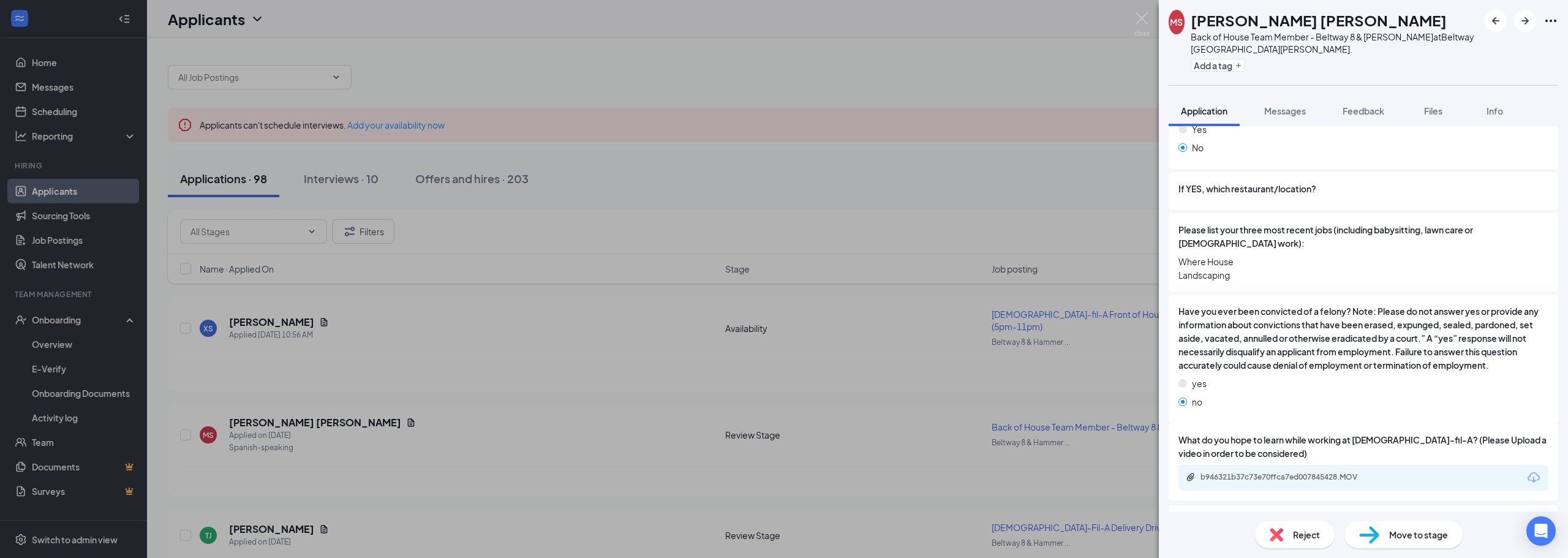
scroll to position [522, 0]
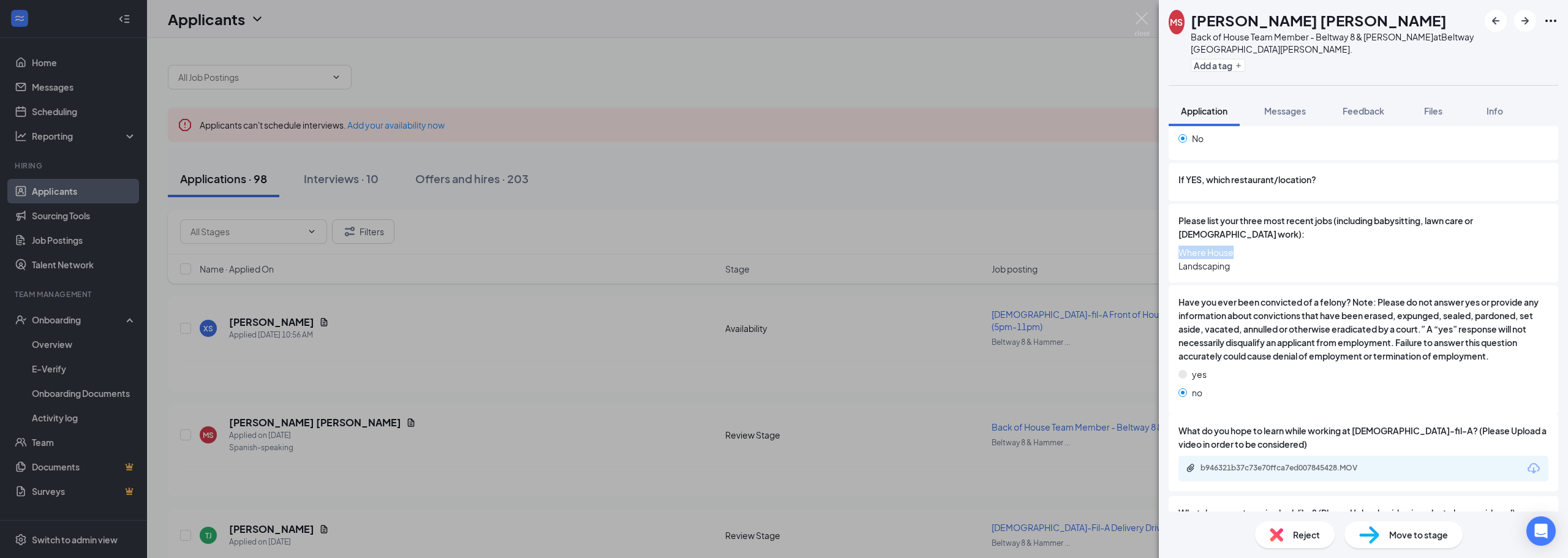
drag, startPoint x: 1231, startPoint y: 236, endPoint x: 1174, endPoint y: 237, distance: 57.0
click at [1174, 237] on div "Please list your three most recent jobs (including babysitting, lawn care or vo…" at bounding box center [1363, 243] width 390 height 78
drag, startPoint x: 1177, startPoint y: 257, endPoint x: 1244, endPoint y: 255, distance: 67.0
click at [1244, 255] on div "Please list your three most recent jobs (including babysitting, lawn care or vo…" at bounding box center [1363, 243] width 390 height 78
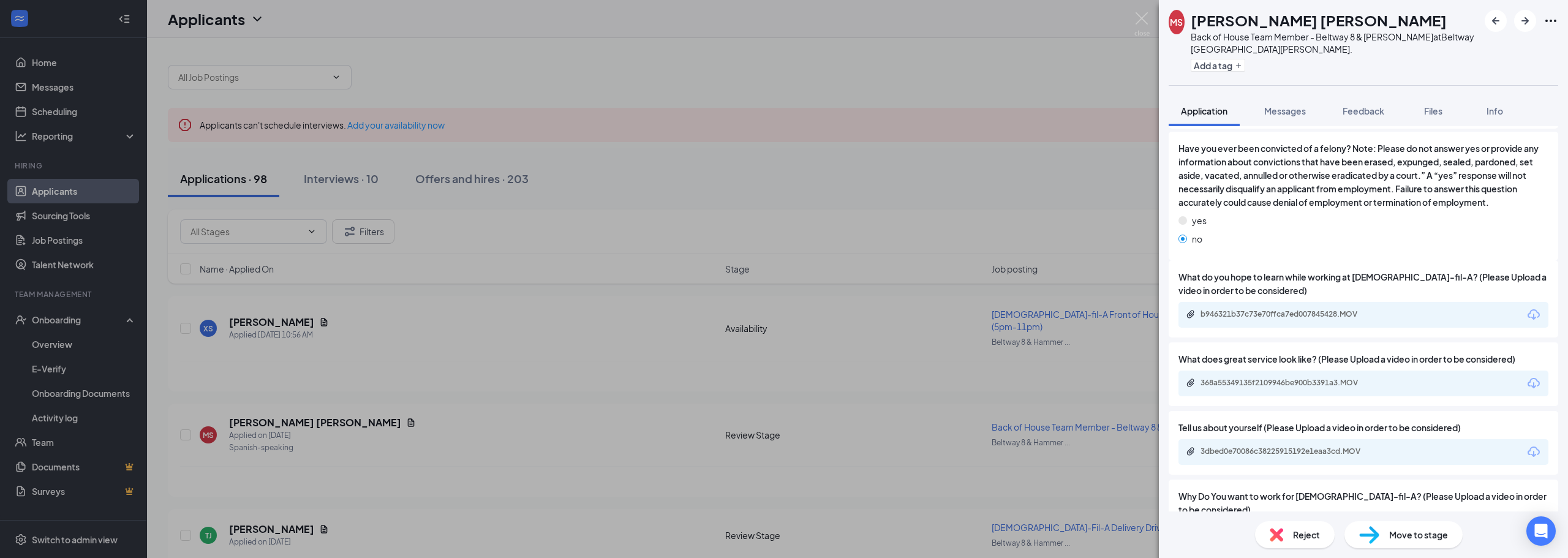
scroll to position [706, 0]
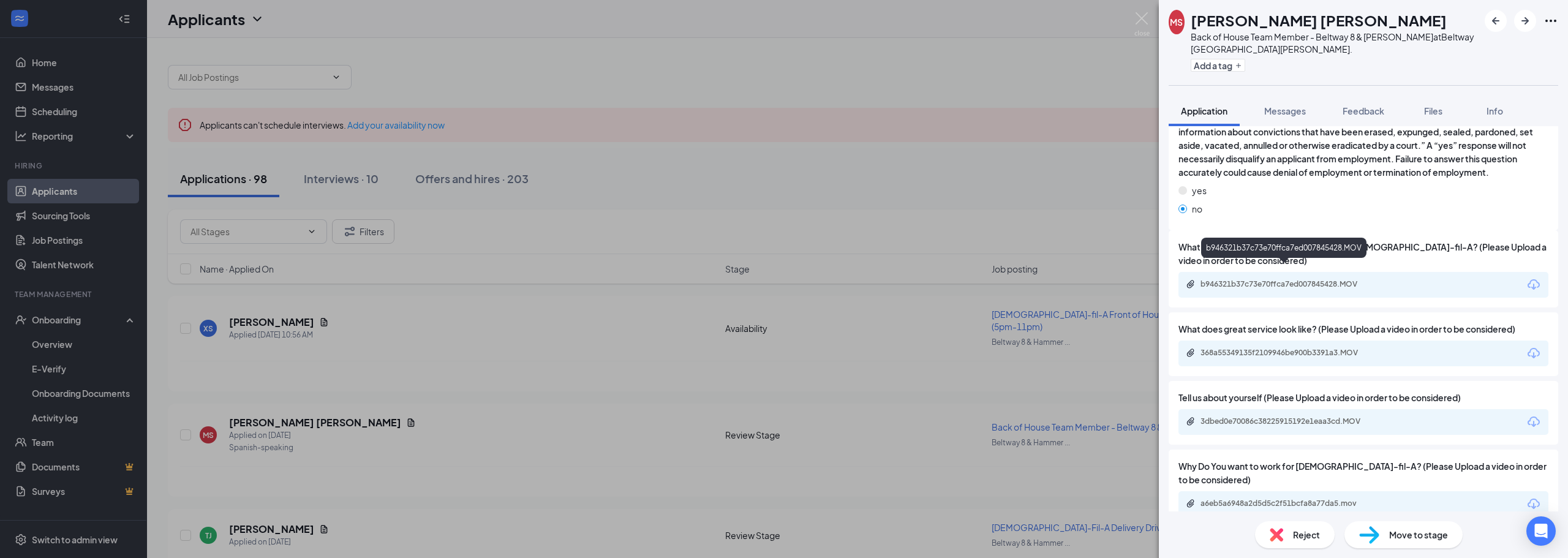
click at [1296, 279] on div "b946321b37c73e70ffca7ed007845428.MOV" at bounding box center [1285, 284] width 171 height 10
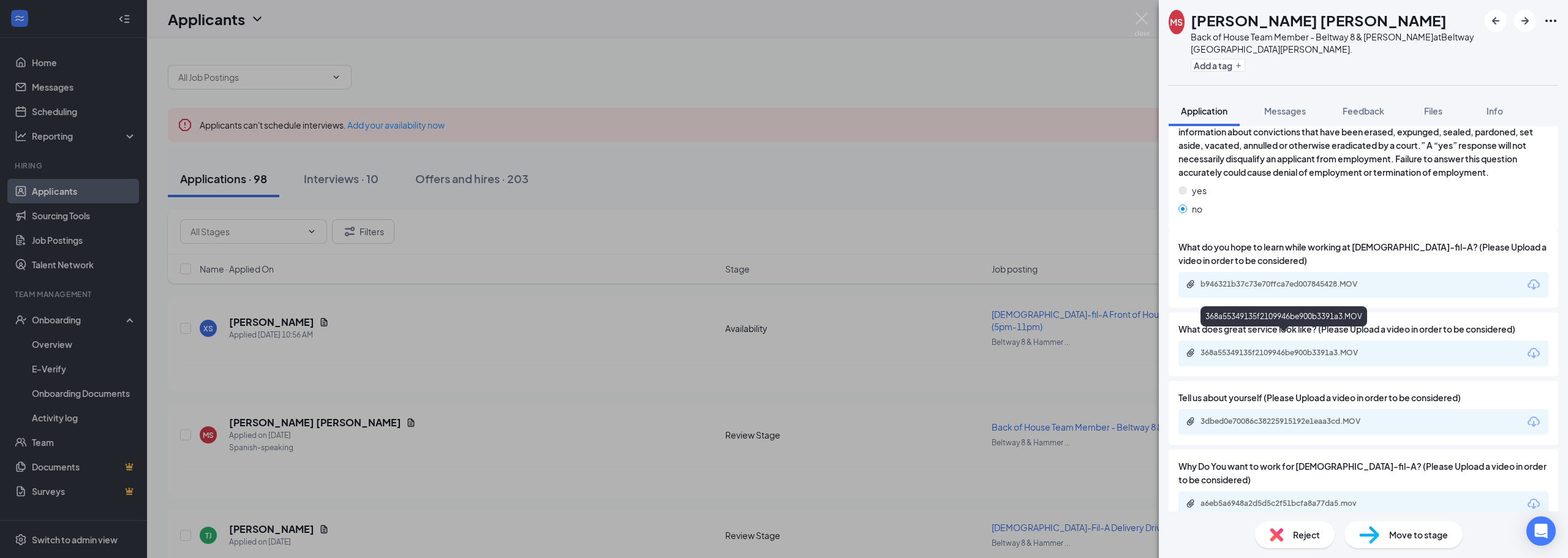
click at [1270, 348] on div "368a55349135f2109946be900b3391a3.MOV" at bounding box center [1285, 352] width 171 height 10
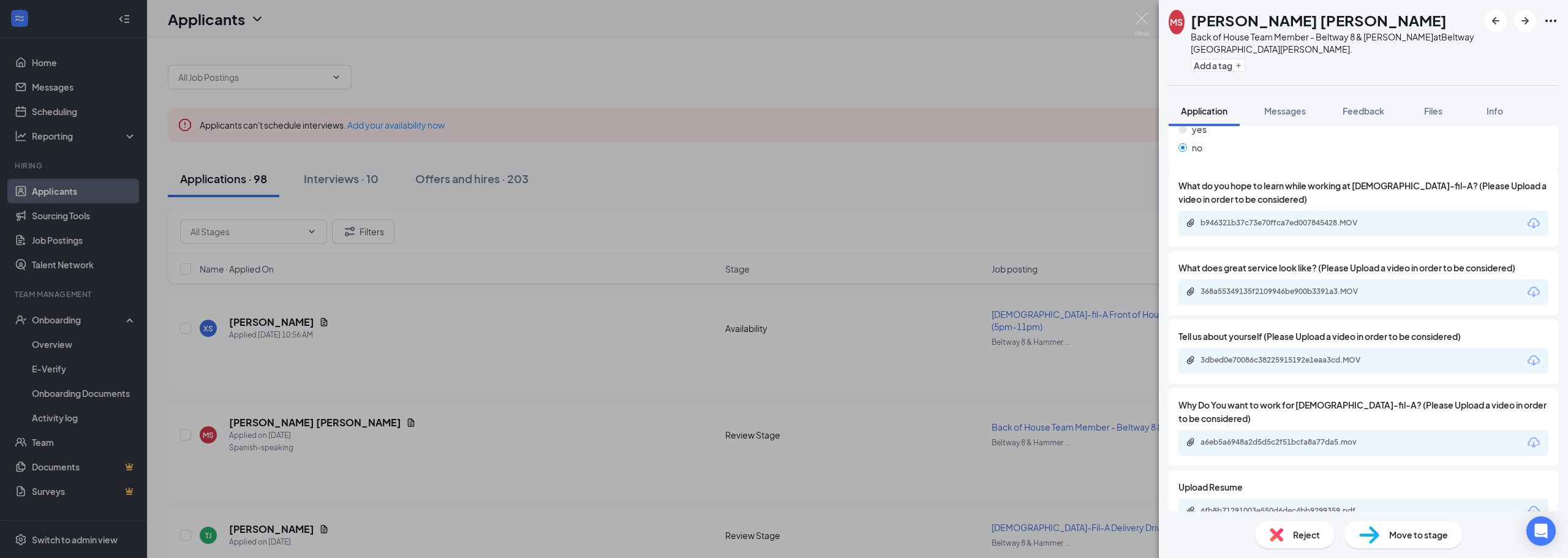
scroll to position [828, 0]
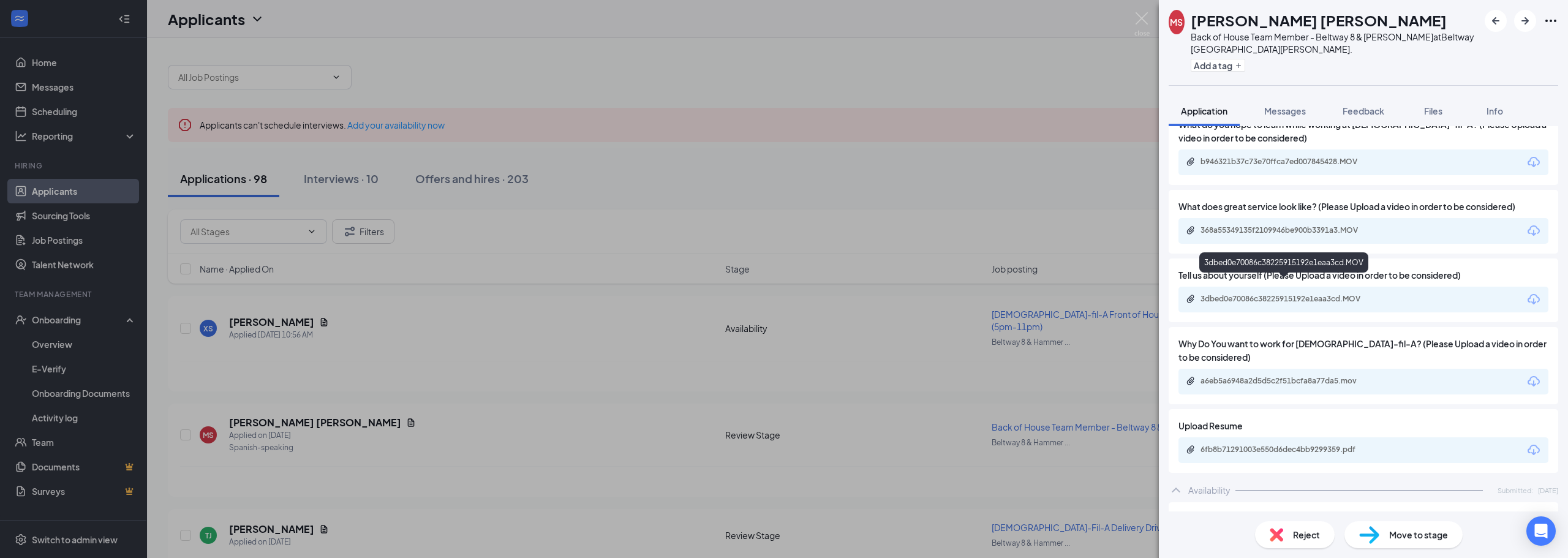
click at [1263, 293] on div "3dbed0e70086c38225915192e1eaa3cd.MOV" at bounding box center [1285, 298] width 171 height 10
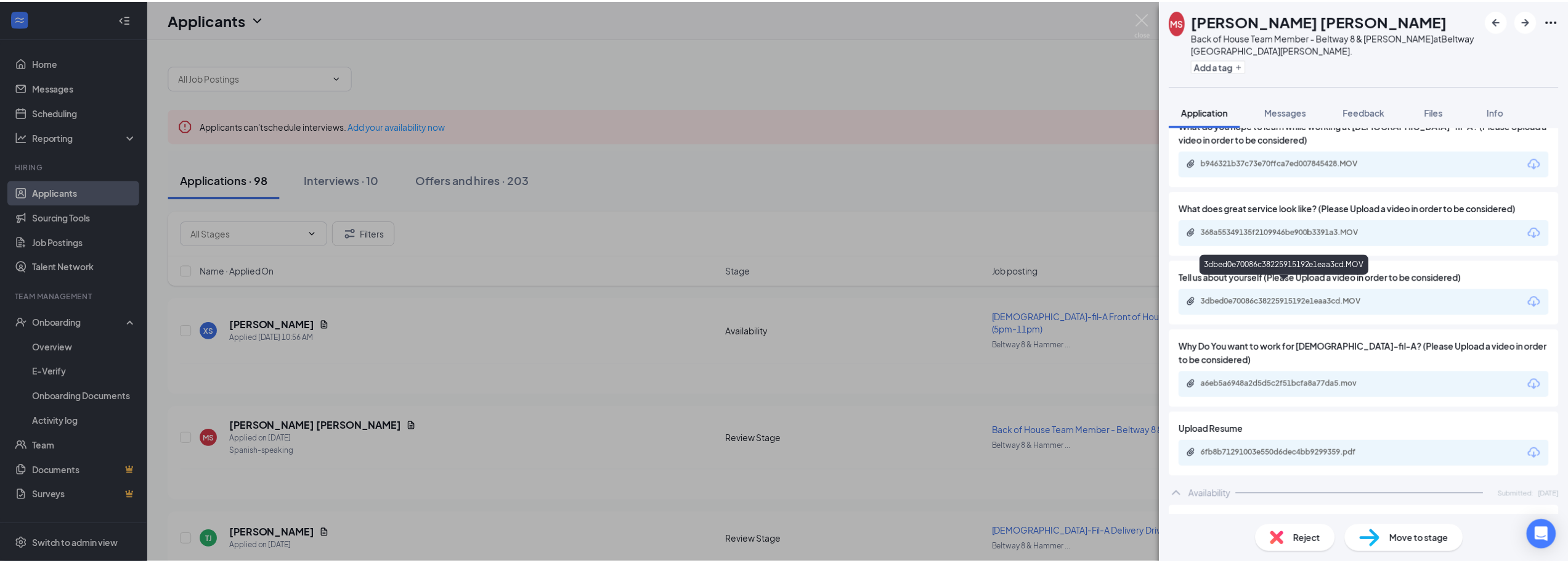
scroll to position [957, 0]
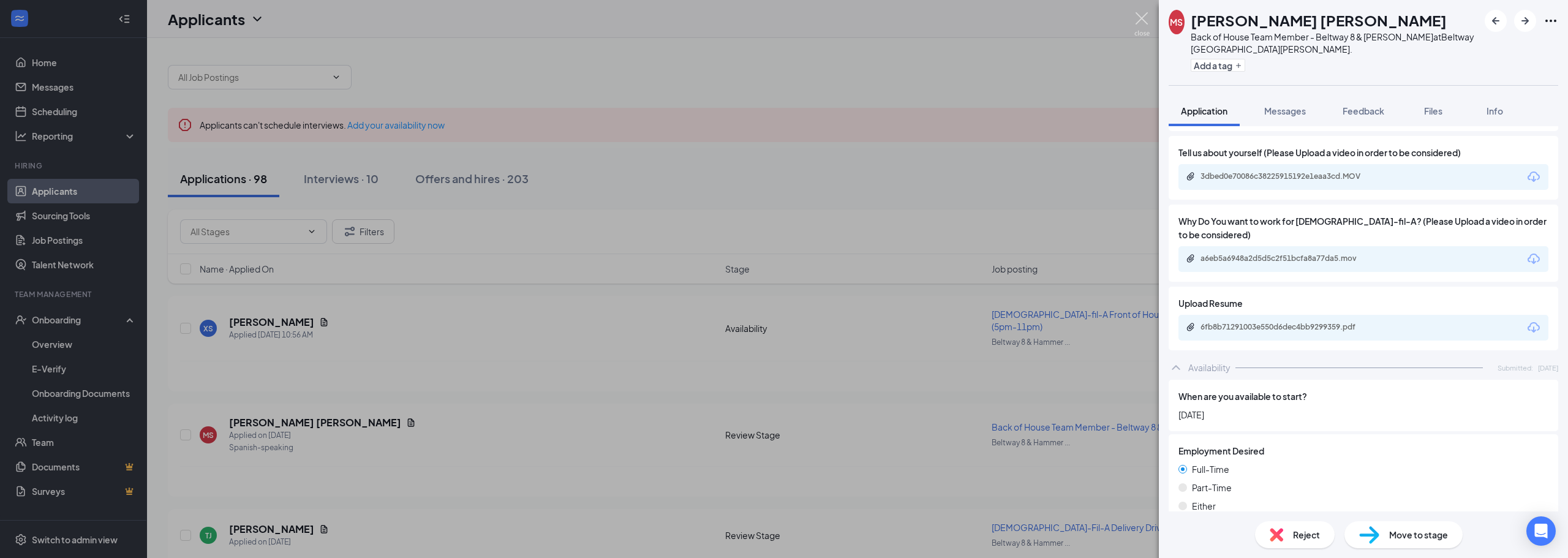
drag, startPoint x: 1142, startPoint y: 24, endPoint x: 904, endPoint y: 217, distance: 306.4
click at [1142, 24] on img at bounding box center [1141, 24] width 15 height 24
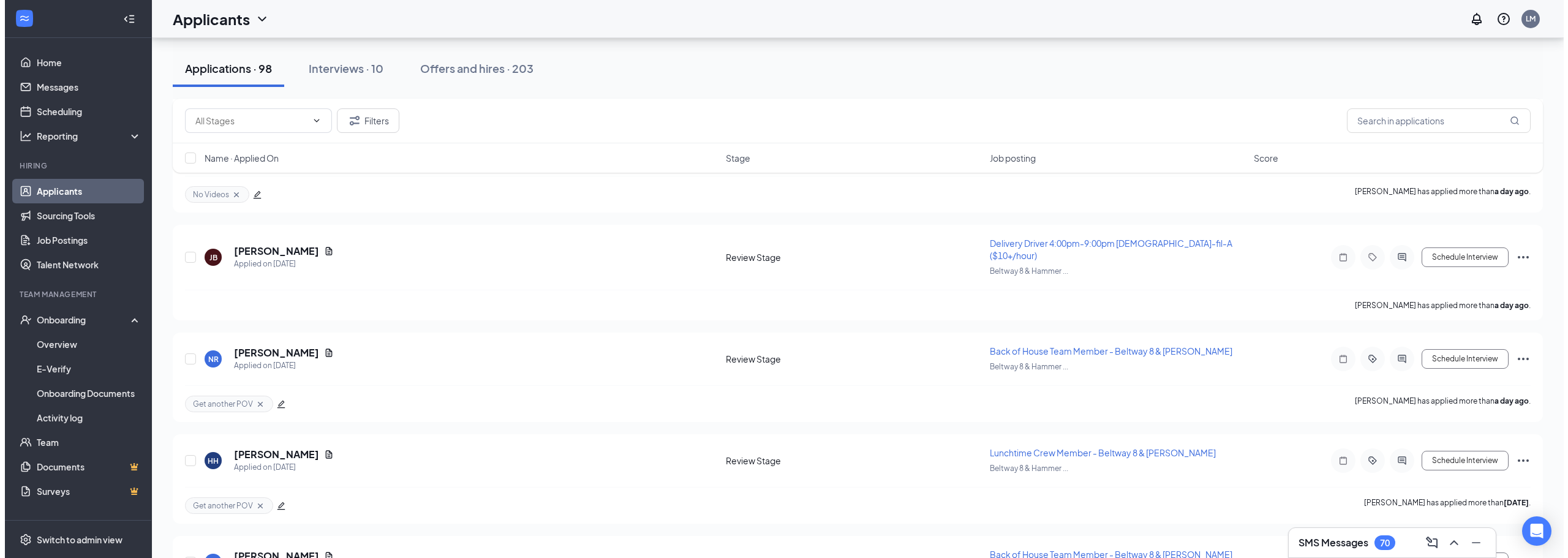
scroll to position [490, 0]
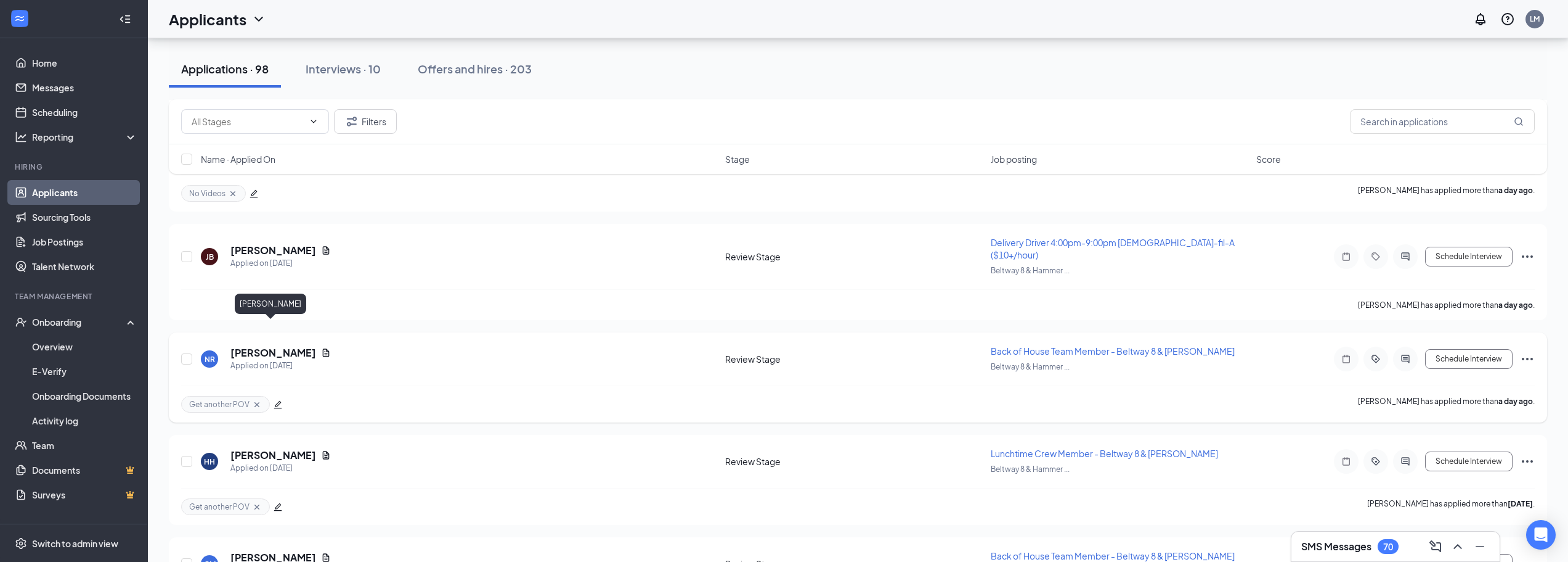
click at [272, 346] on h5 "Nathan Reyna" at bounding box center [273, 352] width 86 height 14
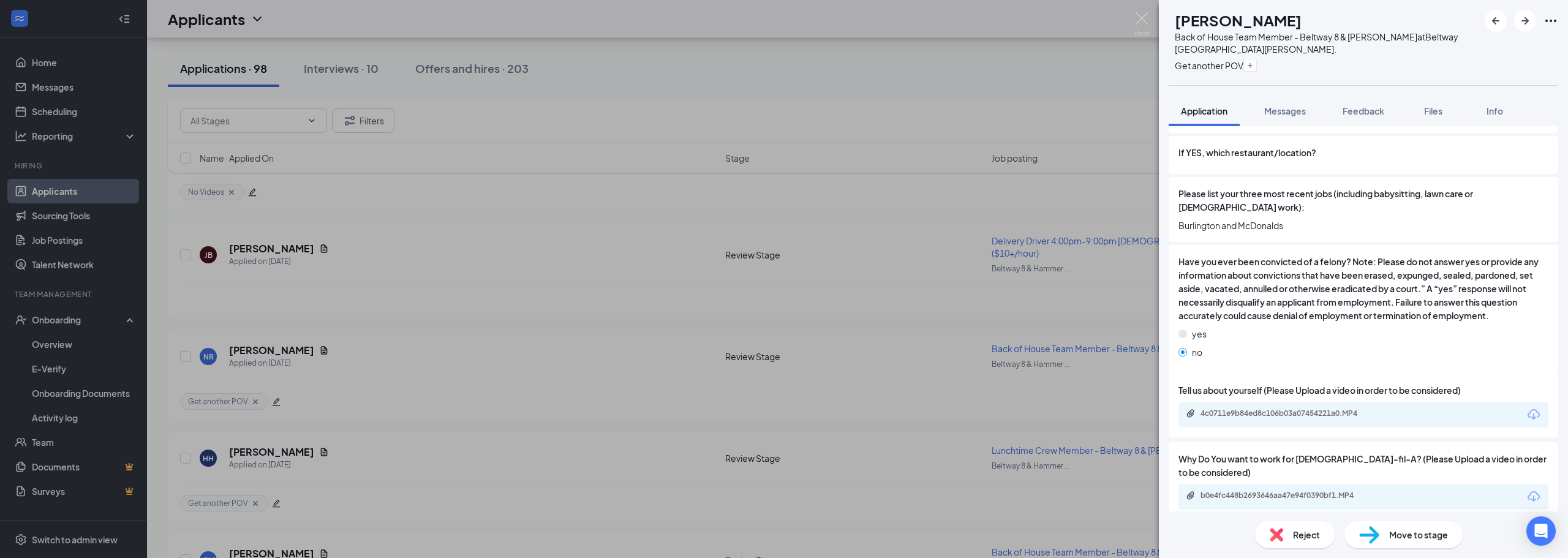
scroll to position [612, 0]
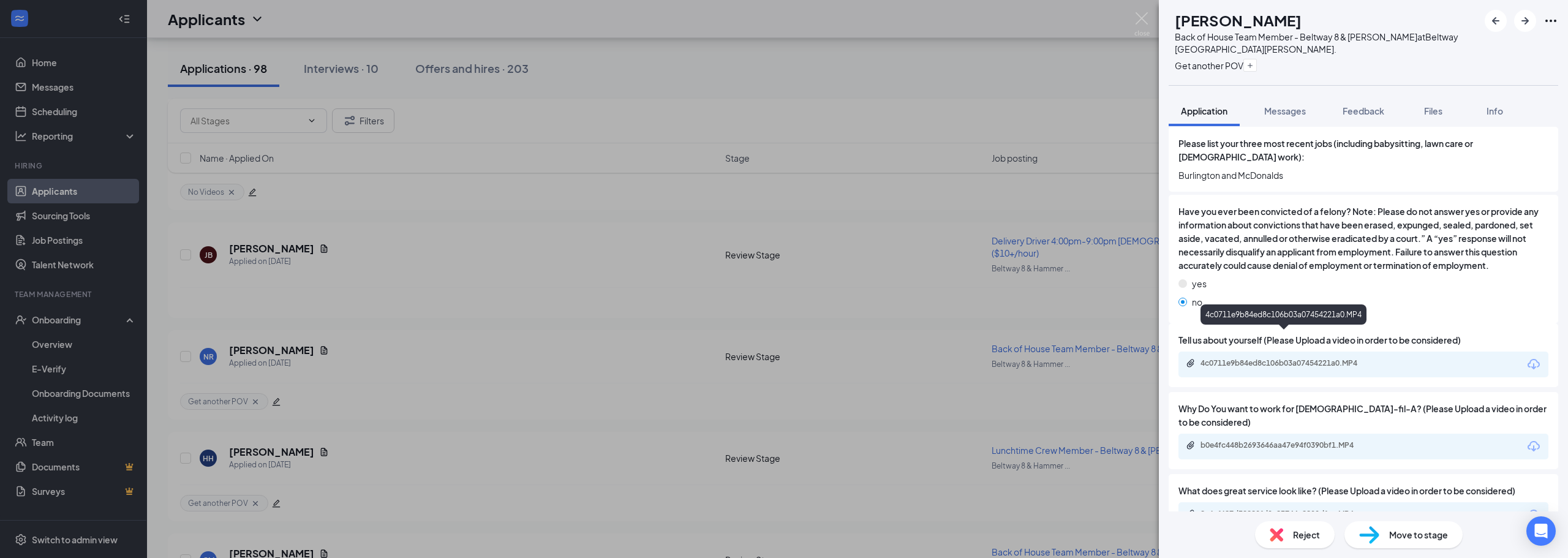
click at [1304, 358] on div "4c0711e9b84ed8c106b03a07454221a0.MP4" at bounding box center [1285, 362] width 171 height 10
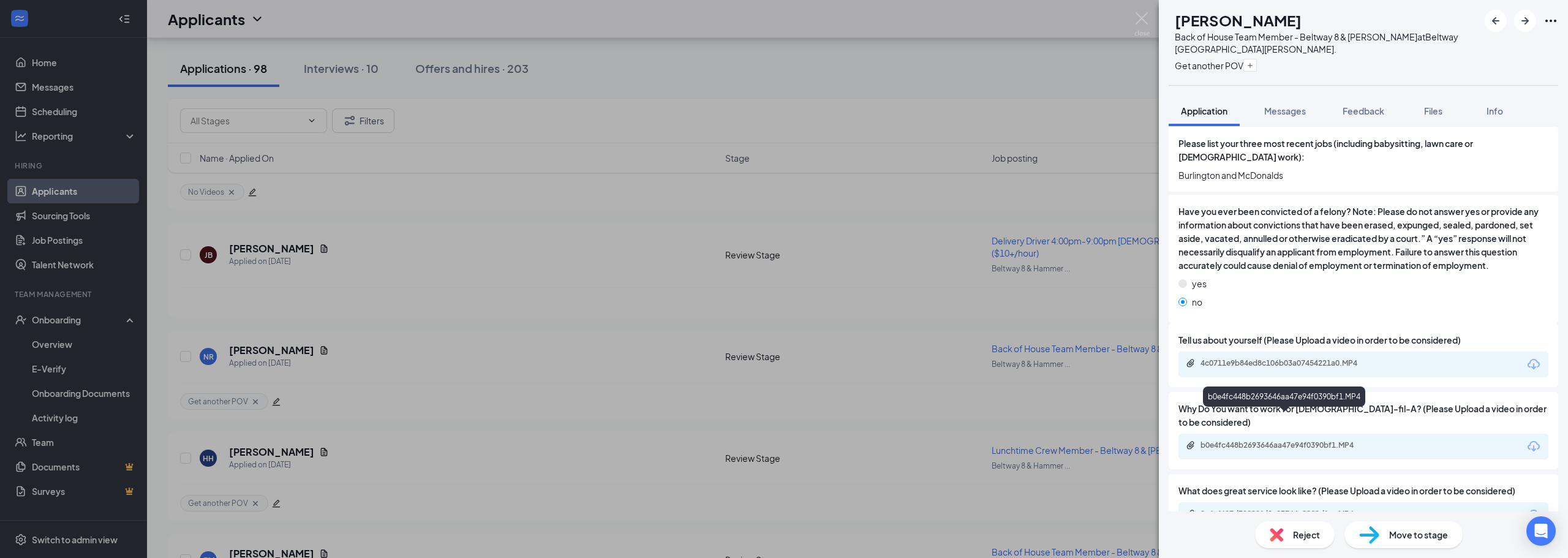
click at [1226, 440] on div "b0e4fc448b2693646aa47e94f0390bf1.MP4" at bounding box center [1285, 445] width 171 height 10
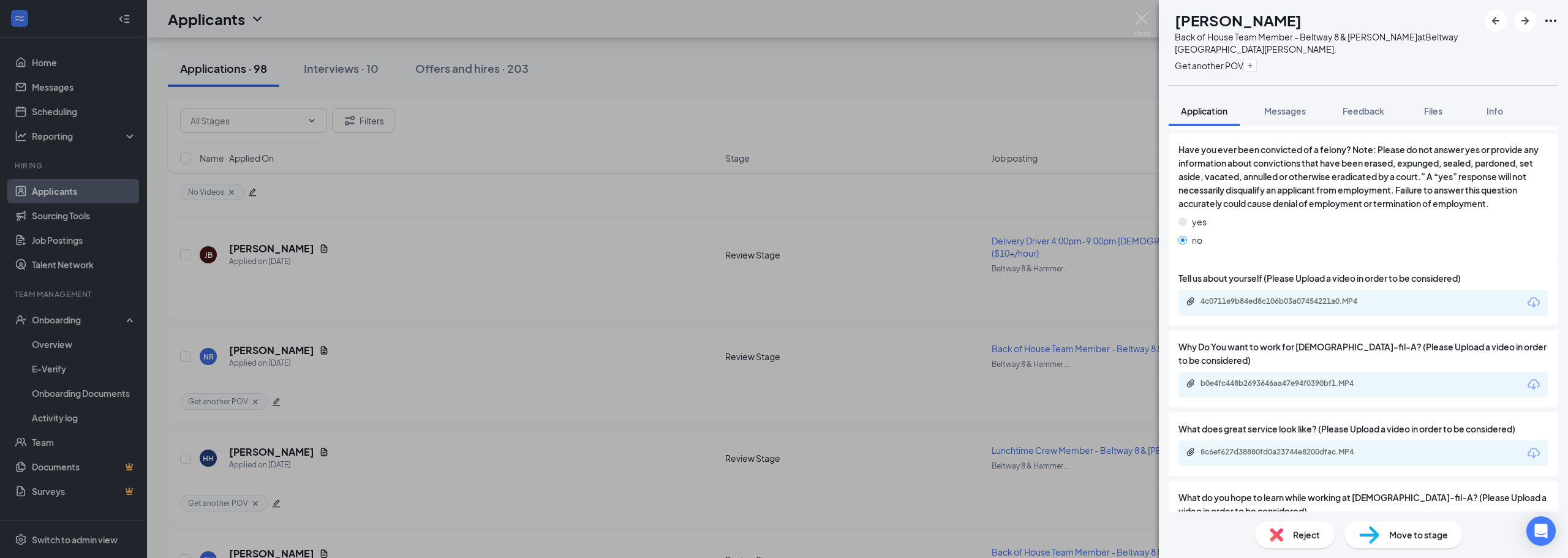
scroll to position [735, 0]
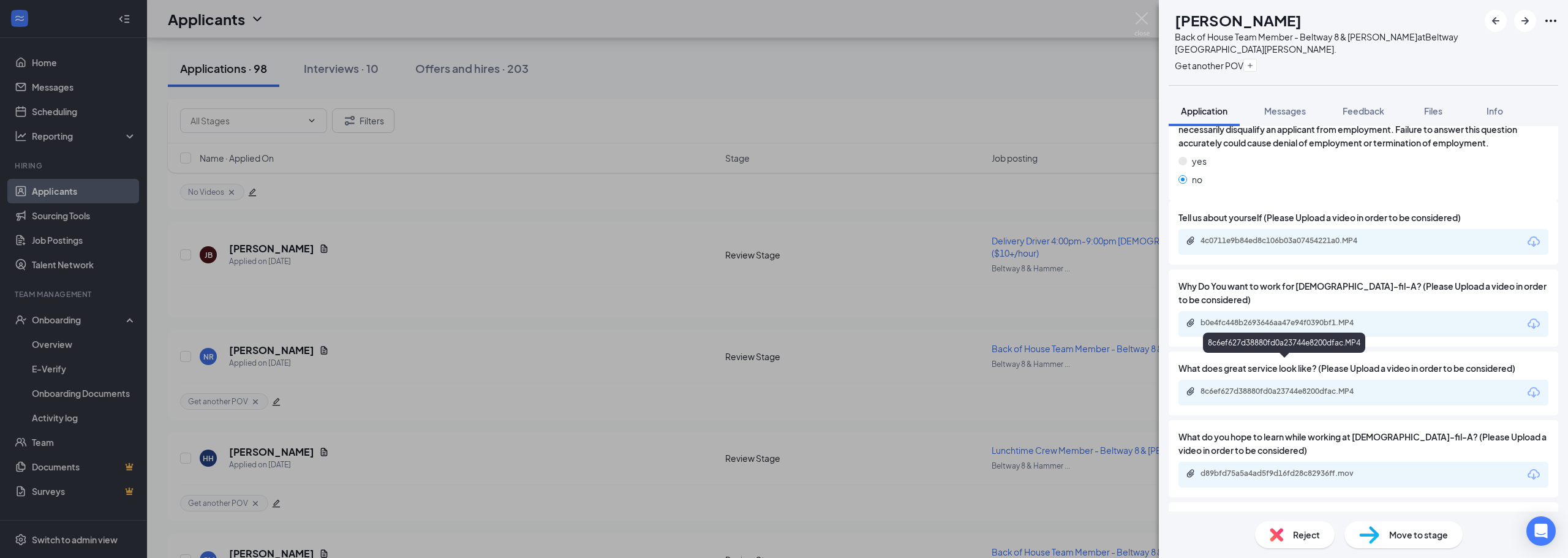
click at [1268, 386] on div "8c6ef627d38880fd0a23744e8200dfac.MP4" at bounding box center [1285, 390] width 171 height 10
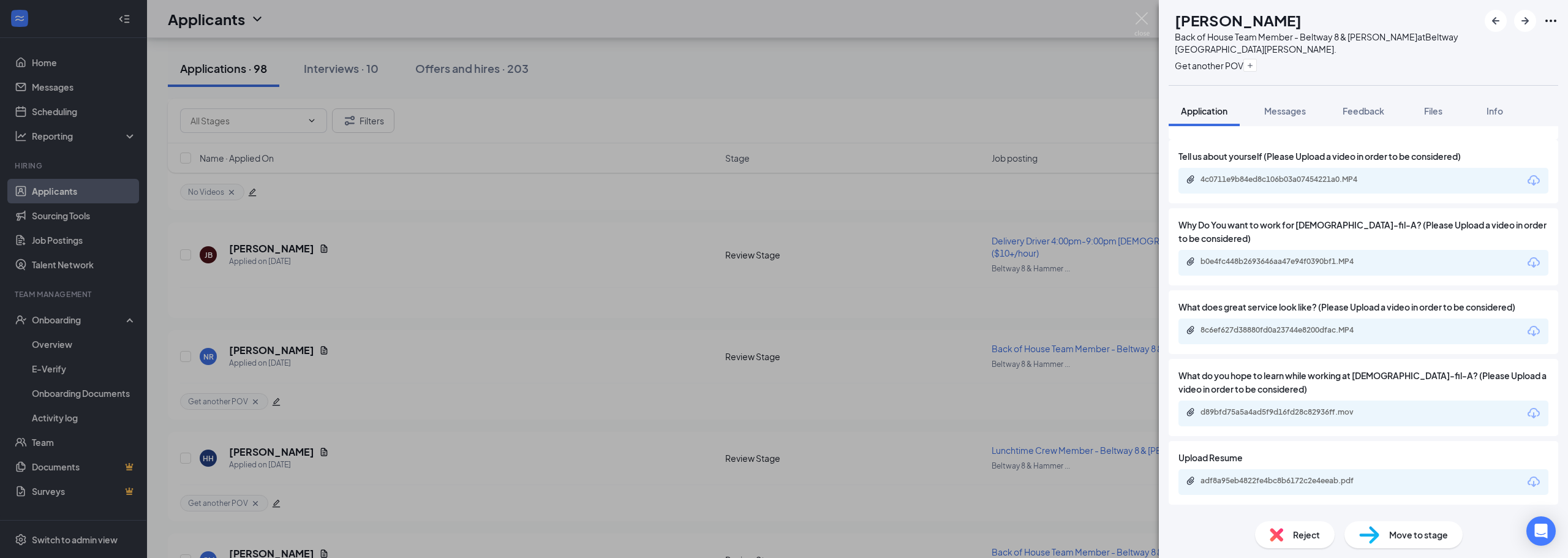
scroll to position [857, 0]
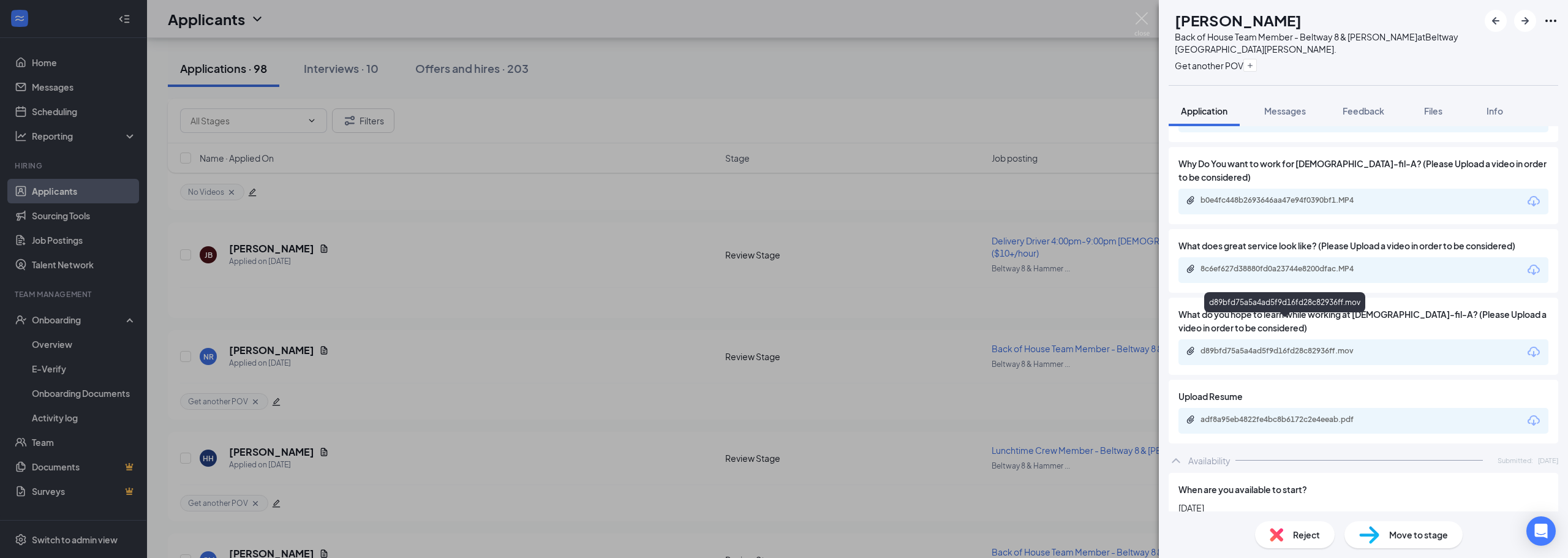
click at [1302, 346] on div "d89bfd75a5a4ad5f9d16fd28c82936ff.mov" at bounding box center [1285, 351] width 171 height 10
click at [1136, 17] on img at bounding box center [1141, 24] width 15 height 24
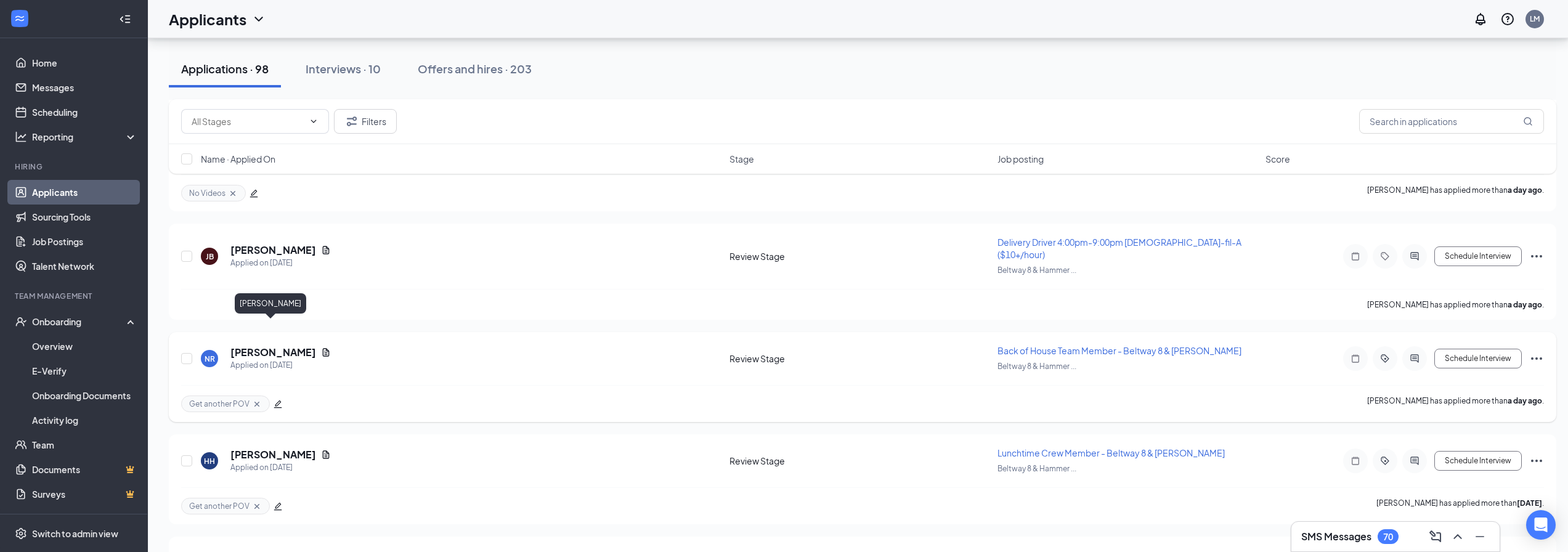
click at [286, 346] on h5 "Nathan Reyna" at bounding box center [273, 352] width 86 height 14
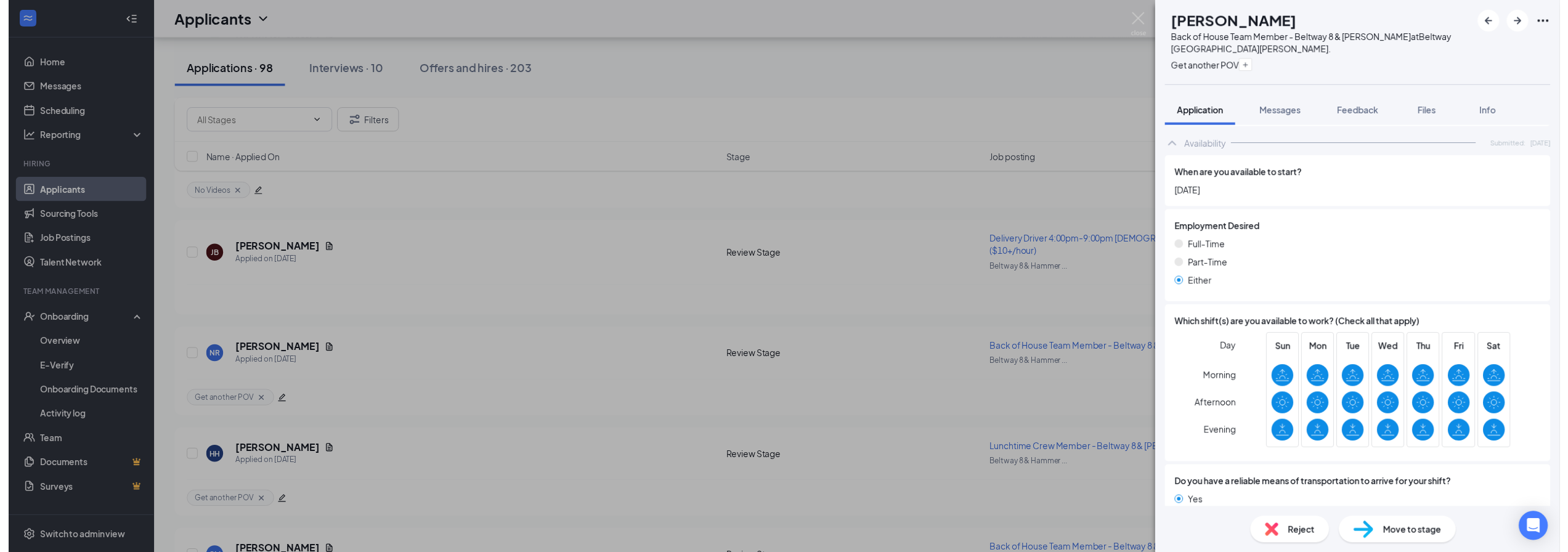
scroll to position [1191, 0]
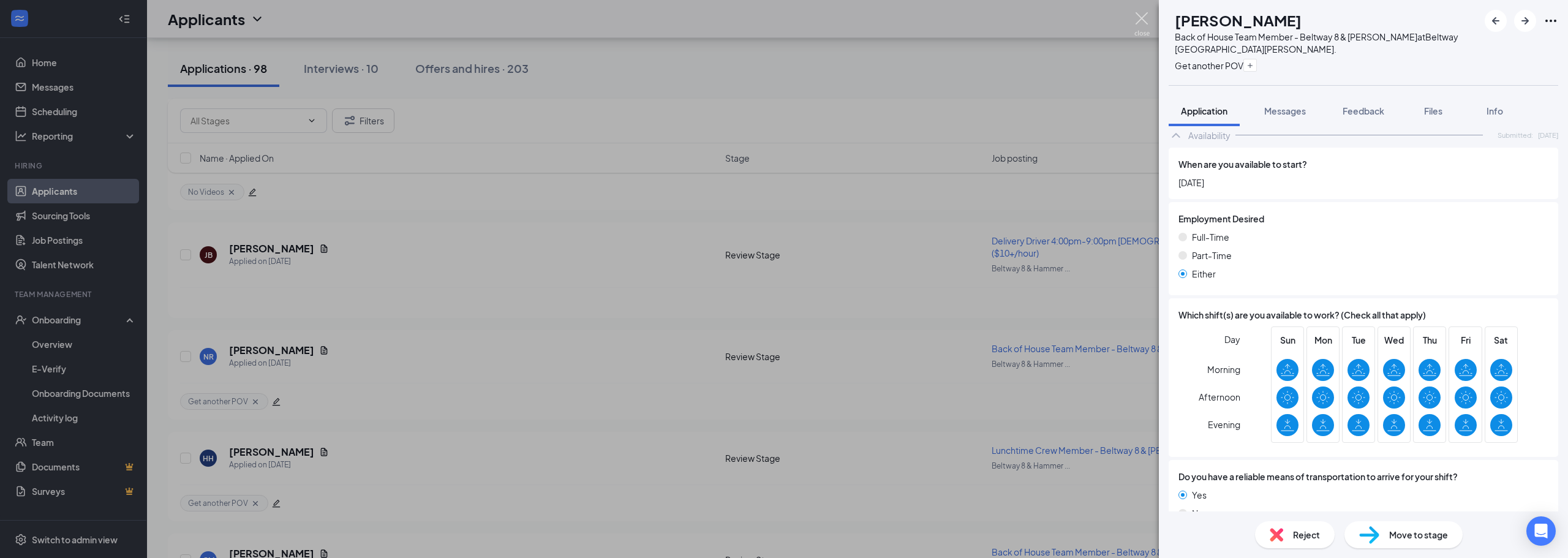
click at [1149, 20] on img at bounding box center [1141, 24] width 15 height 24
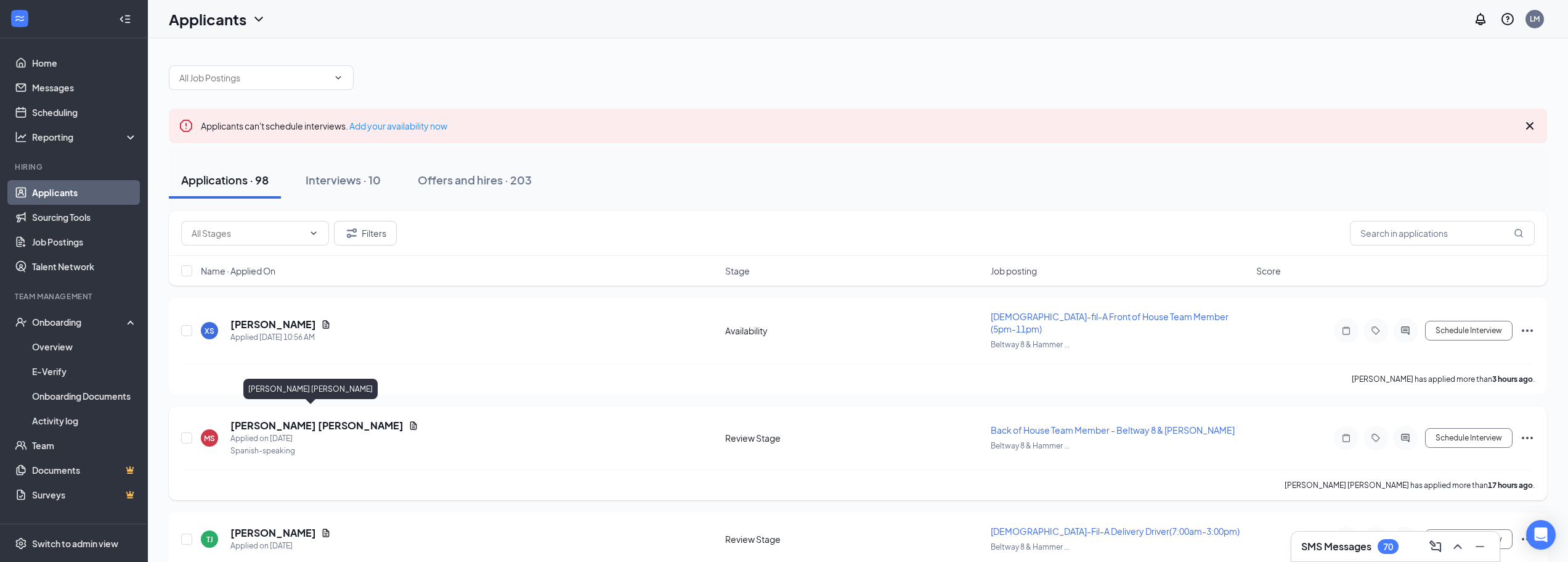
click at [290, 419] on h5 "Mishael Ezequiel Soto Lopez" at bounding box center [317, 425] width 173 height 14
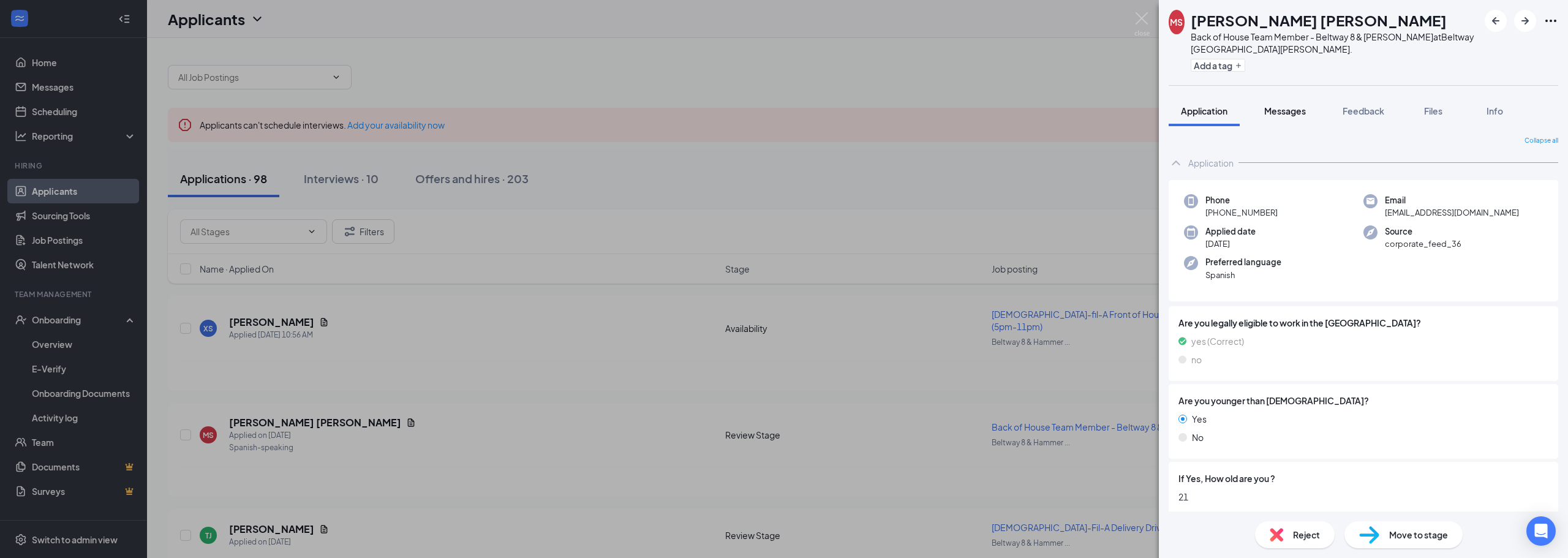
click at [1289, 110] on span "Messages" at bounding box center [1285, 111] width 42 height 11
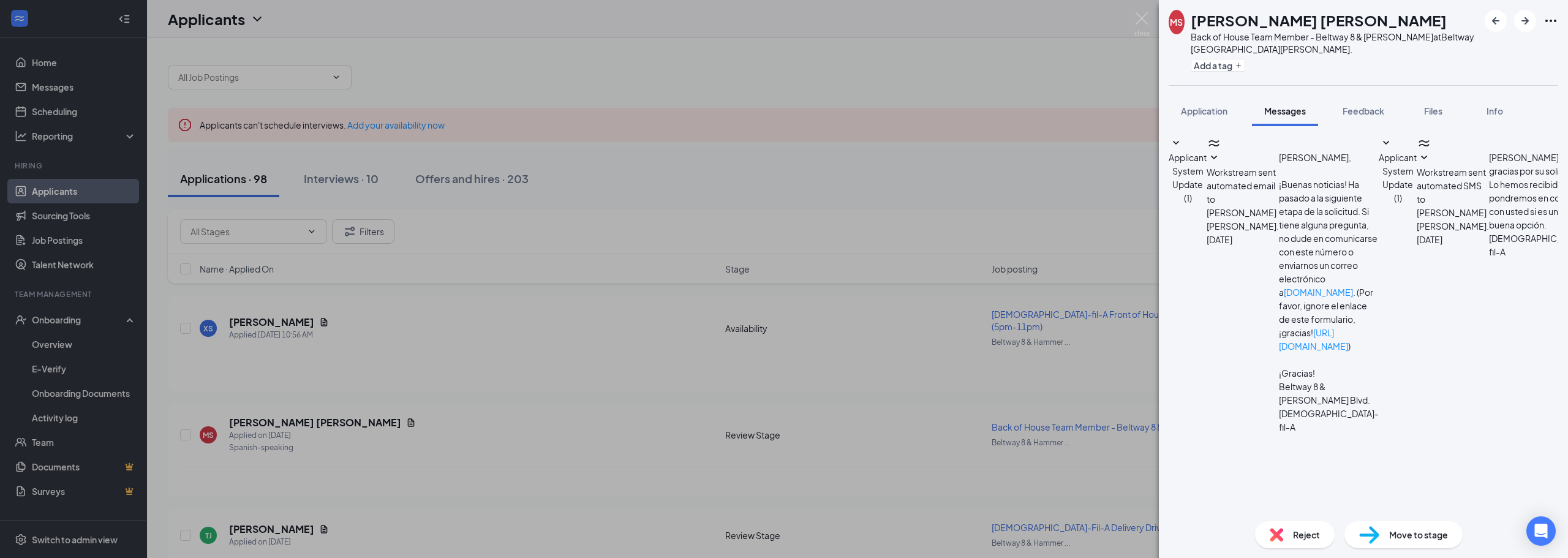
scroll to position [144, 0]
click at [1306, 515] on textarea at bounding box center [1263, 551] width 189 height 73
